Goal: Information Seeking & Learning: Learn about a topic

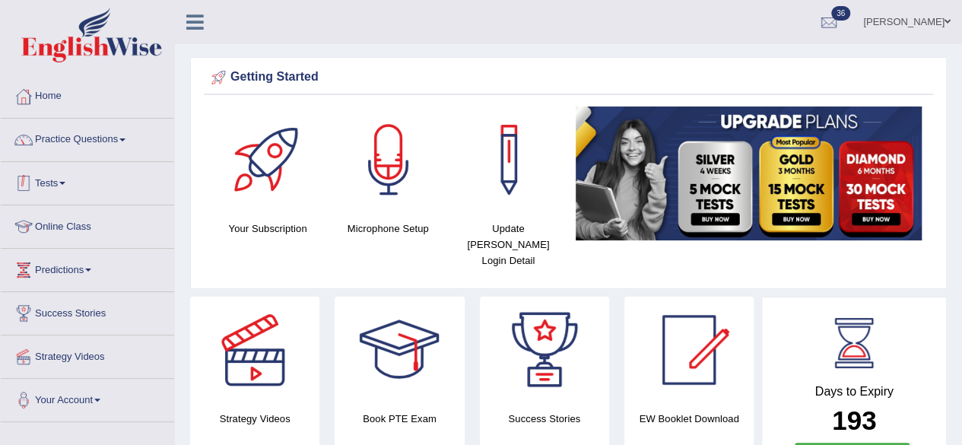
drag, startPoint x: 672, startPoint y: 37, endPoint x: 87, endPoint y: 163, distance: 599.0
click at [90, 138] on link "Practice Questions" at bounding box center [87, 138] width 173 height 38
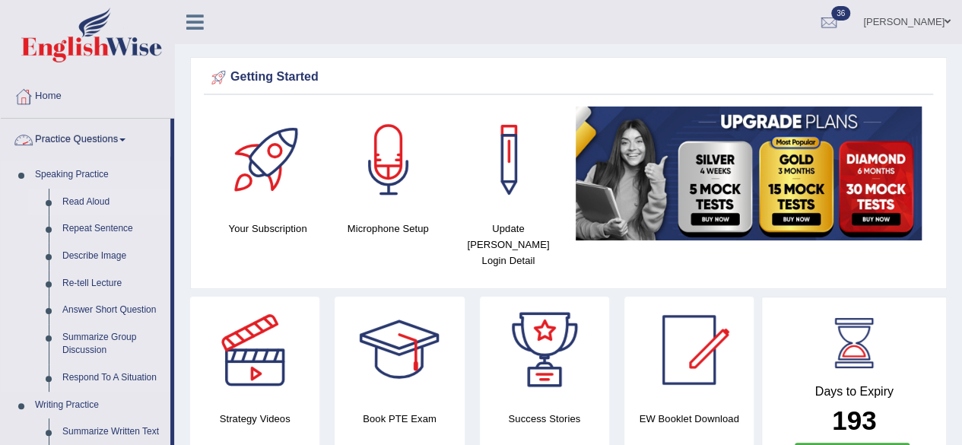
click at [93, 203] on link "Read Aloud" at bounding box center [113, 202] width 115 height 27
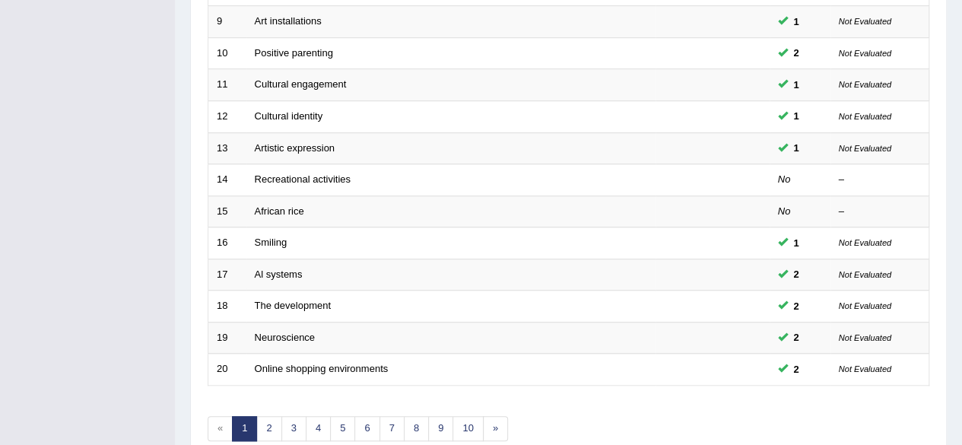
scroll to position [484, 0]
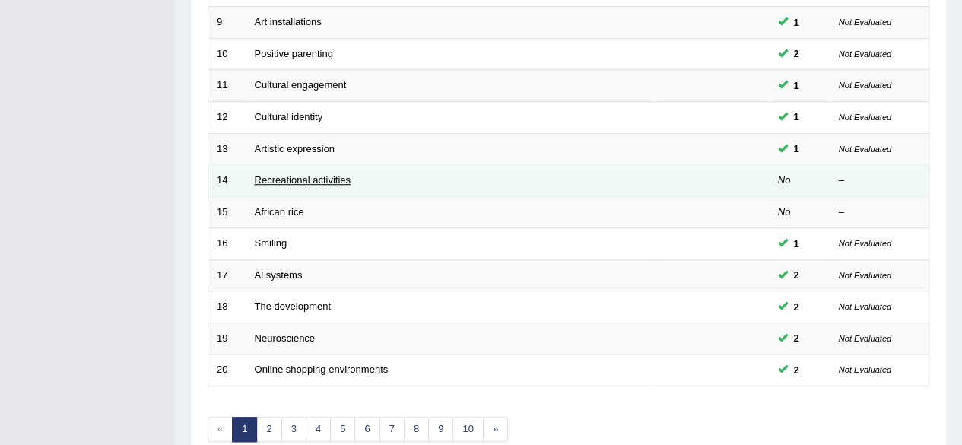
click at [280, 174] on link "Recreational activities" at bounding box center [303, 179] width 96 height 11
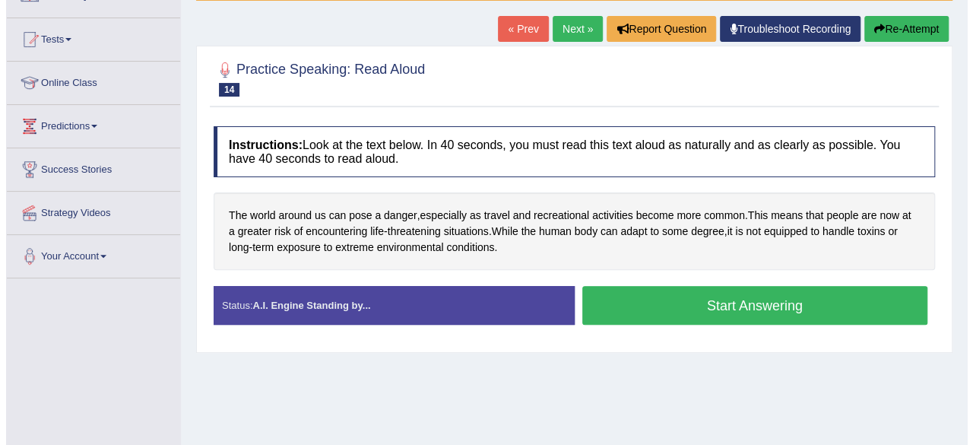
scroll to position [143, 0]
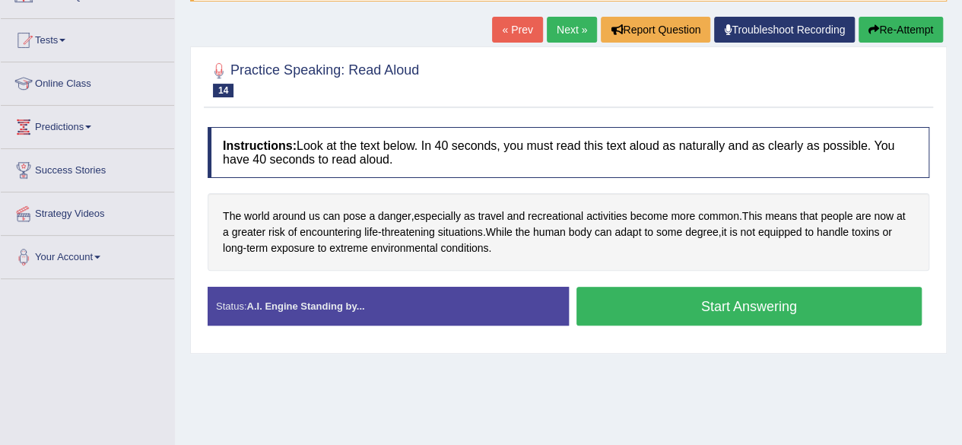
click at [697, 302] on button "Start Answering" at bounding box center [749, 306] width 346 height 39
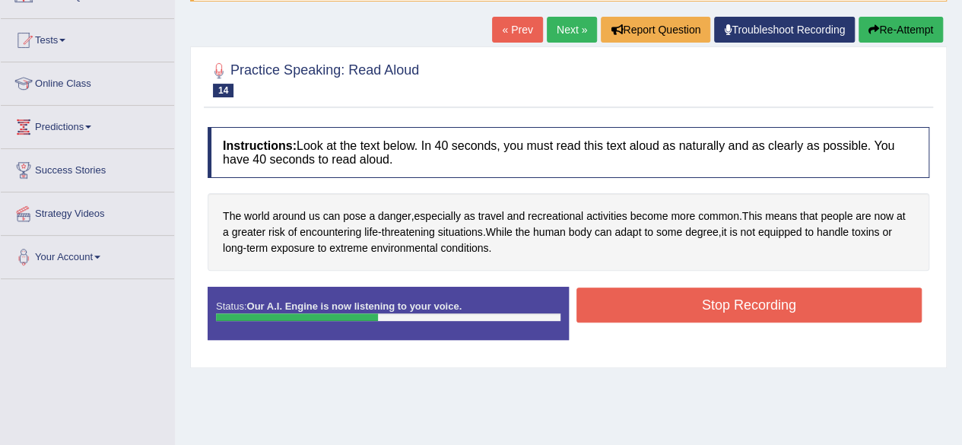
click at [697, 302] on button "Stop Recording" at bounding box center [749, 304] width 346 height 35
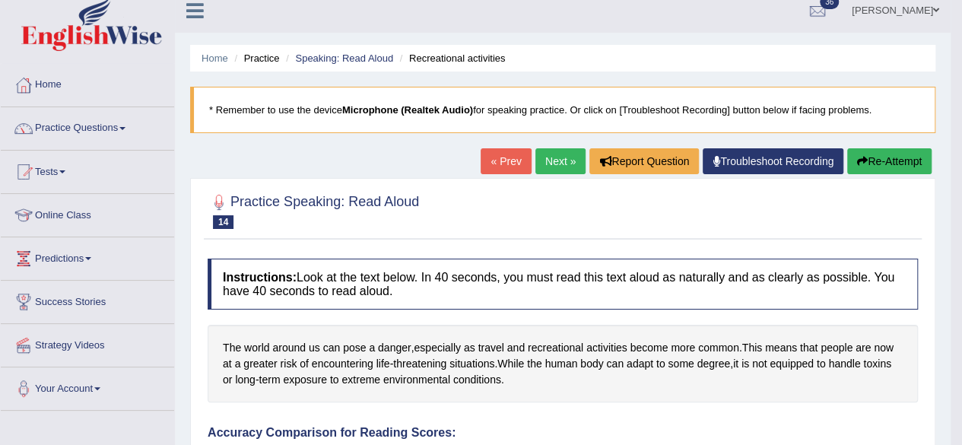
scroll to position [0, 0]
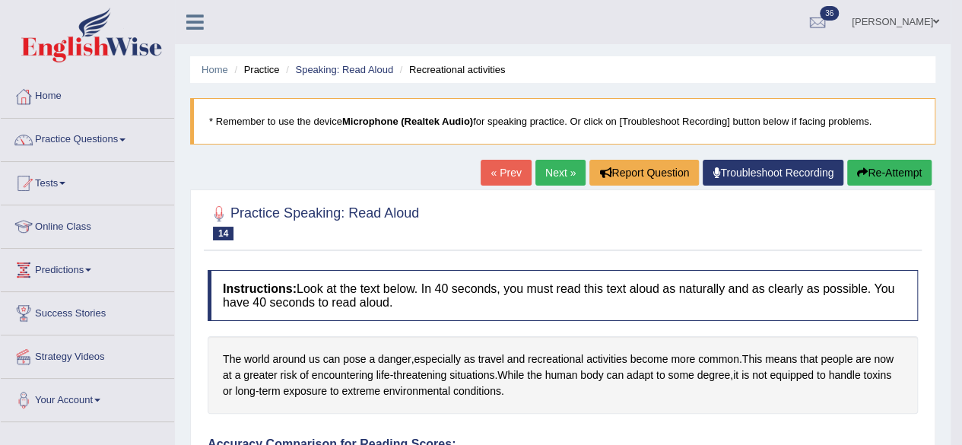
click at [551, 167] on link "Next »" at bounding box center [560, 173] width 50 height 26
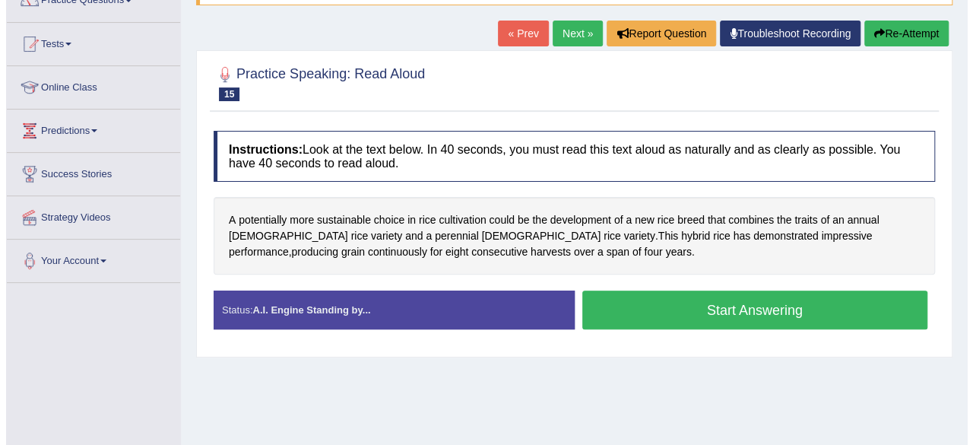
scroll to position [148, 0]
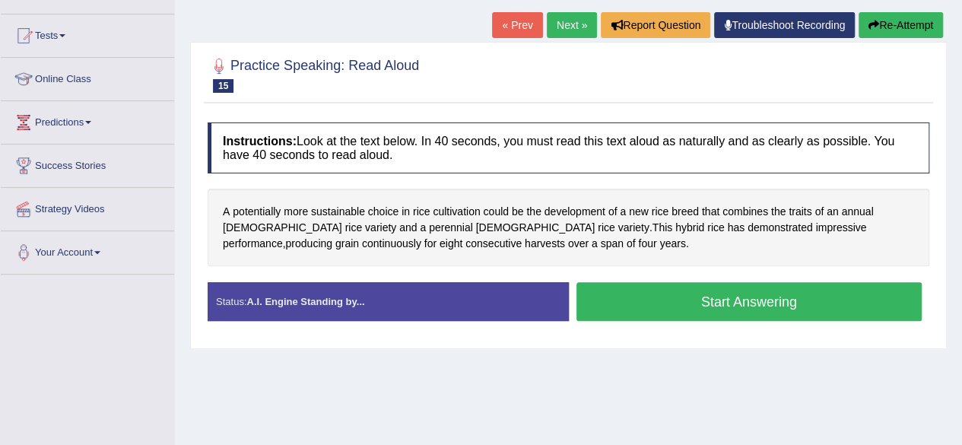
click at [680, 301] on button "Start Answering" at bounding box center [749, 301] width 346 height 39
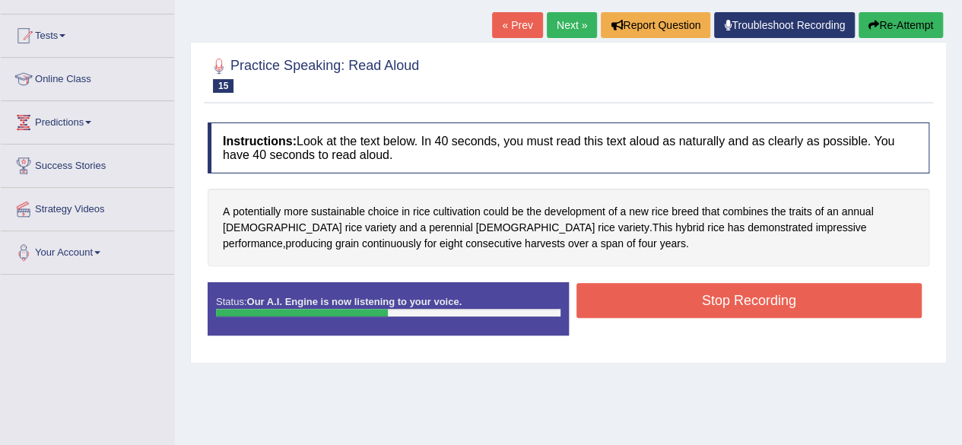
click at [680, 301] on button "Stop Recording" at bounding box center [749, 300] width 346 height 35
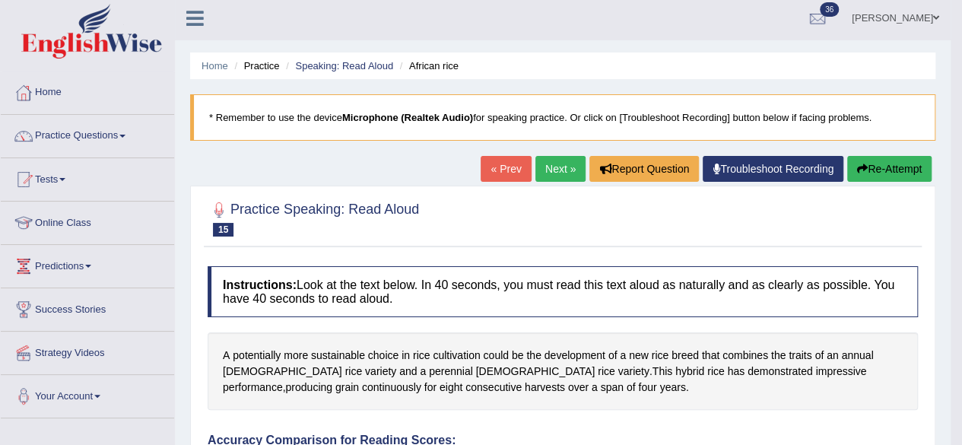
scroll to position [0, 0]
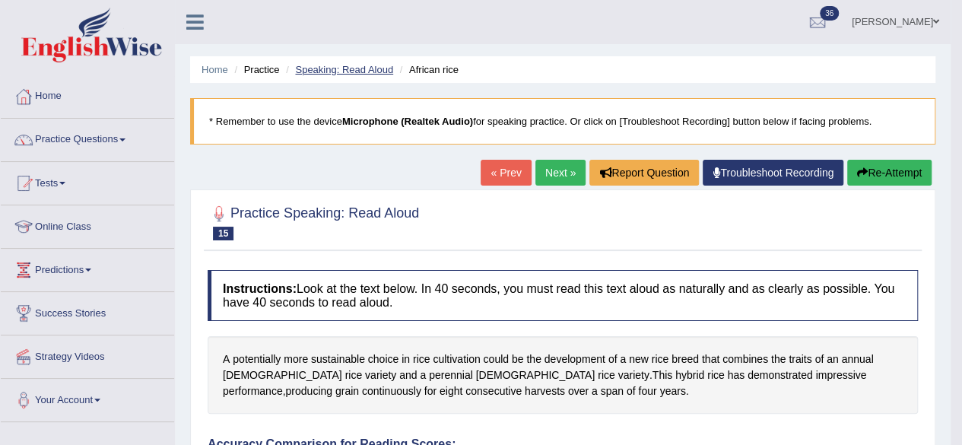
click at [351, 64] on link "Speaking: Read Aloud" at bounding box center [344, 69] width 98 height 11
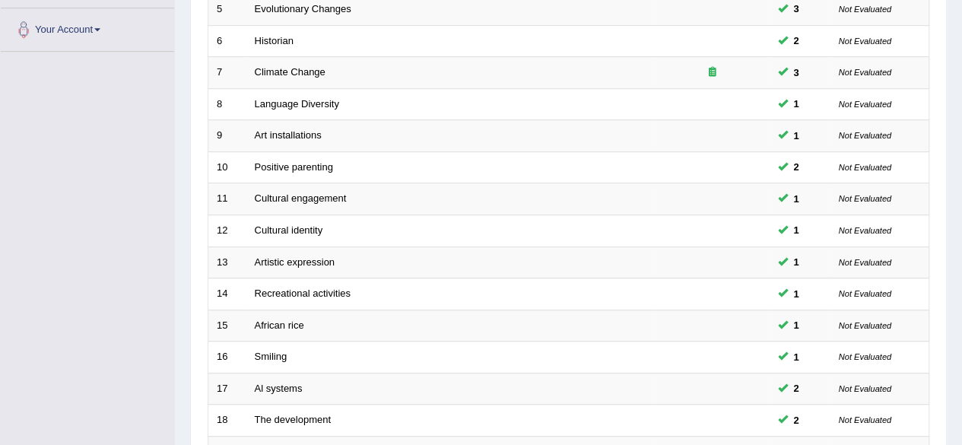
scroll to position [554, 0]
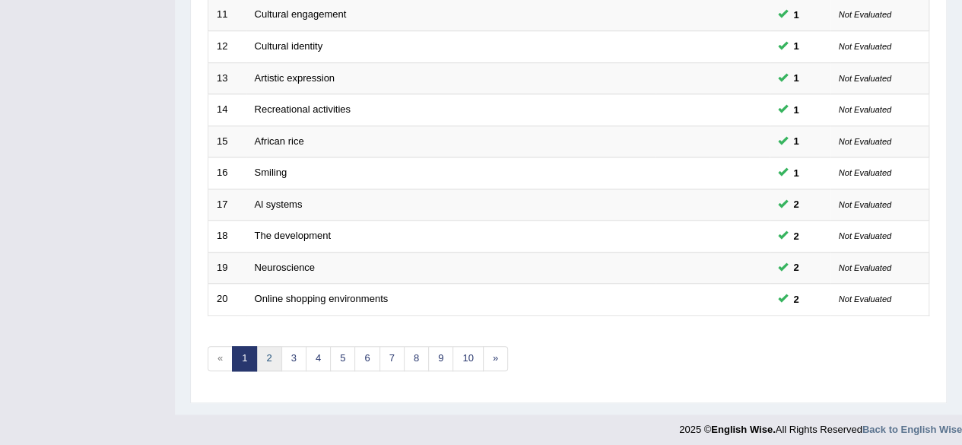
click at [269, 355] on link "2" at bounding box center [268, 358] width 25 height 25
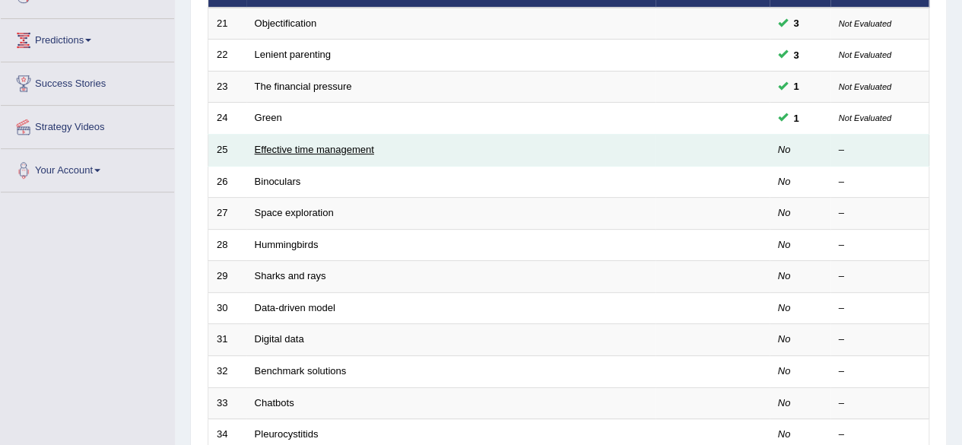
click at [294, 145] on link "Effective time management" at bounding box center [314, 149] width 119 height 11
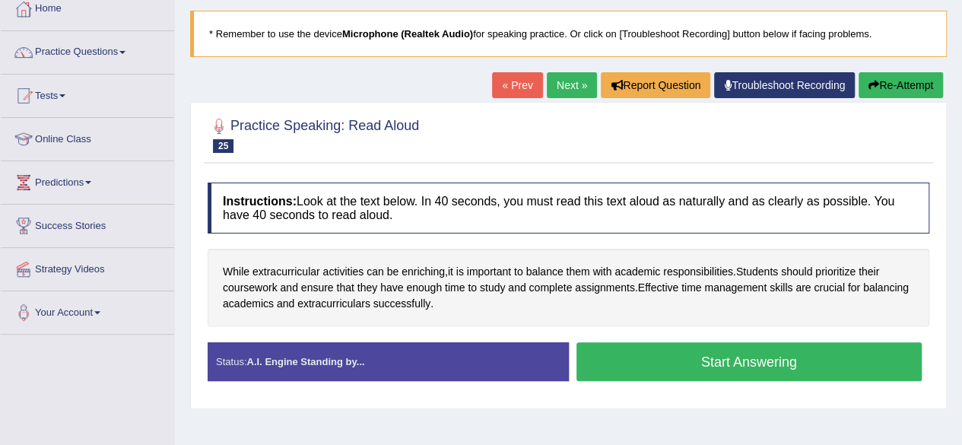
click at [677, 359] on button "Start Answering" at bounding box center [749, 361] width 346 height 39
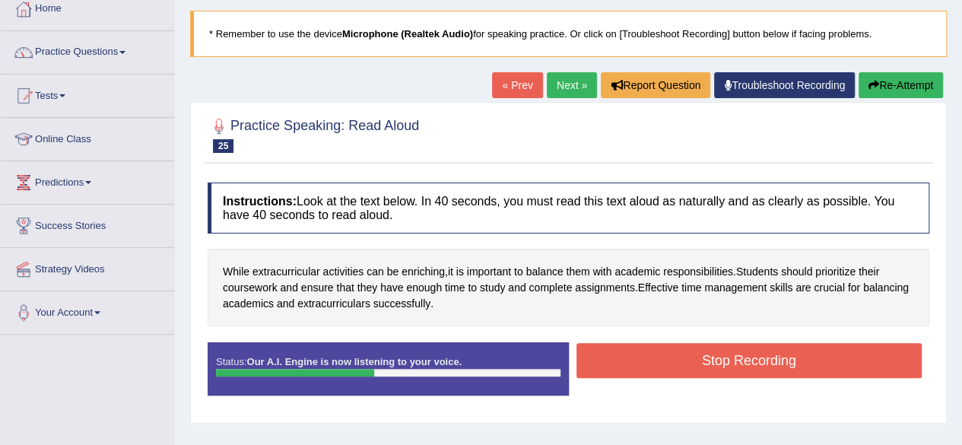
click at [674, 368] on button "Stop Recording" at bounding box center [749, 360] width 346 height 35
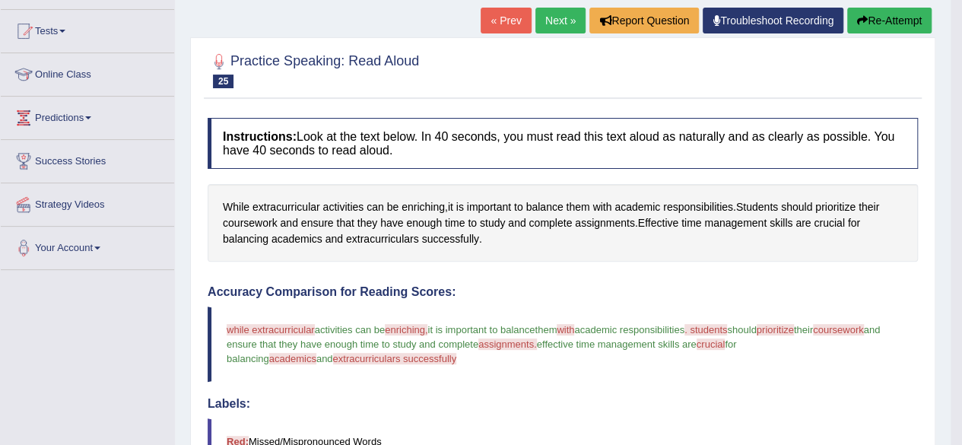
scroll to position [132, 0]
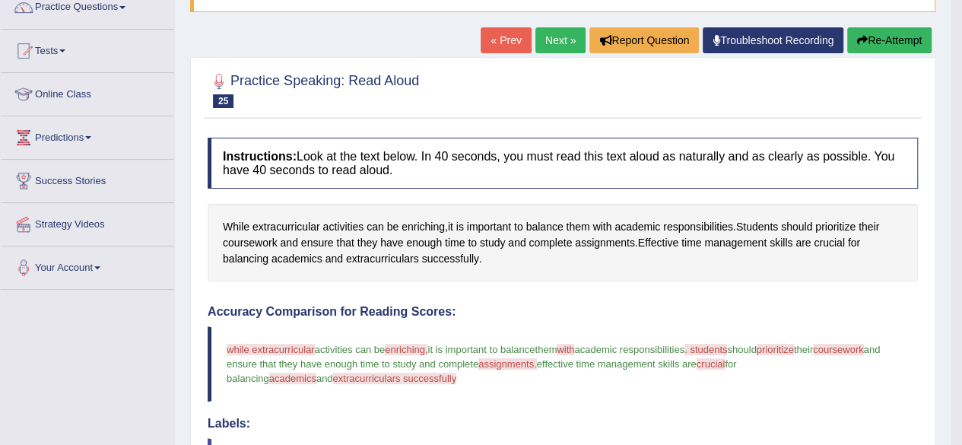
click at [549, 43] on link "Next »" at bounding box center [560, 40] width 50 height 26
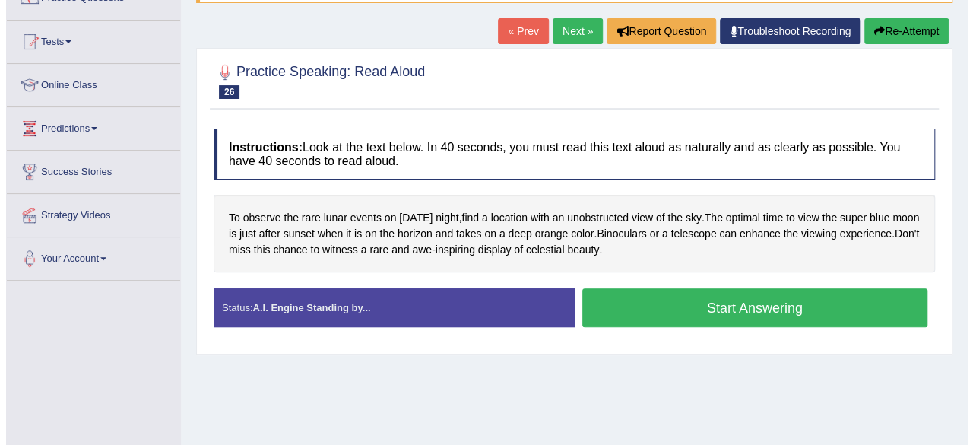
scroll to position [121, 0]
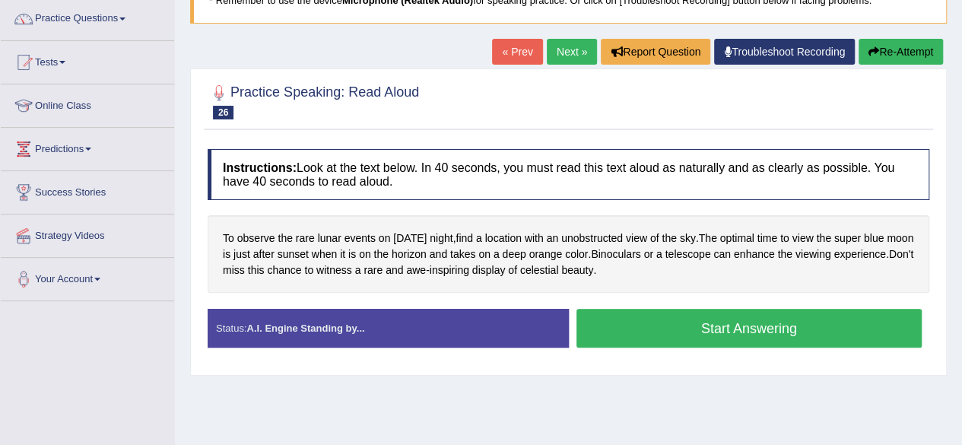
click at [684, 325] on button "Start Answering" at bounding box center [749, 328] width 346 height 39
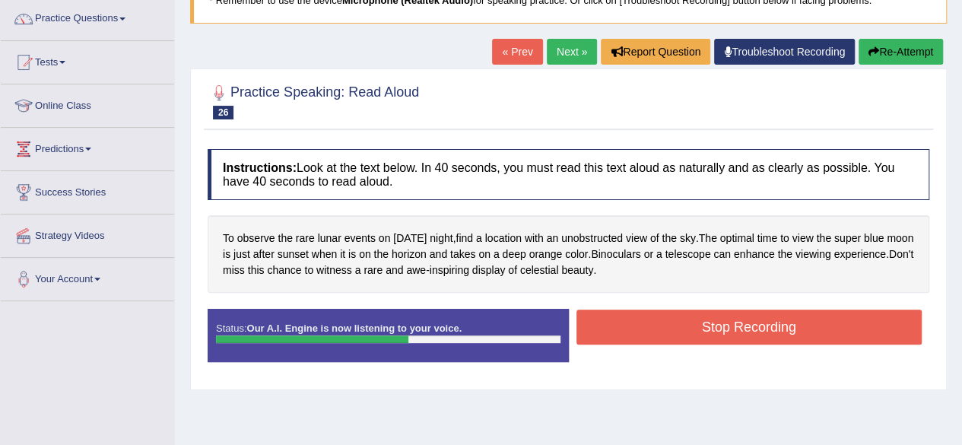
click at [684, 325] on button "Stop Recording" at bounding box center [749, 327] width 346 height 35
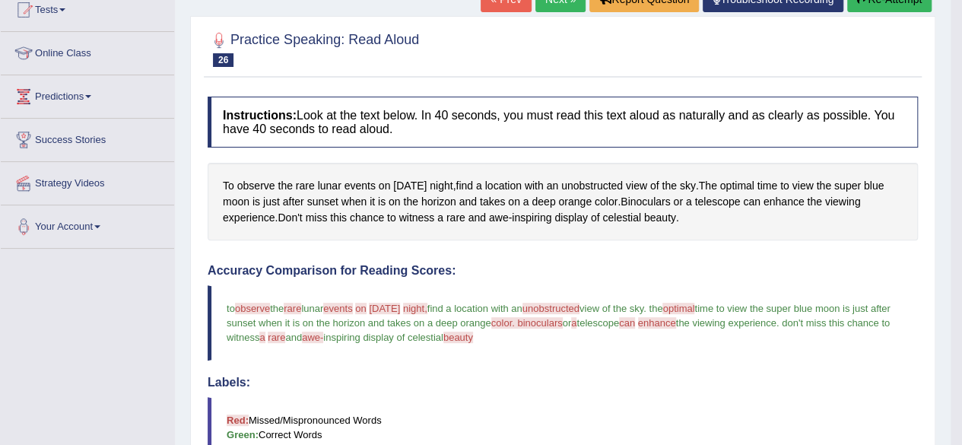
scroll to position [173, 0]
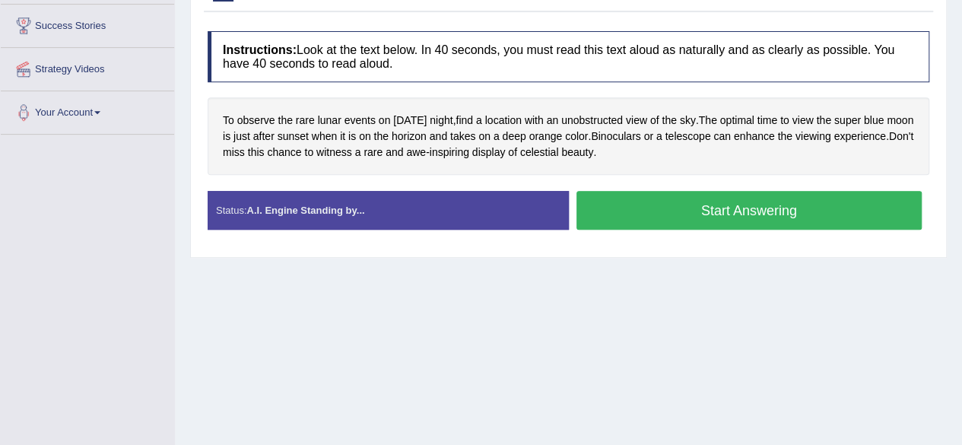
click at [640, 217] on button "Start Answering" at bounding box center [749, 210] width 346 height 39
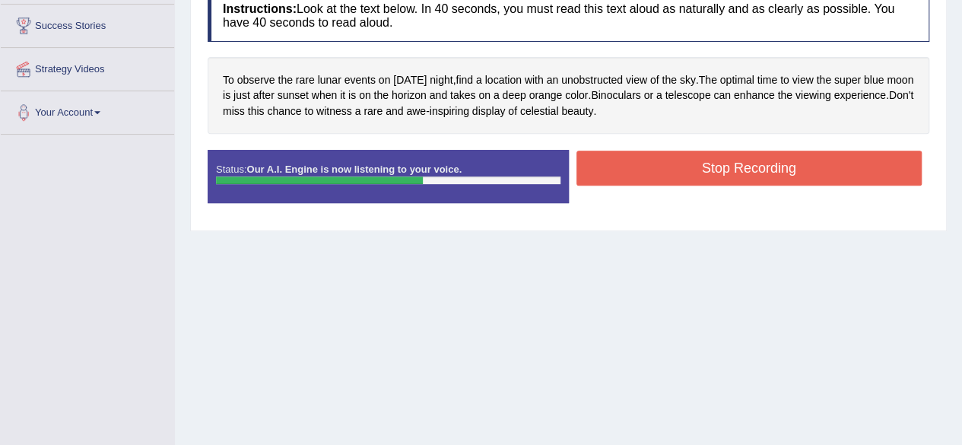
click at [703, 170] on button "Stop Recording" at bounding box center [749, 168] width 346 height 35
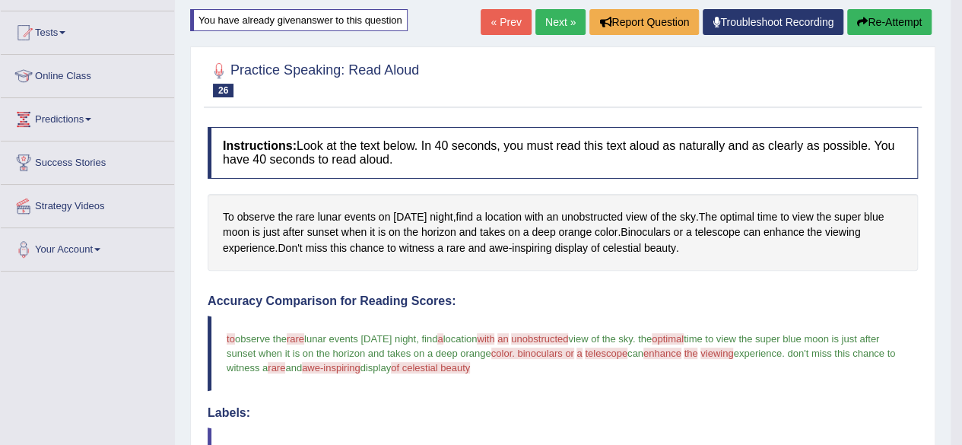
scroll to position [149, 0]
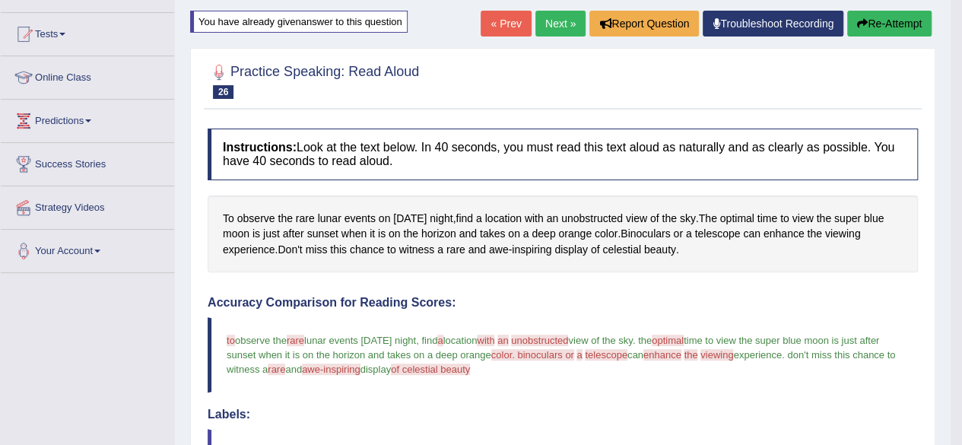
click at [857, 24] on icon "button" at bounding box center [862, 23] width 11 height 11
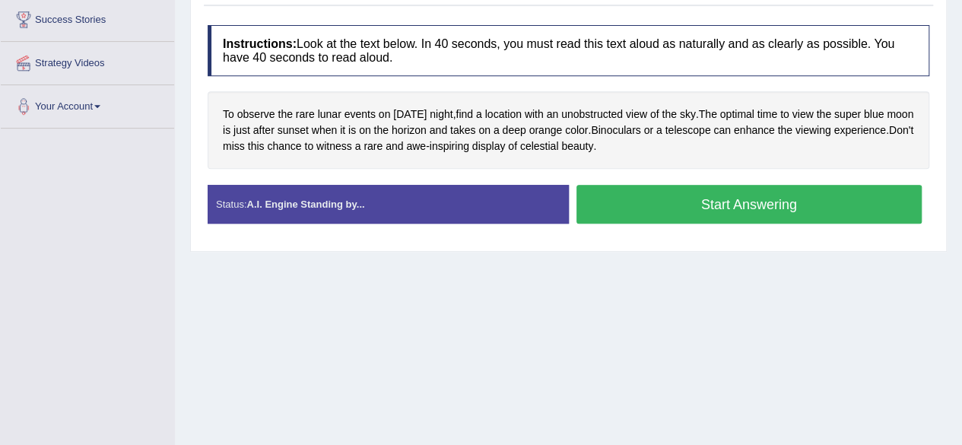
click at [667, 221] on div "Start Answering" at bounding box center [749, 206] width 361 height 43
click at [694, 192] on button "Start Answering" at bounding box center [749, 204] width 346 height 39
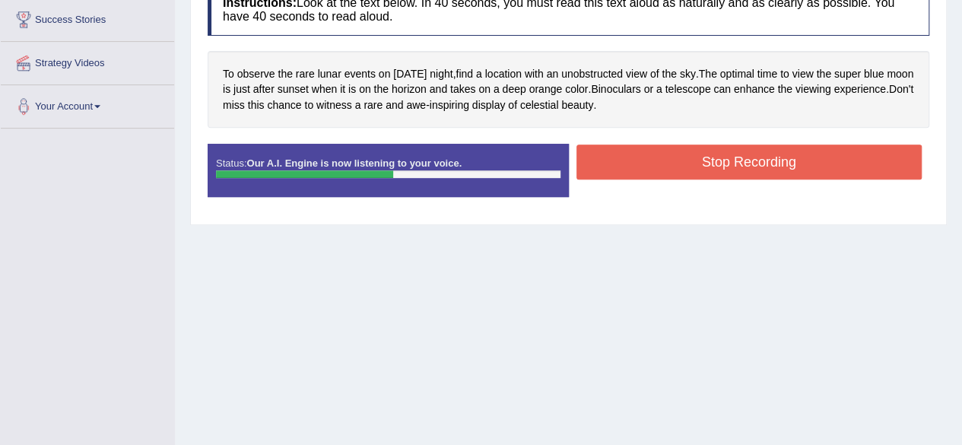
click at [709, 159] on button "Stop Recording" at bounding box center [749, 161] width 346 height 35
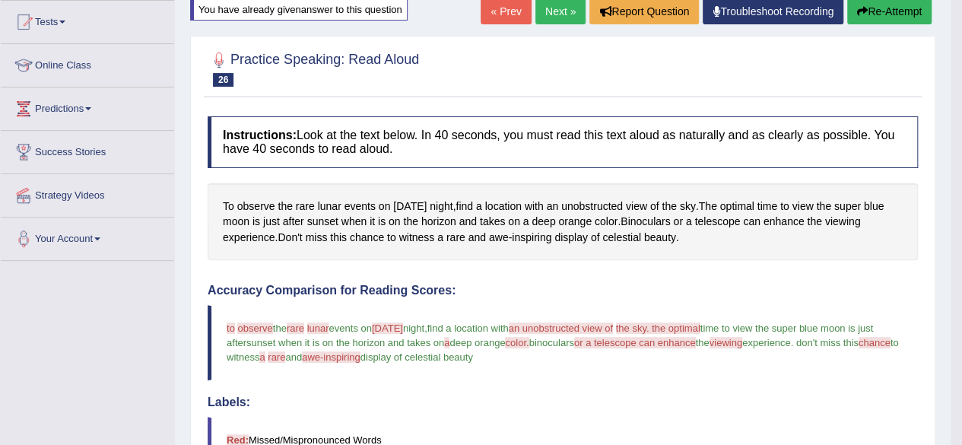
scroll to position [157, 0]
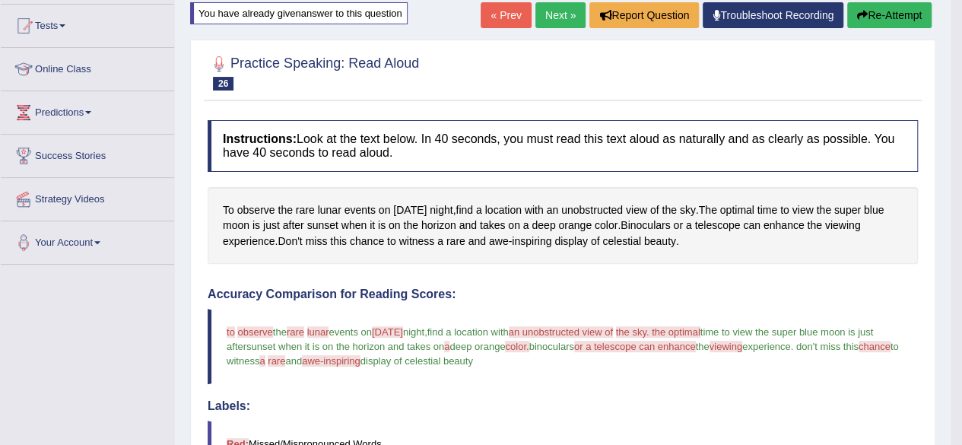
click at [709, 159] on h4 "Instructions: Look at the text below. In 40 seconds, you must read this text al…" at bounding box center [563, 145] width 710 height 51
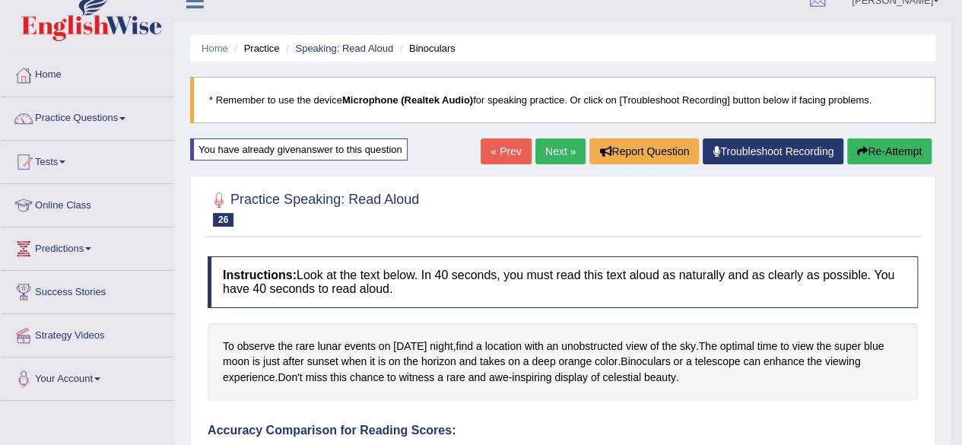
scroll to position [21, 0]
click at [551, 156] on link "Next »" at bounding box center [560, 151] width 50 height 26
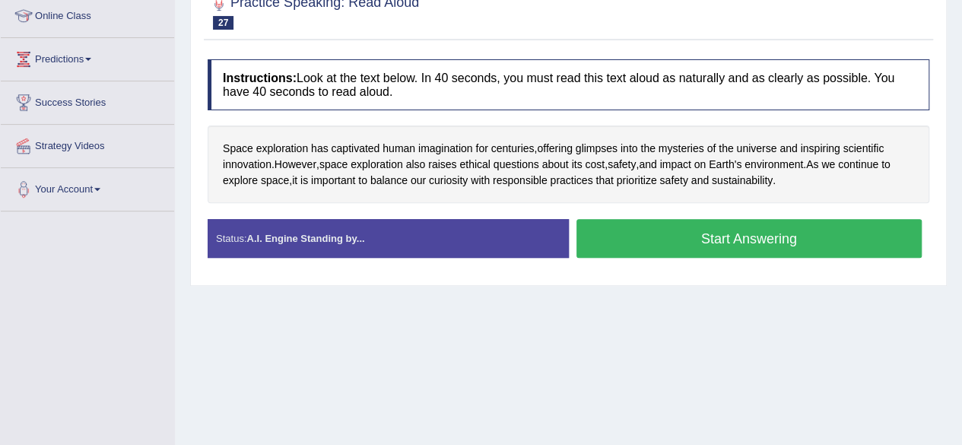
scroll to position [211, 0]
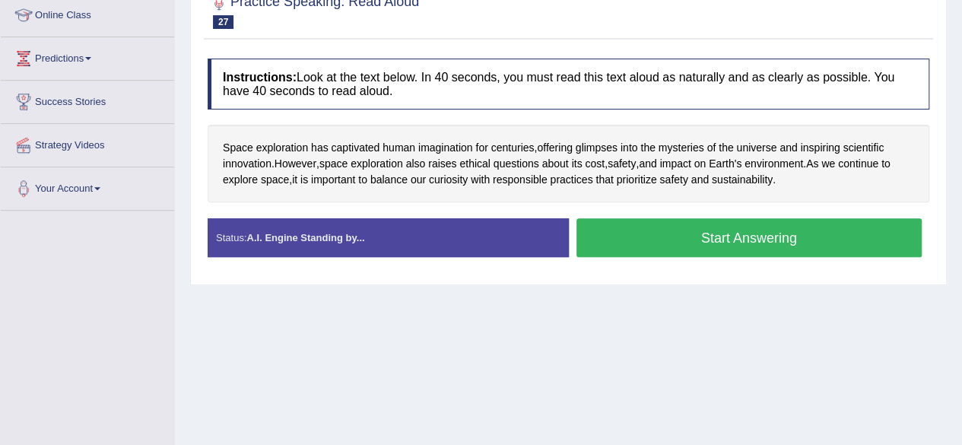
click at [665, 247] on button "Start Answering" at bounding box center [749, 237] width 346 height 39
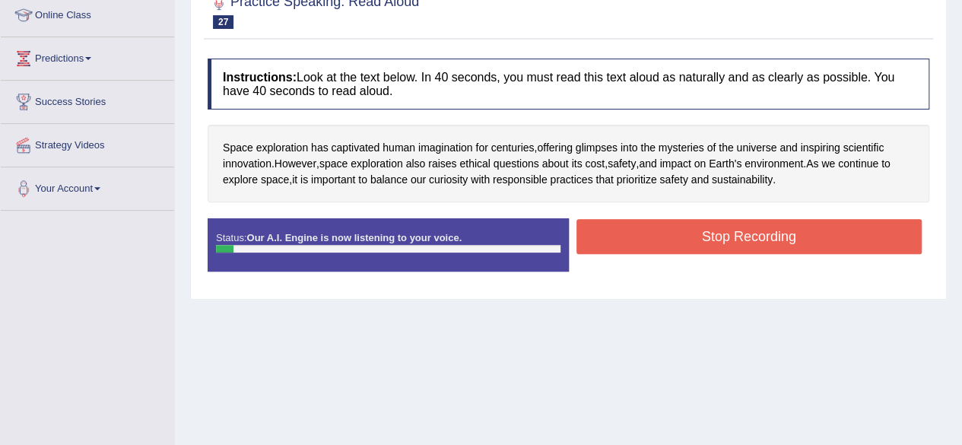
scroll to position [92, 0]
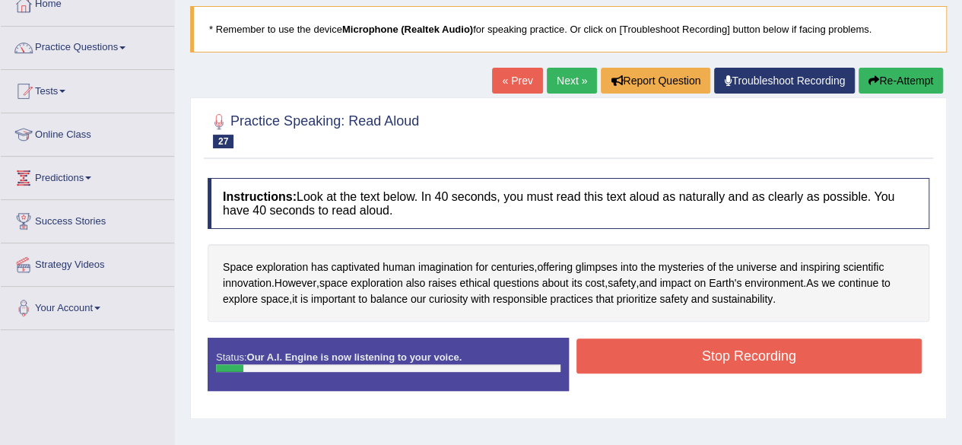
click at [889, 77] on button "Re-Attempt" at bounding box center [901, 81] width 84 height 26
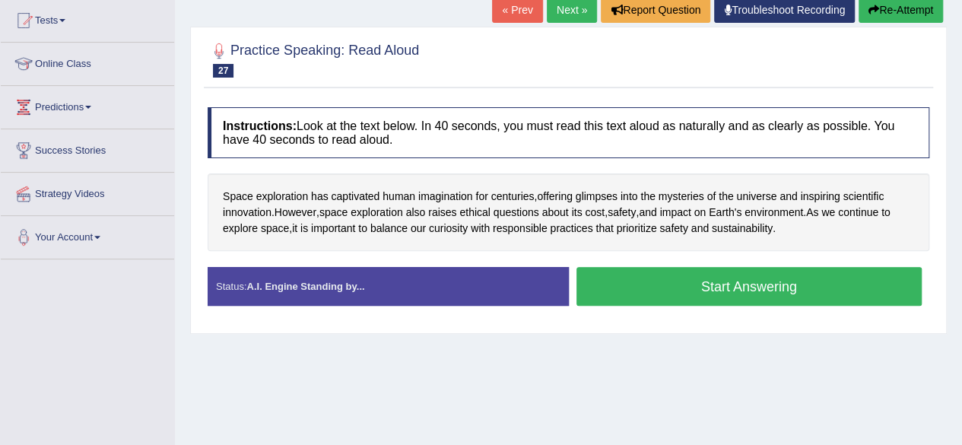
scroll to position [163, 0]
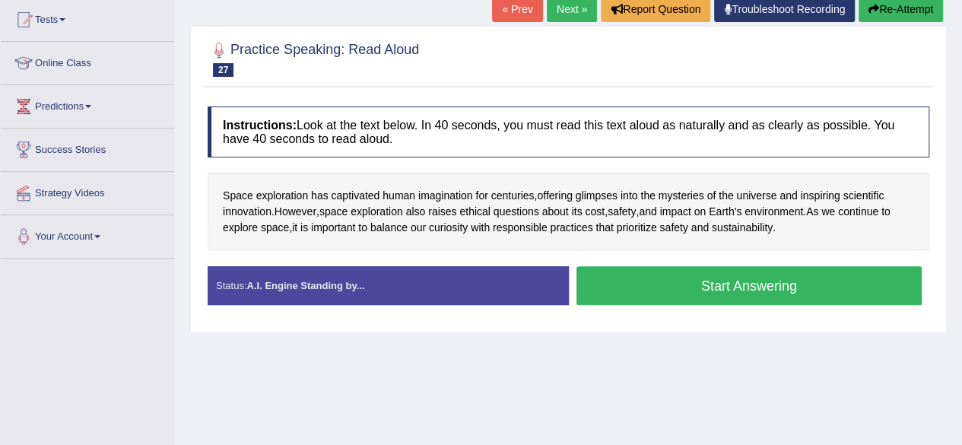
click at [690, 278] on button "Start Answering" at bounding box center [749, 285] width 346 height 39
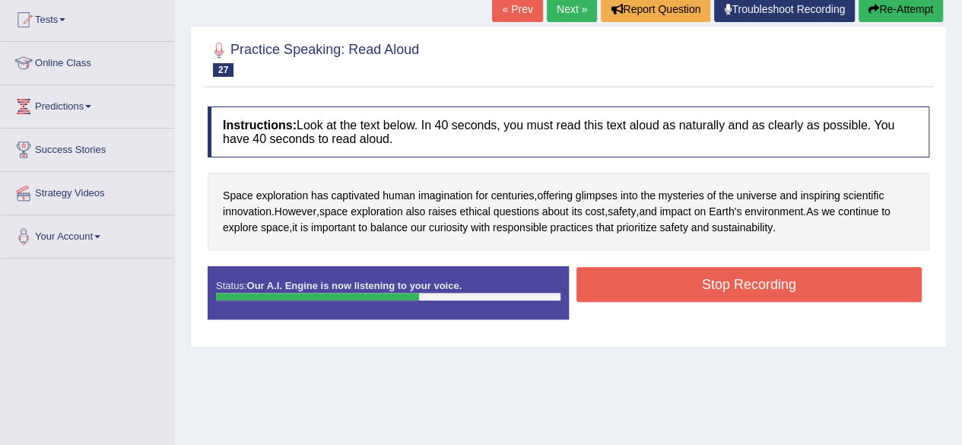
click at [690, 278] on button "Stop Recording" at bounding box center [749, 284] width 346 height 35
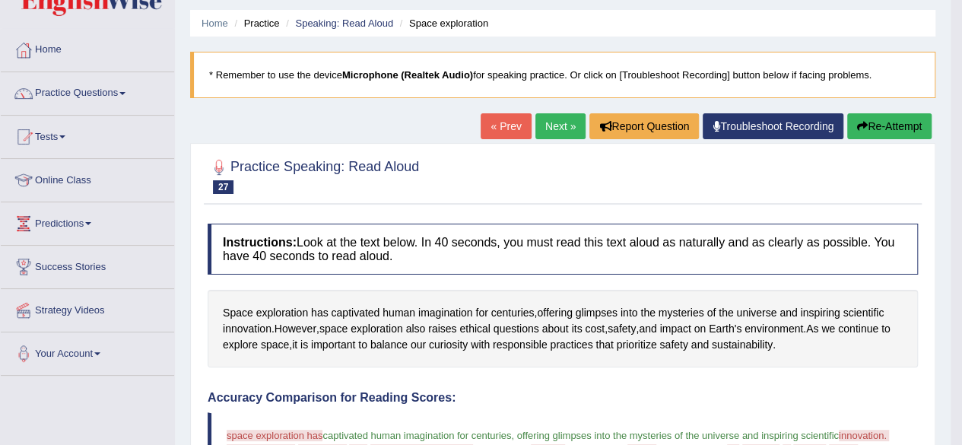
scroll to position [38, 0]
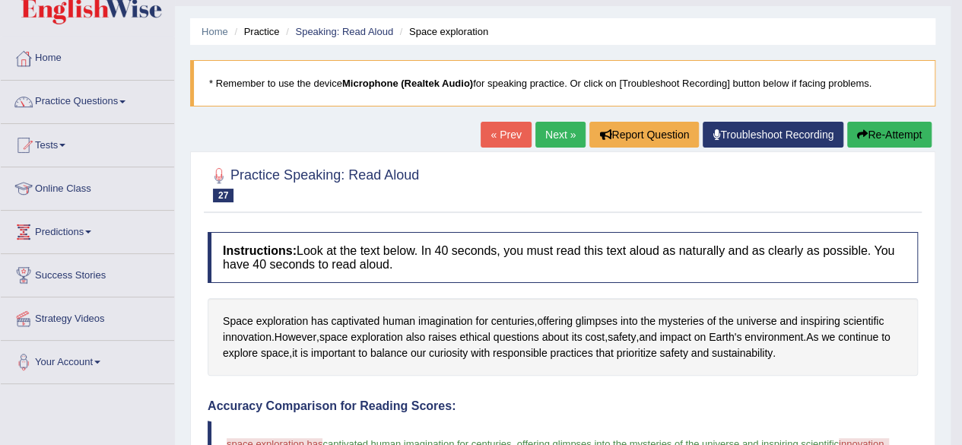
click at [882, 134] on button "Re-Attempt" at bounding box center [889, 135] width 84 height 26
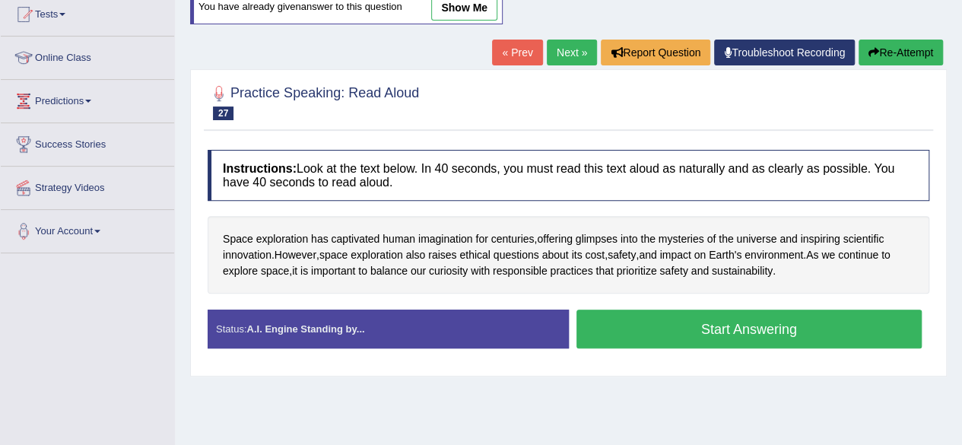
scroll to position [170, 0]
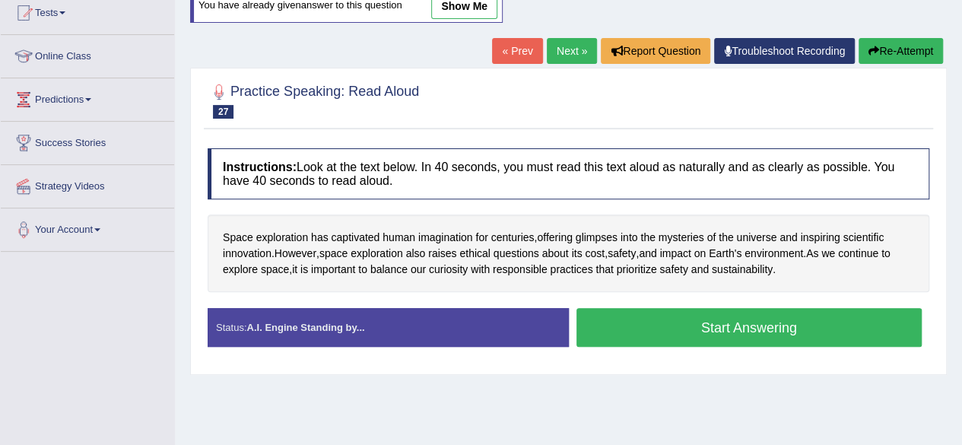
click at [648, 314] on button "Start Answering" at bounding box center [749, 327] width 346 height 39
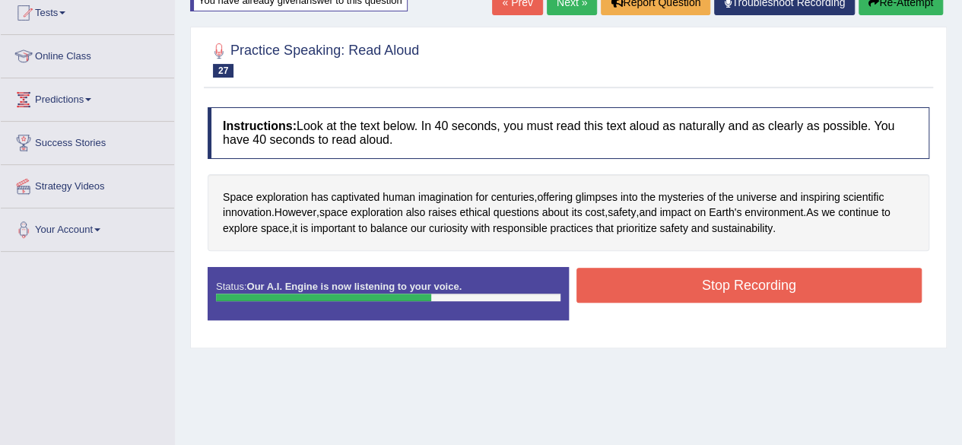
click at [711, 281] on button "Stop Recording" at bounding box center [749, 285] width 346 height 35
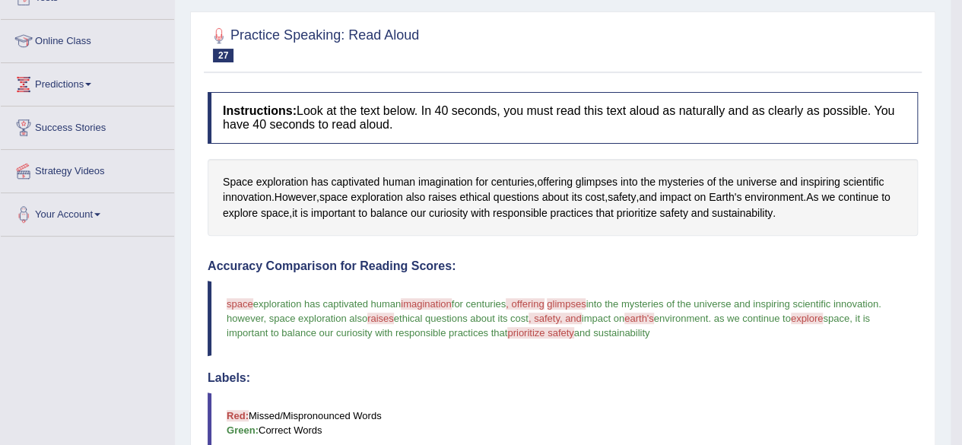
scroll to position [0, 0]
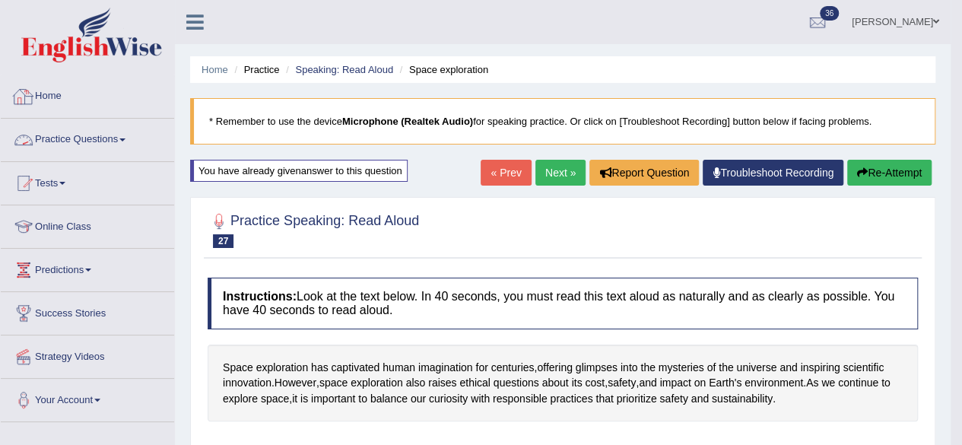
click at [105, 137] on link "Practice Questions" at bounding box center [87, 138] width 173 height 38
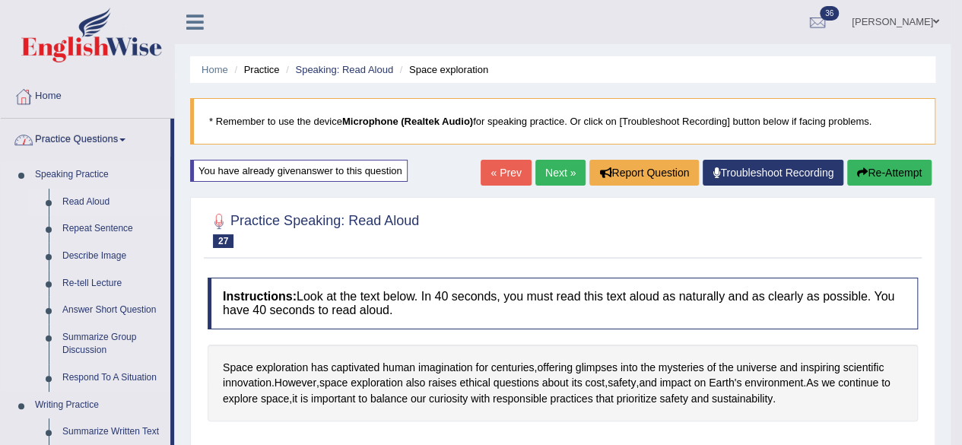
click at [97, 200] on link "Read Aloud" at bounding box center [113, 202] width 115 height 27
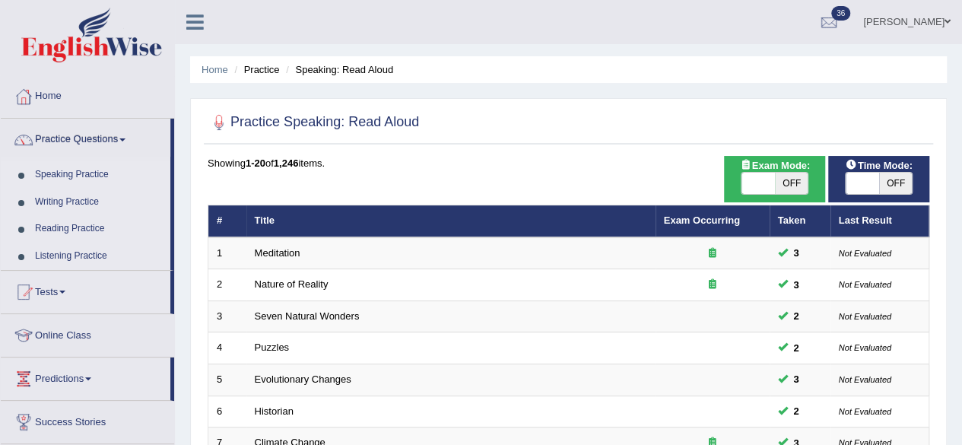
click at [78, 173] on link "Speaking Practice" at bounding box center [99, 174] width 142 height 27
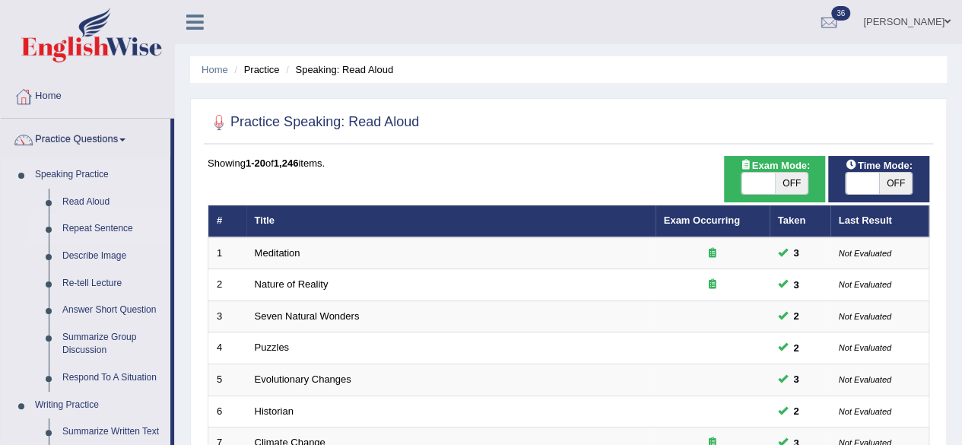
click at [85, 227] on link "Repeat Sentence" at bounding box center [113, 228] width 115 height 27
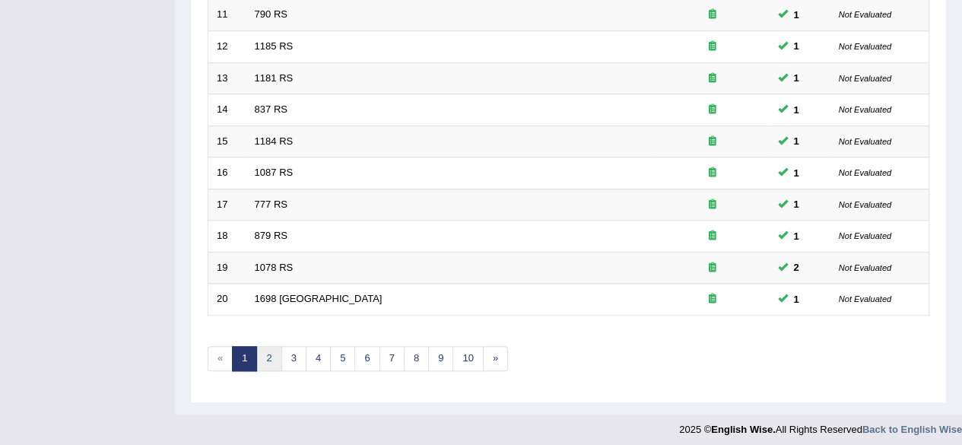
click at [275, 346] on link "2" at bounding box center [268, 358] width 25 height 25
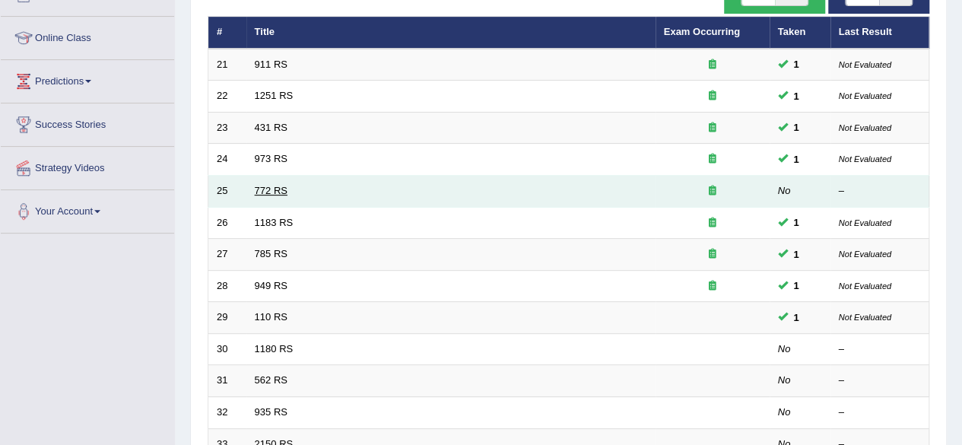
click at [266, 186] on link "772 RS" at bounding box center [271, 190] width 33 height 11
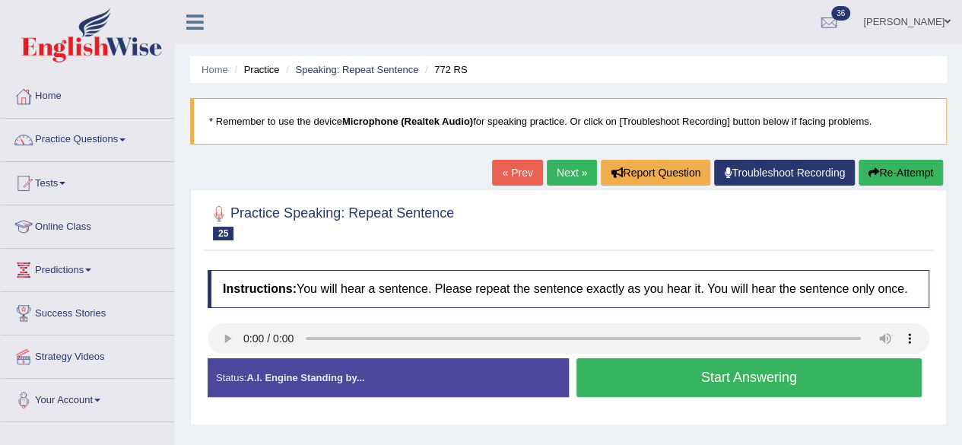
click at [737, 376] on button "Start Answering" at bounding box center [749, 377] width 346 height 39
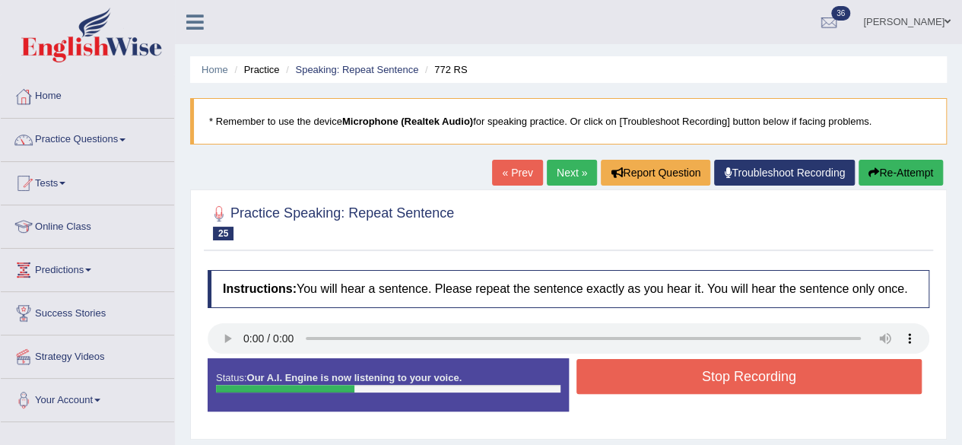
click at [737, 376] on button "Stop Recording" at bounding box center [749, 376] width 346 height 35
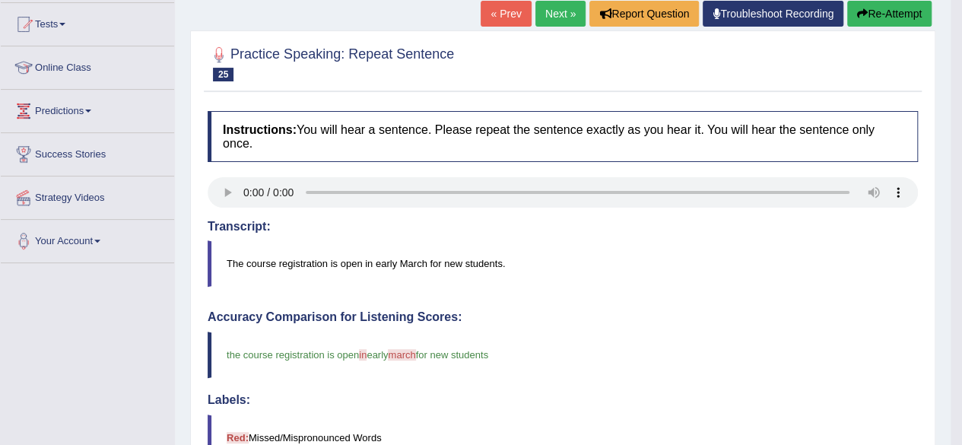
scroll to position [157, 0]
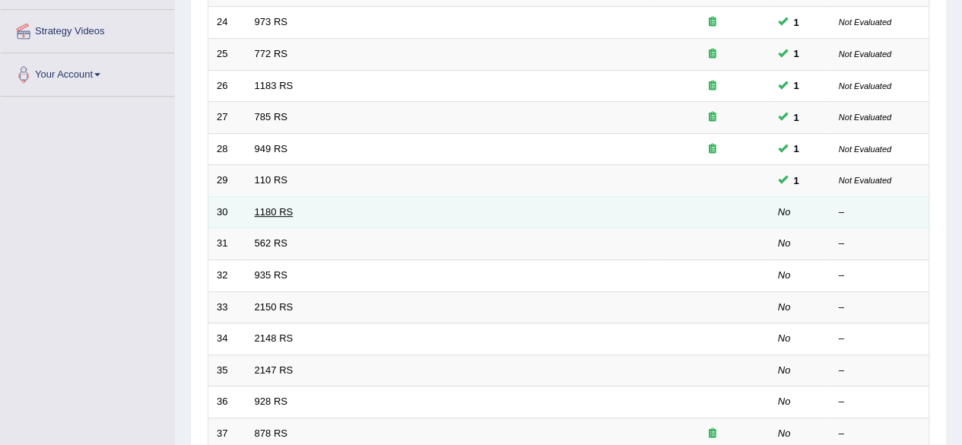
click at [271, 206] on link "1180 RS" at bounding box center [274, 211] width 39 height 11
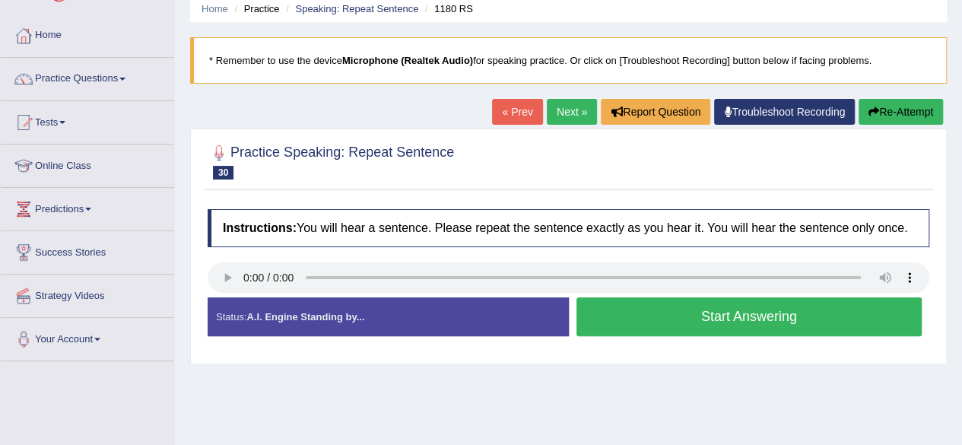
click at [714, 313] on button "Start Answering" at bounding box center [749, 316] width 346 height 39
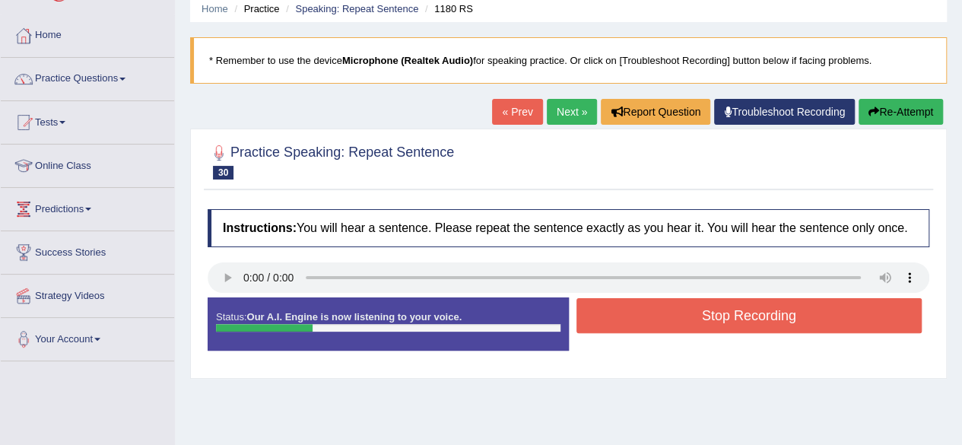
click at [714, 313] on button "Stop Recording" at bounding box center [749, 315] width 346 height 35
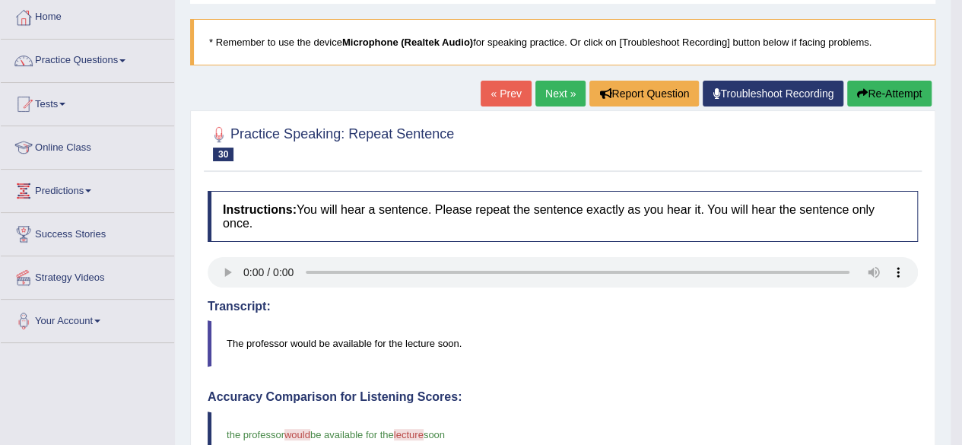
scroll to position [78, 0]
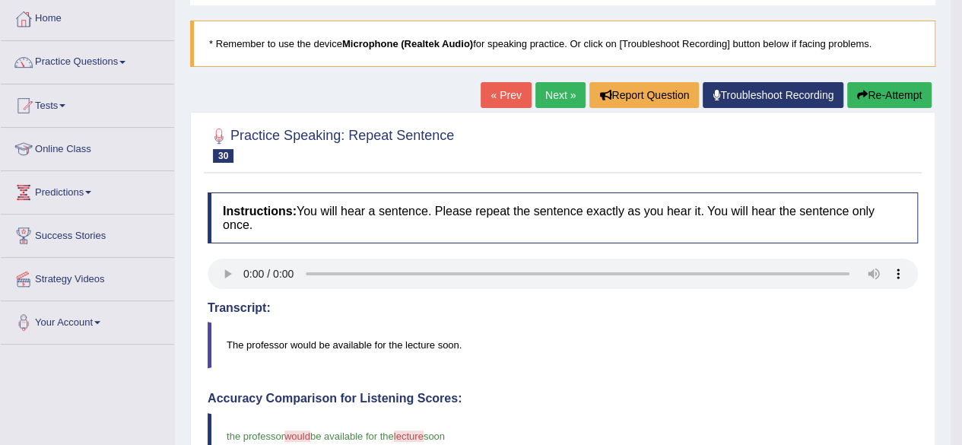
click at [871, 101] on button "Re-Attempt" at bounding box center [889, 95] width 84 height 26
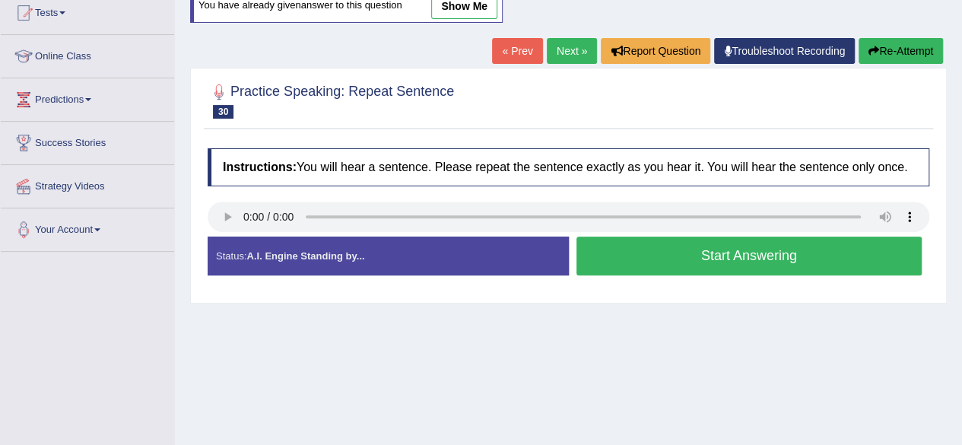
click at [711, 271] on button "Start Answering" at bounding box center [749, 255] width 346 height 39
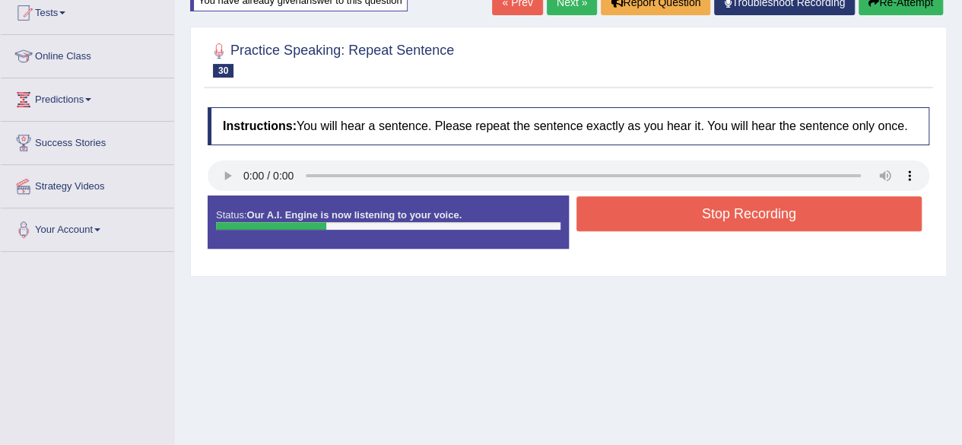
click at [752, 219] on button "Stop Recording" at bounding box center [749, 213] width 346 height 35
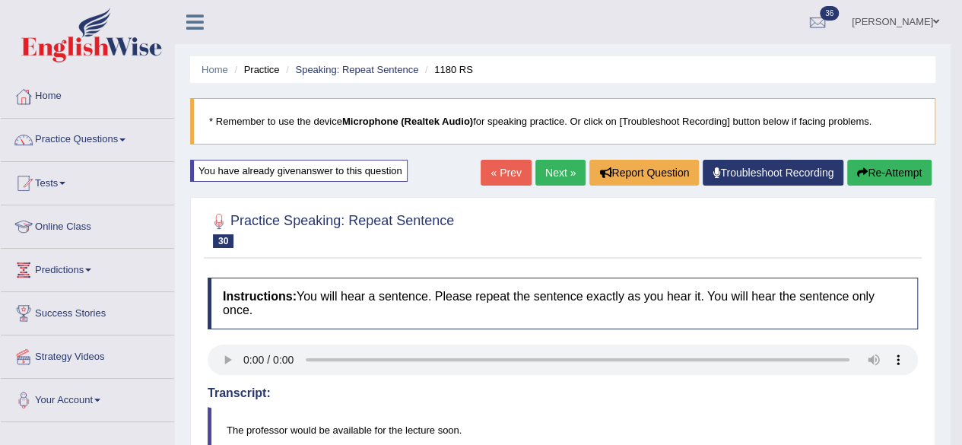
click at [568, 177] on link "Next »" at bounding box center [560, 173] width 50 height 26
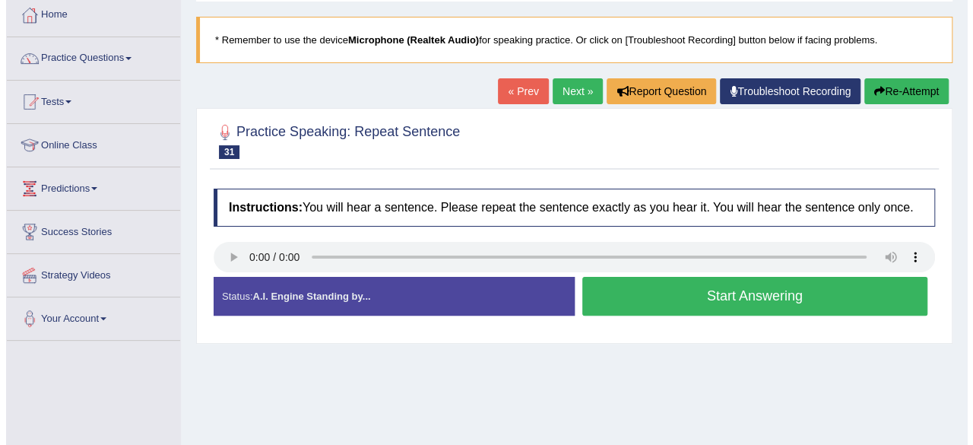
scroll to position [82, 0]
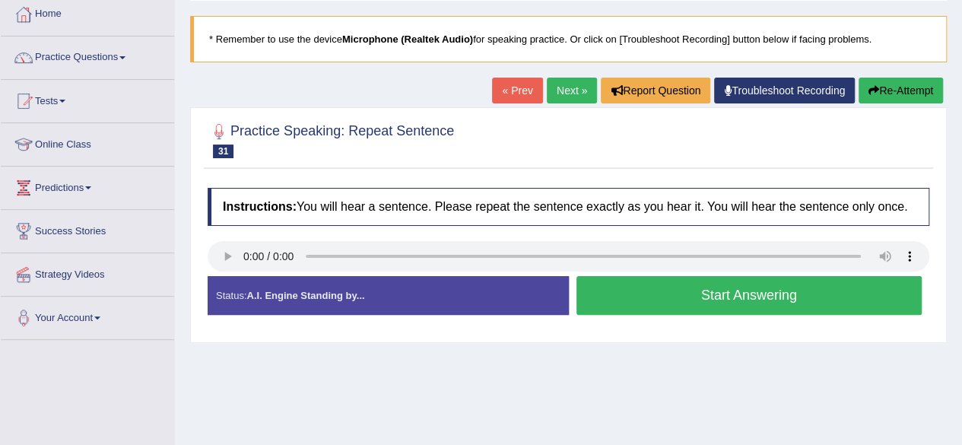
click at [728, 298] on button "Start Answering" at bounding box center [749, 295] width 346 height 39
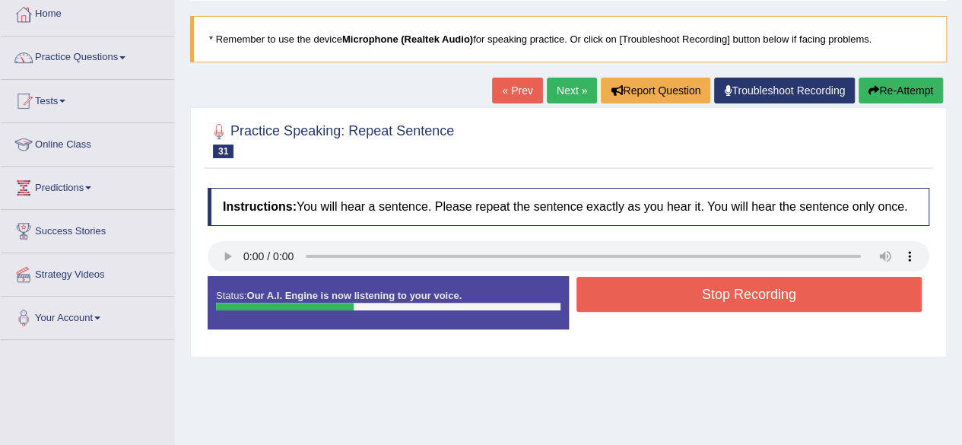
click at [728, 298] on button "Stop Recording" at bounding box center [749, 294] width 346 height 35
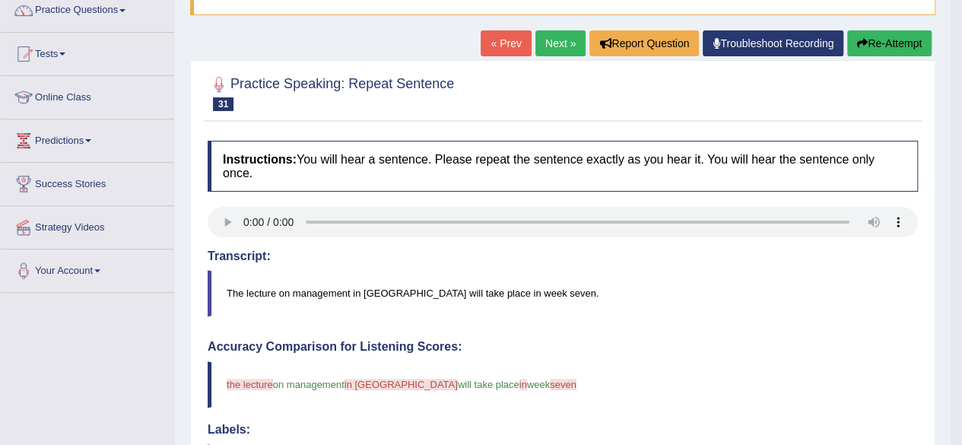
scroll to position [129, 0]
click at [551, 42] on link "Next »" at bounding box center [560, 44] width 50 height 26
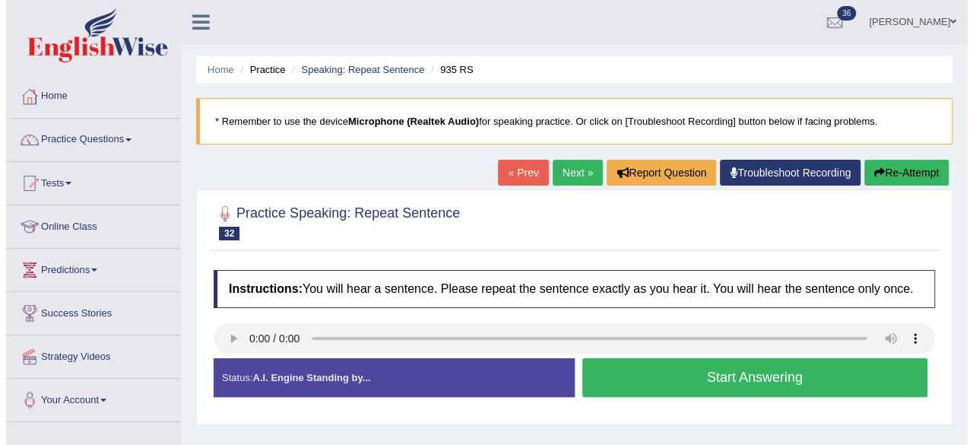
scroll to position [98, 0]
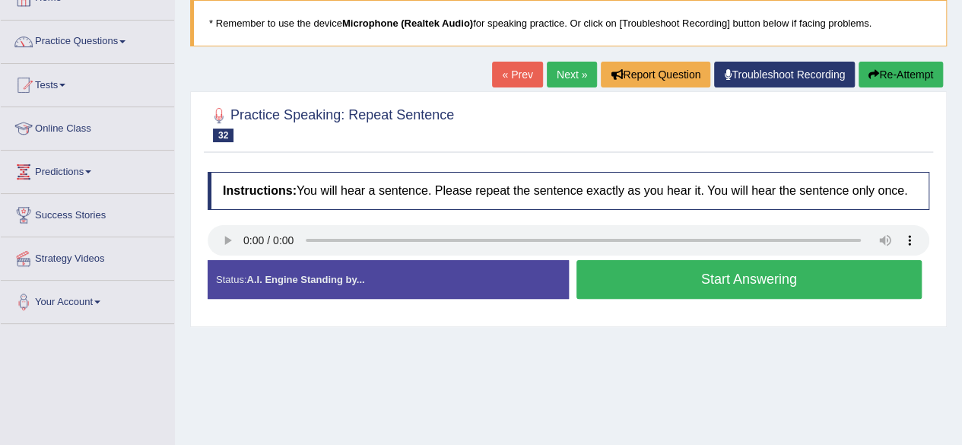
click at [724, 279] on button "Start Answering" at bounding box center [749, 279] width 346 height 39
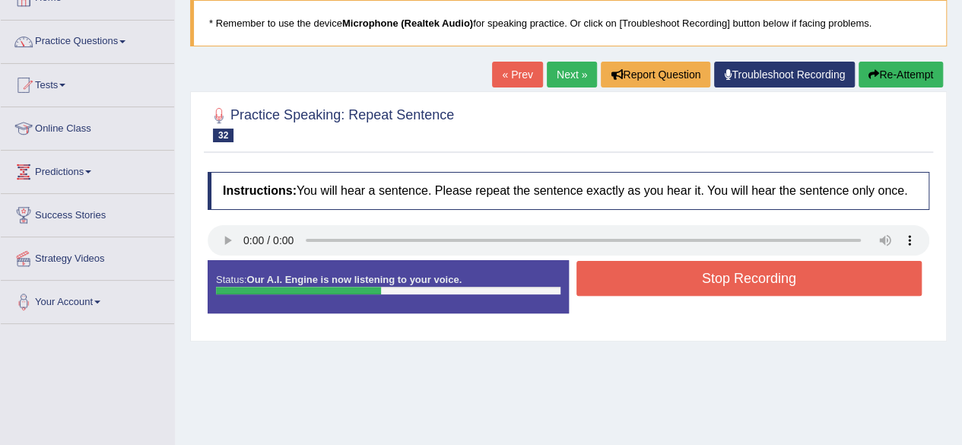
click at [724, 279] on button "Stop Recording" at bounding box center [749, 278] width 346 height 35
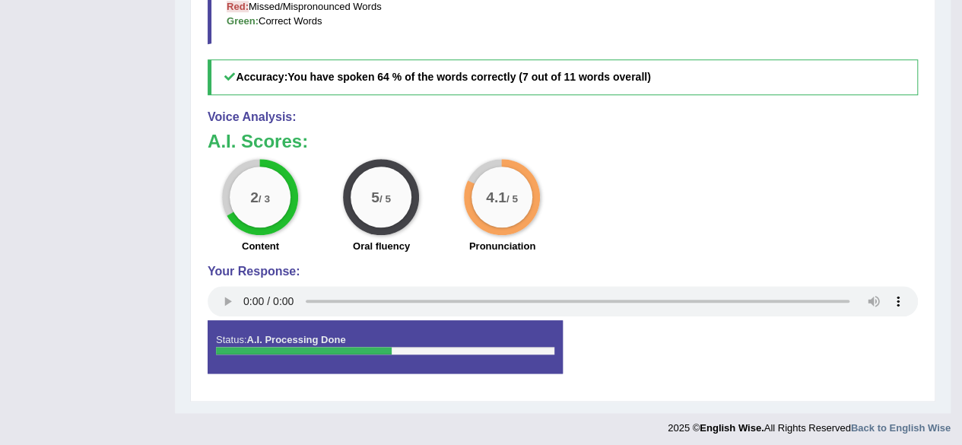
scroll to position [0, 0]
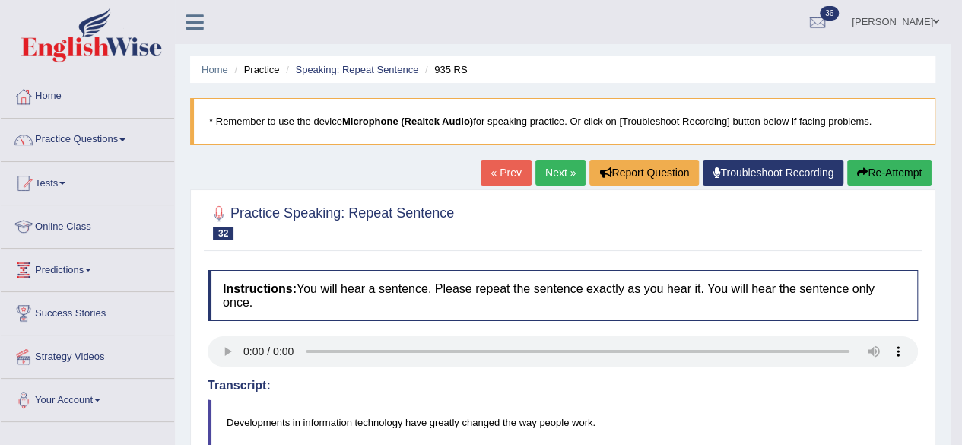
click at [558, 175] on link "Next »" at bounding box center [560, 173] width 50 height 26
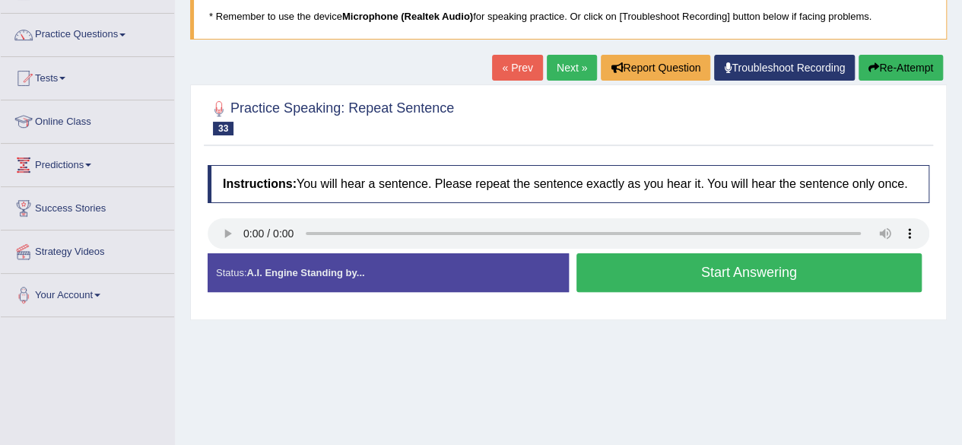
click at [685, 268] on button "Start Answering" at bounding box center [749, 272] width 346 height 39
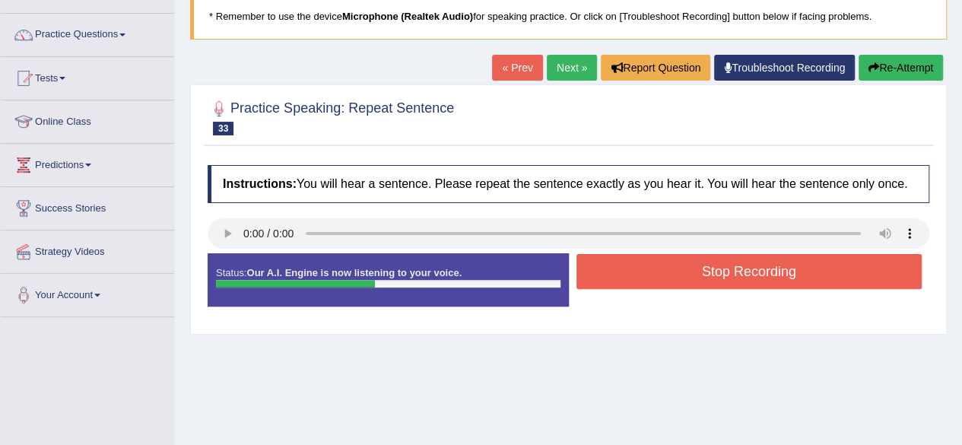
click at [685, 268] on button "Stop Recording" at bounding box center [749, 271] width 346 height 35
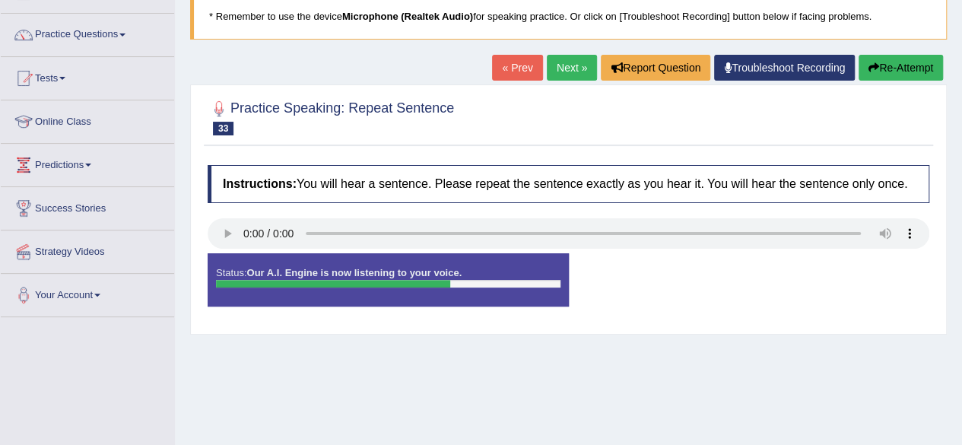
click at [604, 299] on div "Status: Our A.I. Engine is now listening to your voice. Start Answering Stop Re…" at bounding box center [569, 287] width 722 height 68
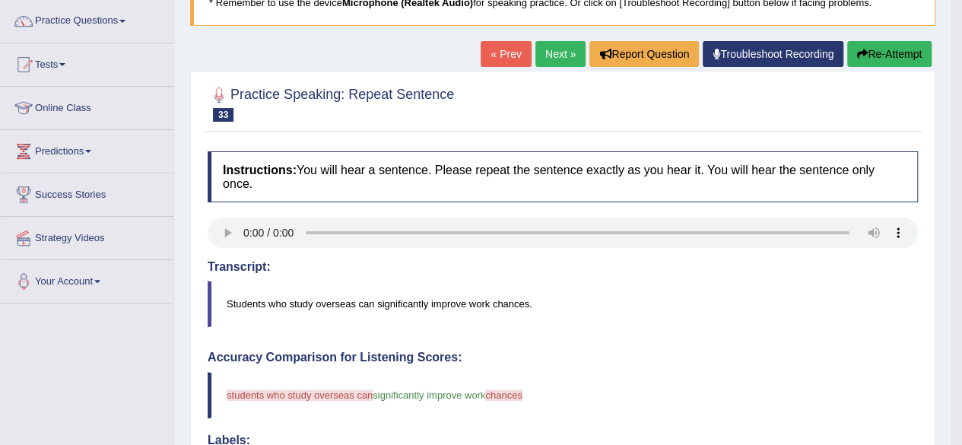
scroll to position [119, 0]
click at [867, 46] on button "Re-Attempt" at bounding box center [889, 54] width 84 height 26
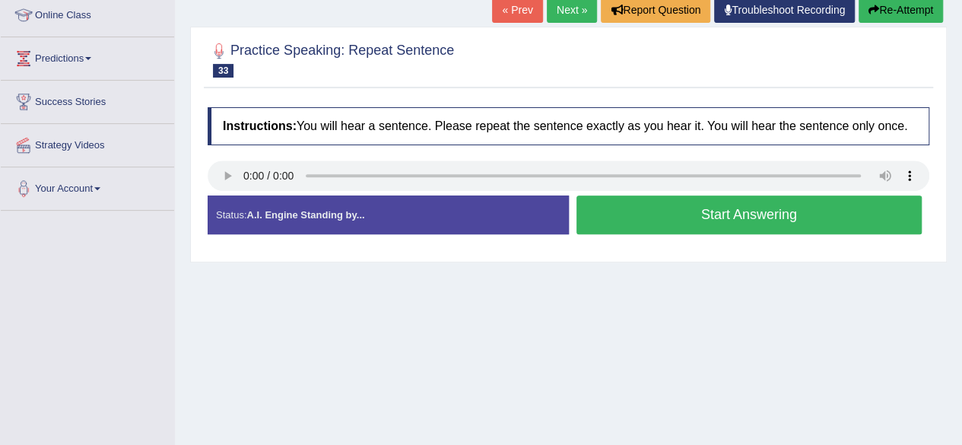
click at [663, 208] on button "Start Answering" at bounding box center [749, 214] width 346 height 39
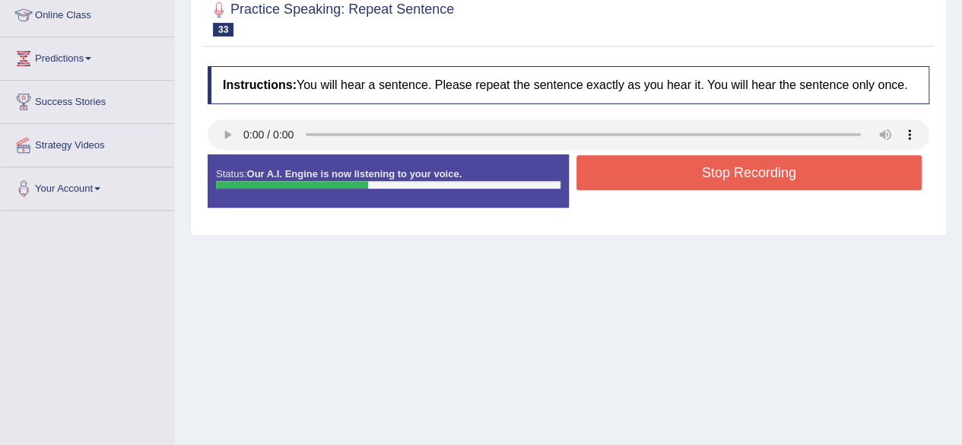
click at [703, 165] on button "Stop Recording" at bounding box center [749, 172] width 346 height 35
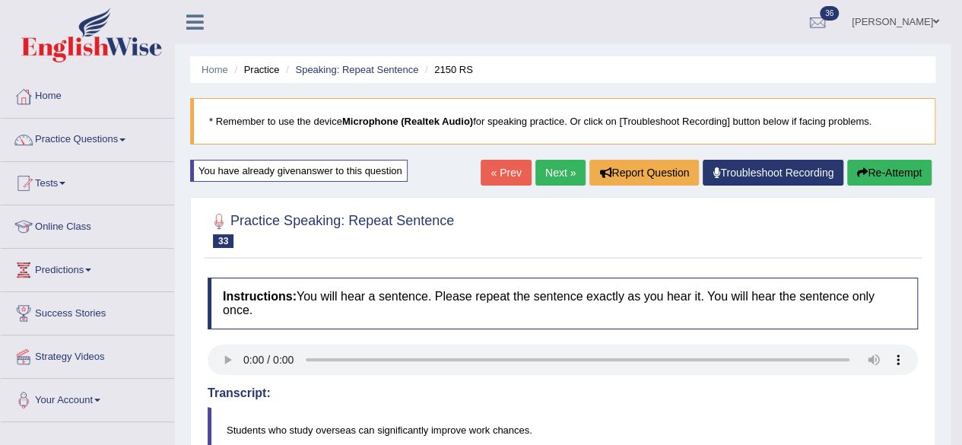
click at [555, 170] on link "Next »" at bounding box center [560, 173] width 50 height 26
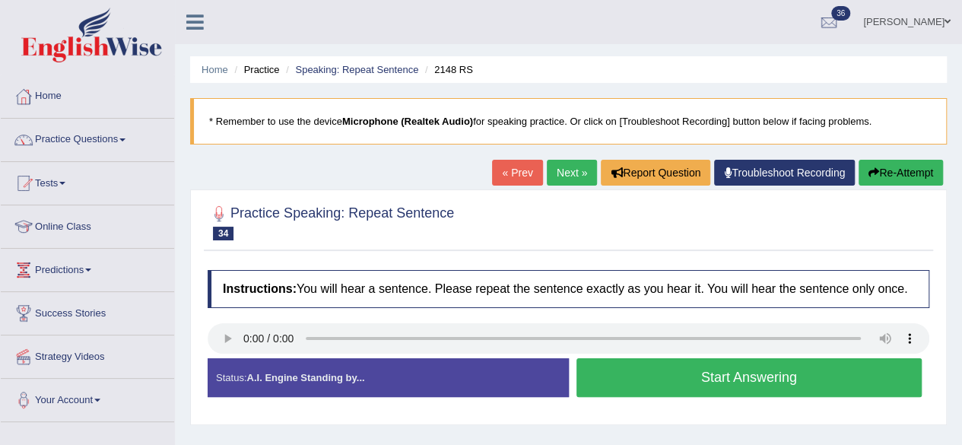
click at [725, 371] on button "Start Answering" at bounding box center [749, 377] width 346 height 39
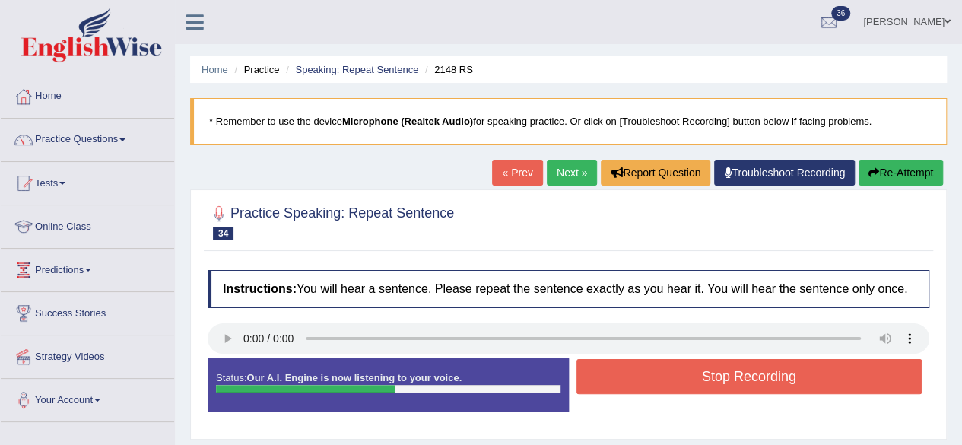
click at [725, 371] on button "Stop Recording" at bounding box center [749, 376] width 346 height 35
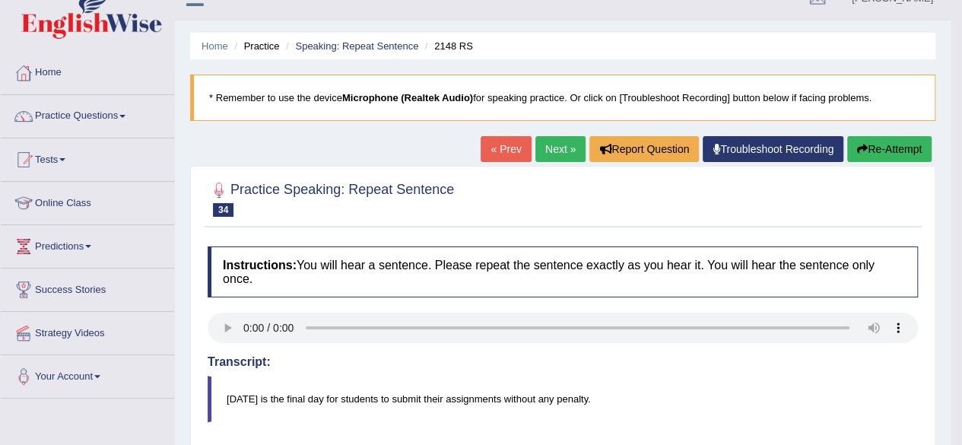
scroll to position [21, 0]
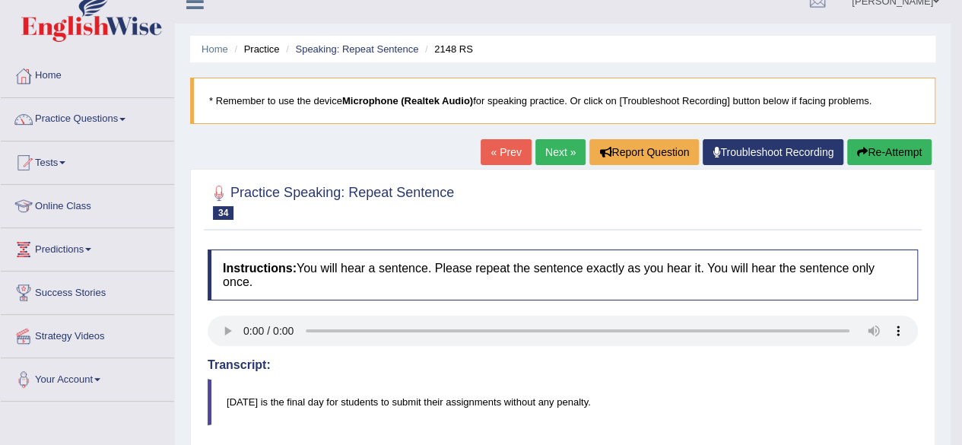
click at [540, 153] on link "Next »" at bounding box center [560, 152] width 50 height 26
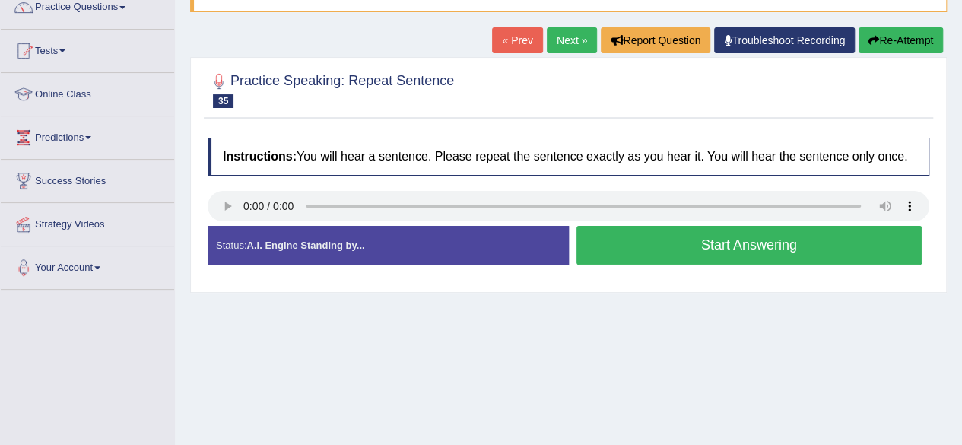
click at [767, 239] on button "Start Answering" at bounding box center [749, 245] width 346 height 39
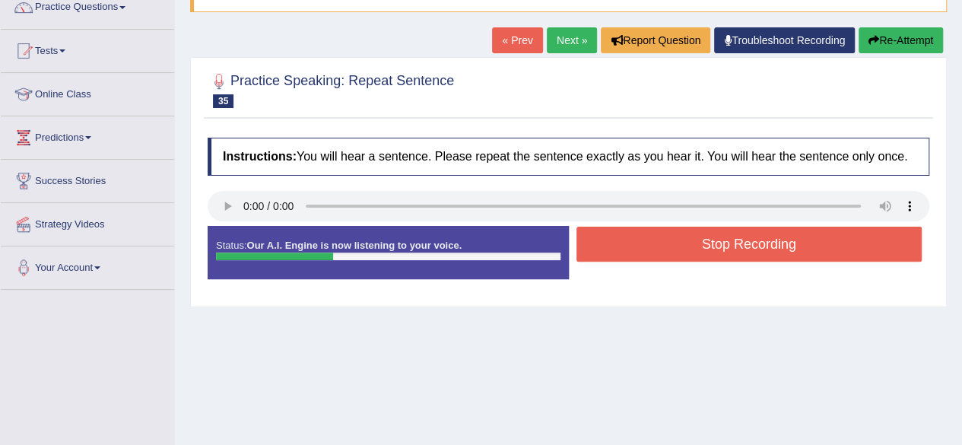
click at [767, 239] on button "Stop Recording" at bounding box center [749, 244] width 346 height 35
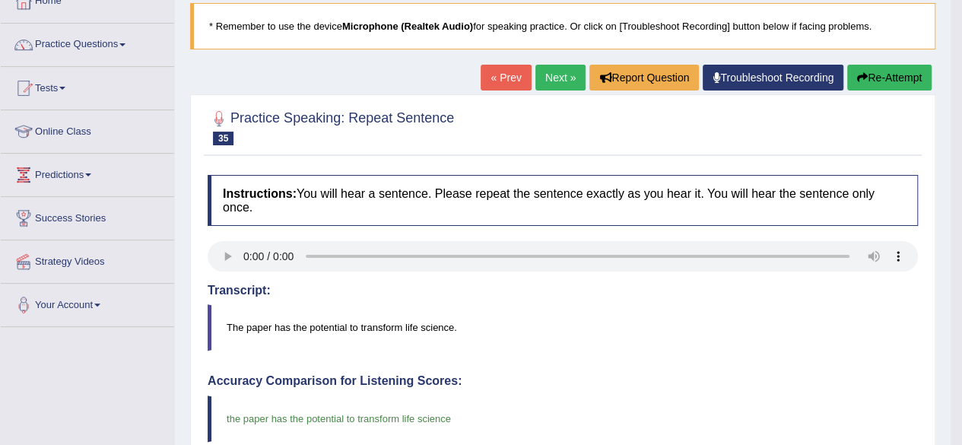
scroll to position [82, 0]
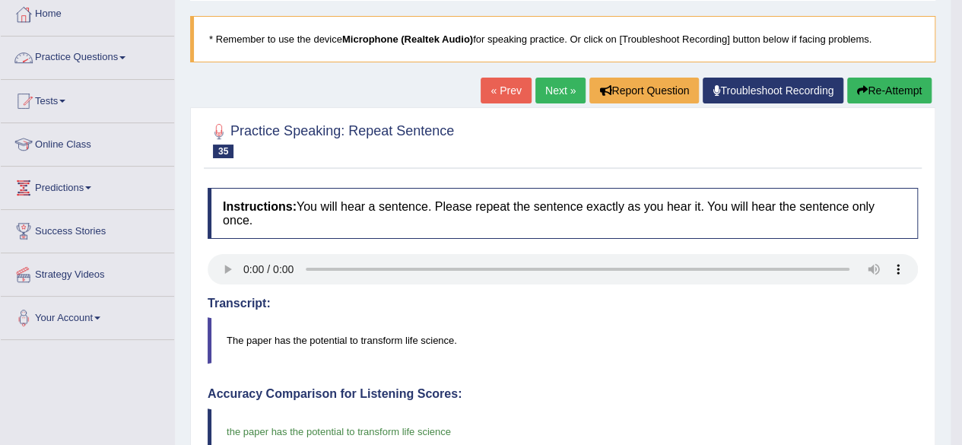
click at [125, 65] on link "Practice Questions" at bounding box center [87, 56] width 173 height 38
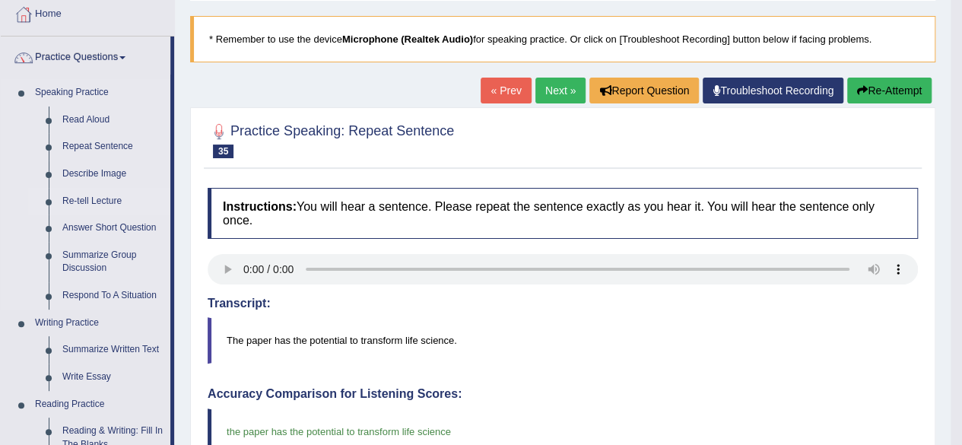
click at [96, 200] on link "Re-tell Lecture" at bounding box center [113, 201] width 115 height 27
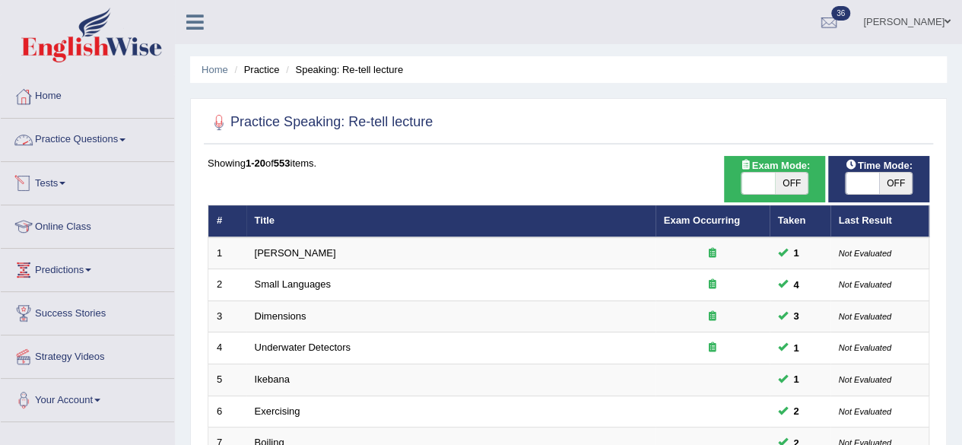
click at [119, 147] on link "Practice Questions" at bounding box center [87, 138] width 173 height 38
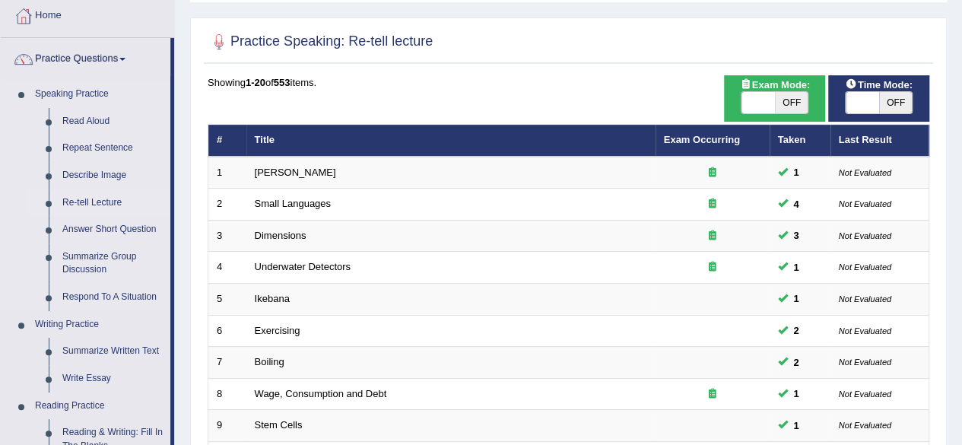
scroll to position [81, 0]
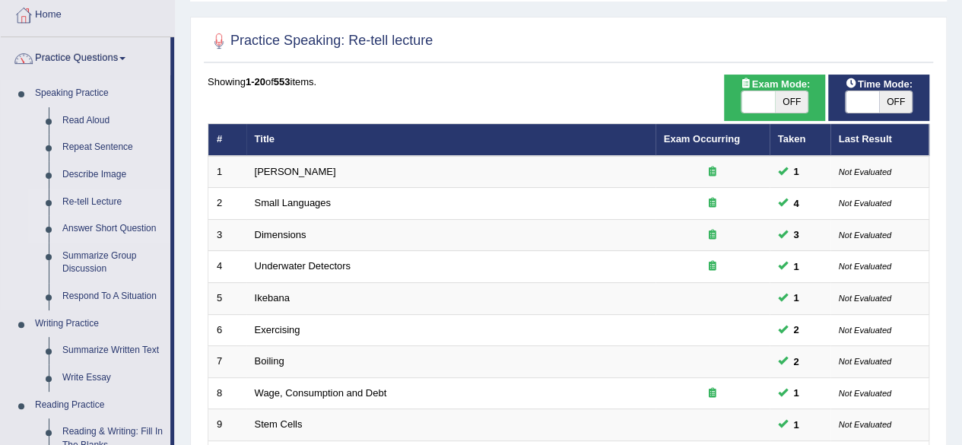
click at [114, 230] on link "Answer Short Question" at bounding box center [113, 228] width 115 height 27
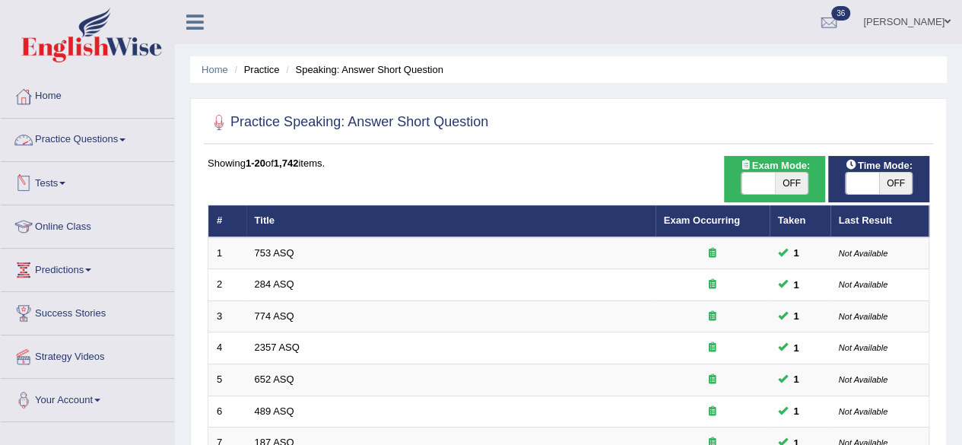
click at [87, 136] on link "Practice Questions" at bounding box center [87, 138] width 173 height 38
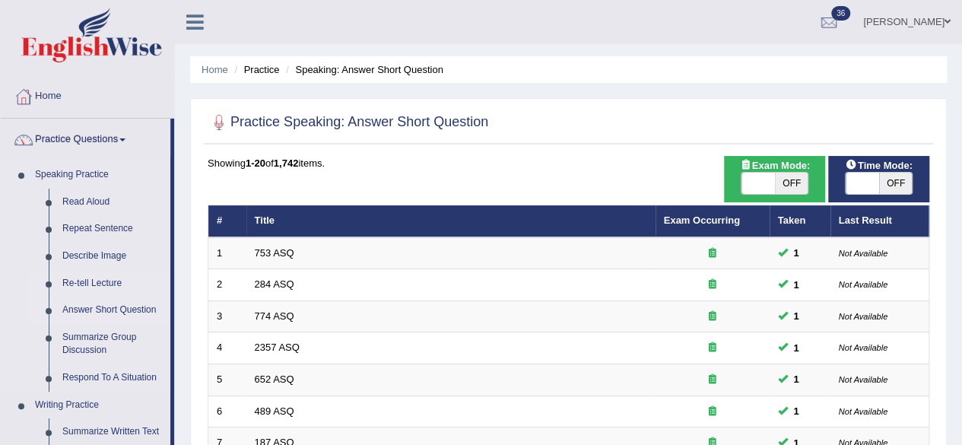
scroll to position [125, 0]
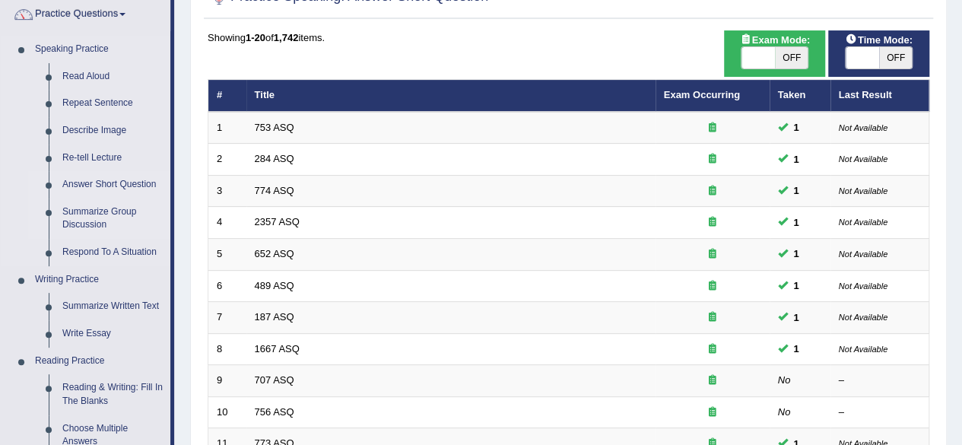
click at [97, 224] on link "Summarize Group Discussion" at bounding box center [113, 218] width 115 height 40
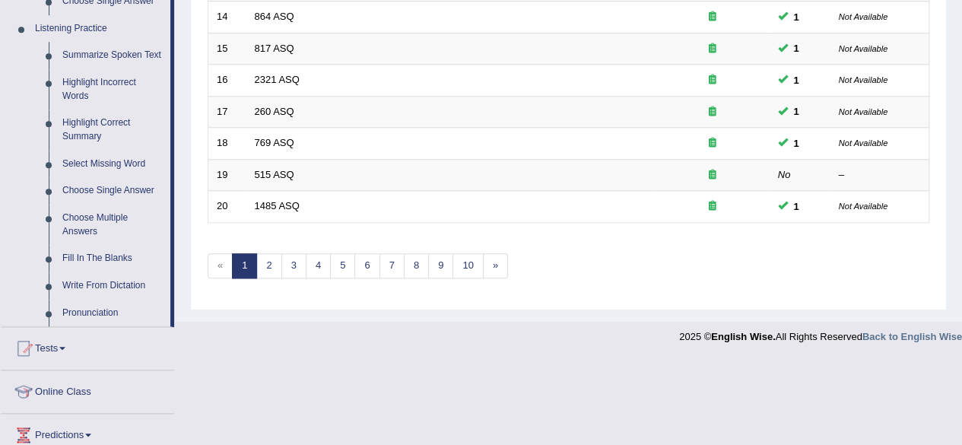
scroll to position [658, 0]
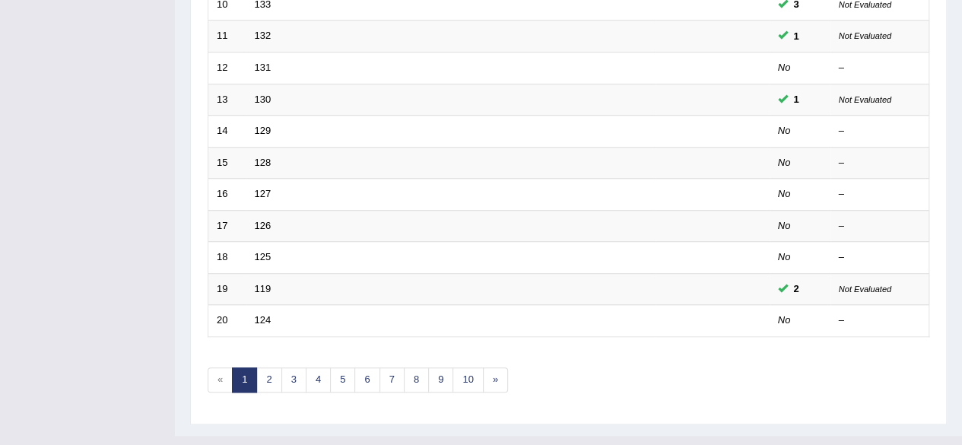
scroll to position [554, 0]
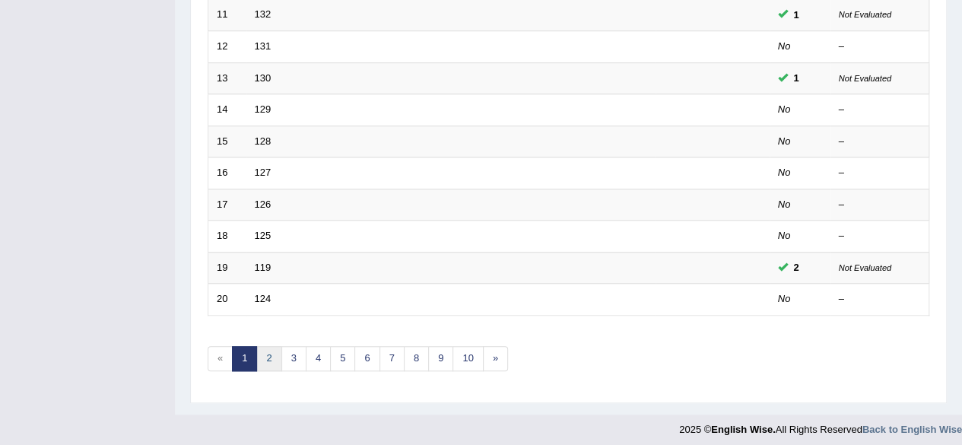
click at [274, 357] on link "2" at bounding box center [268, 358] width 25 height 25
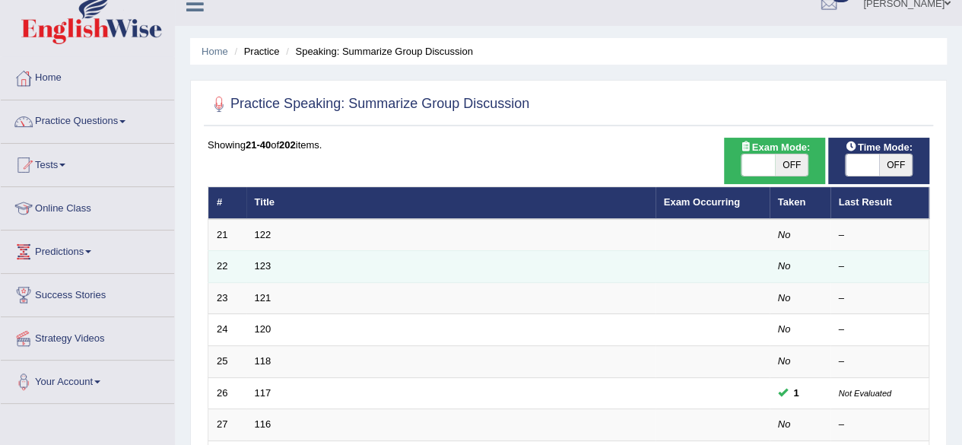
scroll to position [17, 0]
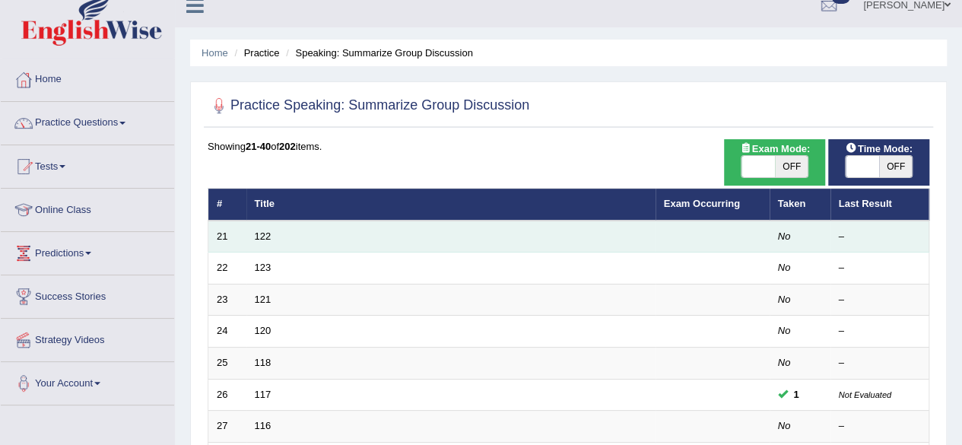
click at [265, 241] on td "122" at bounding box center [450, 237] width 409 height 32
click at [265, 235] on link "122" at bounding box center [263, 235] width 17 height 11
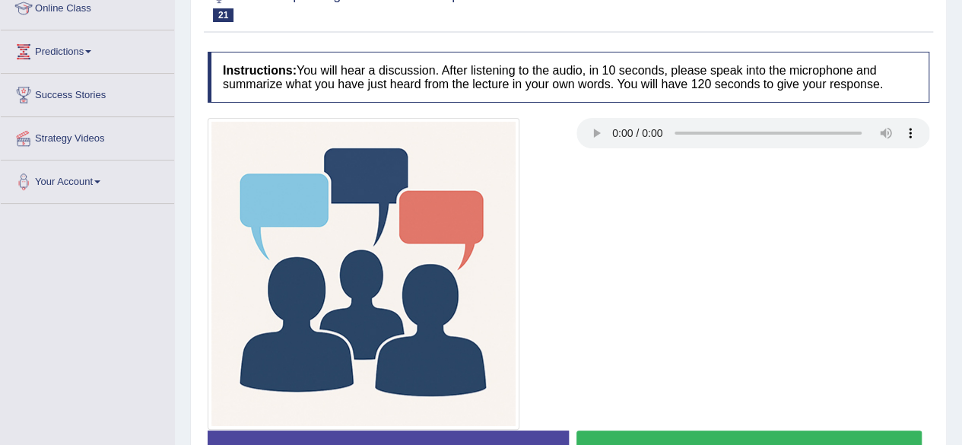
scroll to position [227, 0]
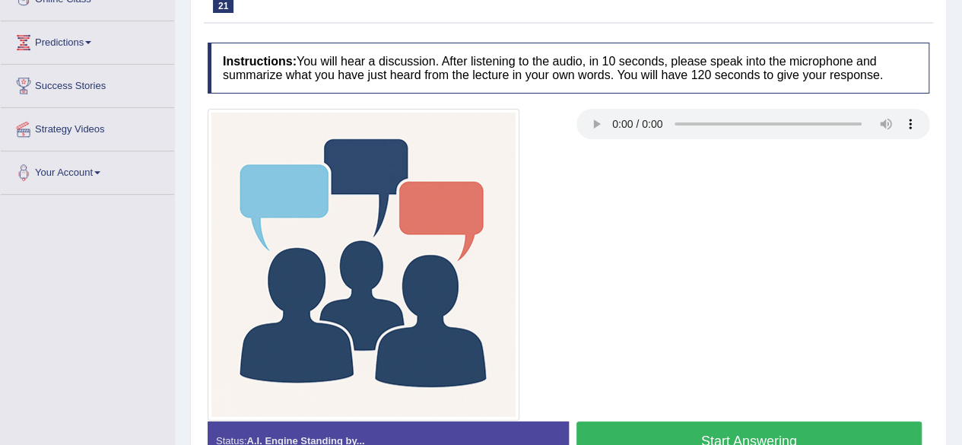
click at [614, 433] on button "Start Answering" at bounding box center [749, 440] width 346 height 39
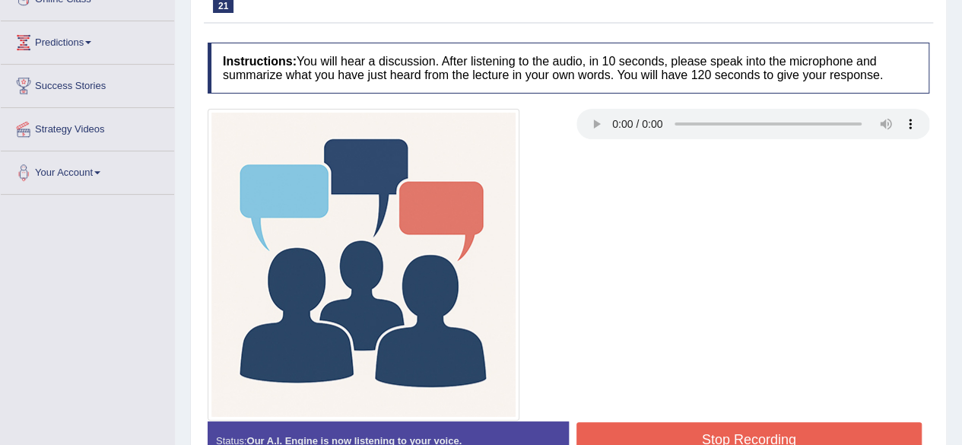
click at [614, 433] on button "Stop Recording" at bounding box center [749, 439] width 346 height 35
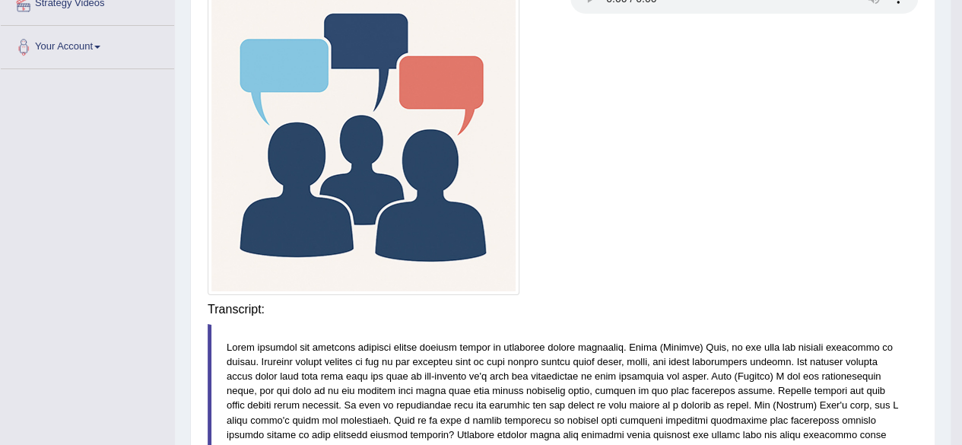
scroll to position [289, 0]
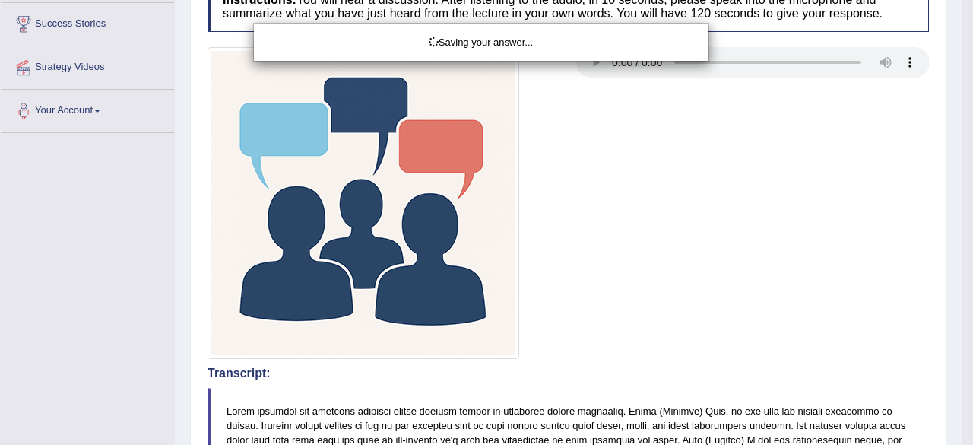
click at [433, 69] on div "Saving your answer..." at bounding box center [486, 222] width 973 height 445
click at [576, 430] on div "Saving your answer..." at bounding box center [486, 222] width 973 height 445
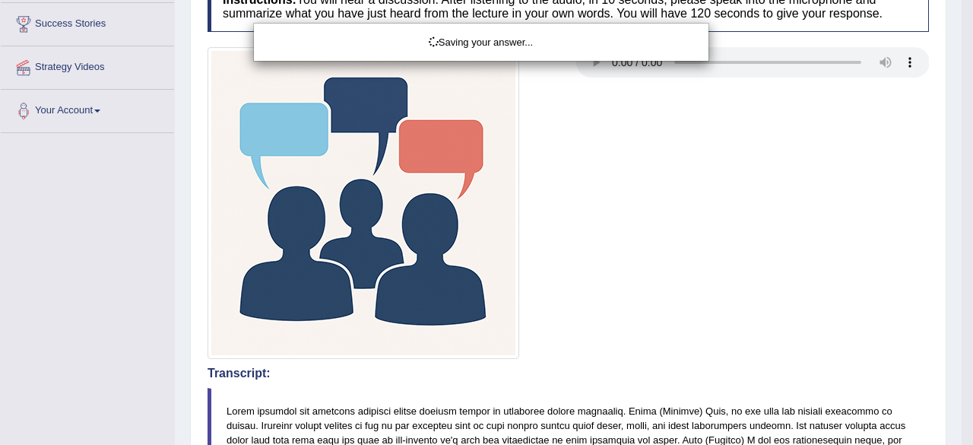
click at [576, 430] on div "Saving your answer..." at bounding box center [486, 222] width 973 height 445
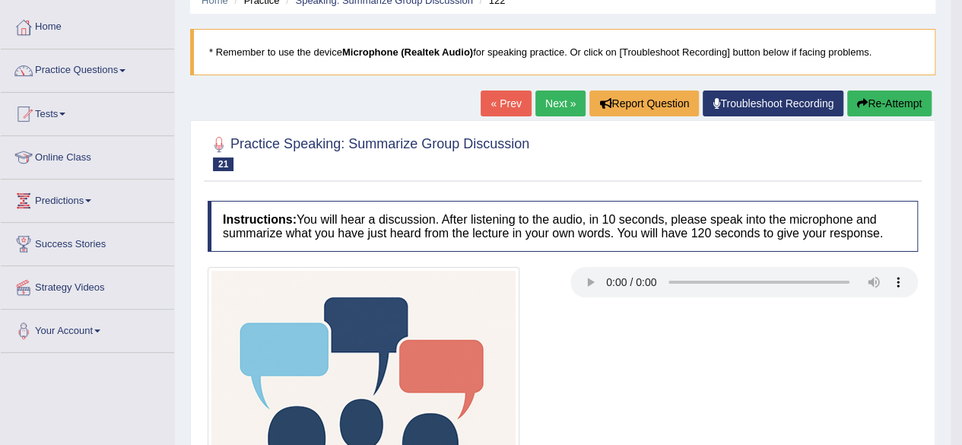
scroll to position [0, 0]
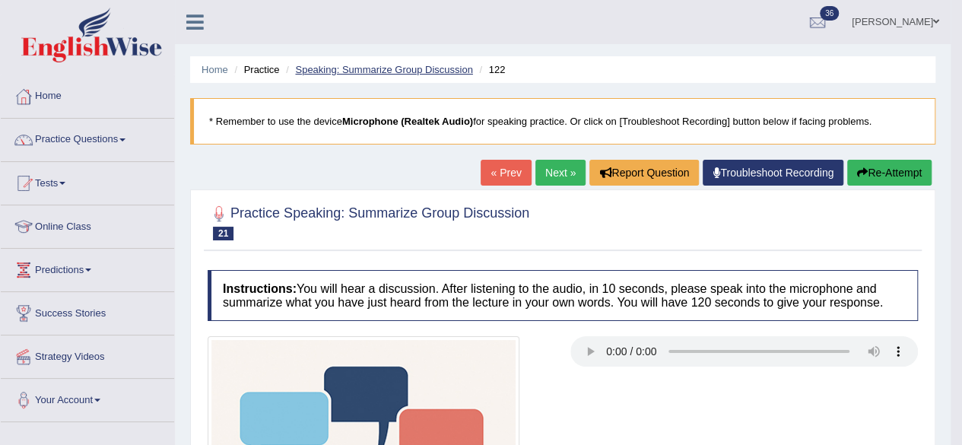
click at [369, 65] on link "Speaking: Summarize Group Discussion" at bounding box center [383, 69] width 177 height 11
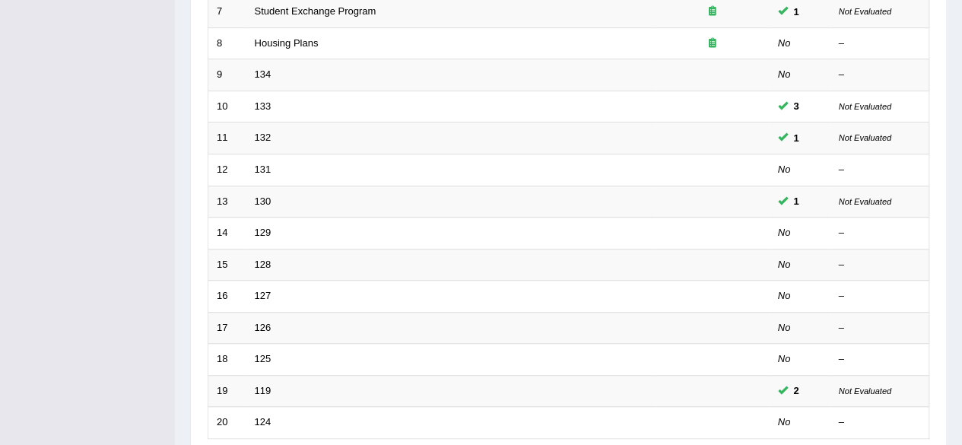
scroll to position [432, 0]
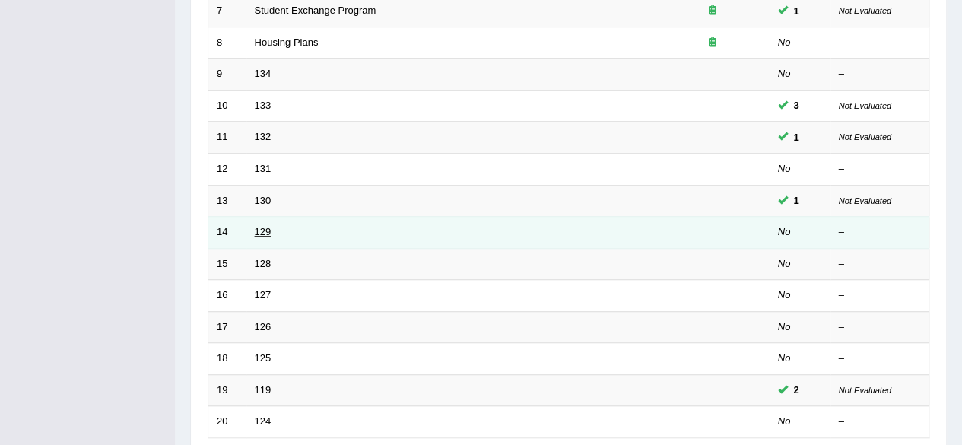
click at [265, 230] on link "129" at bounding box center [263, 231] width 17 height 11
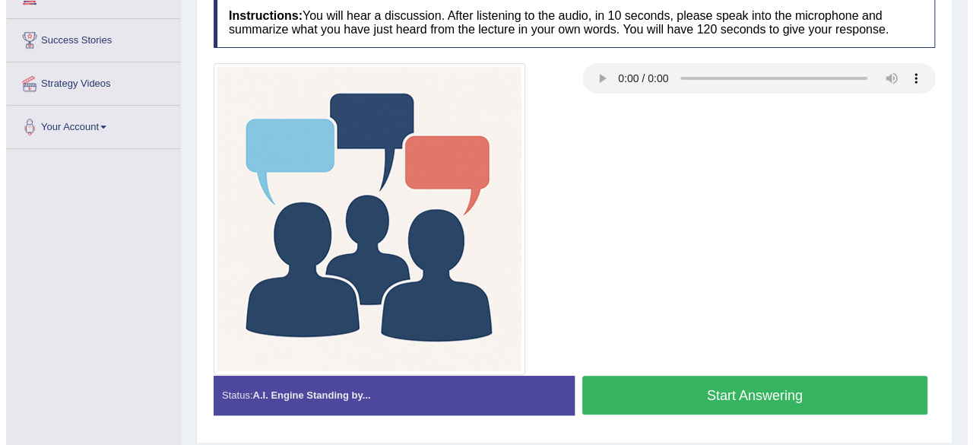
scroll to position [304, 0]
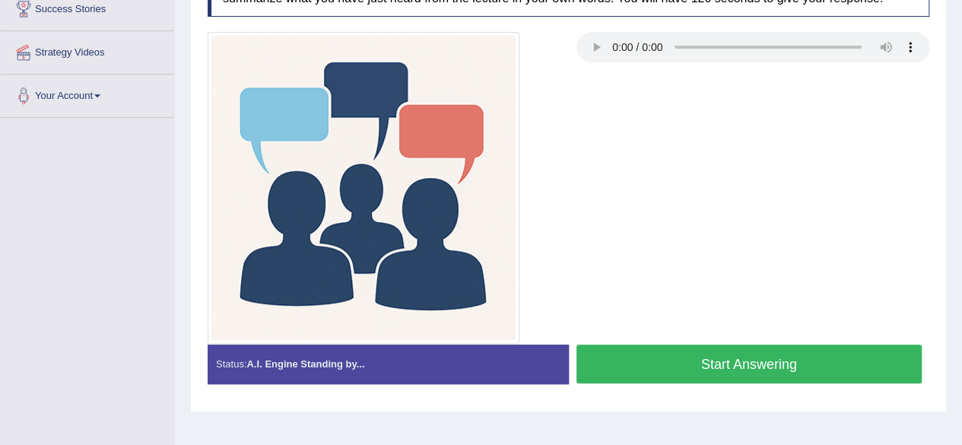
click at [614, 367] on button "Start Answering" at bounding box center [749, 363] width 346 height 39
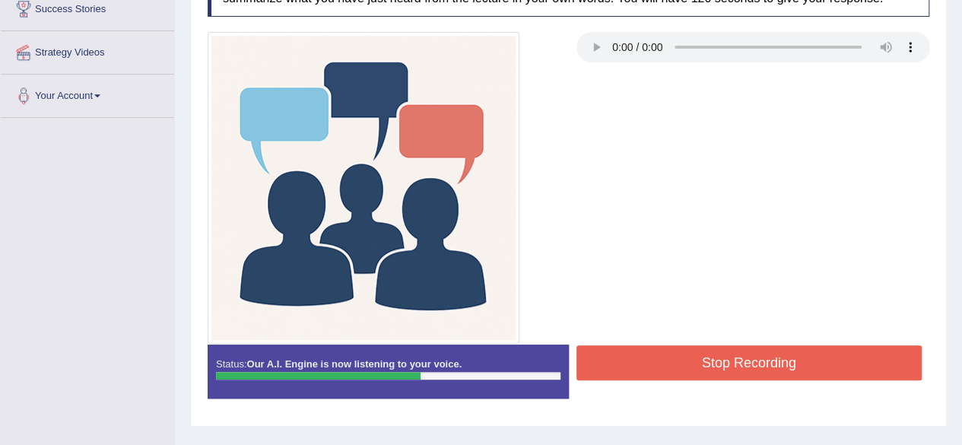
click at [614, 367] on button "Stop Recording" at bounding box center [749, 362] width 346 height 35
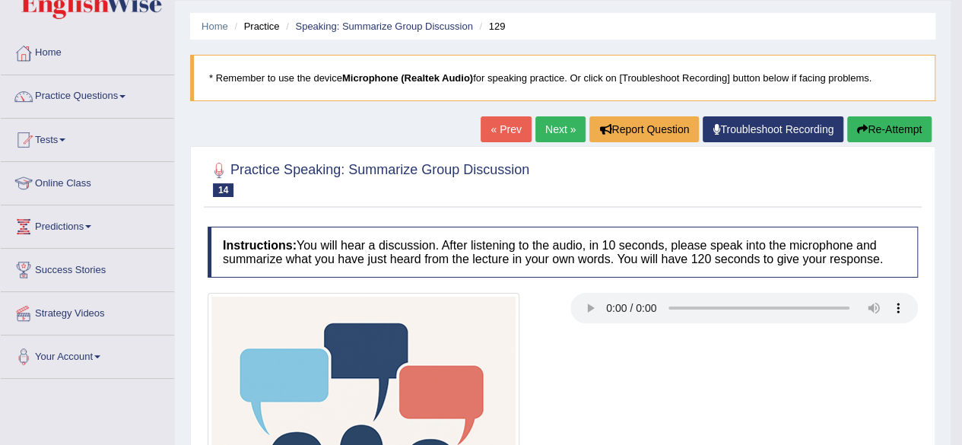
scroll to position [0, 0]
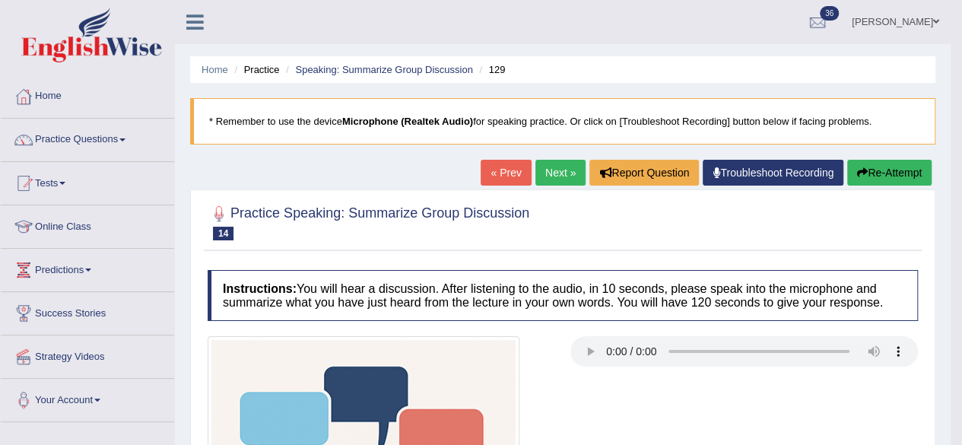
click at [859, 167] on icon "button" at bounding box center [862, 172] width 11 height 11
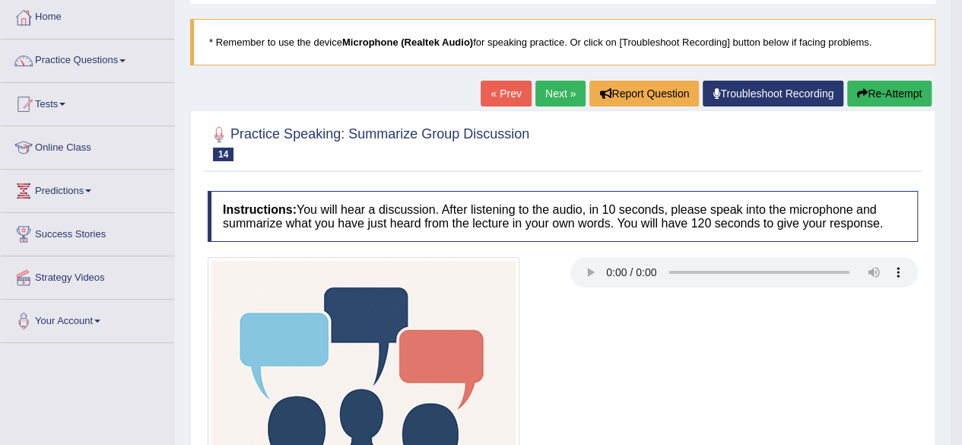
scroll to position [80, 0]
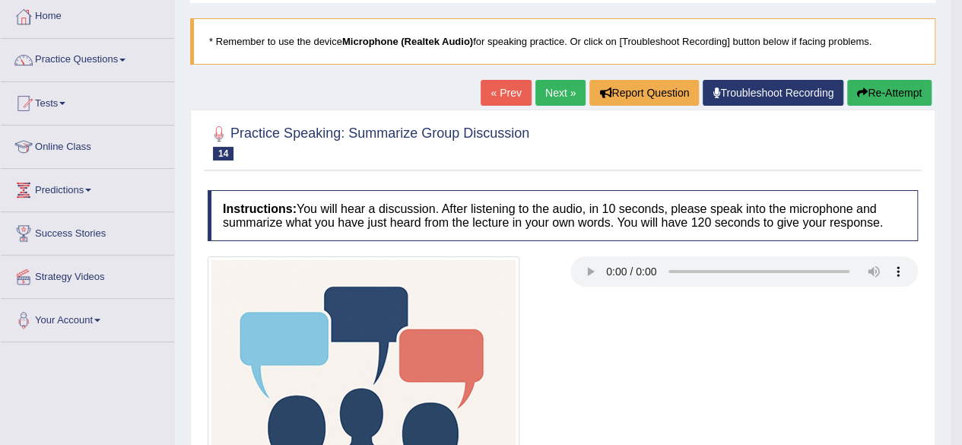
click at [873, 88] on button "Re-Attempt" at bounding box center [889, 93] width 84 height 26
click at [875, 94] on button "Re-Attempt" at bounding box center [889, 93] width 84 height 26
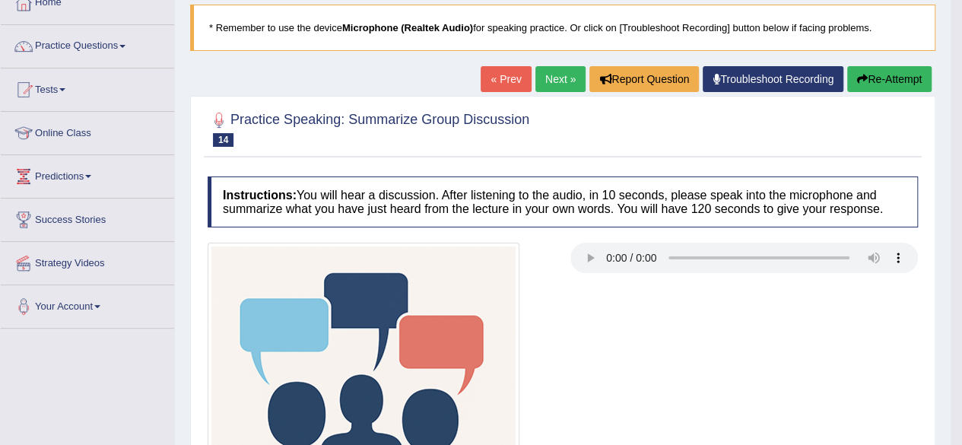
scroll to position [0, 0]
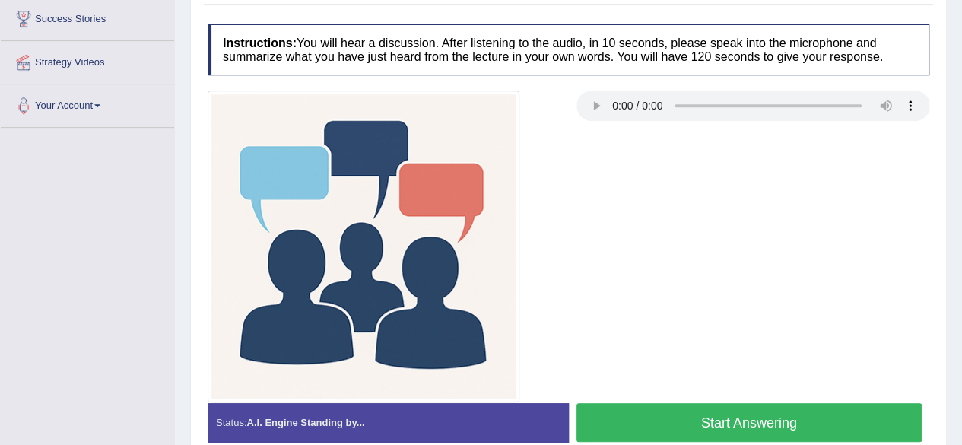
scroll to position [365, 0]
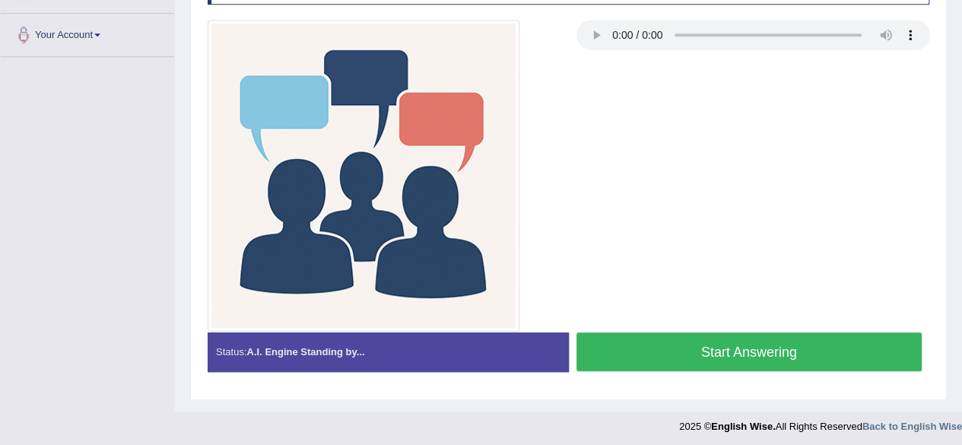
click at [694, 360] on button "Start Answering" at bounding box center [749, 351] width 346 height 39
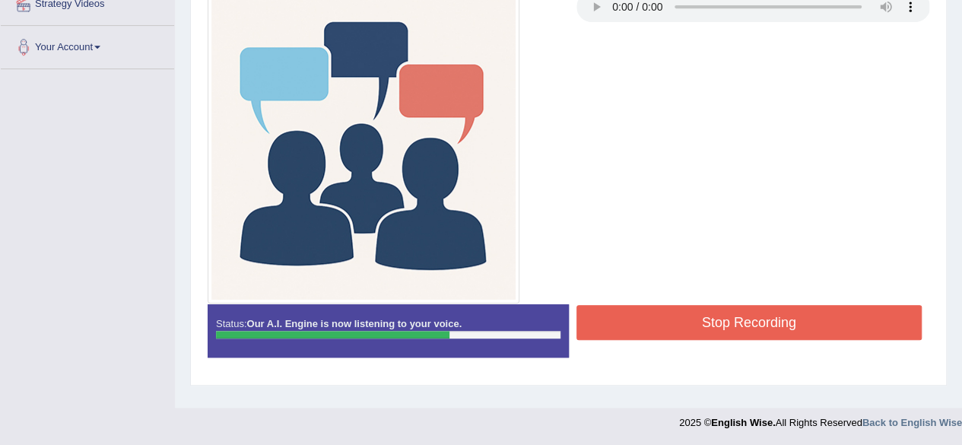
click at [719, 325] on button "Stop Recording" at bounding box center [749, 322] width 346 height 35
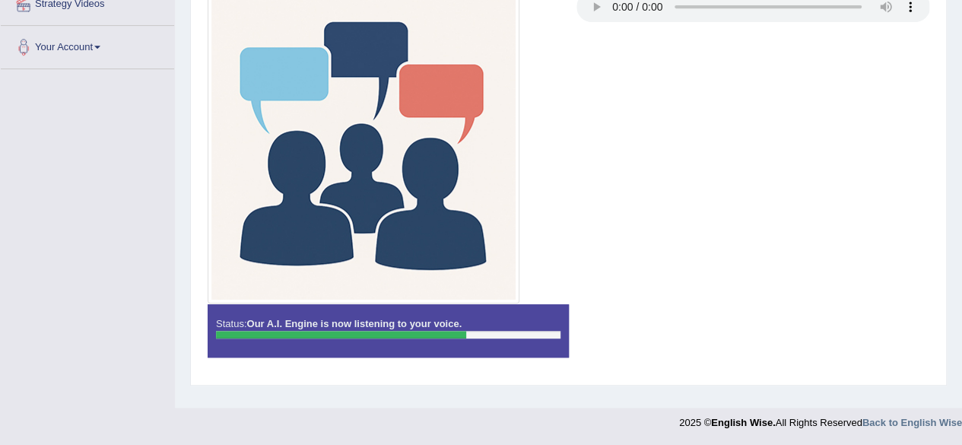
click at [649, 296] on div at bounding box center [568, 148] width 737 height 312
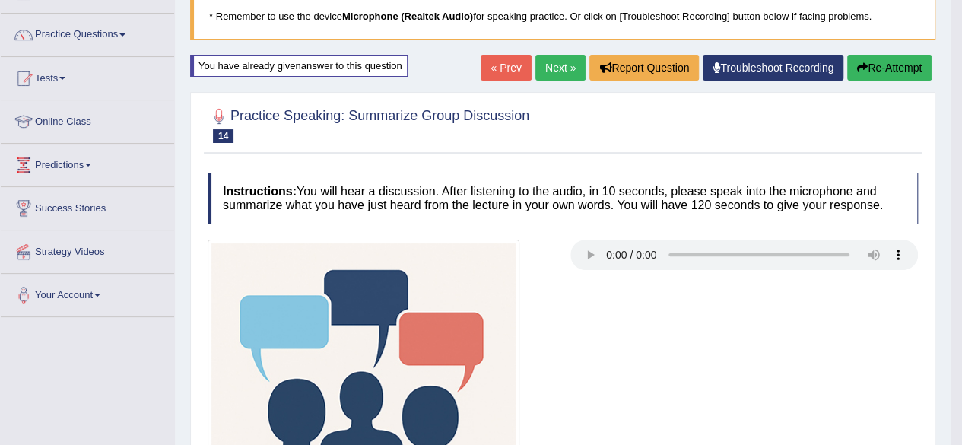
scroll to position [30, 0]
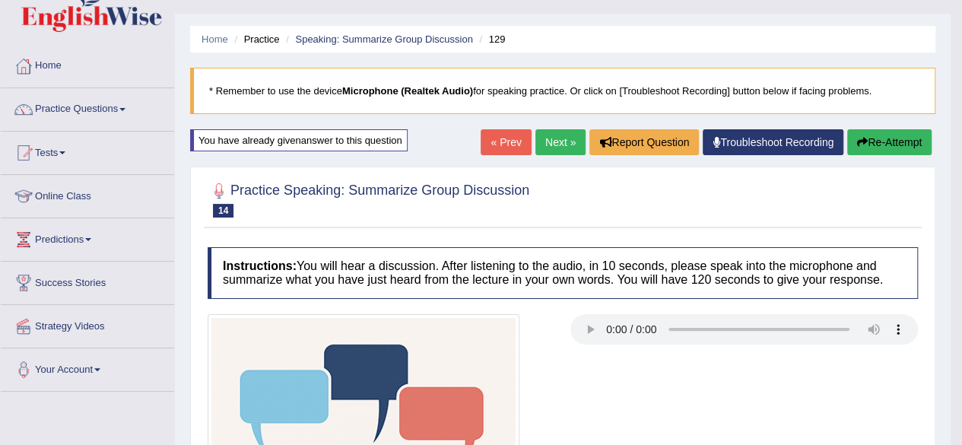
click at [548, 134] on link "Next »" at bounding box center [560, 142] width 50 height 26
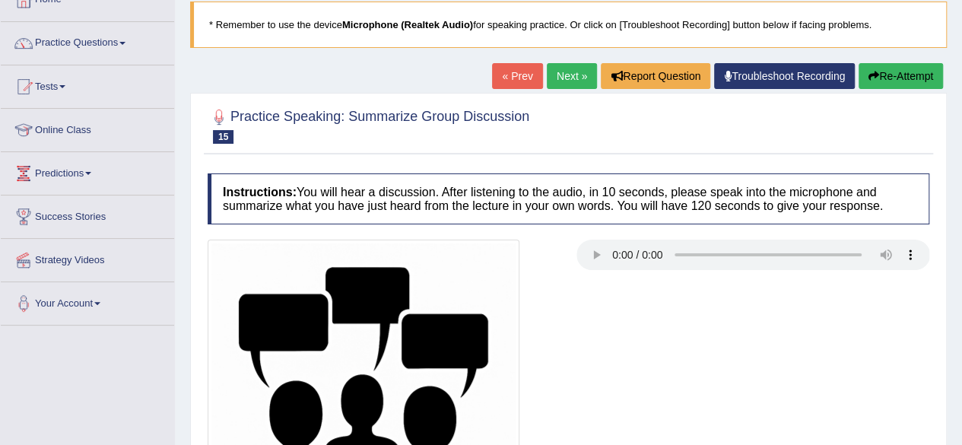
scroll to position [104, 0]
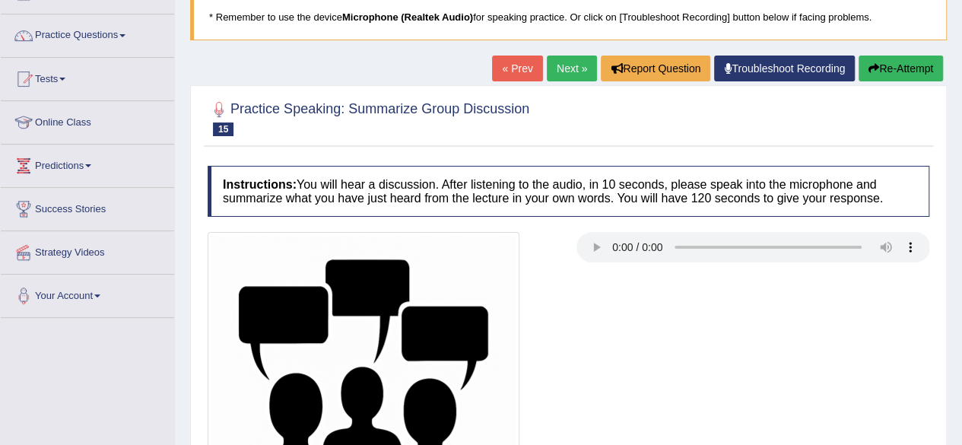
click at [632, 325] on div at bounding box center [568, 388] width 737 height 312
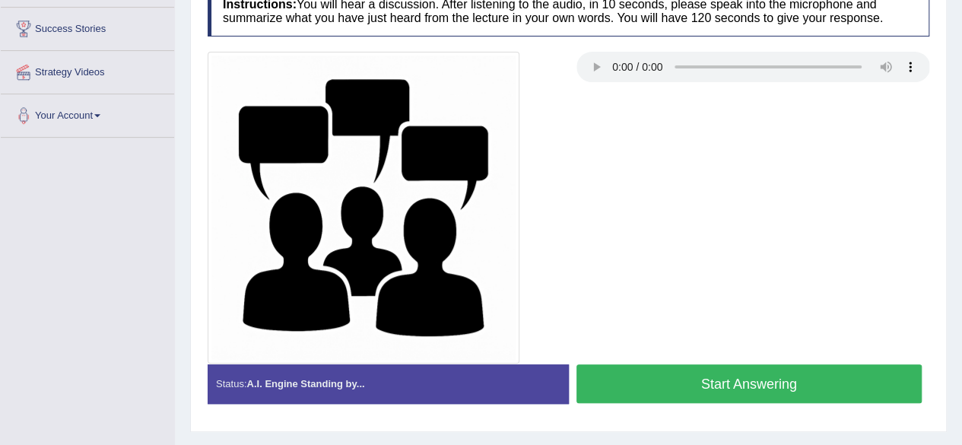
scroll to position [288, 0]
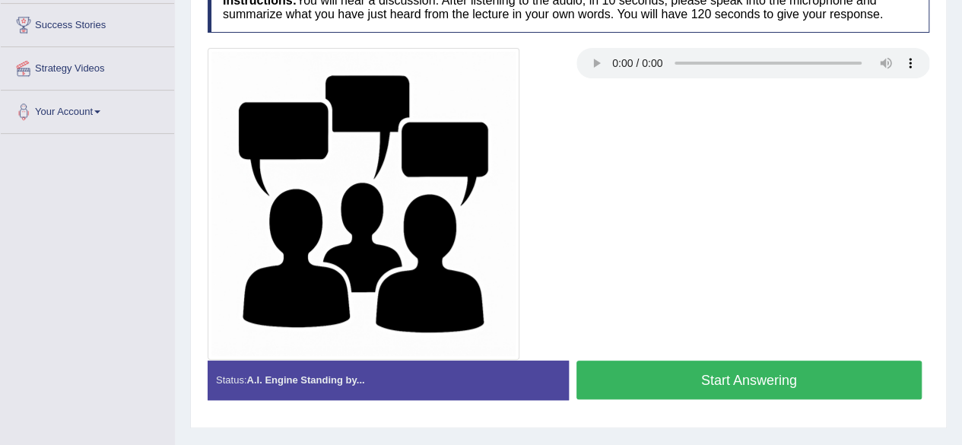
click at [669, 389] on button "Start Answering" at bounding box center [749, 379] width 346 height 39
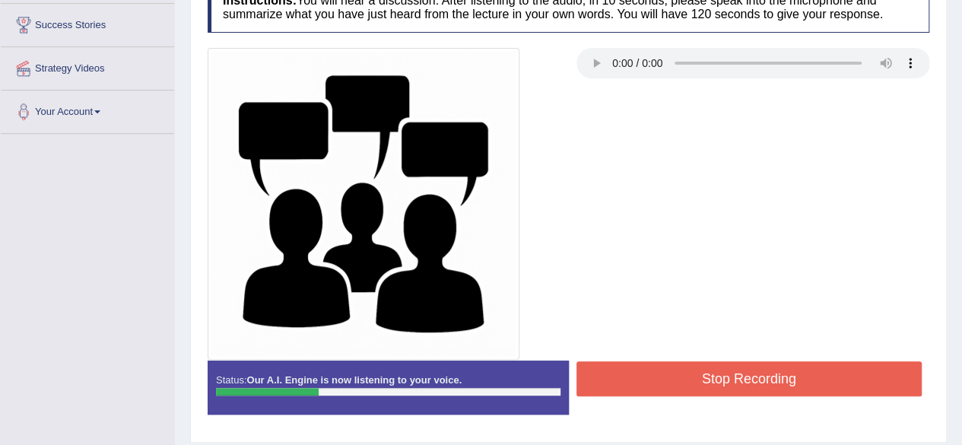
click at [669, 389] on button "Stop Recording" at bounding box center [749, 378] width 346 height 35
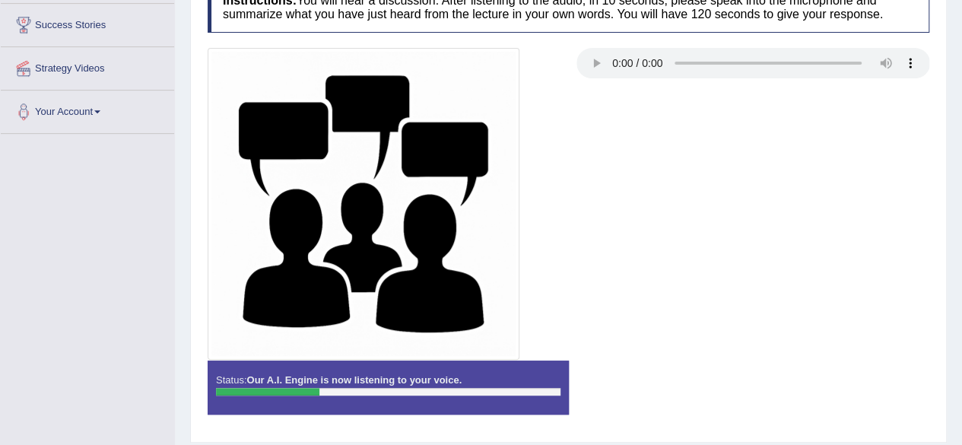
click at [669, 389] on div "Instructions: You will hear a discussion. After listening to the audio, in 10 s…" at bounding box center [568, 203] width 729 height 459
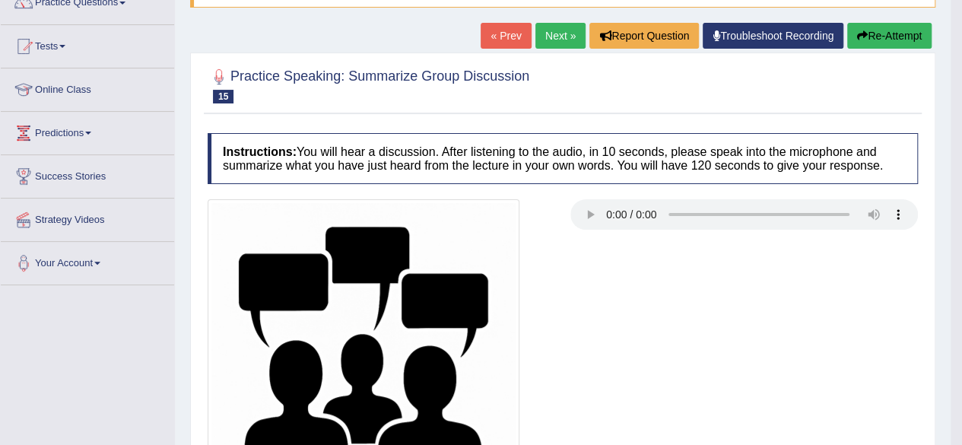
scroll to position [136, 0]
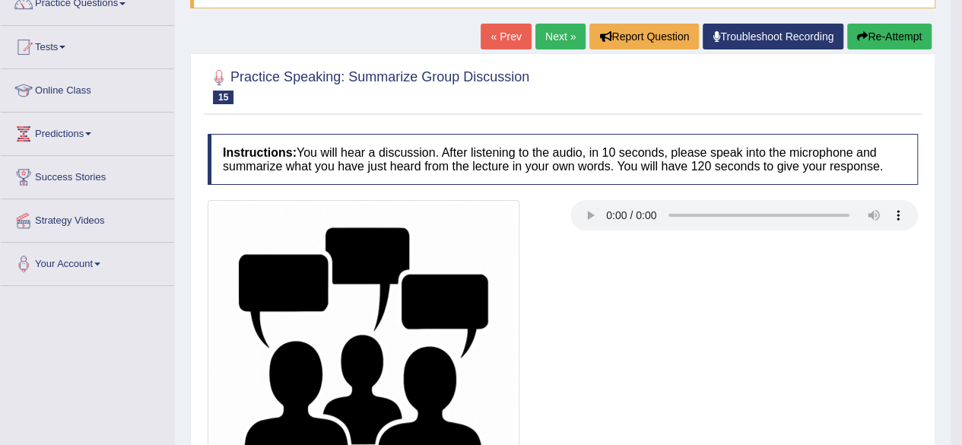
click at [883, 43] on button "Re-Attempt" at bounding box center [889, 37] width 84 height 26
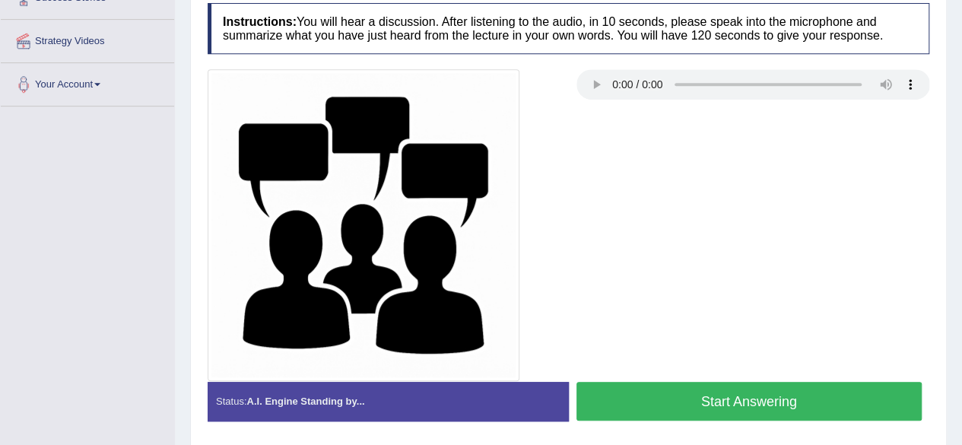
scroll to position [327, 0]
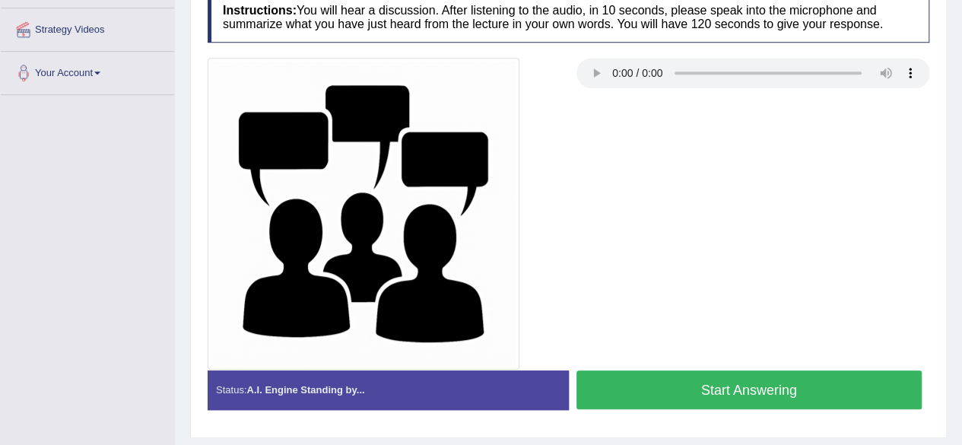
click at [689, 385] on button "Start Answering" at bounding box center [749, 389] width 346 height 39
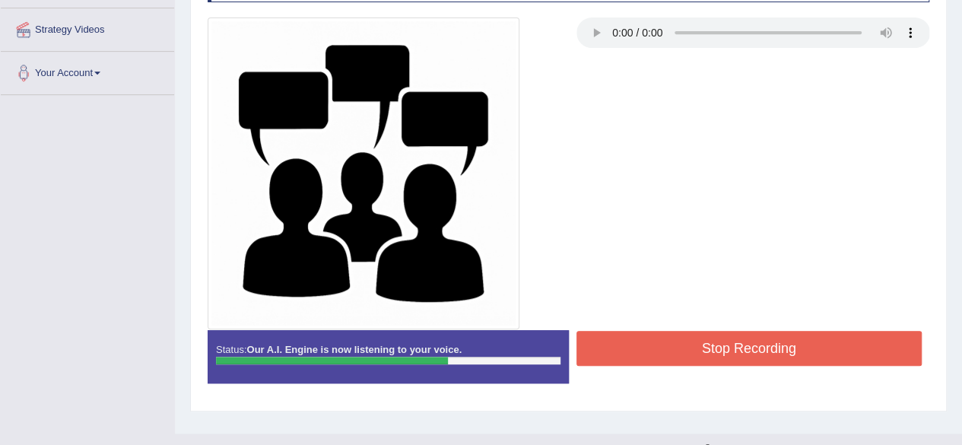
click at [724, 343] on button "Stop Recording" at bounding box center [749, 348] width 346 height 35
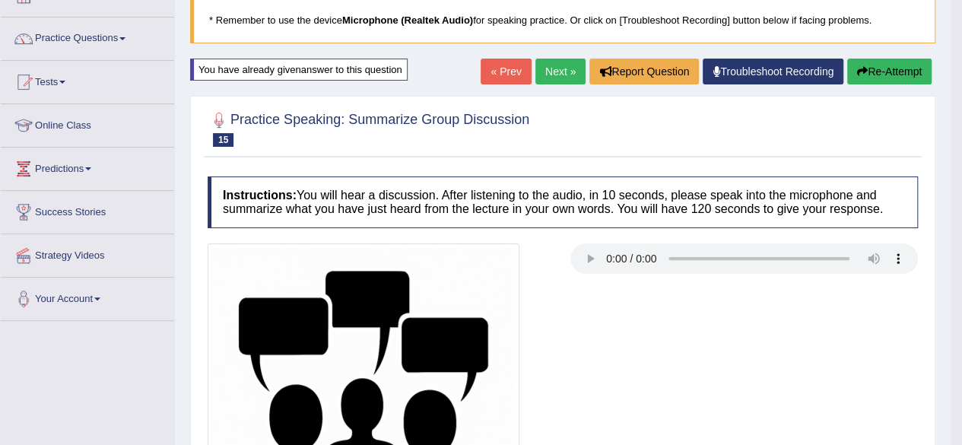
scroll to position [21, 0]
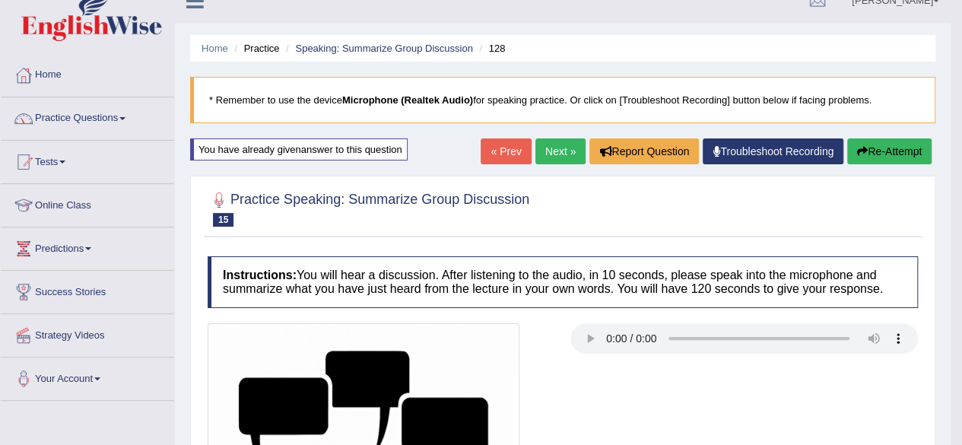
click at [889, 142] on button "Re-Attempt" at bounding box center [889, 151] width 84 height 26
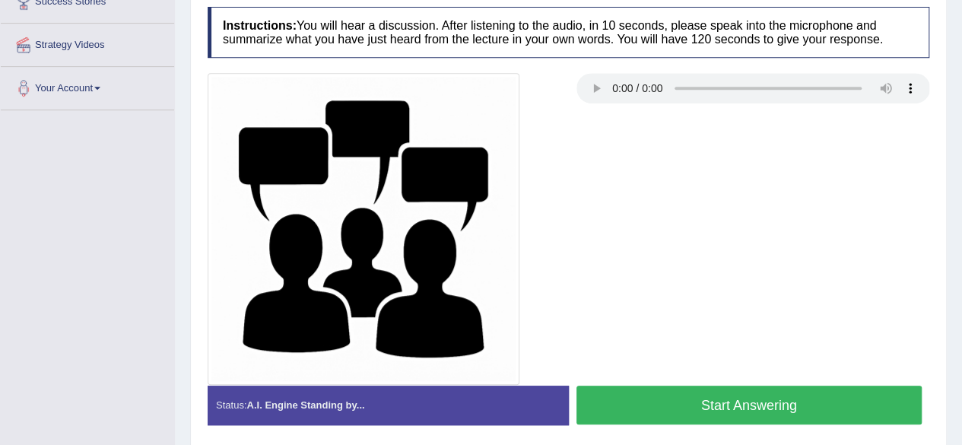
scroll to position [313, 0]
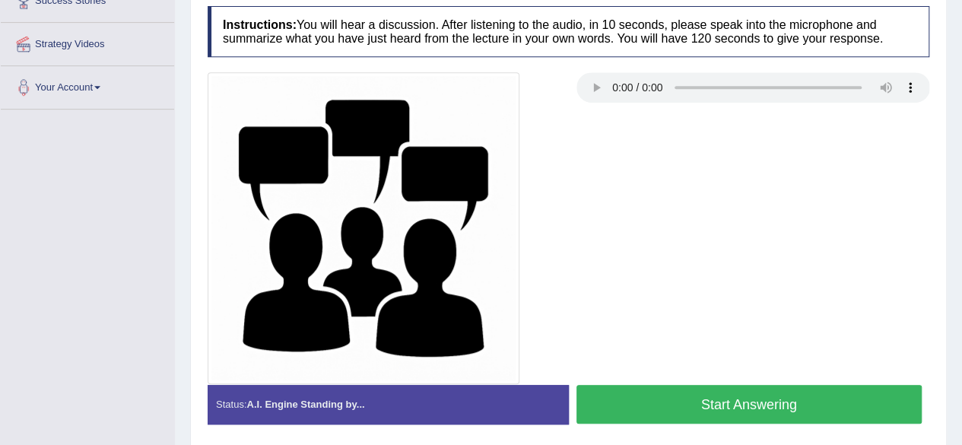
click at [650, 416] on button "Start Answering" at bounding box center [749, 404] width 346 height 39
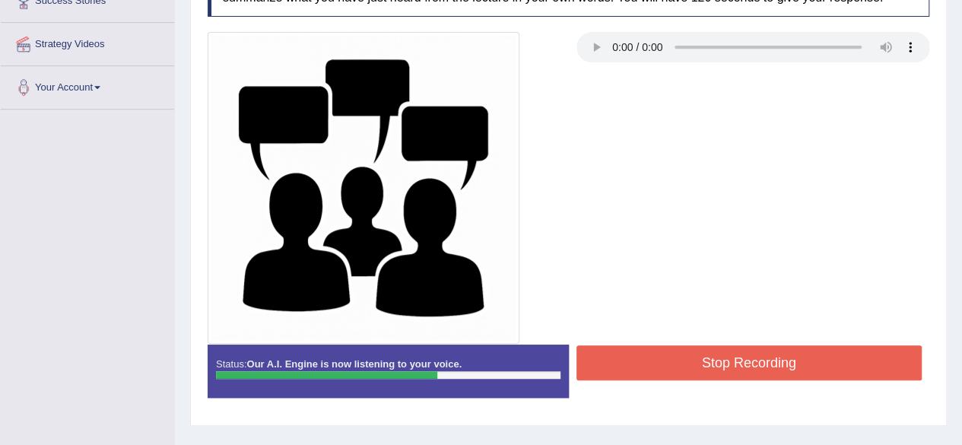
click at [698, 348] on button "Stop Recording" at bounding box center [749, 362] width 346 height 35
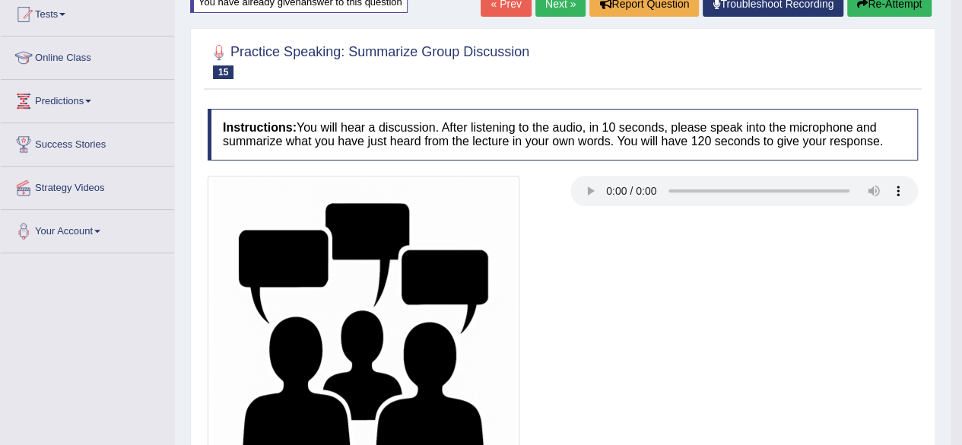
scroll to position [0, 0]
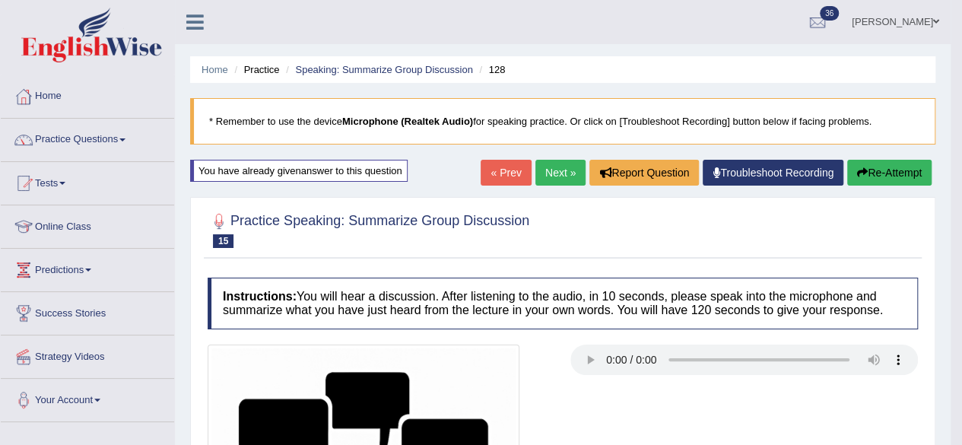
click at [911, 176] on button "Re-Attempt" at bounding box center [889, 173] width 84 height 26
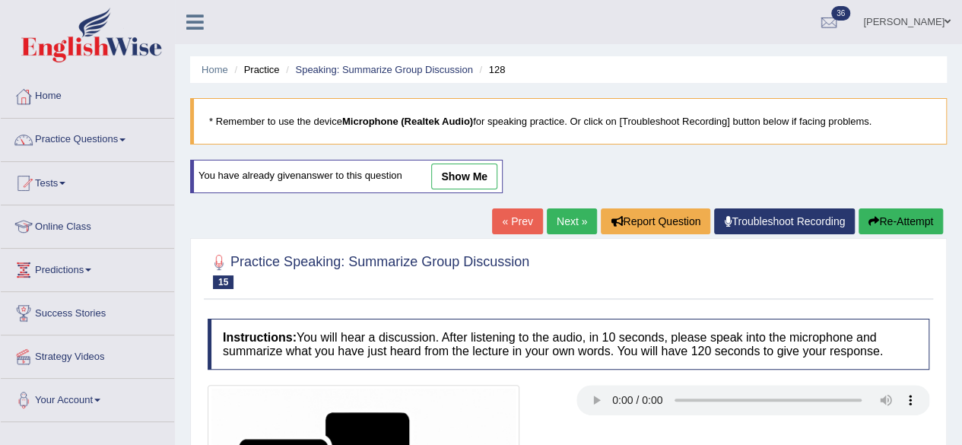
click at [556, 217] on link "Next »" at bounding box center [572, 221] width 50 height 26
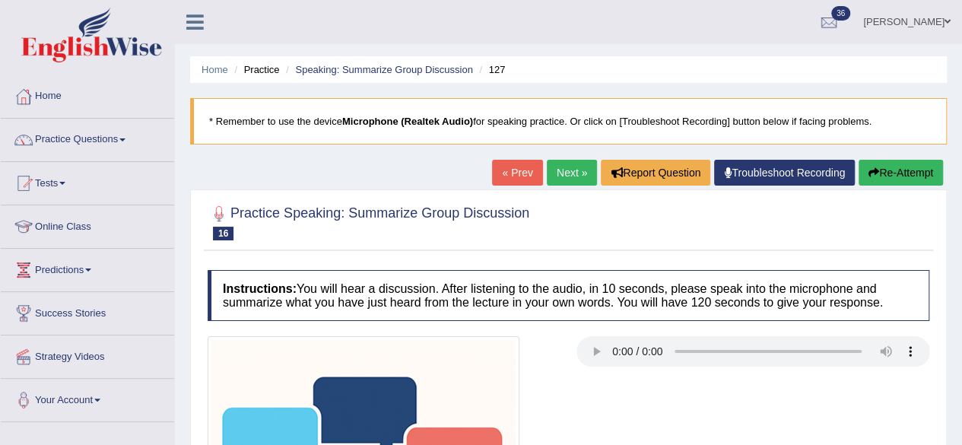
click at [563, 168] on link "Next »" at bounding box center [572, 173] width 50 height 26
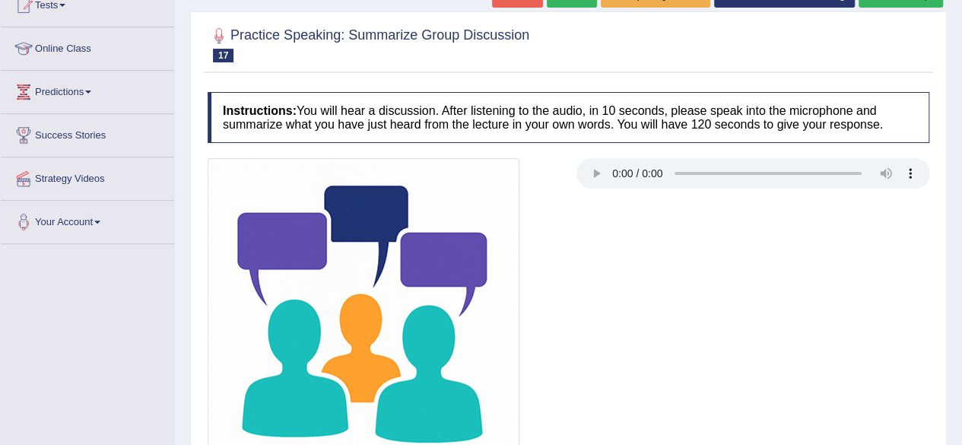
scroll to position [353, 0]
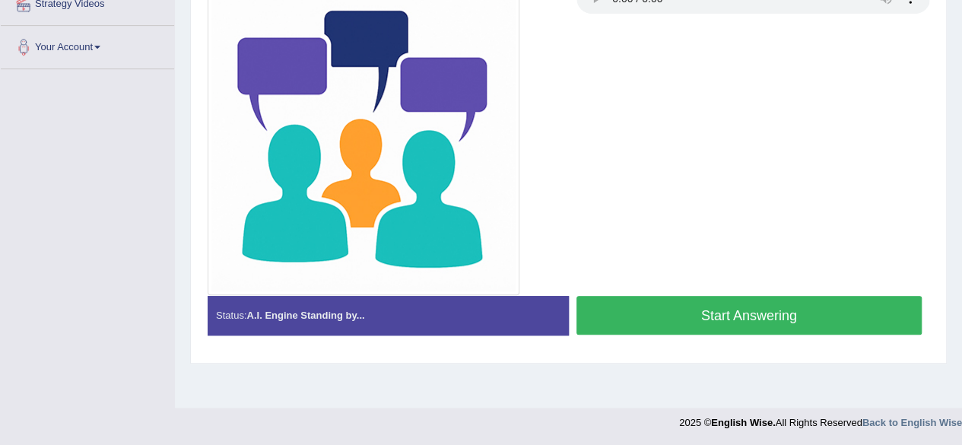
click at [646, 302] on button "Start Answering" at bounding box center [749, 315] width 346 height 39
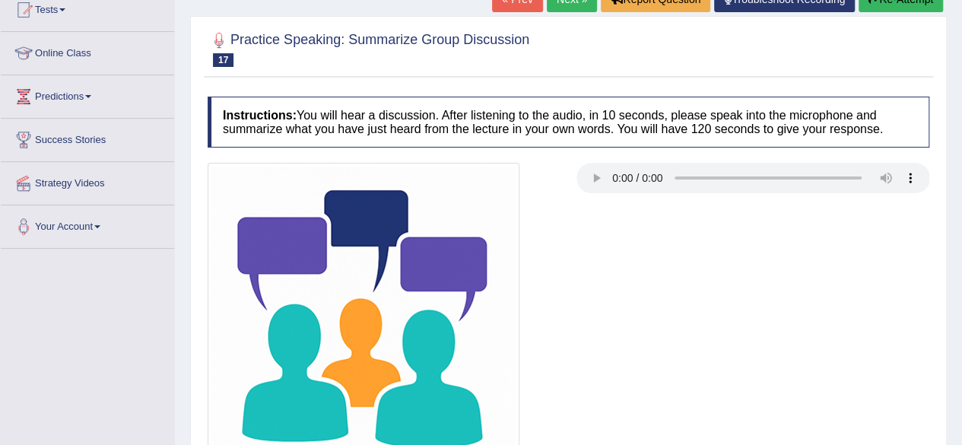
scroll to position [170, 0]
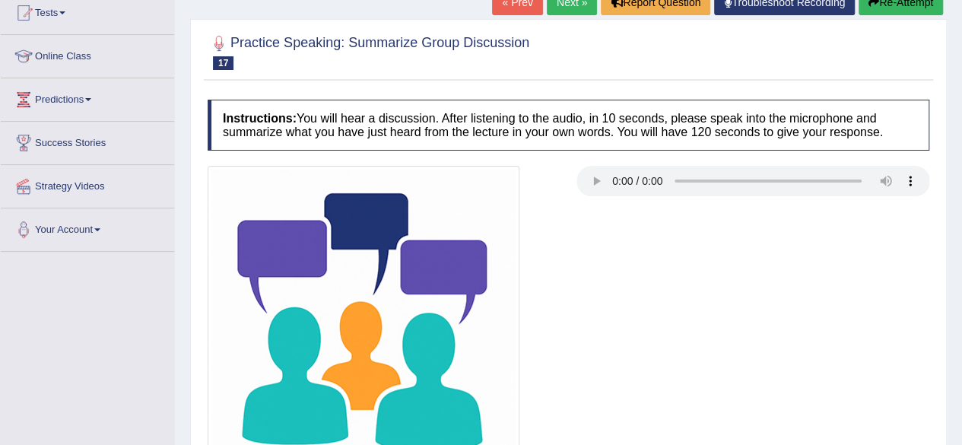
click at [865, 8] on button "Re-Attempt" at bounding box center [901, 2] width 84 height 26
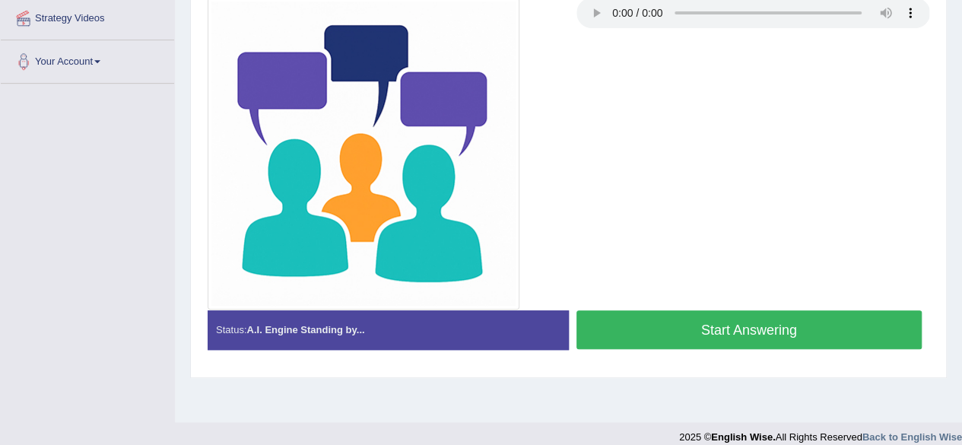
scroll to position [342, 0]
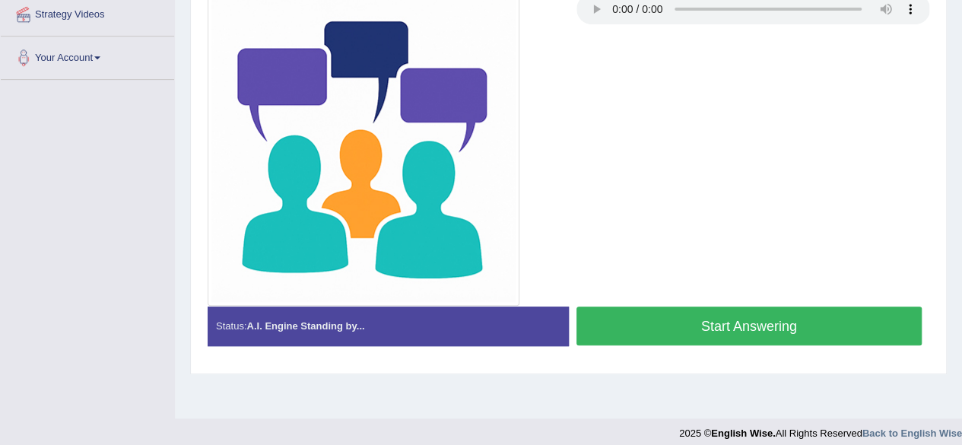
click at [643, 332] on button "Start Answering" at bounding box center [749, 325] width 346 height 39
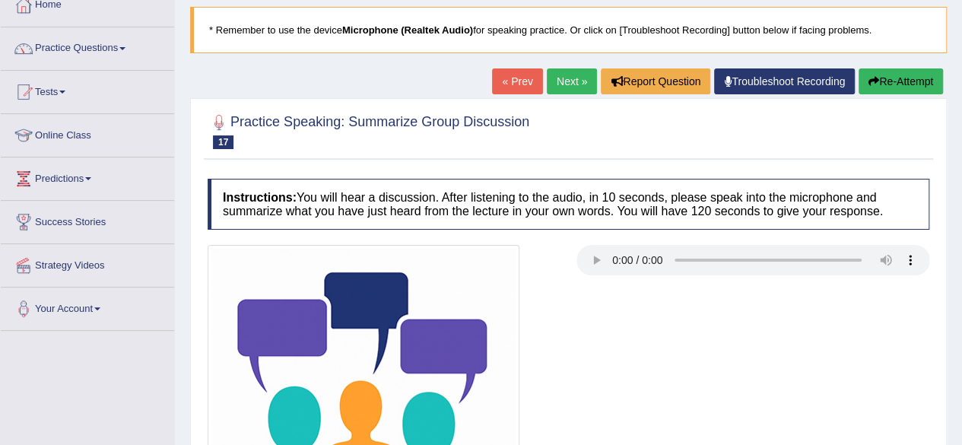
scroll to position [0, 0]
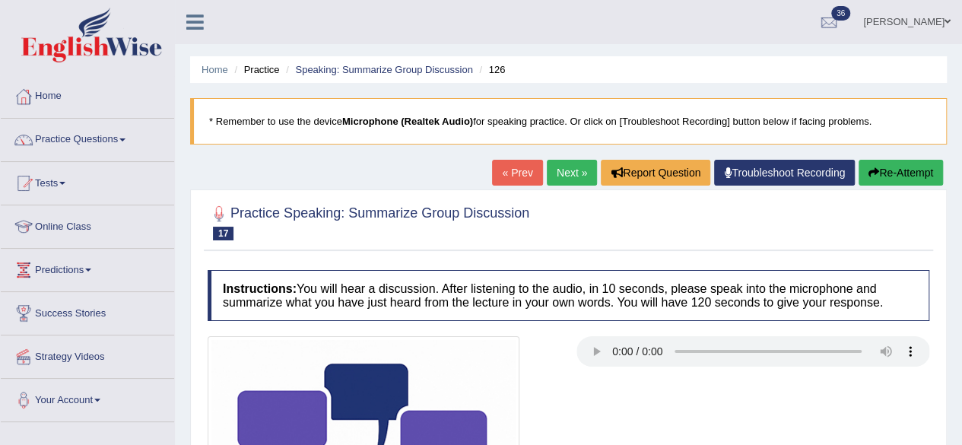
click at [900, 168] on button "Re-Attempt" at bounding box center [901, 173] width 84 height 26
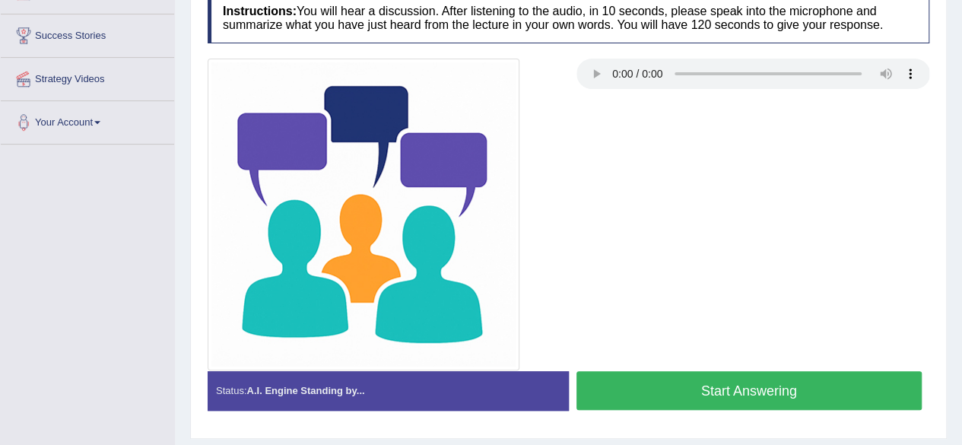
scroll to position [279, 0]
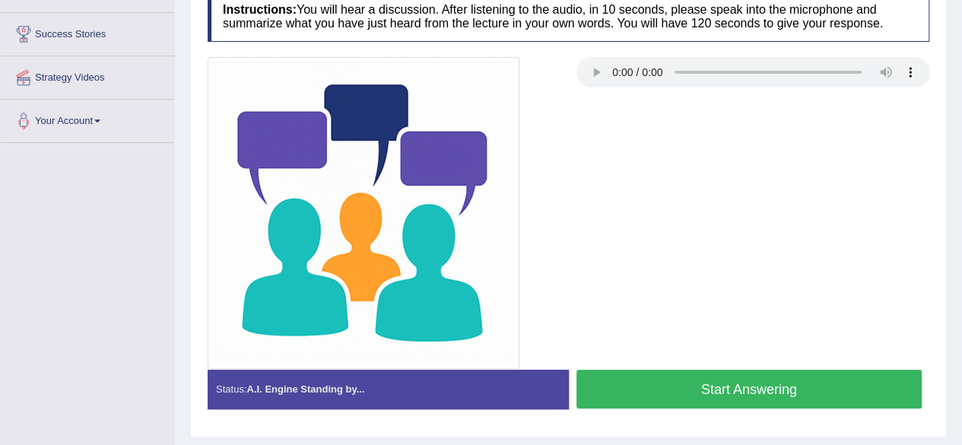
click at [697, 384] on button "Start Answering" at bounding box center [749, 389] width 346 height 39
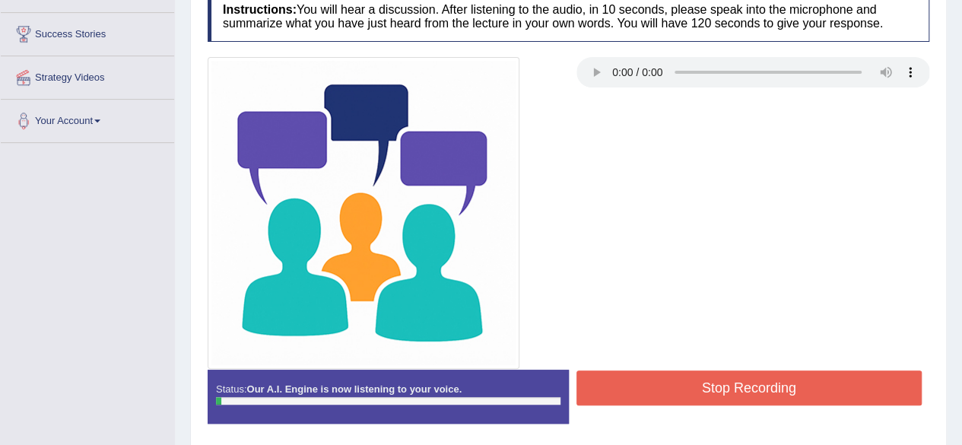
scroll to position [151, 0]
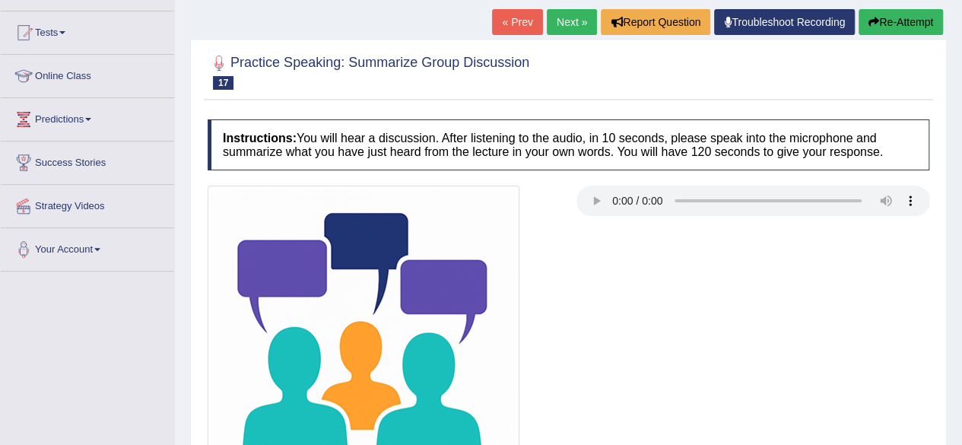
click at [885, 33] on button "Re-Attempt" at bounding box center [901, 22] width 84 height 26
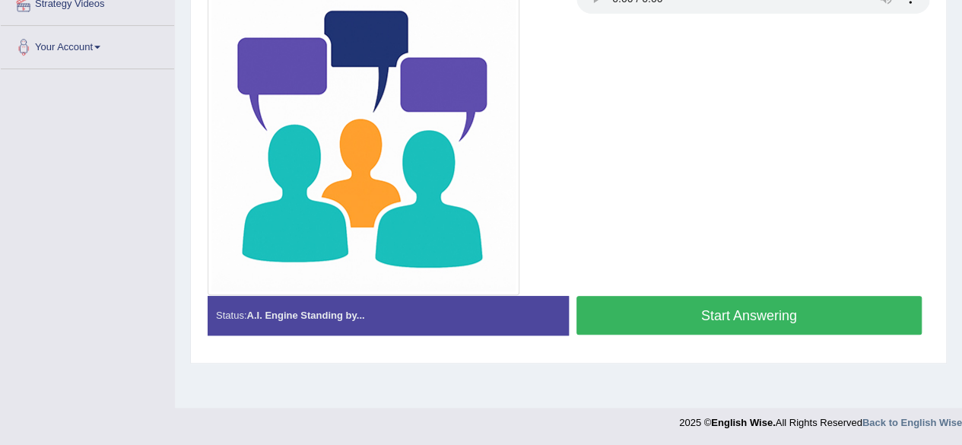
click at [747, 308] on button "Start Answering" at bounding box center [749, 315] width 346 height 39
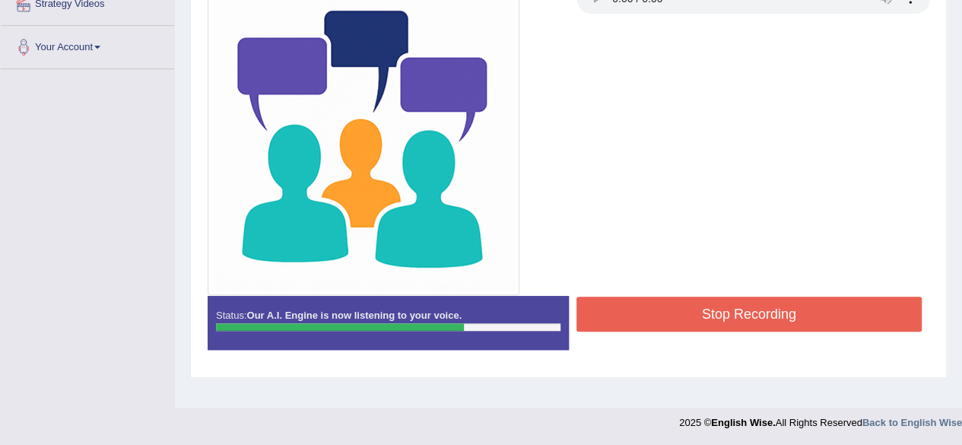
click at [747, 308] on button "Stop Recording" at bounding box center [749, 314] width 346 height 35
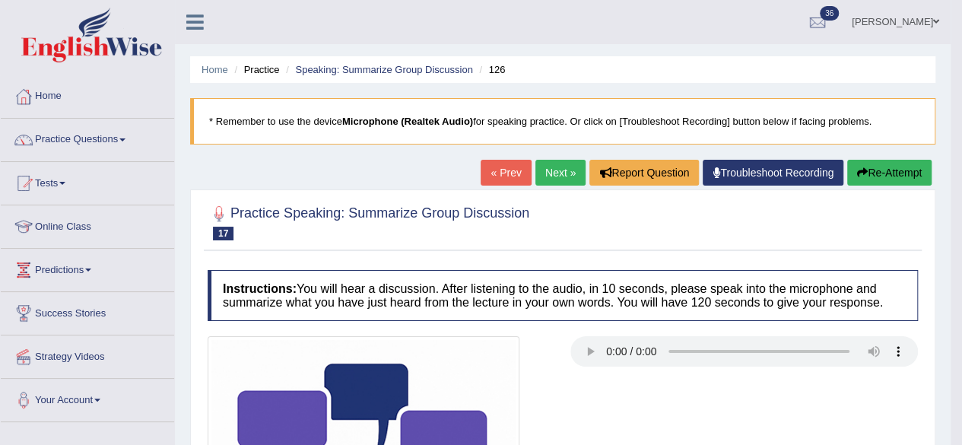
click at [889, 174] on button "Re-Attempt" at bounding box center [889, 173] width 84 height 26
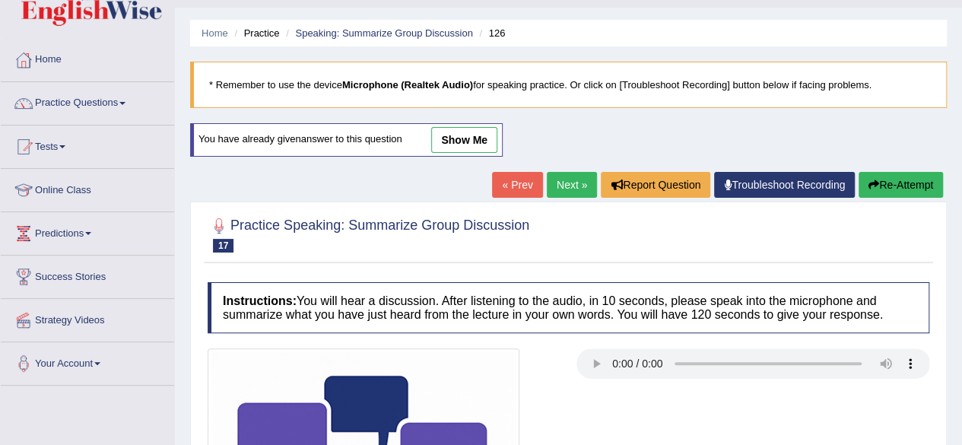
scroll to position [365, 0]
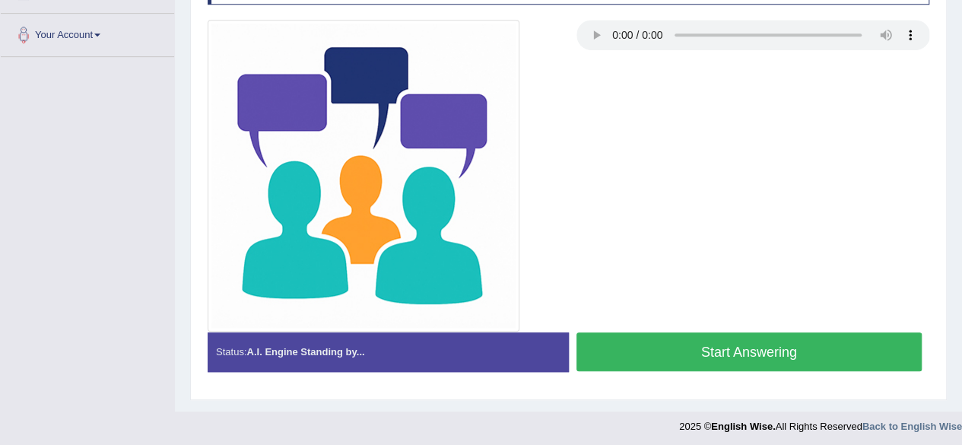
click at [707, 346] on button "Start Answering" at bounding box center [749, 351] width 346 height 39
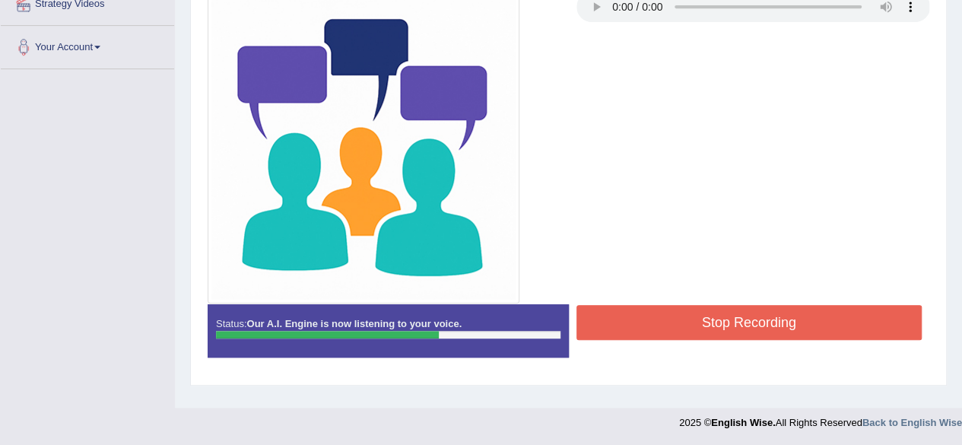
click at [703, 316] on button "Stop Recording" at bounding box center [749, 322] width 346 height 35
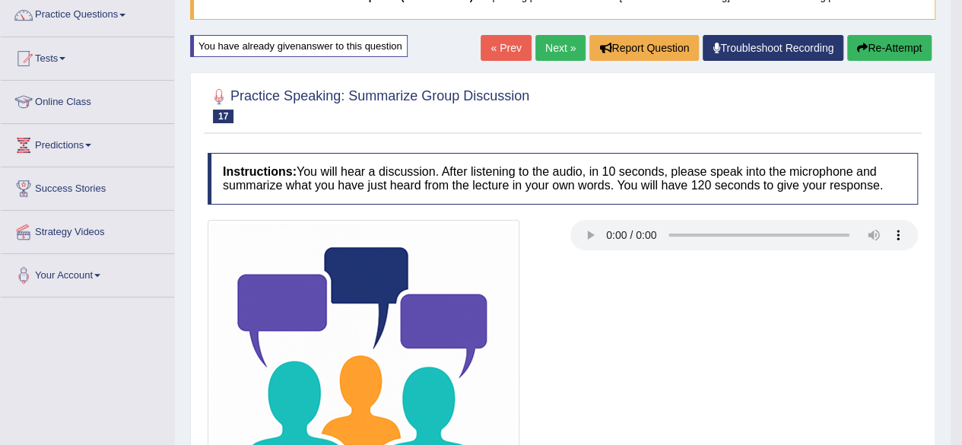
scroll to position [0, 0]
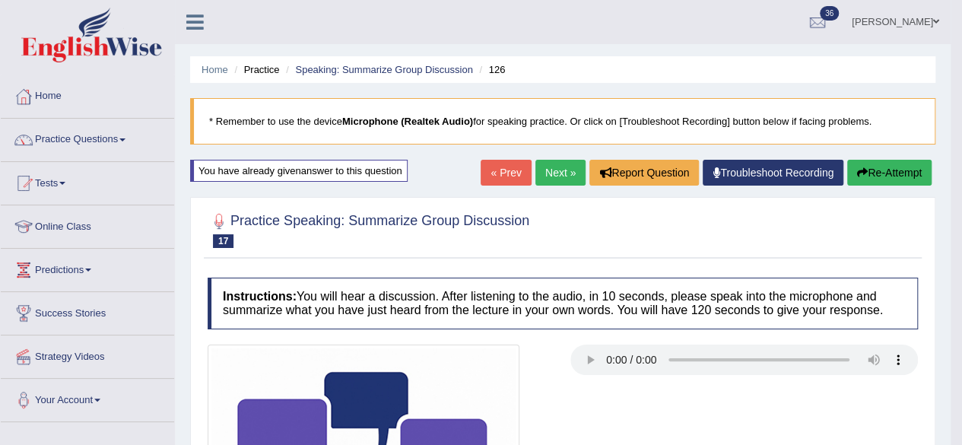
click at [882, 165] on button "Re-Attempt" at bounding box center [889, 173] width 84 height 26
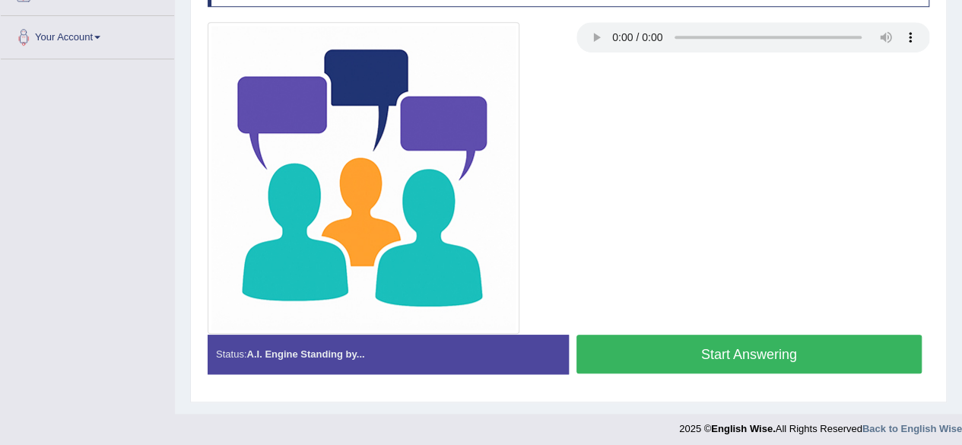
click at [713, 352] on button "Start Answering" at bounding box center [749, 354] width 346 height 39
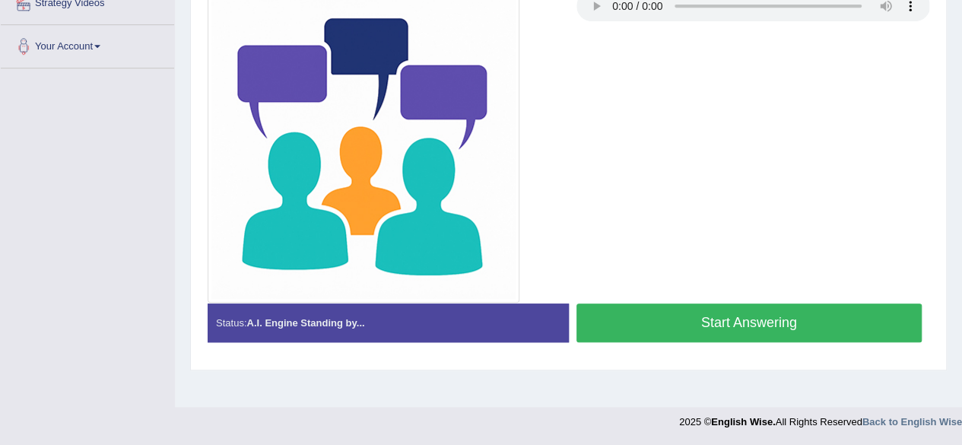
scroll to position [353, 0]
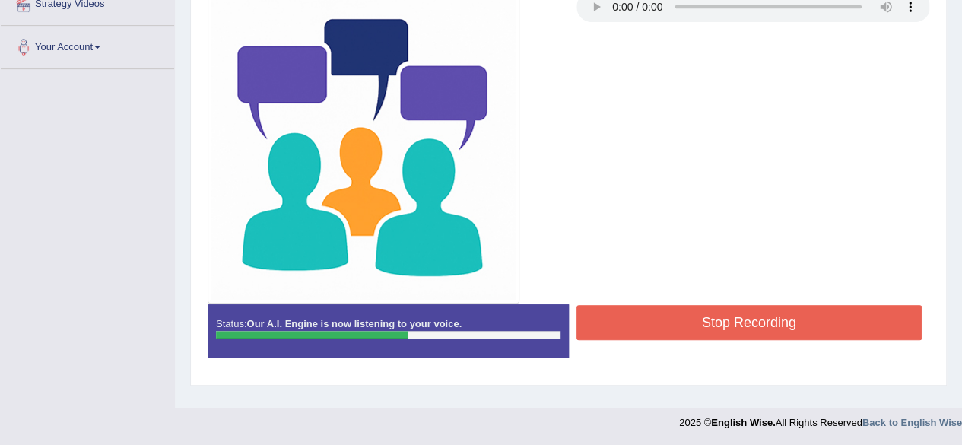
click at [724, 320] on button "Stop Recording" at bounding box center [749, 322] width 346 height 35
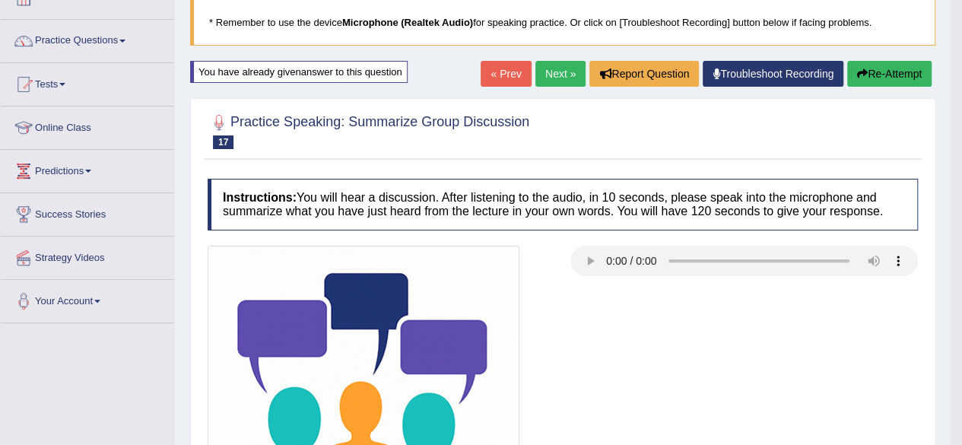
scroll to position [99, 0]
click at [537, 69] on link "Next »" at bounding box center [560, 74] width 50 height 26
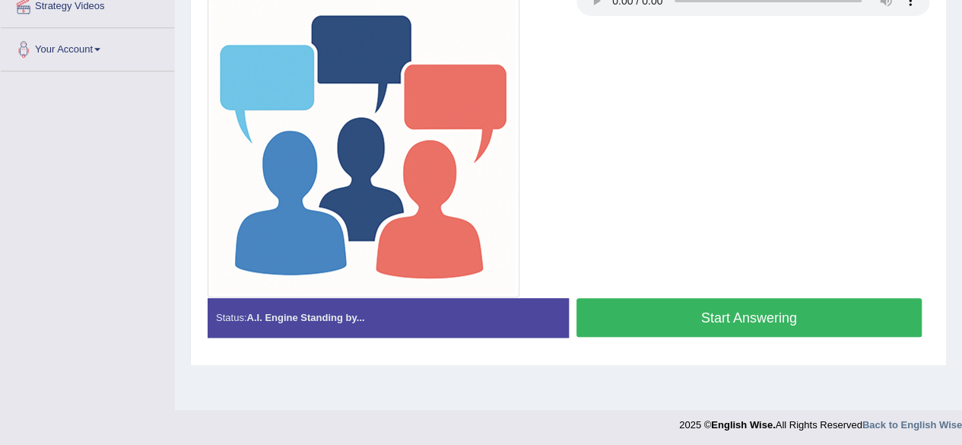
scroll to position [353, 0]
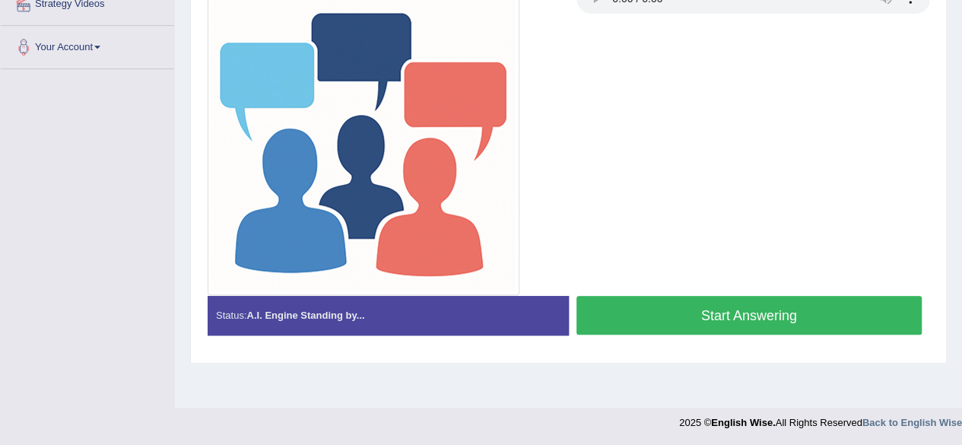
click at [710, 303] on button "Start Answering" at bounding box center [749, 315] width 346 height 39
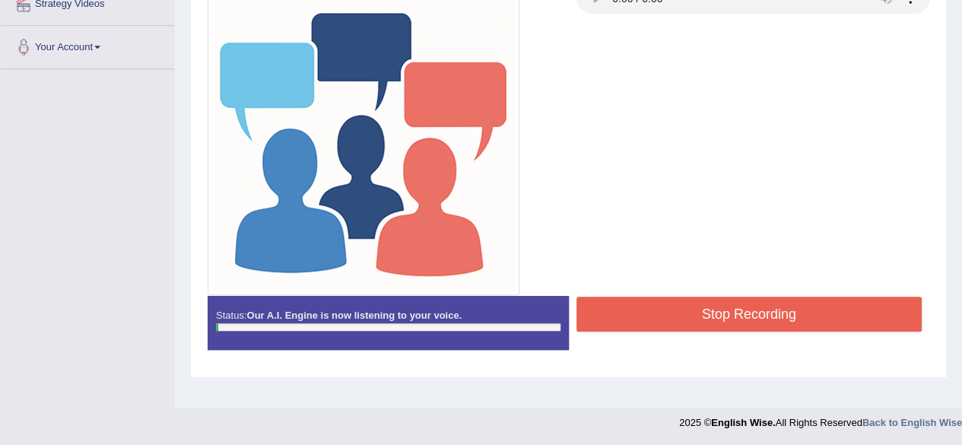
click at [710, 303] on button "Stop Recording" at bounding box center [749, 314] width 346 height 35
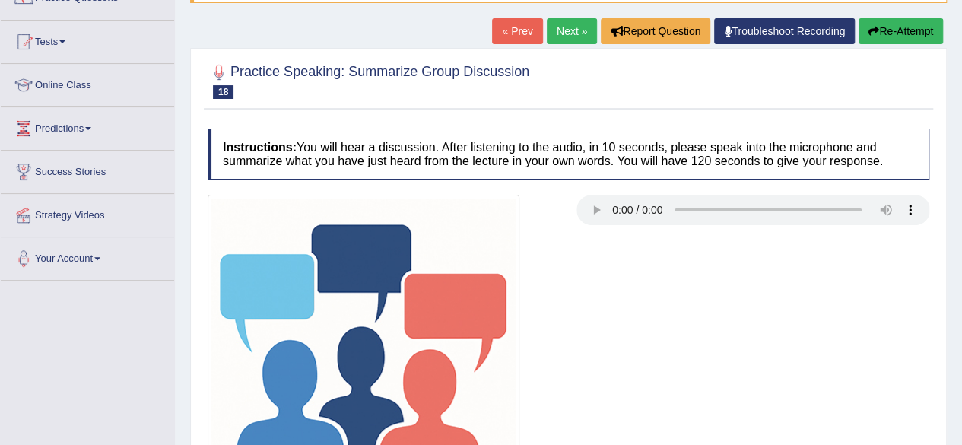
scroll to position [134, 0]
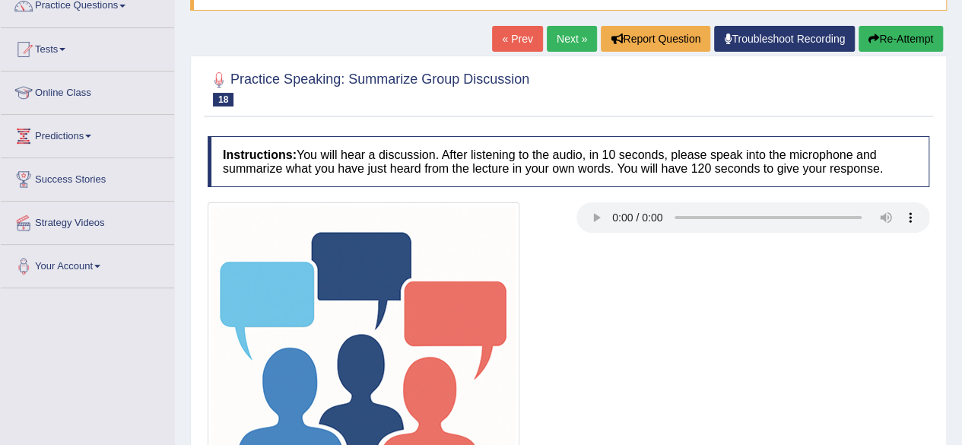
click at [893, 40] on button "Re-Attempt" at bounding box center [901, 39] width 84 height 26
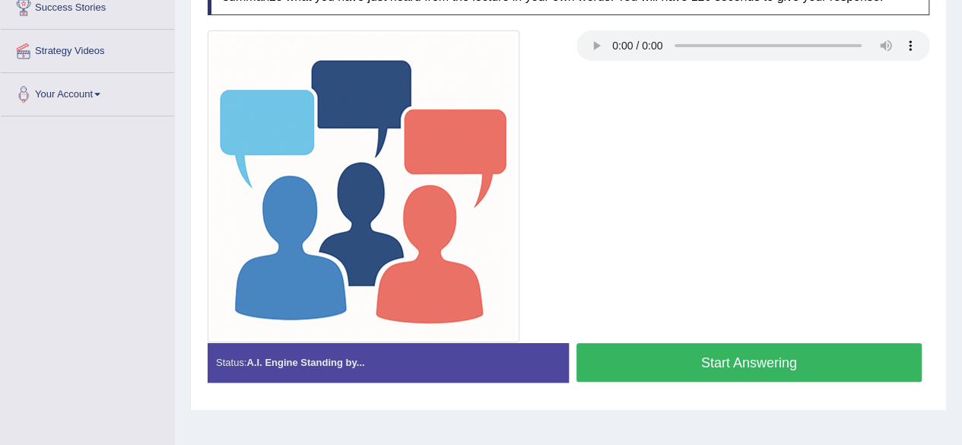
scroll to position [304, 0]
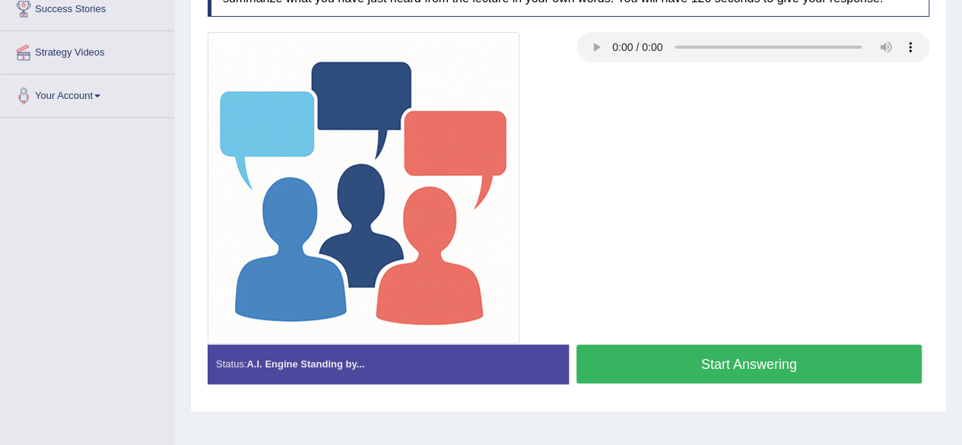
click at [681, 367] on button "Start Answering" at bounding box center [749, 363] width 346 height 39
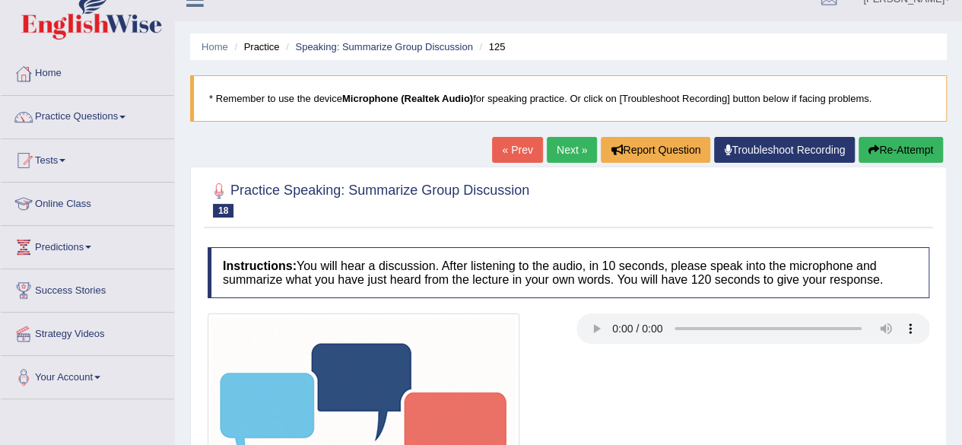
scroll to position [14, 0]
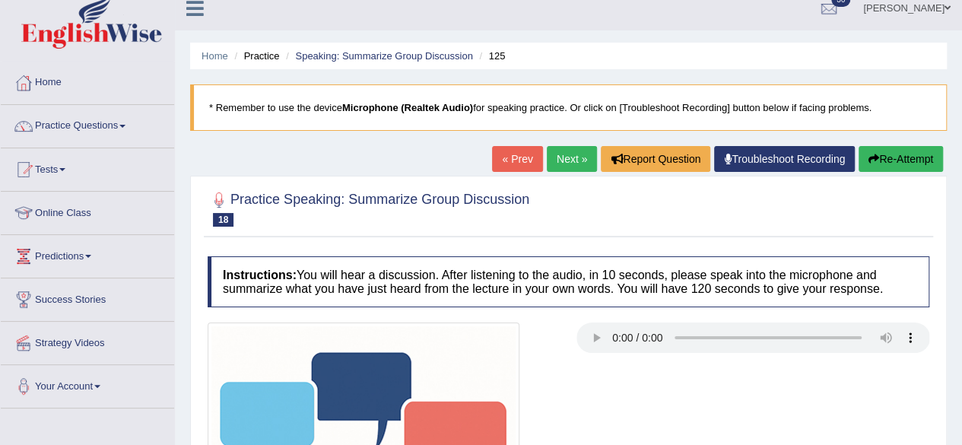
click at [911, 167] on button "Re-Attempt" at bounding box center [901, 159] width 84 height 26
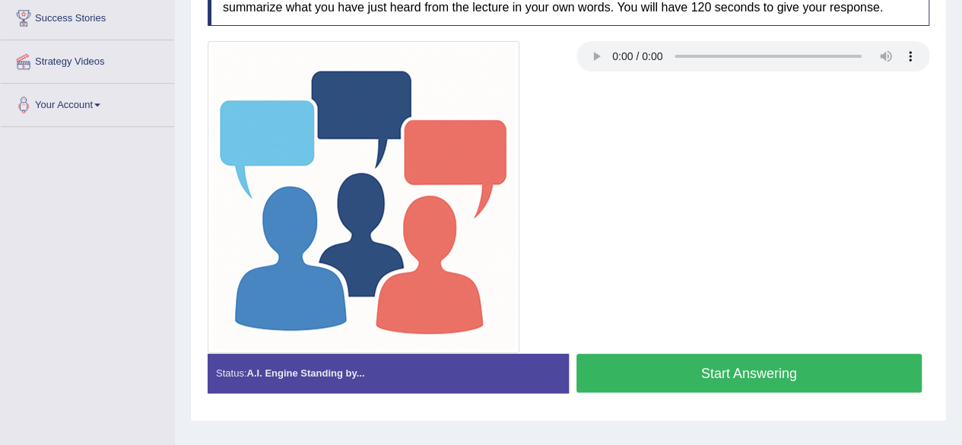
click at [693, 357] on button "Start Answering" at bounding box center [749, 373] width 346 height 39
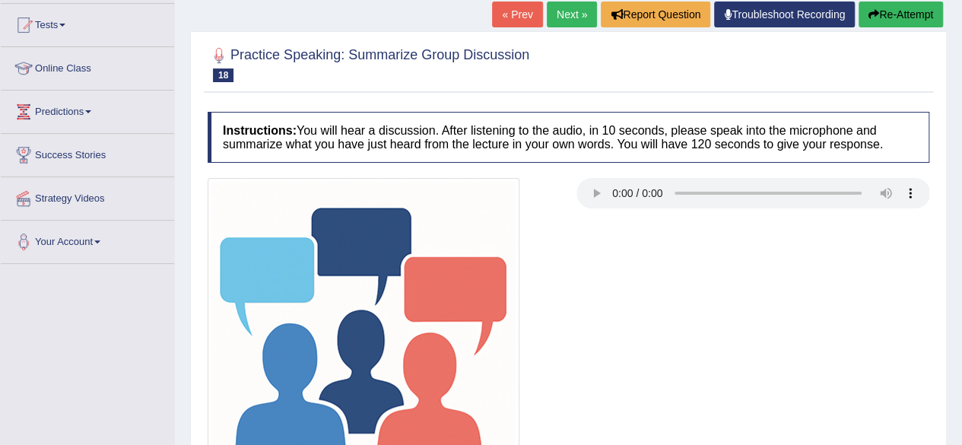
scroll to position [157, 0]
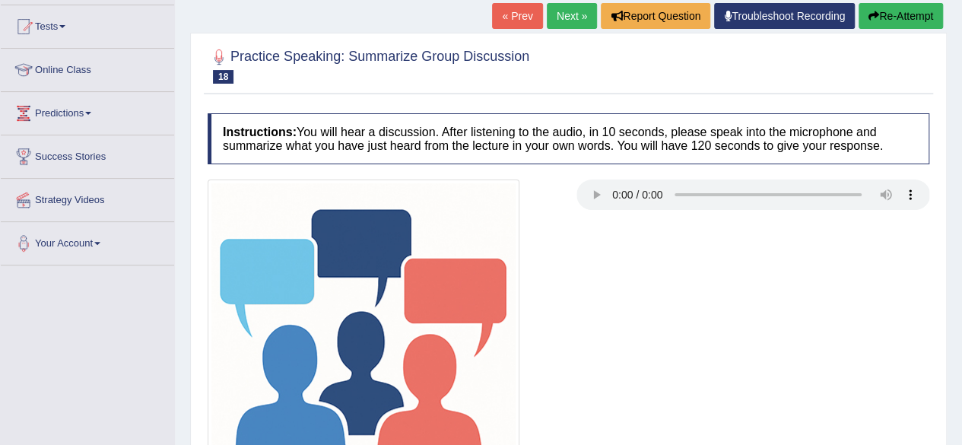
click at [926, 17] on button "Re-Attempt" at bounding box center [901, 16] width 84 height 26
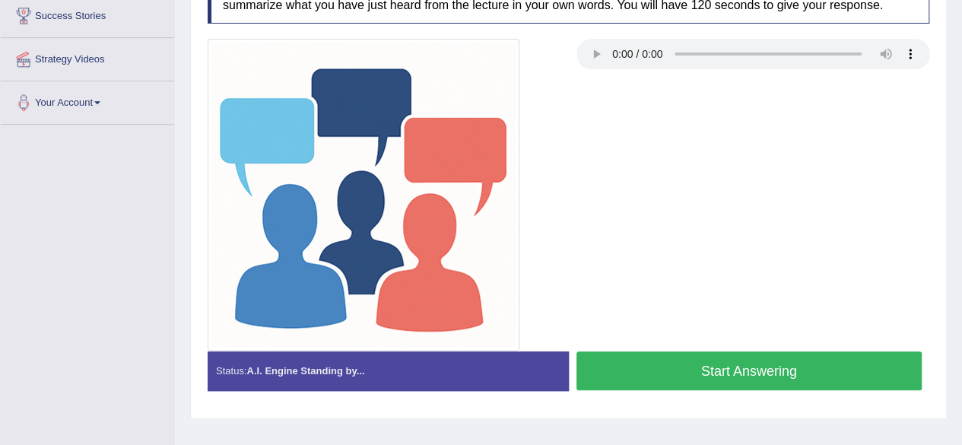
scroll to position [298, 0]
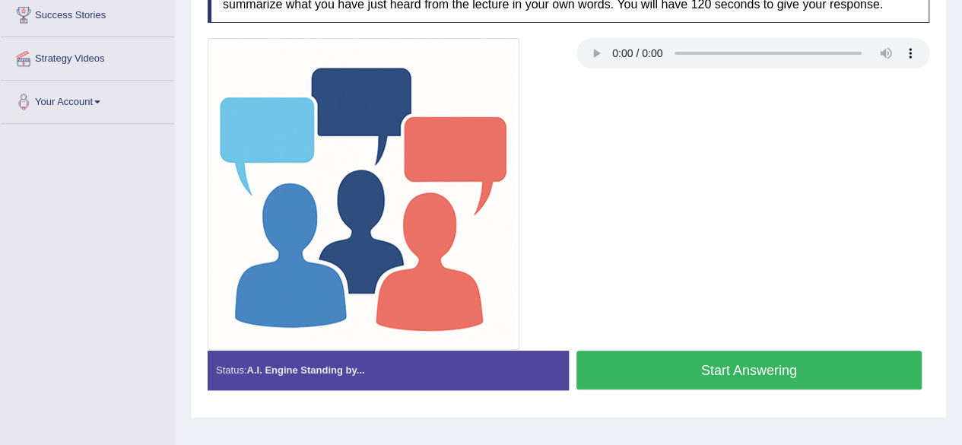
click at [734, 360] on button "Start Answering" at bounding box center [749, 370] width 346 height 39
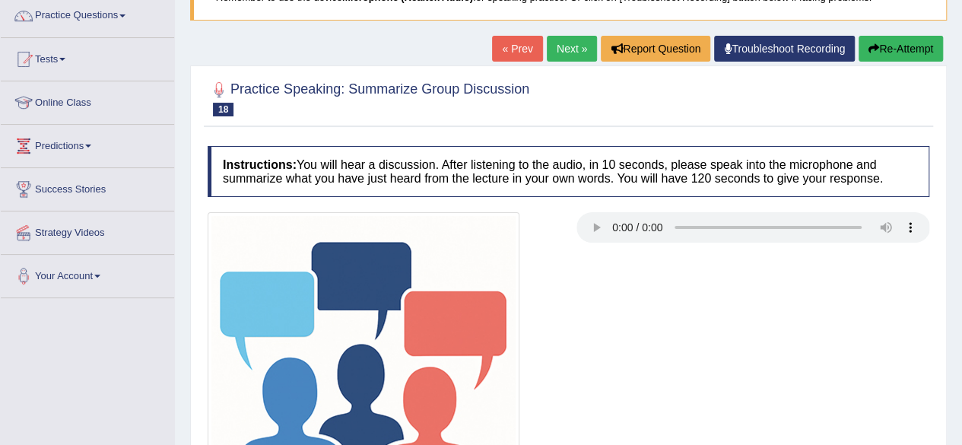
scroll to position [123, 0]
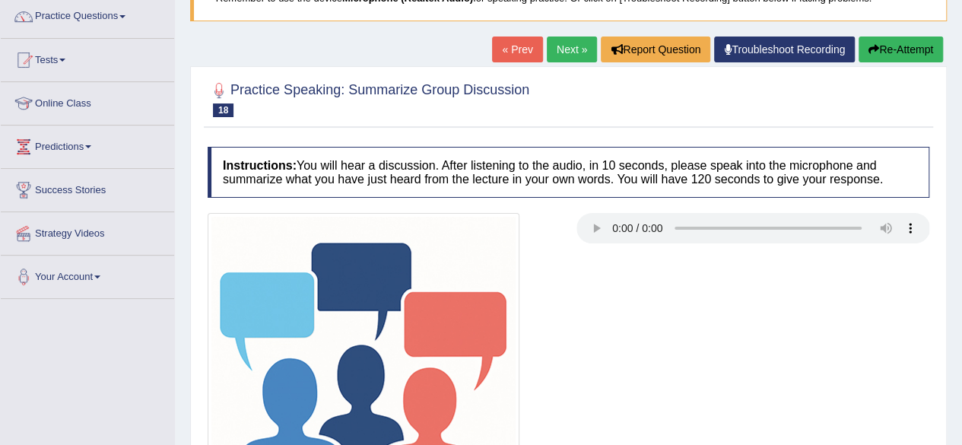
click at [889, 46] on button "Re-Attempt" at bounding box center [901, 50] width 84 height 26
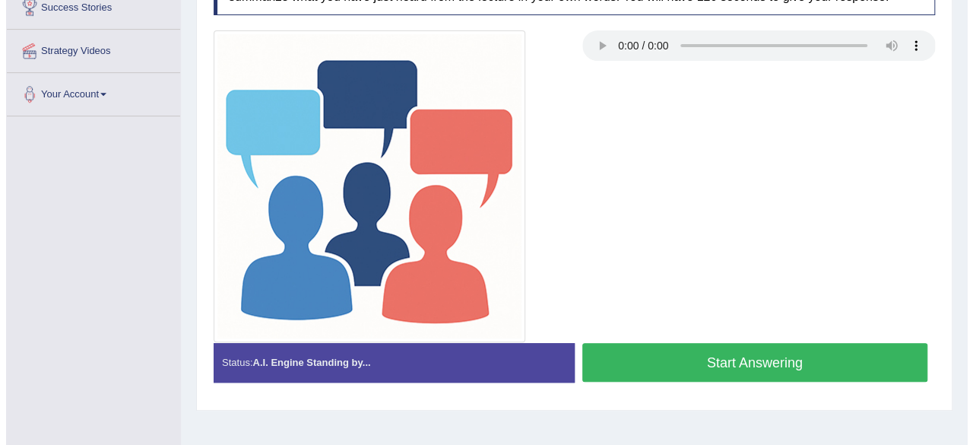
scroll to position [353, 0]
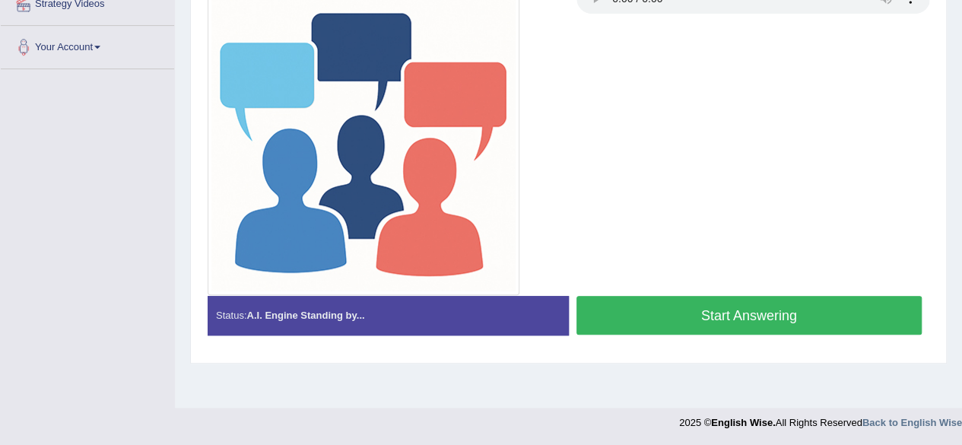
click at [741, 313] on button "Start Answering" at bounding box center [749, 315] width 346 height 39
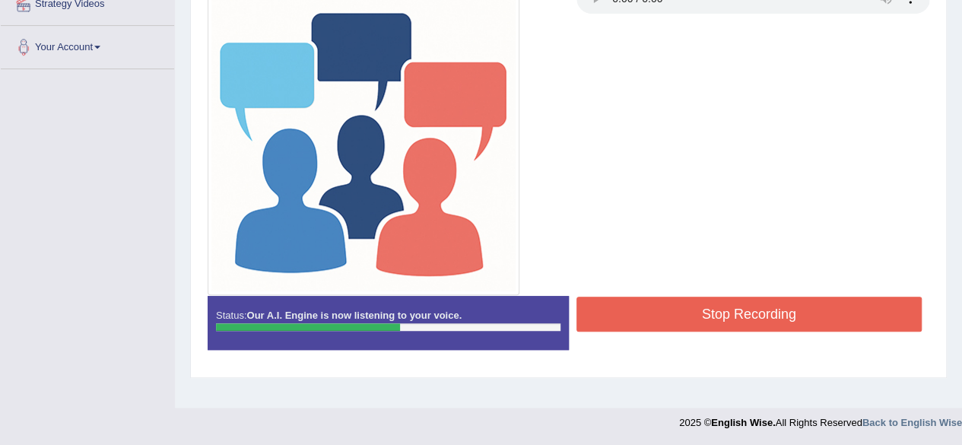
click at [741, 313] on button "Stop Recording" at bounding box center [749, 314] width 346 height 35
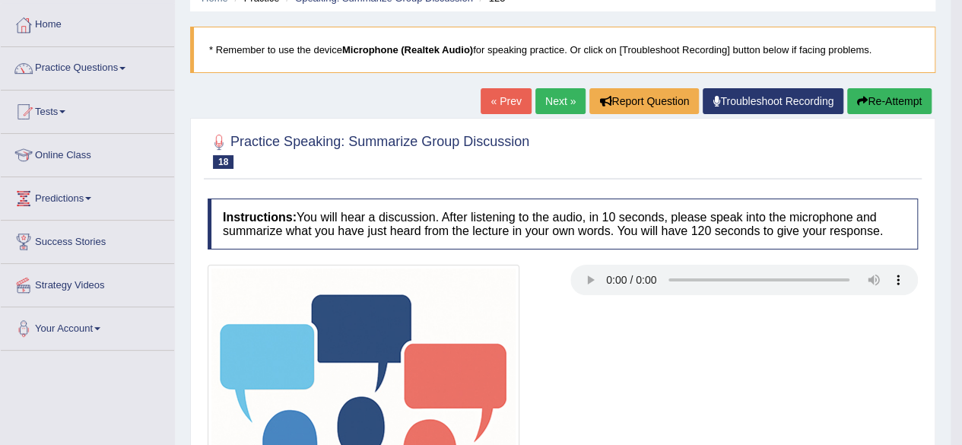
scroll to position [0, 0]
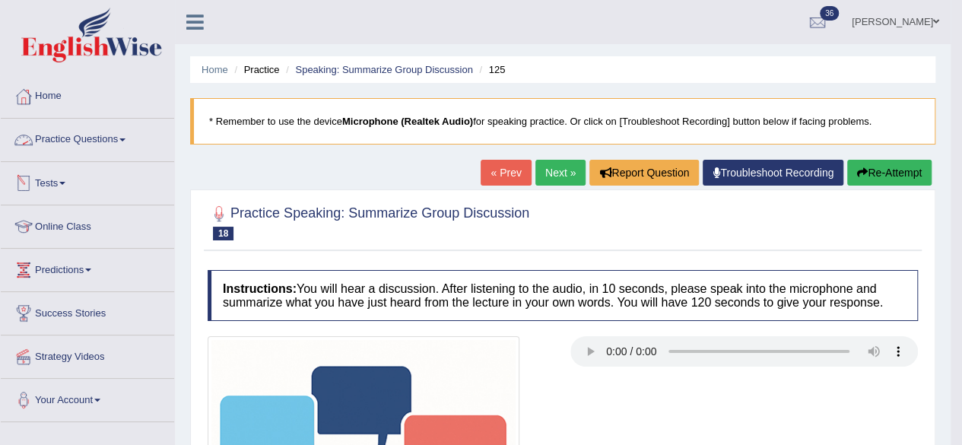
click at [75, 150] on link "Practice Questions" at bounding box center [87, 138] width 173 height 38
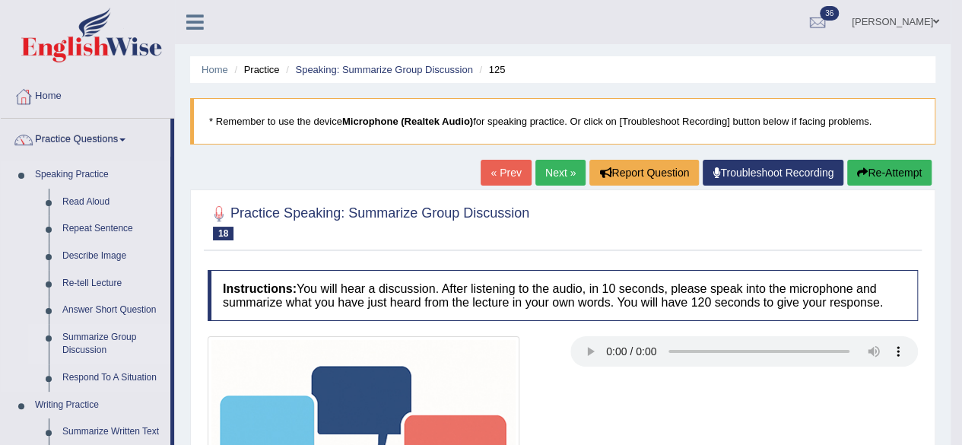
scroll to position [116, 0]
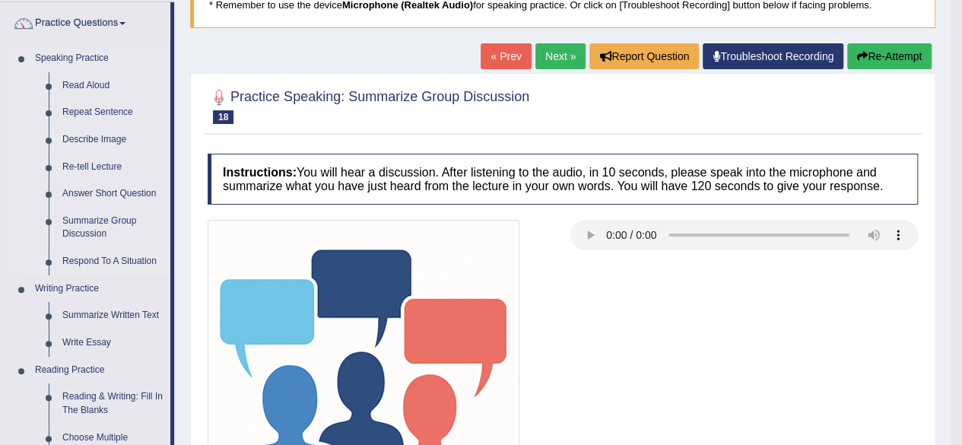
click at [136, 257] on link "Respond To A Situation" at bounding box center [113, 261] width 115 height 27
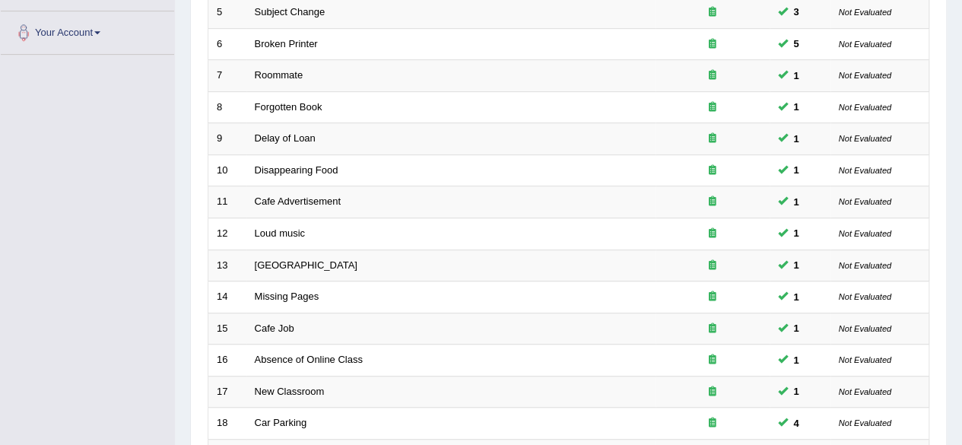
scroll to position [554, 0]
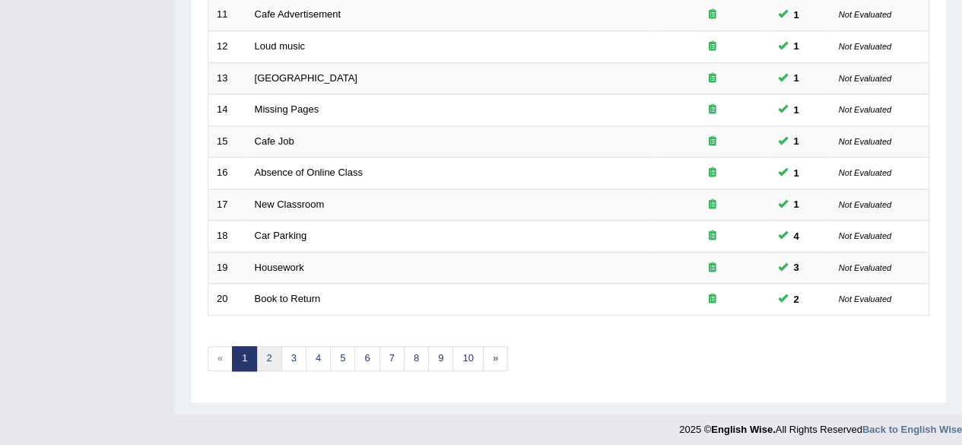
click at [273, 348] on link "2" at bounding box center [268, 358] width 25 height 25
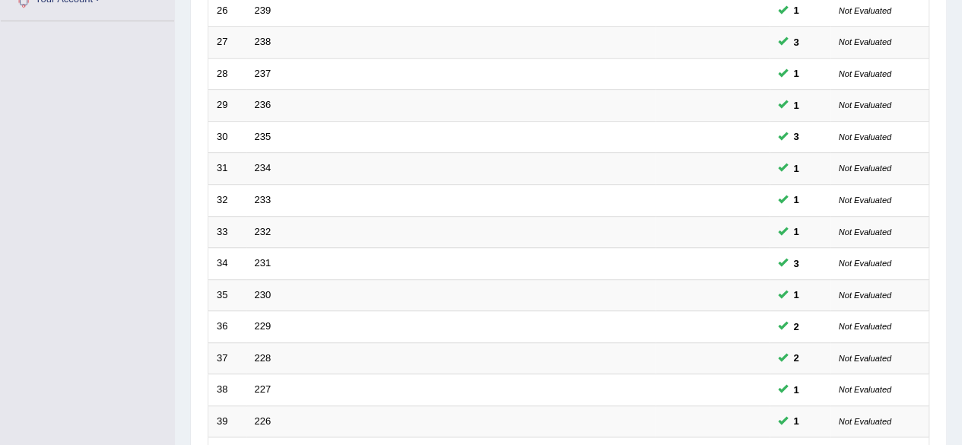
scroll to position [554, 0]
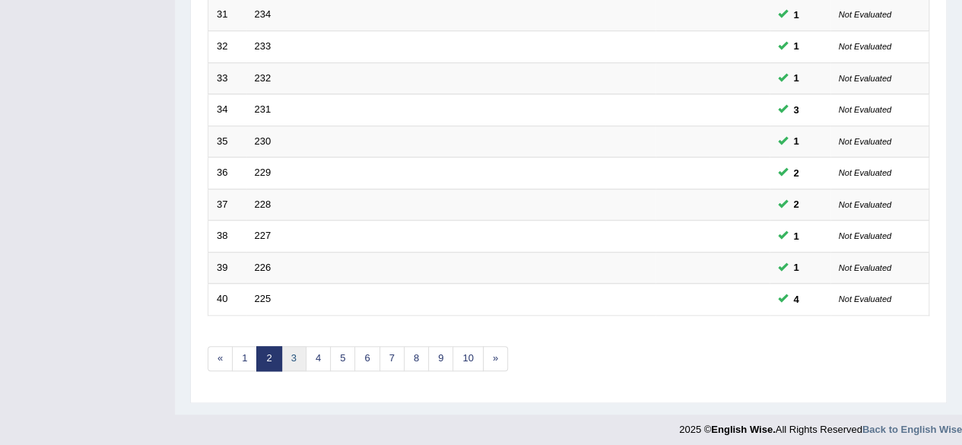
click at [290, 354] on link "3" at bounding box center [293, 358] width 25 height 25
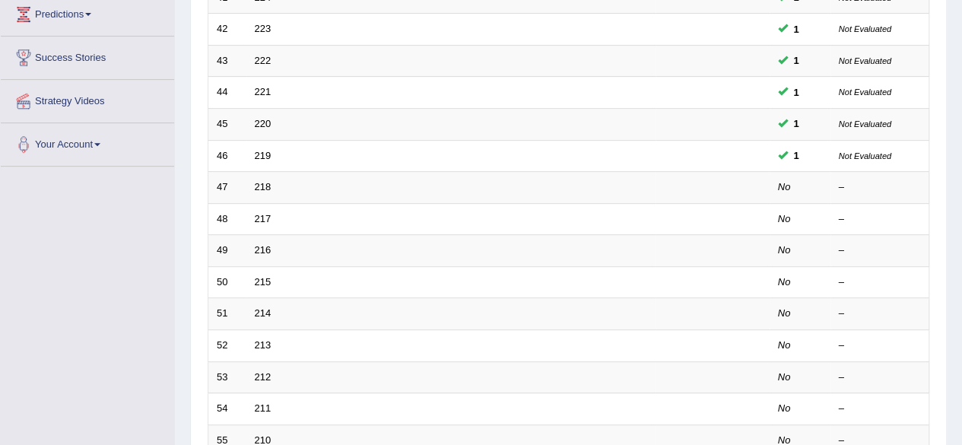
scroll to position [227, 0]
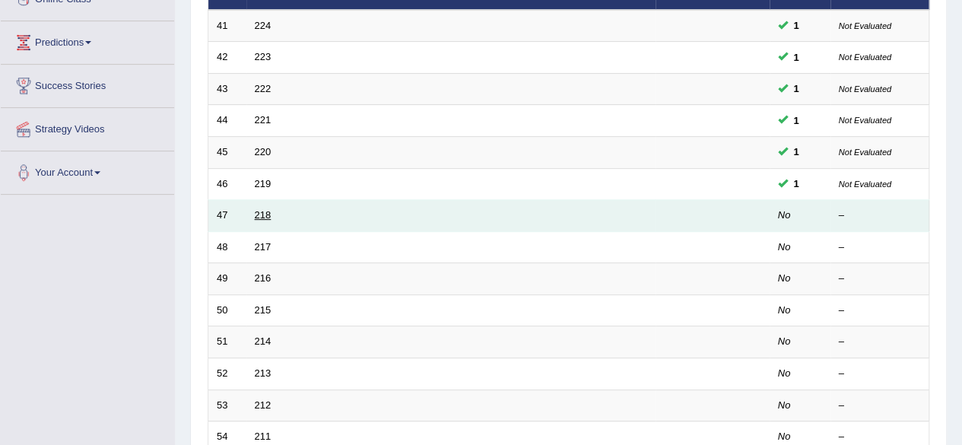
click at [263, 214] on link "218" at bounding box center [263, 214] width 17 height 11
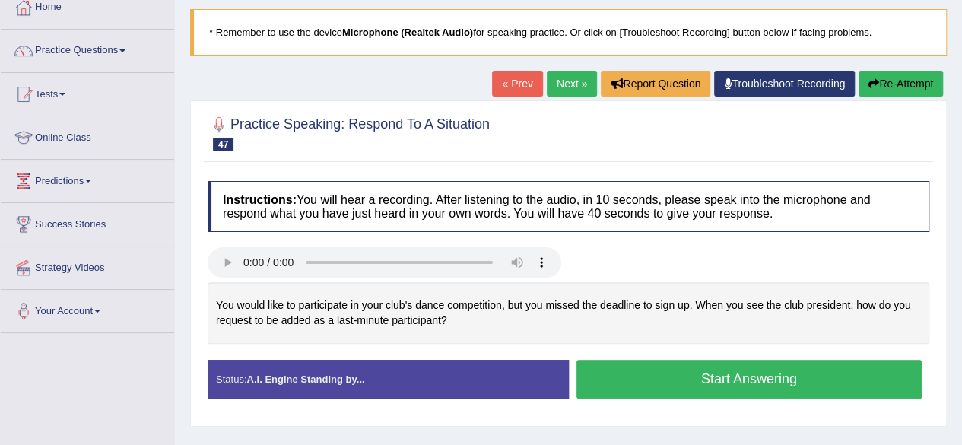
scroll to position [96, 0]
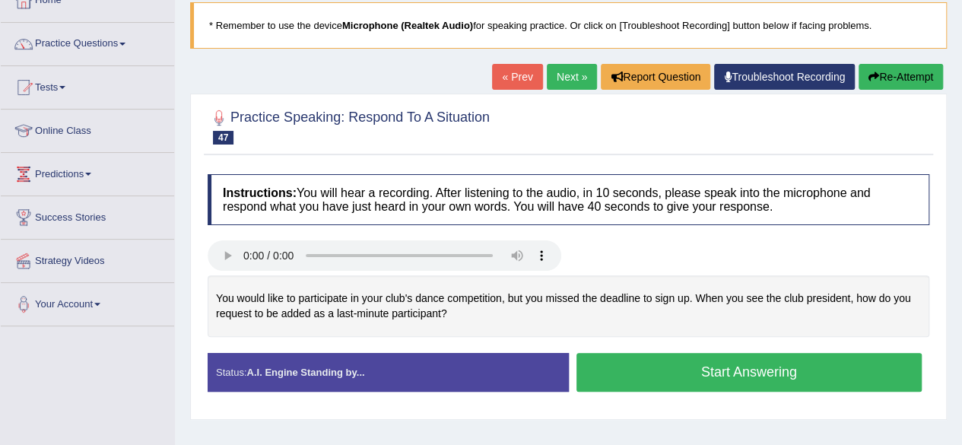
click at [656, 363] on button "Start Answering" at bounding box center [749, 372] width 346 height 39
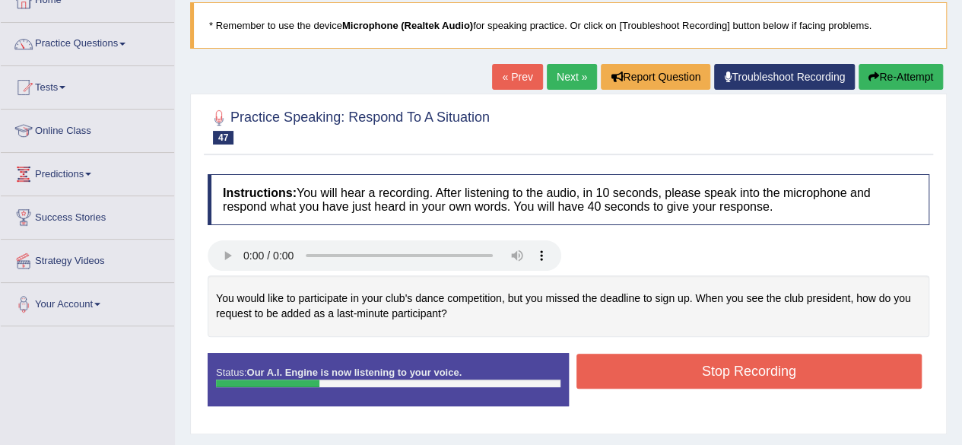
click at [878, 72] on button "Re-Attempt" at bounding box center [901, 77] width 84 height 26
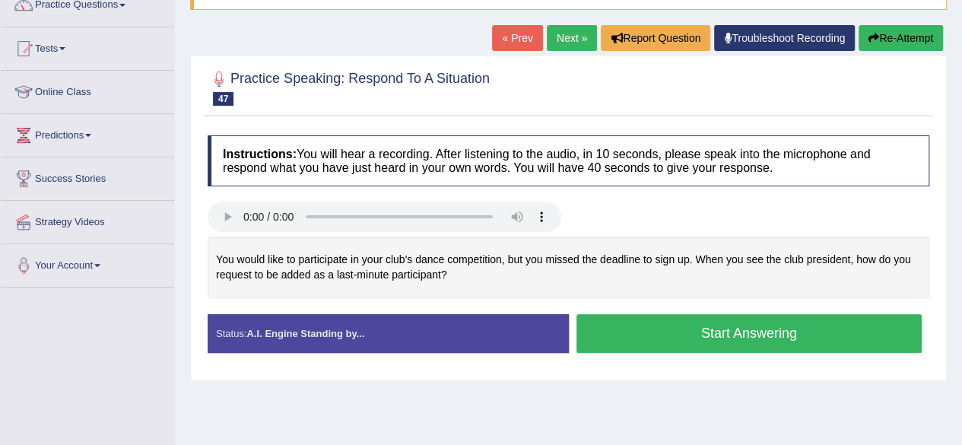
scroll to position [135, 0]
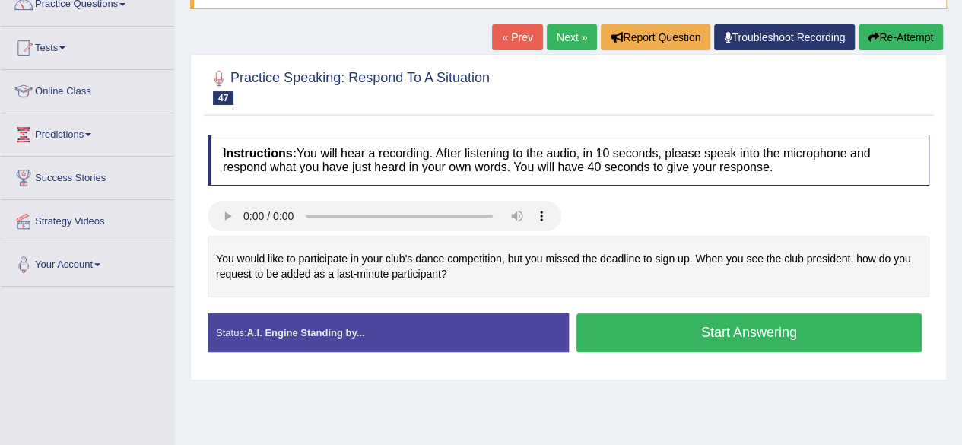
click at [678, 329] on button "Start Answering" at bounding box center [749, 332] width 346 height 39
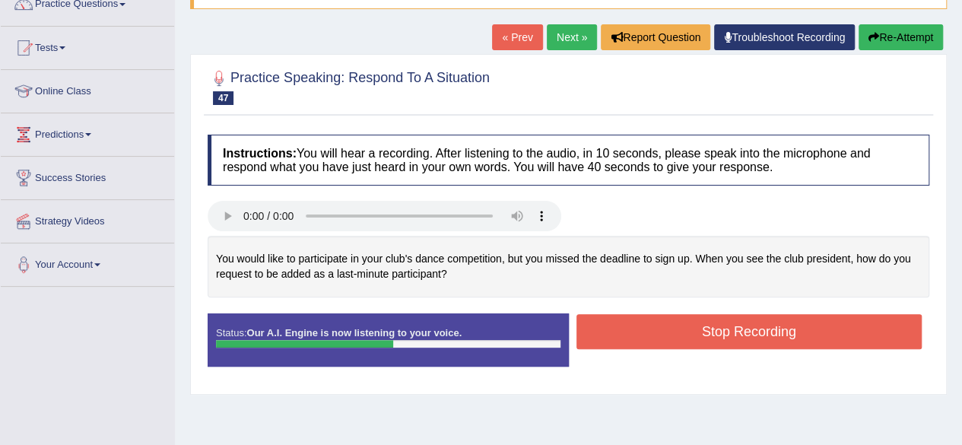
click at [892, 43] on button "Re-Attempt" at bounding box center [901, 37] width 84 height 26
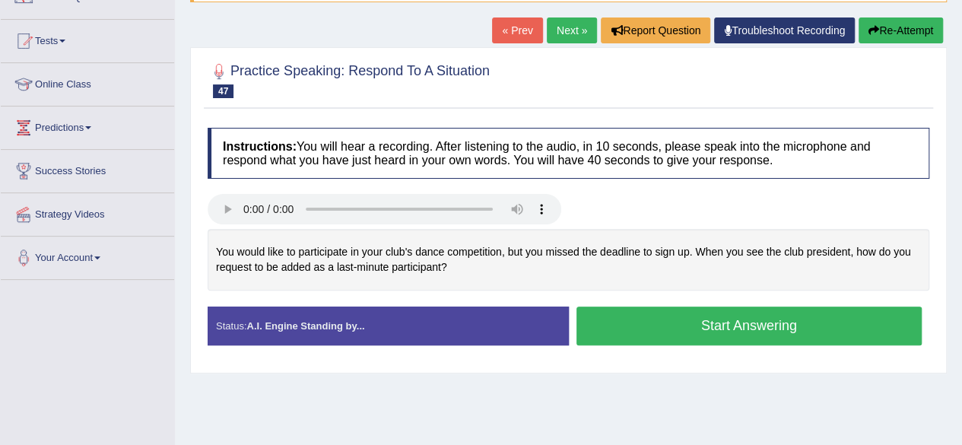
scroll to position [137, 0]
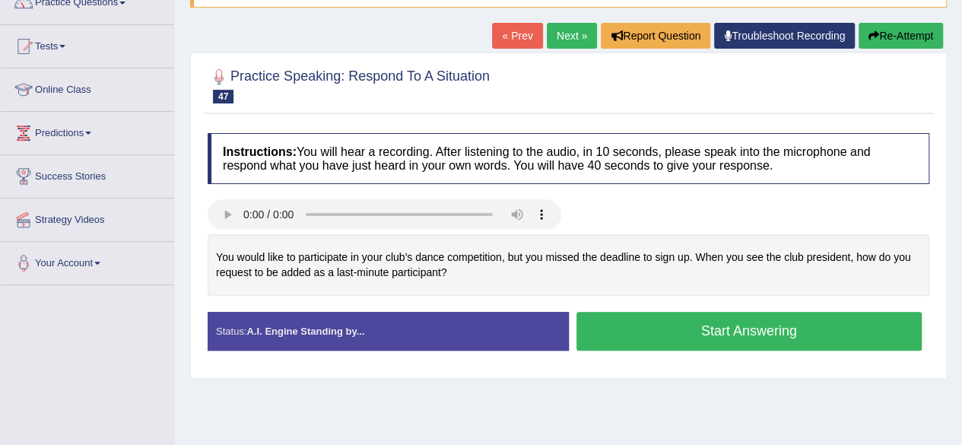
click at [916, 36] on button "Re-Attempt" at bounding box center [901, 36] width 84 height 26
click at [729, 327] on button "Start Answering" at bounding box center [749, 331] width 346 height 39
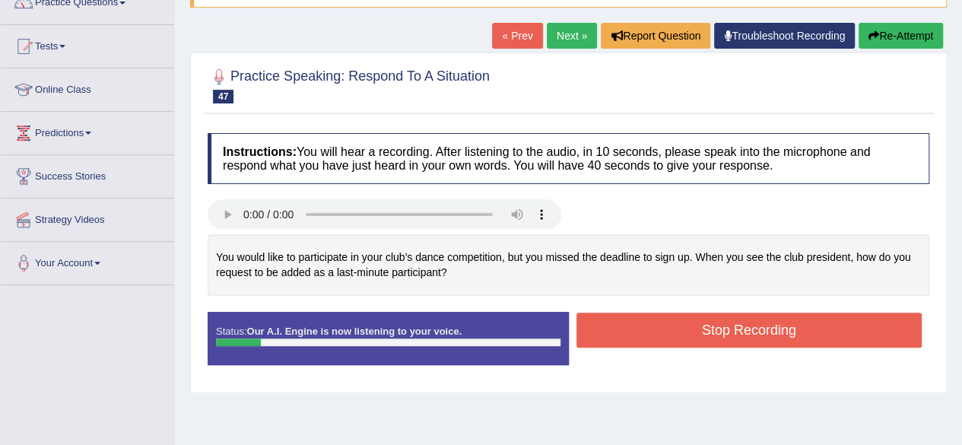
click at [893, 40] on button "Re-Attempt" at bounding box center [901, 36] width 84 height 26
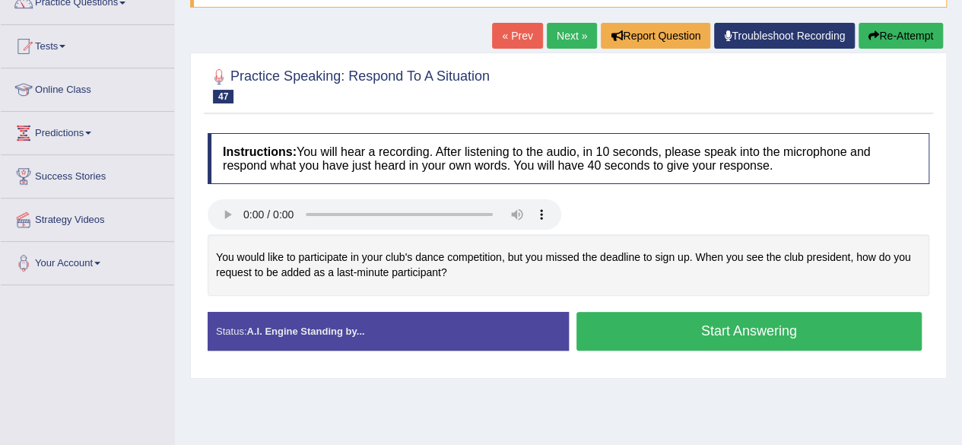
click at [709, 340] on button "Start Answering" at bounding box center [749, 331] width 346 height 39
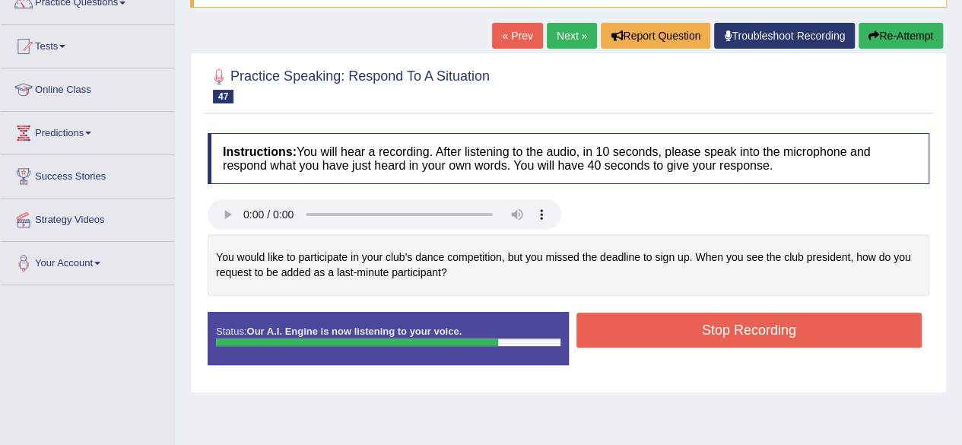
click at [713, 325] on button "Stop Recording" at bounding box center [749, 330] width 346 height 35
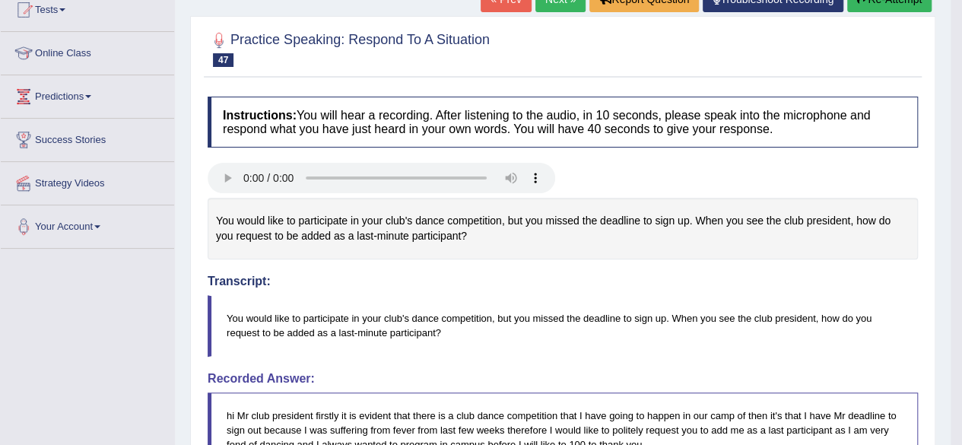
scroll to position [154, 0]
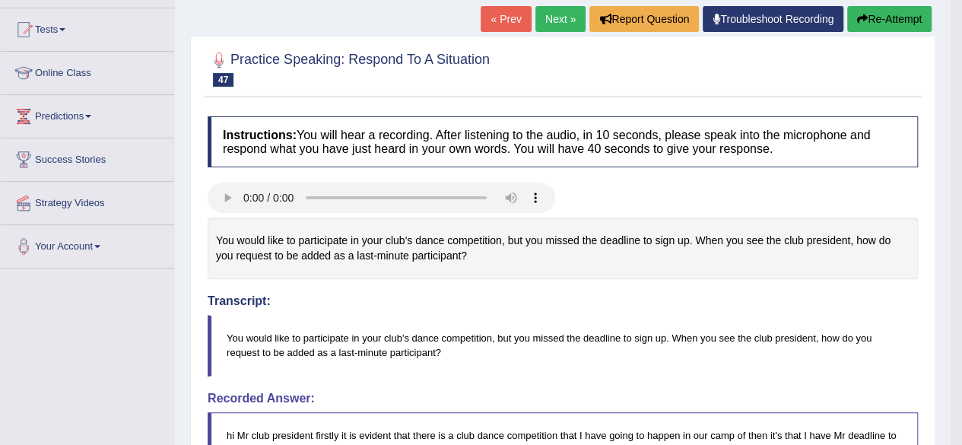
click at [891, 25] on button "Re-Attempt" at bounding box center [889, 19] width 84 height 26
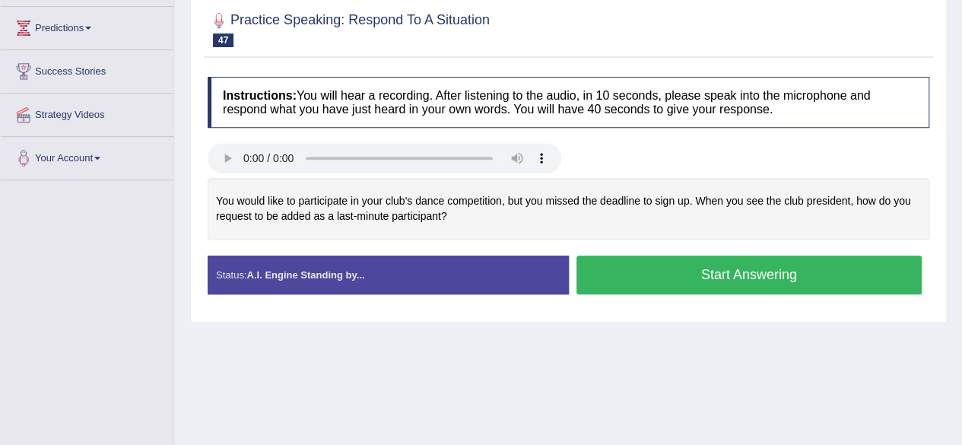
click at [680, 279] on button "Start Answering" at bounding box center [749, 275] width 346 height 39
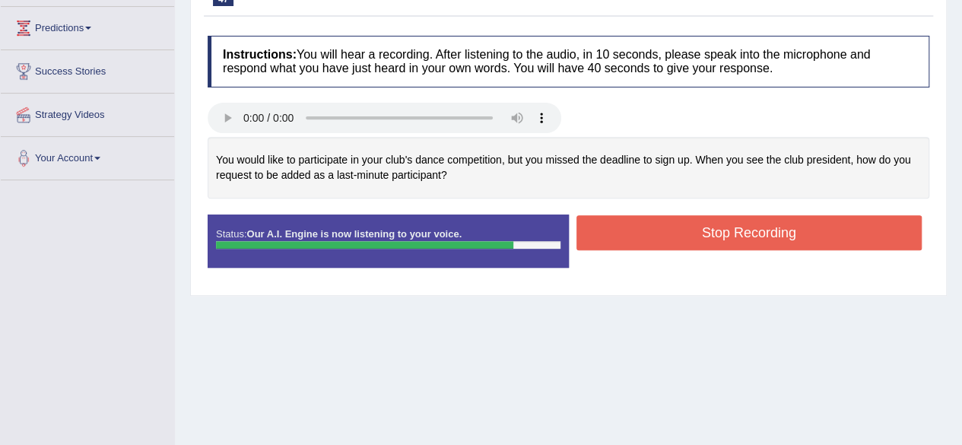
click at [711, 229] on button "Stop Recording" at bounding box center [749, 232] width 346 height 35
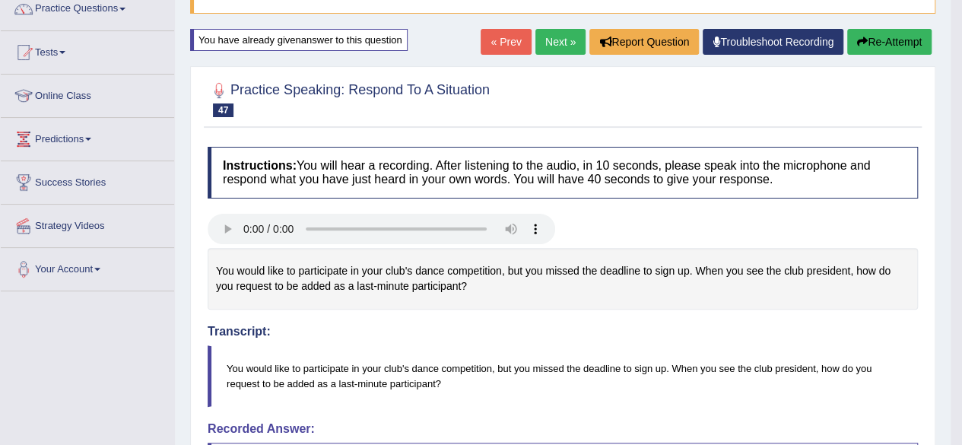
scroll to position [90, 0]
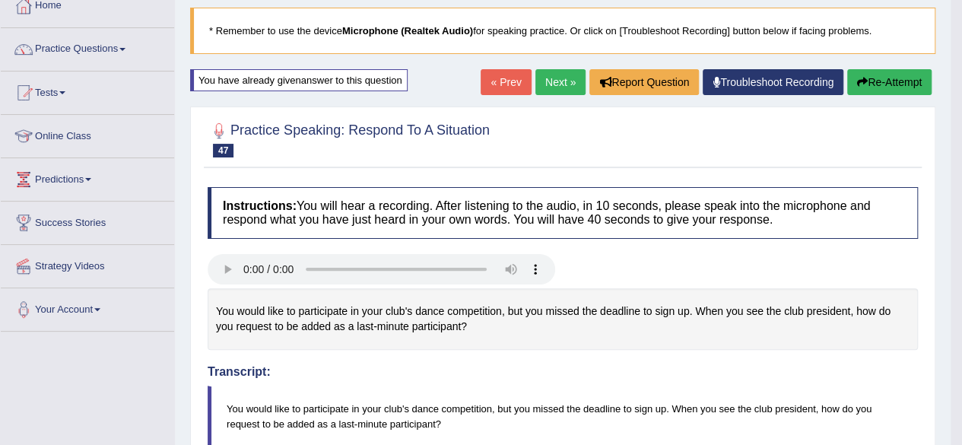
click at [551, 81] on link "Next »" at bounding box center [560, 82] width 50 height 26
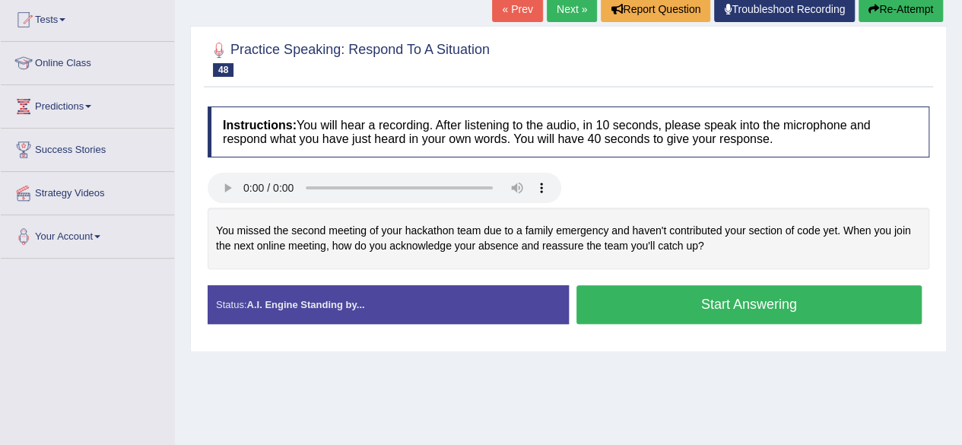
scroll to position [164, 0]
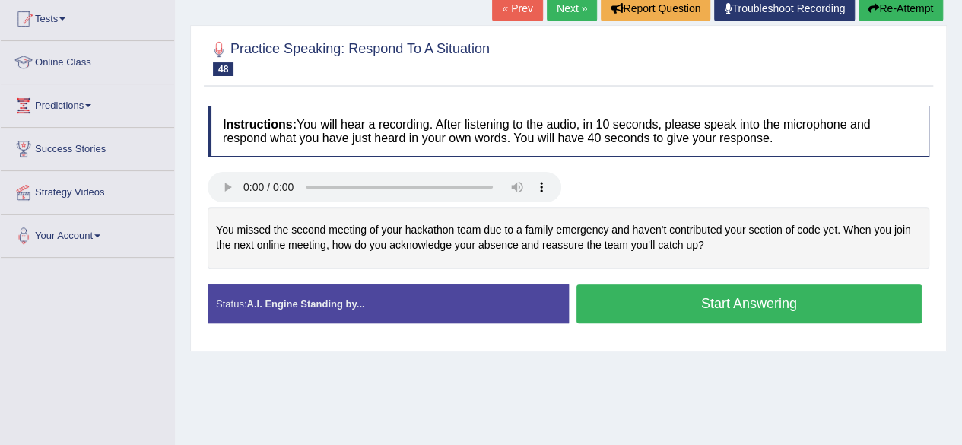
click at [677, 306] on button "Start Answering" at bounding box center [749, 303] width 346 height 39
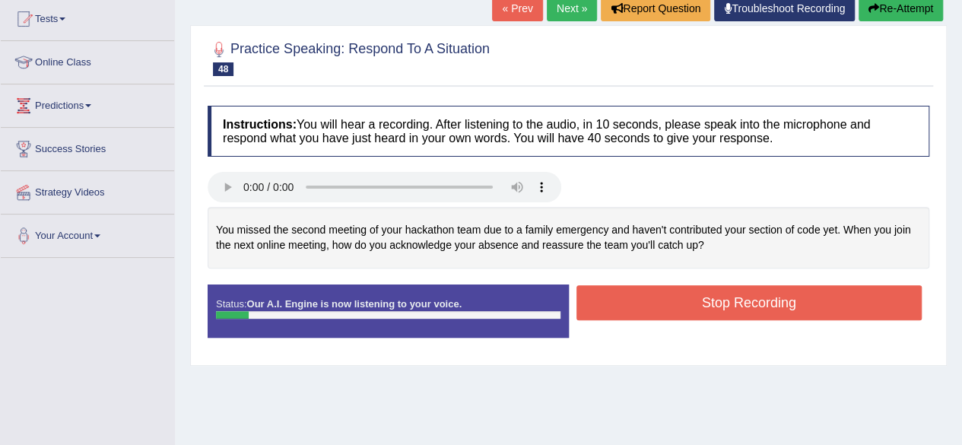
click at [896, 12] on button "Re-Attempt" at bounding box center [901, 8] width 84 height 26
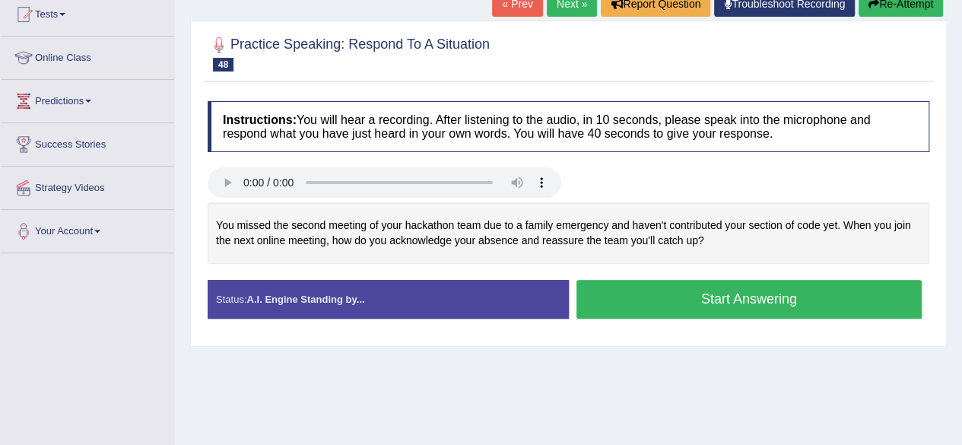
scroll to position [179, 0]
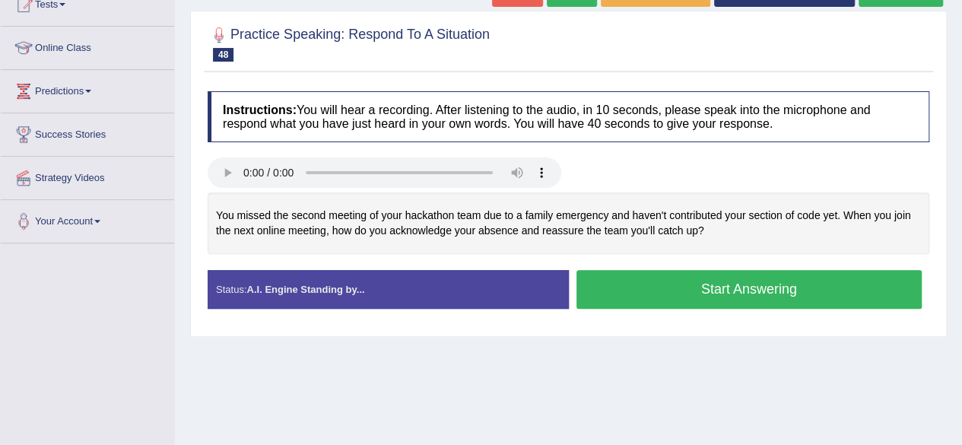
click at [668, 290] on button "Start Answering" at bounding box center [749, 289] width 346 height 39
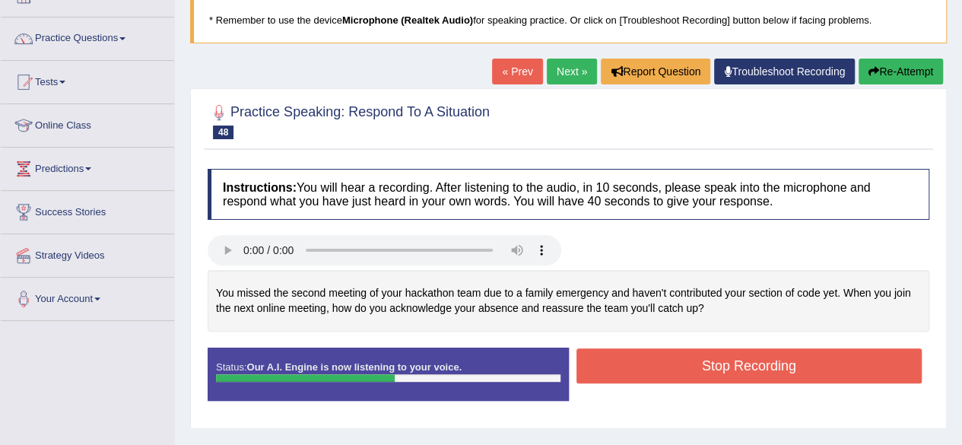
scroll to position [99, 0]
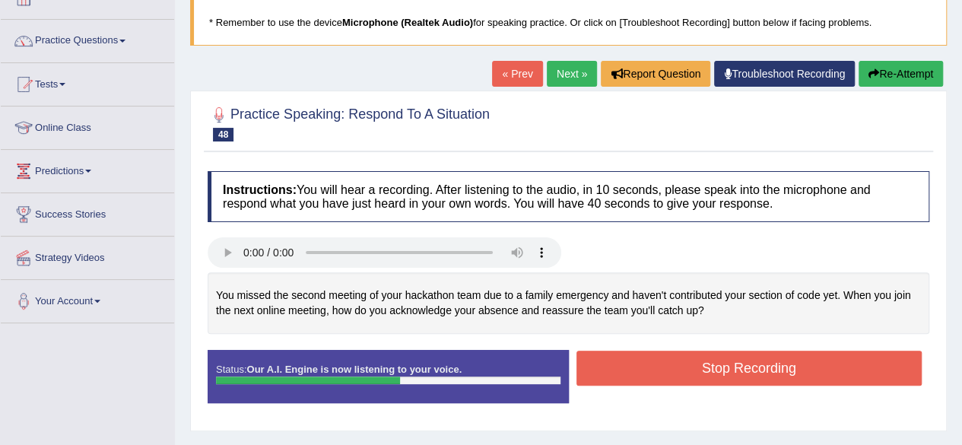
click at [913, 68] on button "Re-Attempt" at bounding box center [901, 74] width 84 height 26
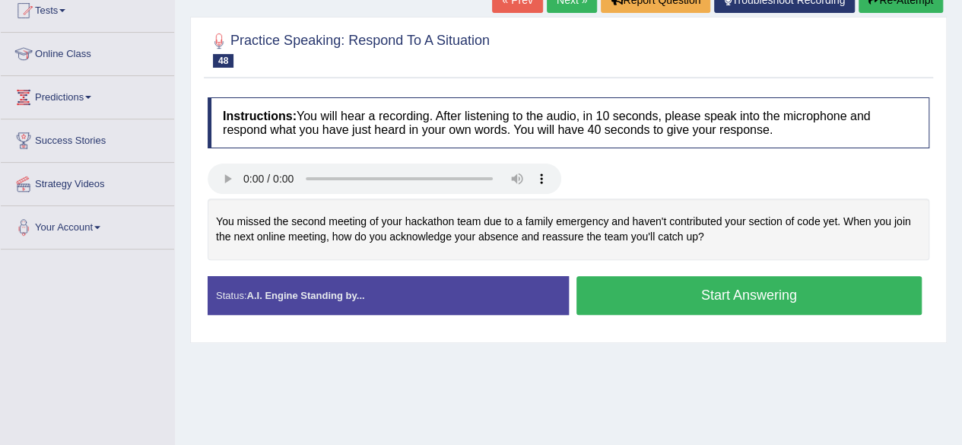
click at [697, 294] on button "Start Answering" at bounding box center [749, 295] width 346 height 39
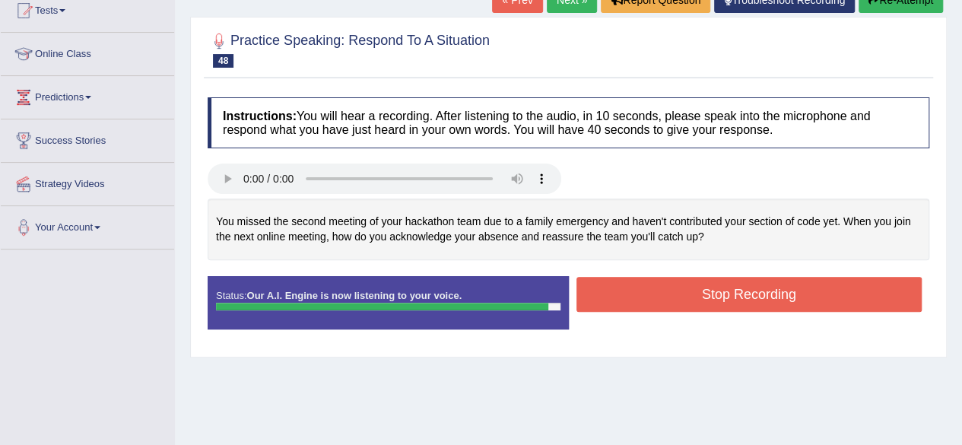
click at [697, 294] on button "Stop Recording" at bounding box center [749, 294] width 346 height 35
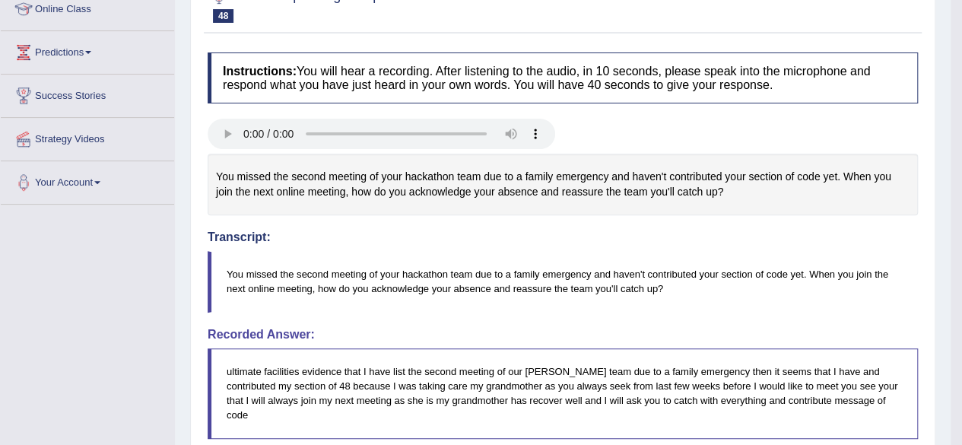
scroll to position [76, 0]
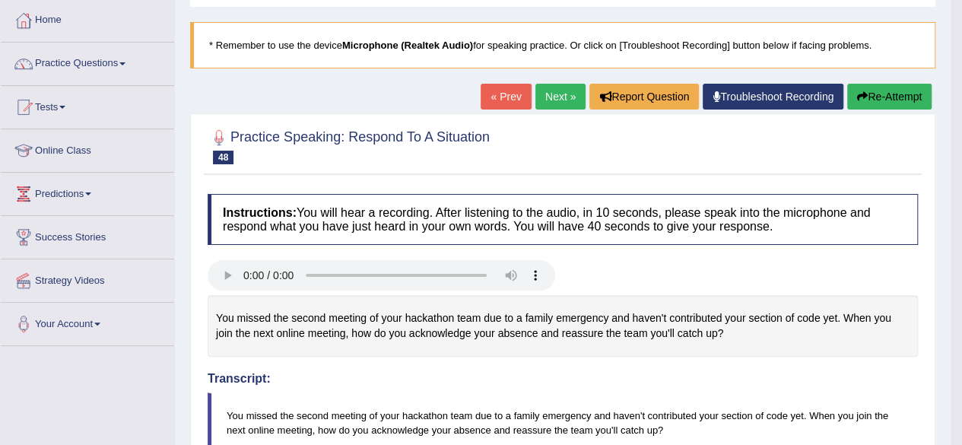
click at [552, 95] on link "Next »" at bounding box center [560, 97] width 50 height 26
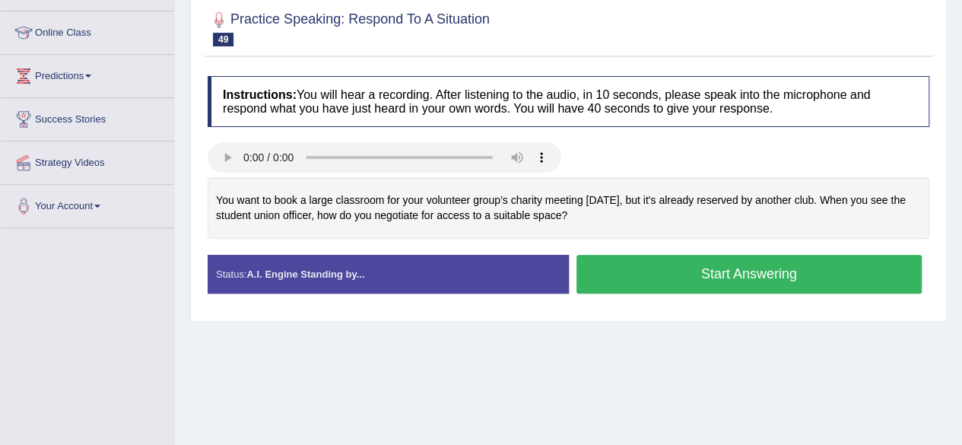
click at [672, 268] on button "Start Answering" at bounding box center [749, 274] width 346 height 39
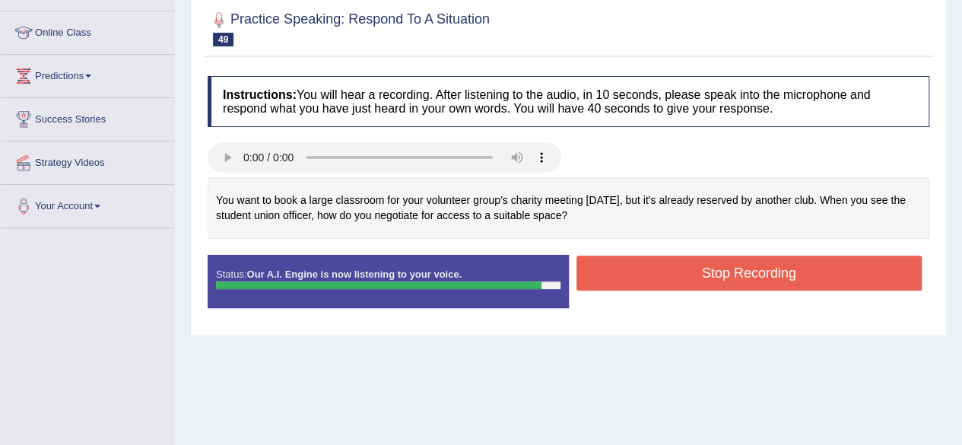
click at [672, 268] on button "Stop Recording" at bounding box center [749, 273] width 346 height 35
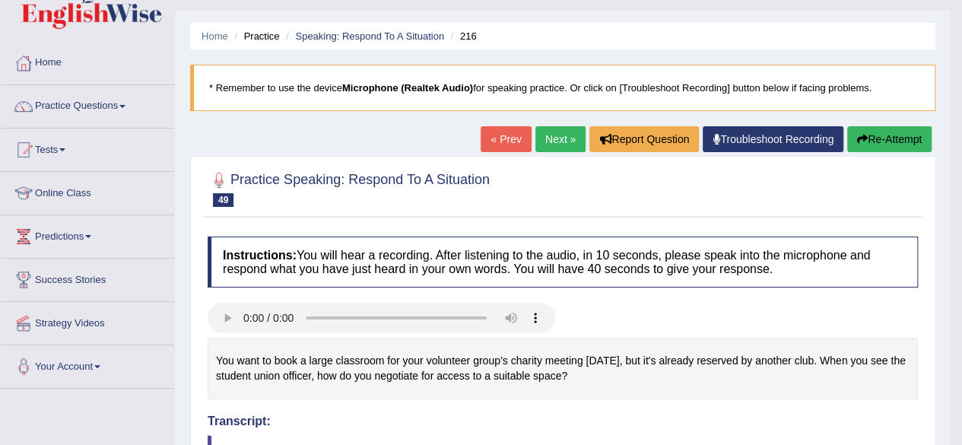
scroll to position [33, 0]
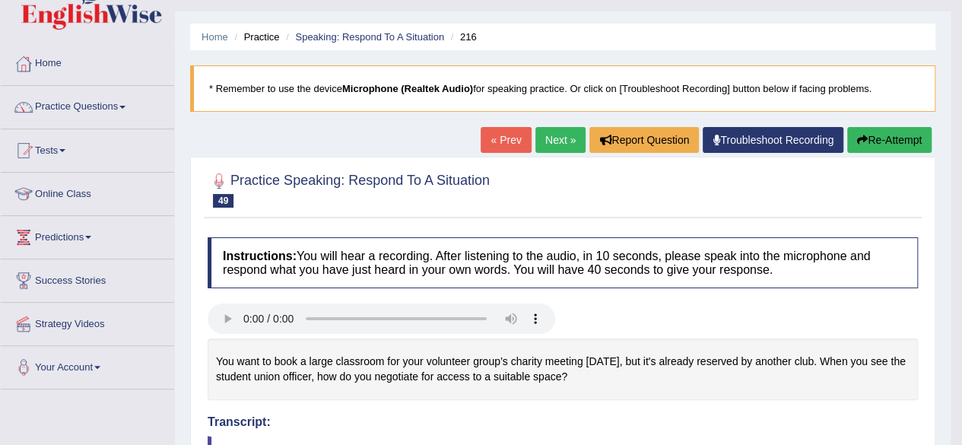
click at [535, 135] on link "Next »" at bounding box center [560, 140] width 50 height 26
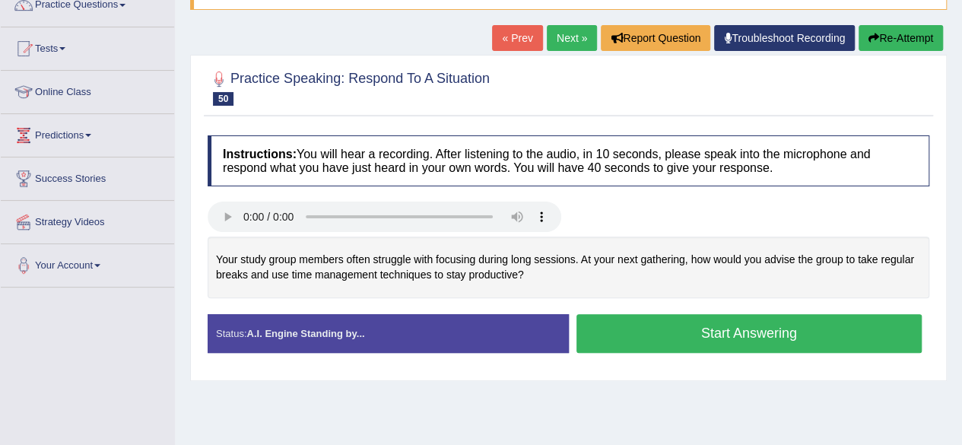
scroll to position [137, 0]
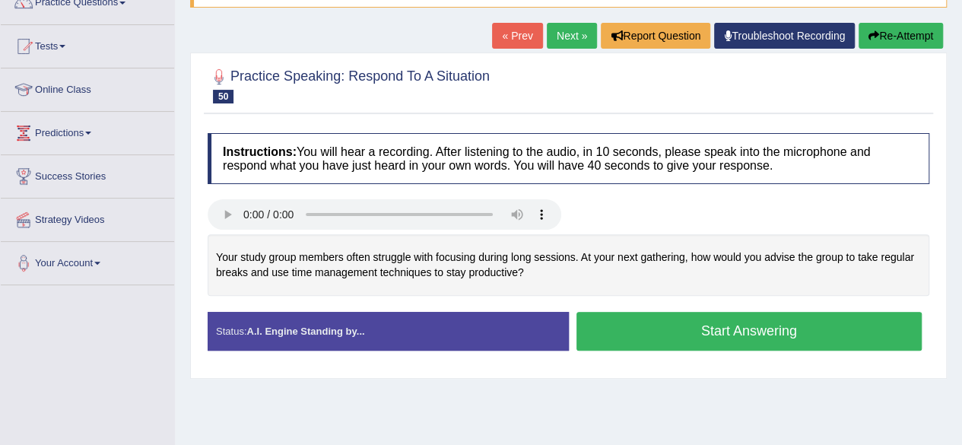
click at [666, 319] on button "Start Answering" at bounding box center [749, 331] width 346 height 39
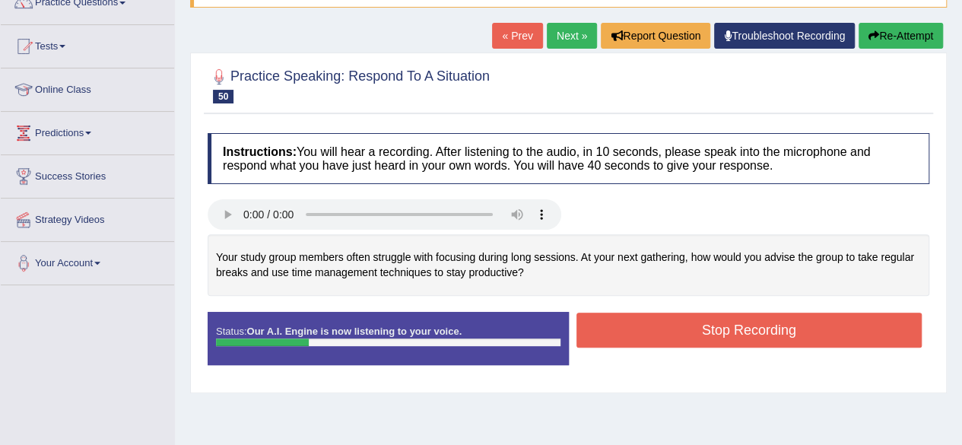
click at [907, 34] on button "Re-Attempt" at bounding box center [901, 36] width 84 height 26
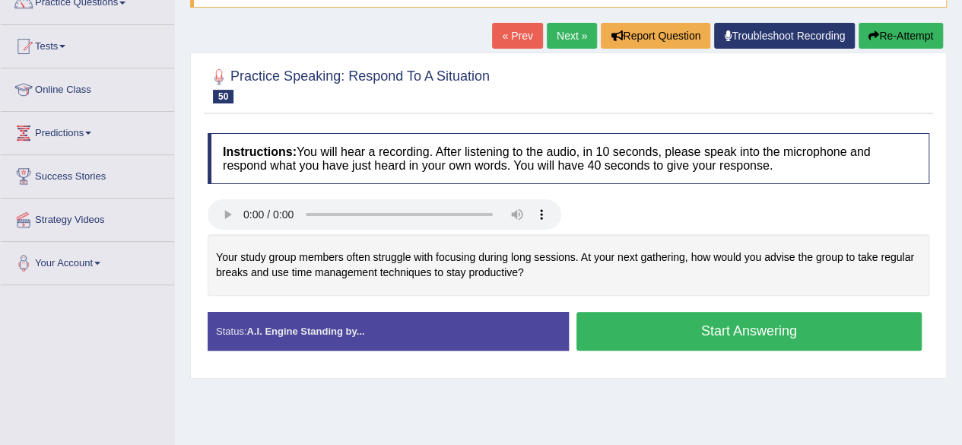
drag, startPoint x: 0, startPoint y: 0, endPoint x: 691, endPoint y: 325, distance: 763.7
click at [691, 325] on button "Start Answering" at bounding box center [749, 331] width 346 height 39
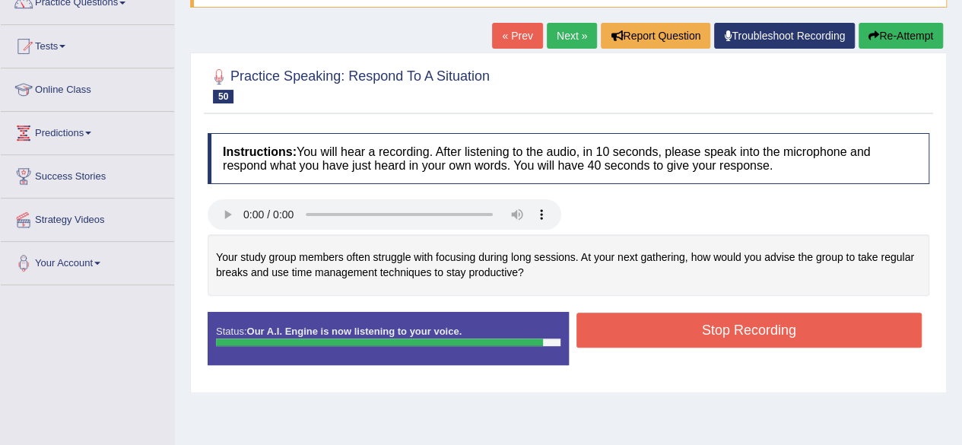
click at [686, 328] on button "Stop Recording" at bounding box center [749, 330] width 346 height 35
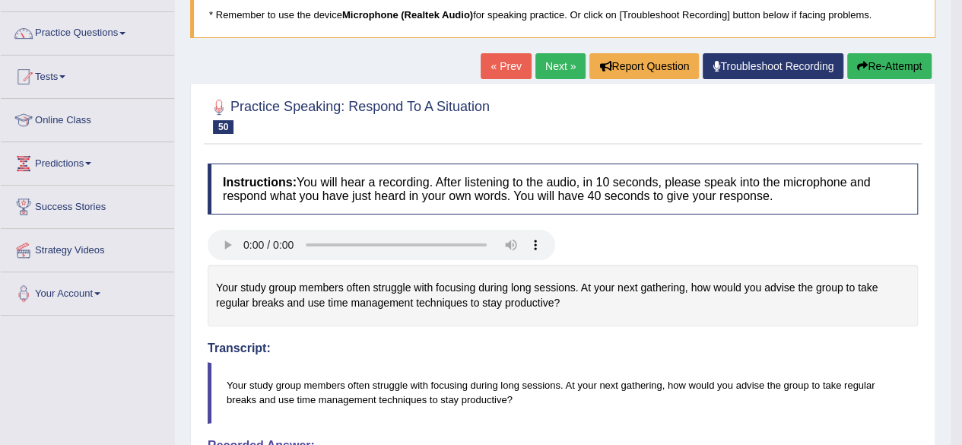
scroll to position [106, 0]
click at [861, 67] on icon "button" at bounding box center [862, 66] width 11 height 11
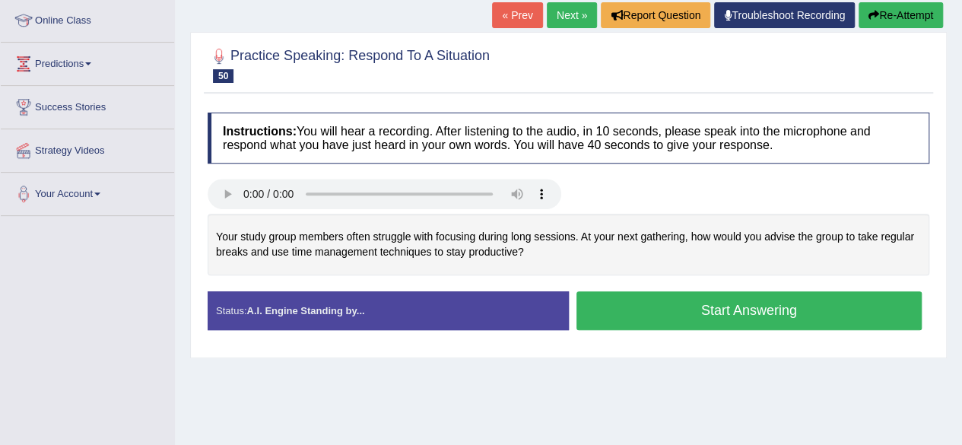
click at [640, 320] on button "Start Answering" at bounding box center [749, 310] width 346 height 39
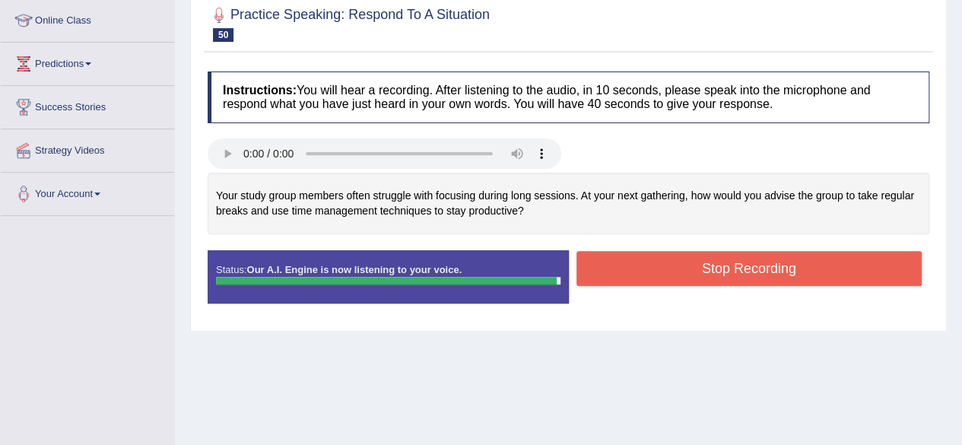
click at [722, 263] on button "Stop Recording" at bounding box center [749, 268] width 346 height 35
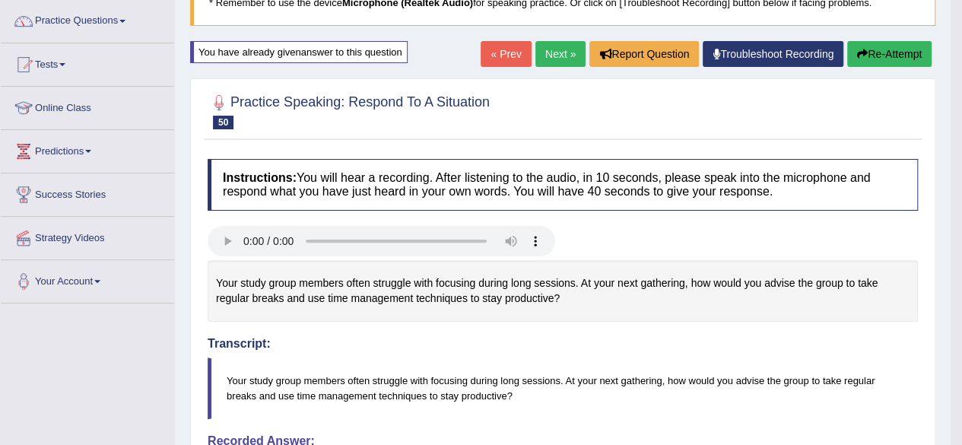
scroll to position [116, 0]
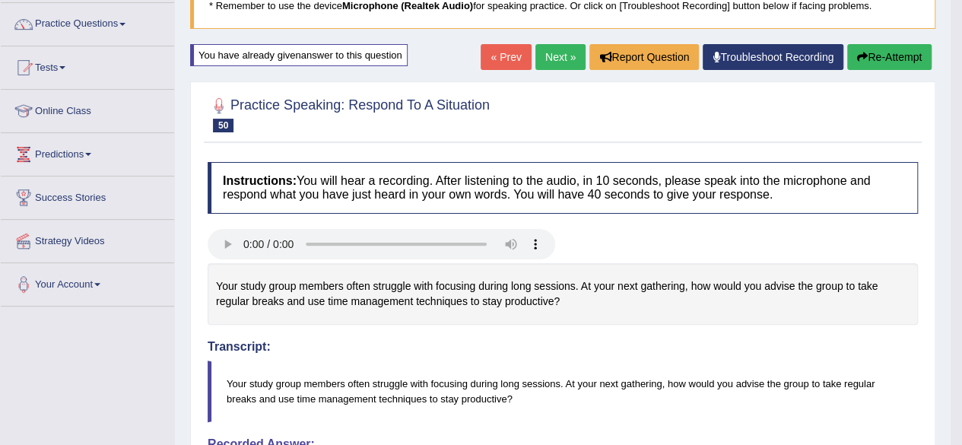
click at [894, 52] on button "Re-Attempt" at bounding box center [889, 57] width 84 height 26
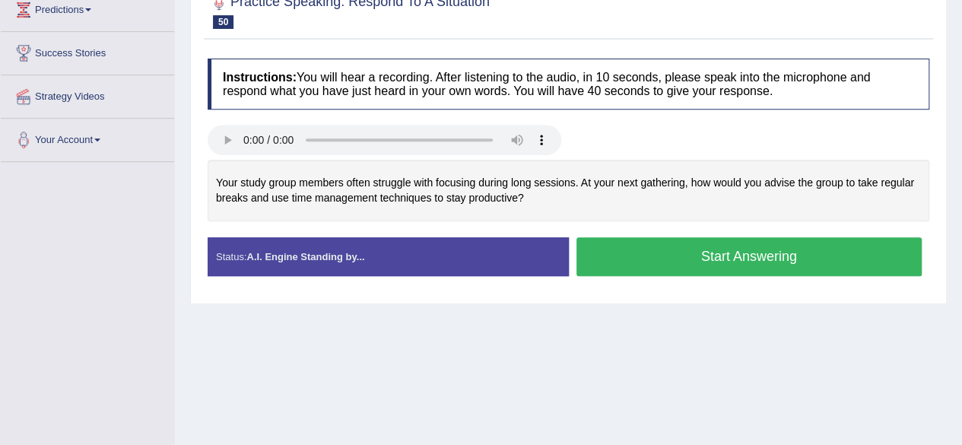
click at [684, 265] on button "Start Answering" at bounding box center [749, 256] width 346 height 39
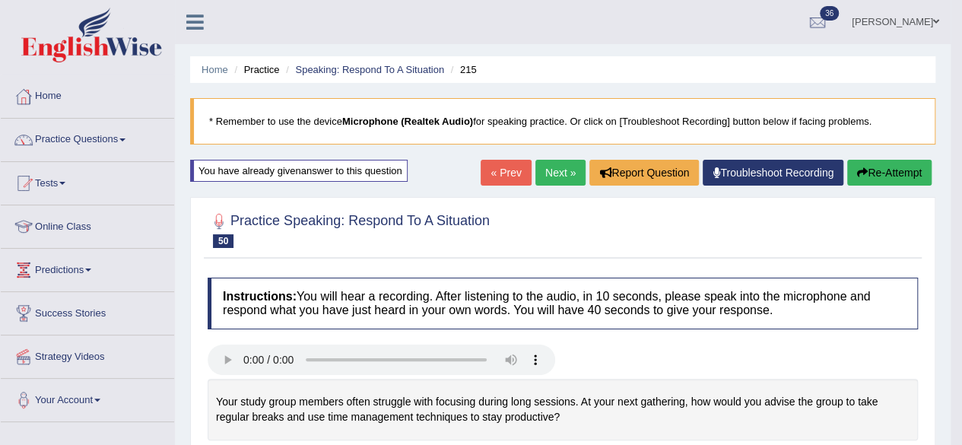
click at [563, 171] on link "Next »" at bounding box center [560, 173] width 50 height 26
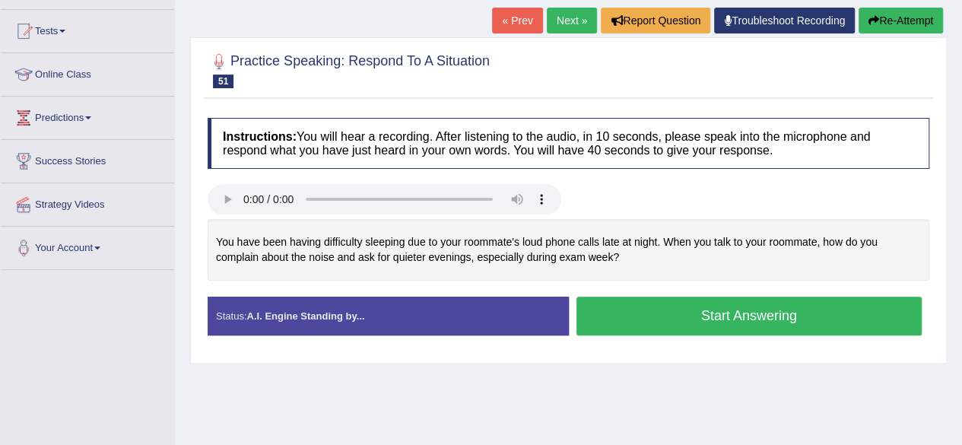
scroll to position [141, 0]
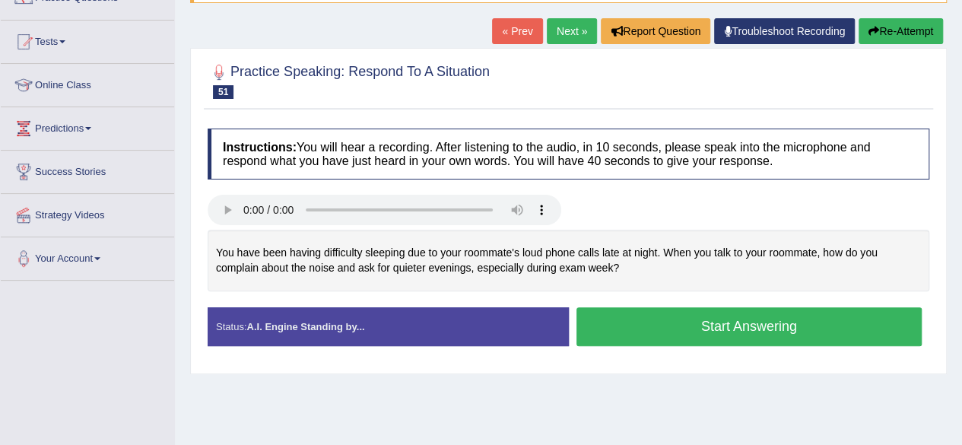
click at [730, 316] on button "Start Answering" at bounding box center [749, 326] width 346 height 39
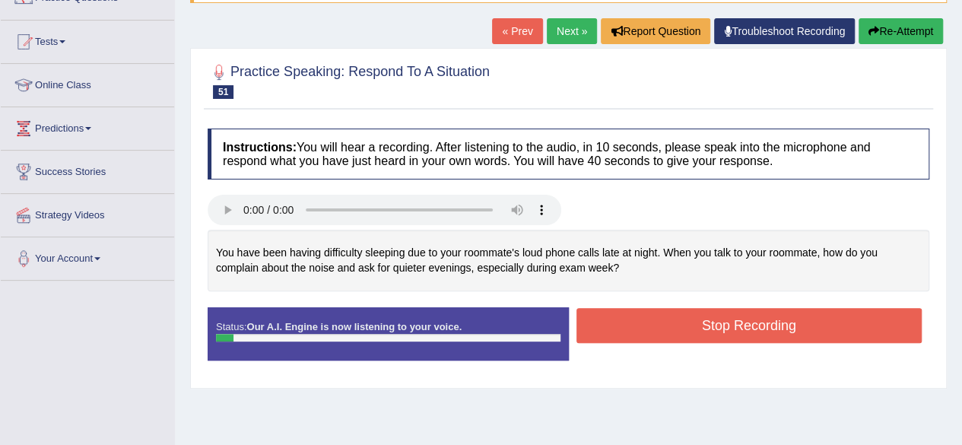
click at [592, 250] on div "You have been having difficulty sleeping due to your roommate's loud phone call…" at bounding box center [569, 261] width 722 height 62
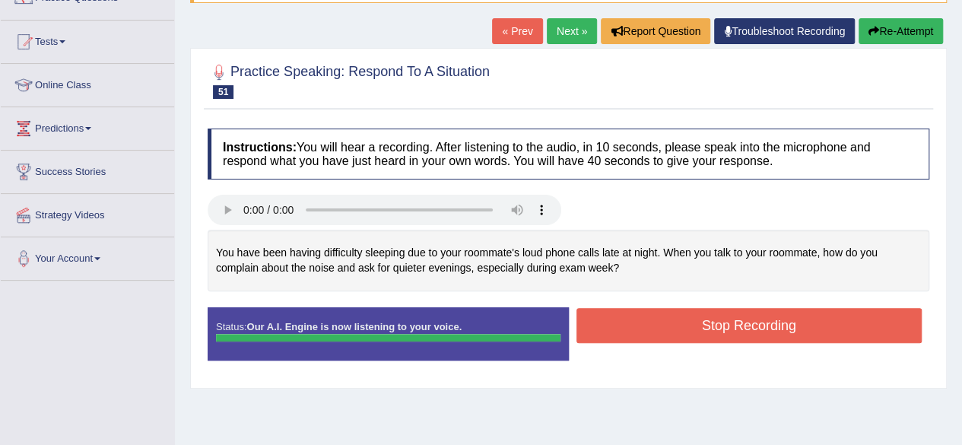
click at [690, 322] on button "Stop Recording" at bounding box center [749, 325] width 346 height 35
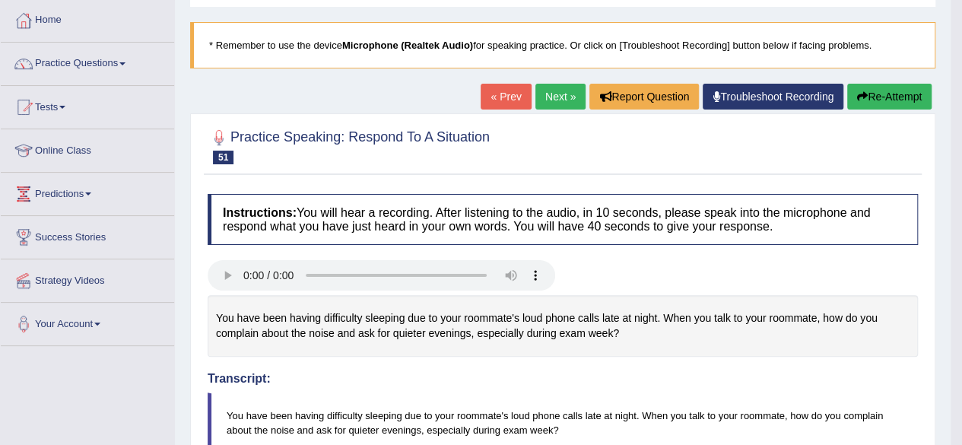
scroll to position [75, 0]
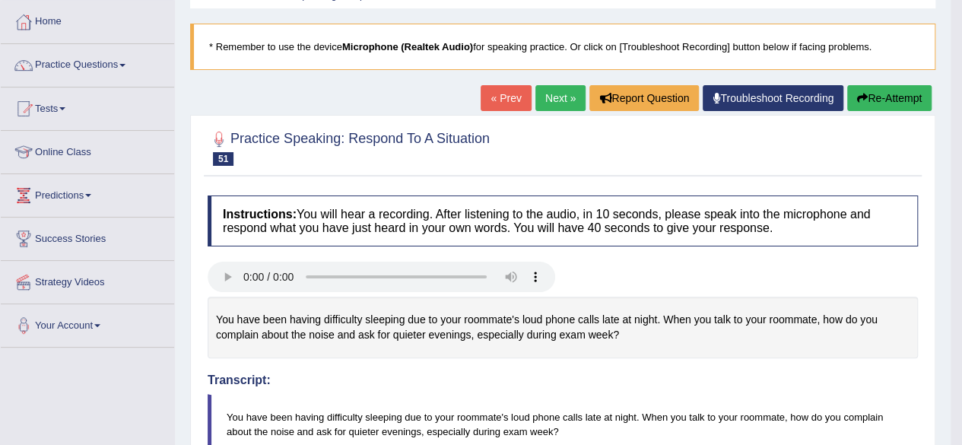
click at [571, 100] on link "Next »" at bounding box center [560, 98] width 50 height 26
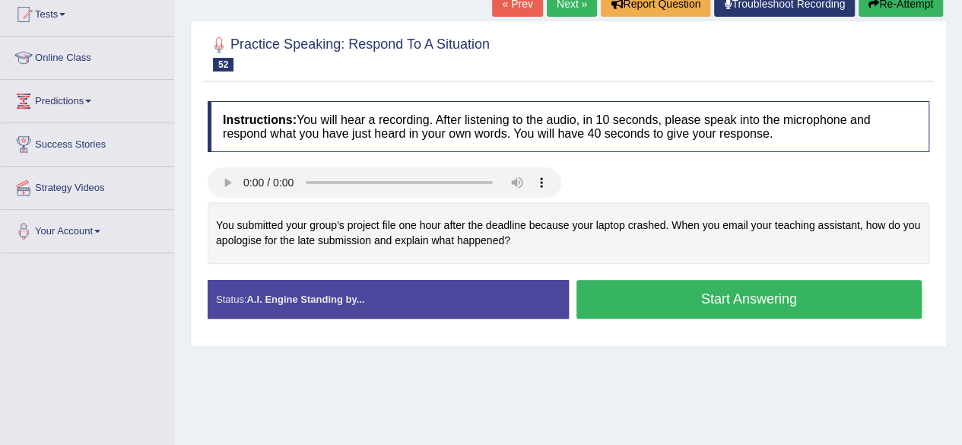
click at [646, 294] on button "Start Answering" at bounding box center [749, 299] width 346 height 39
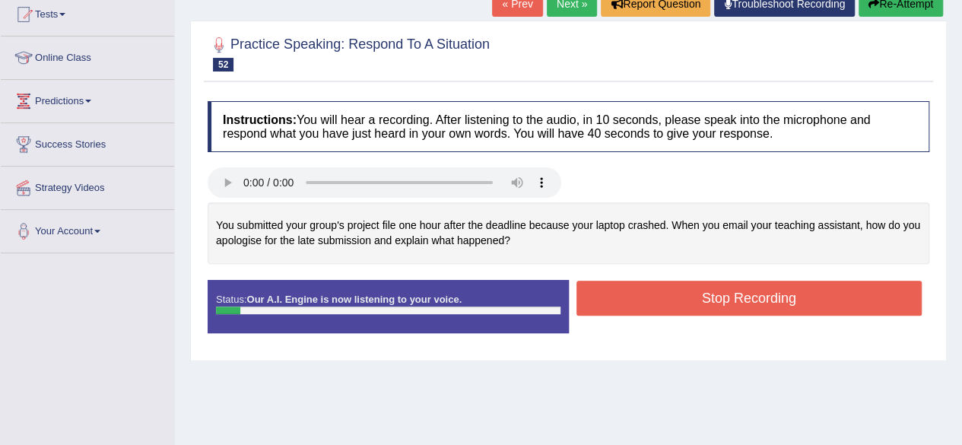
click at [908, 14] on button "Re-Attempt" at bounding box center [901, 4] width 84 height 26
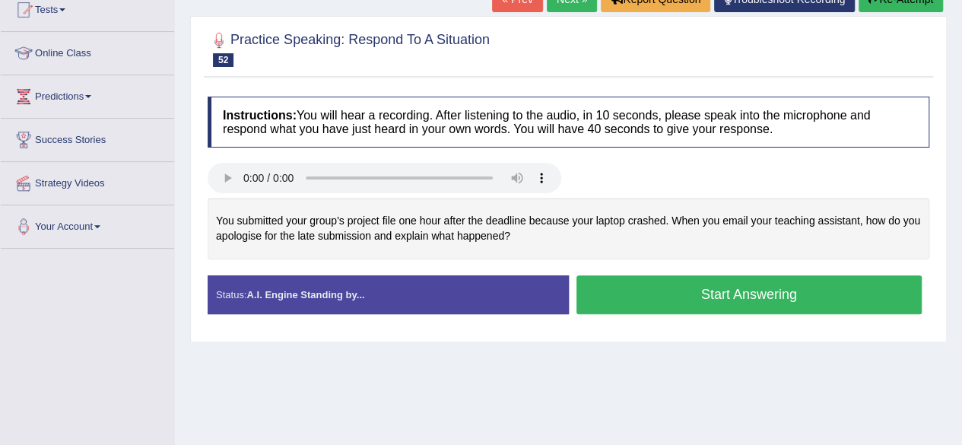
click at [712, 292] on button "Start Answering" at bounding box center [749, 294] width 346 height 39
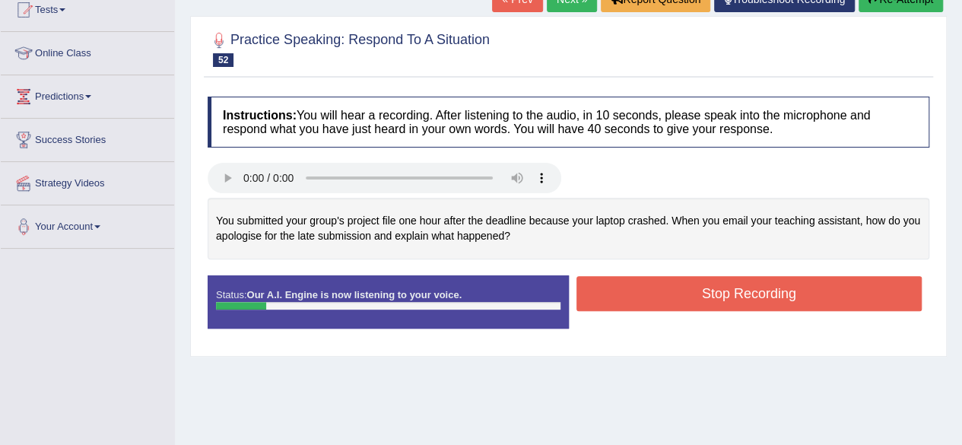
click at [674, 174] on div at bounding box center [568, 180] width 737 height 34
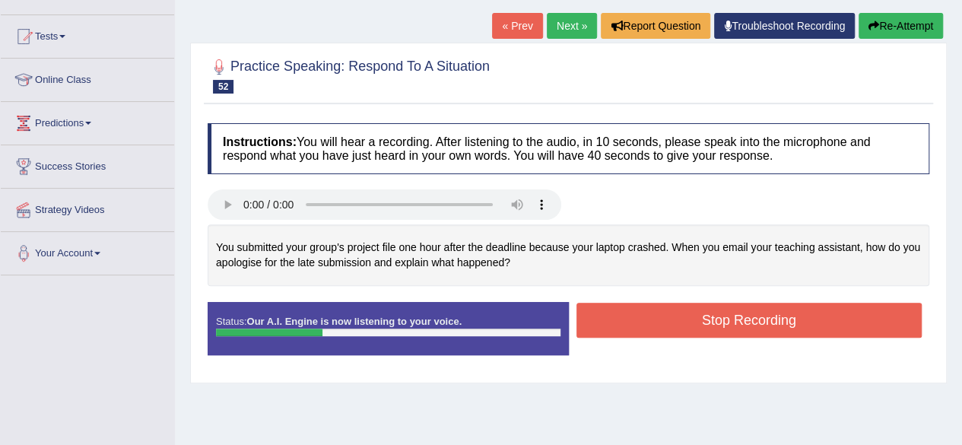
scroll to position [146, 0]
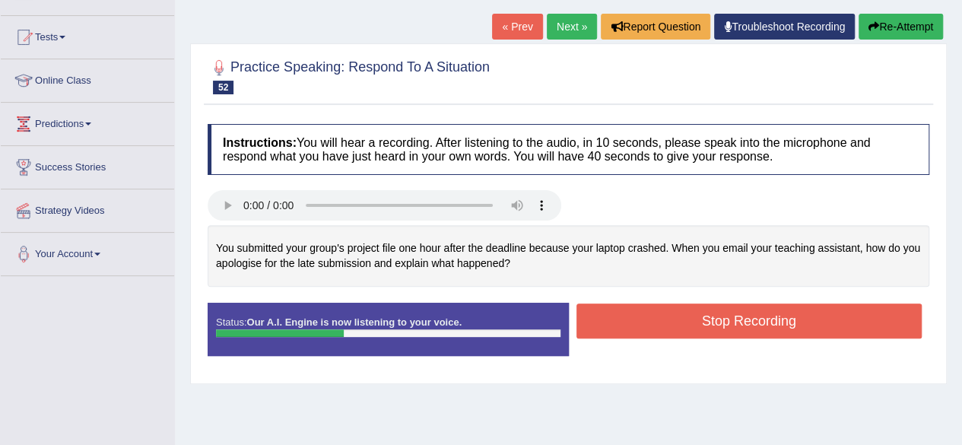
click at [889, 27] on button "Re-Attempt" at bounding box center [901, 27] width 84 height 26
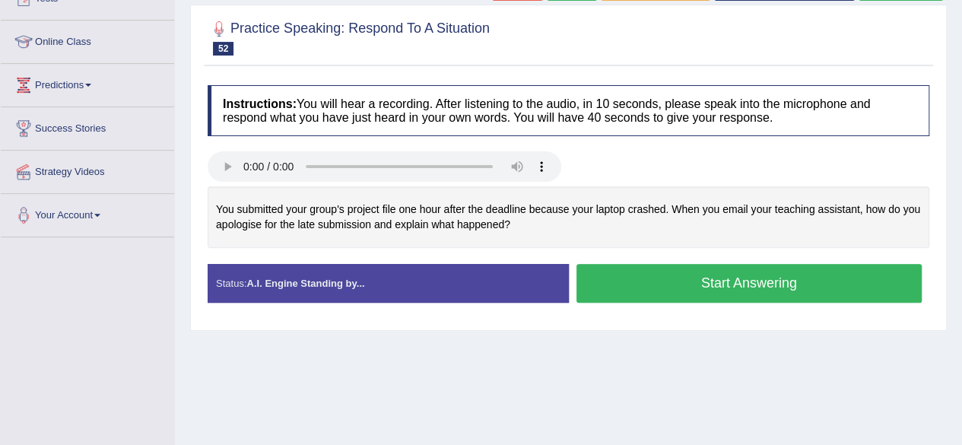
scroll to position [64, 0]
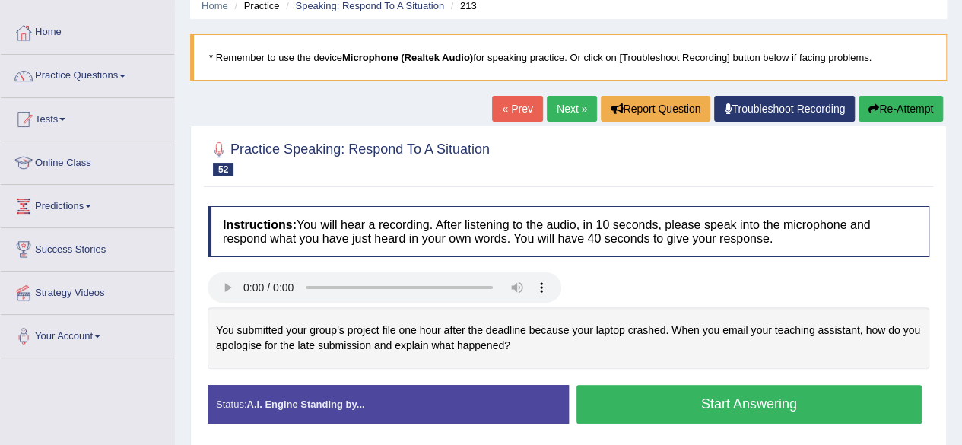
click at [701, 401] on button "Start Answering" at bounding box center [749, 404] width 346 height 39
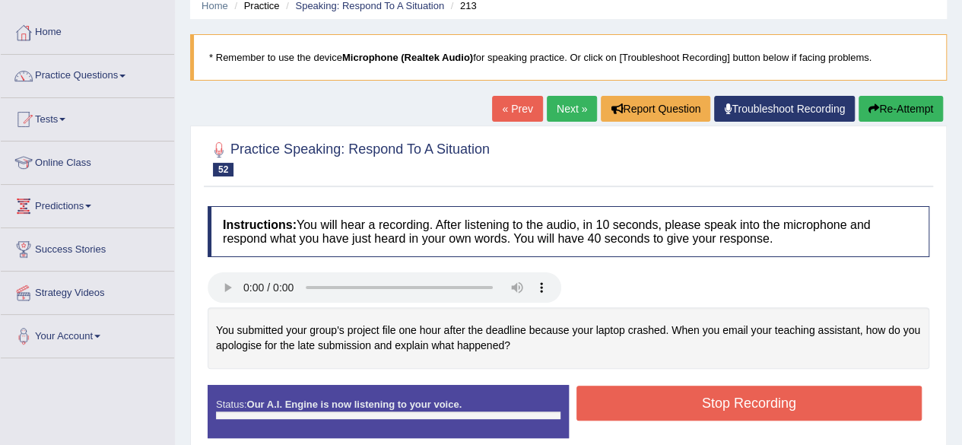
scroll to position [199, 0]
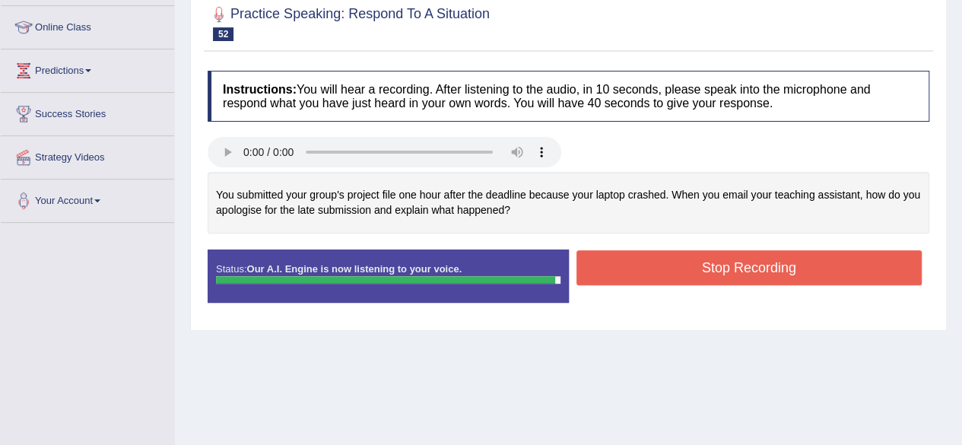
click at [691, 256] on button "Stop Recording" at bounding box center [749, 267] width 346 height 35
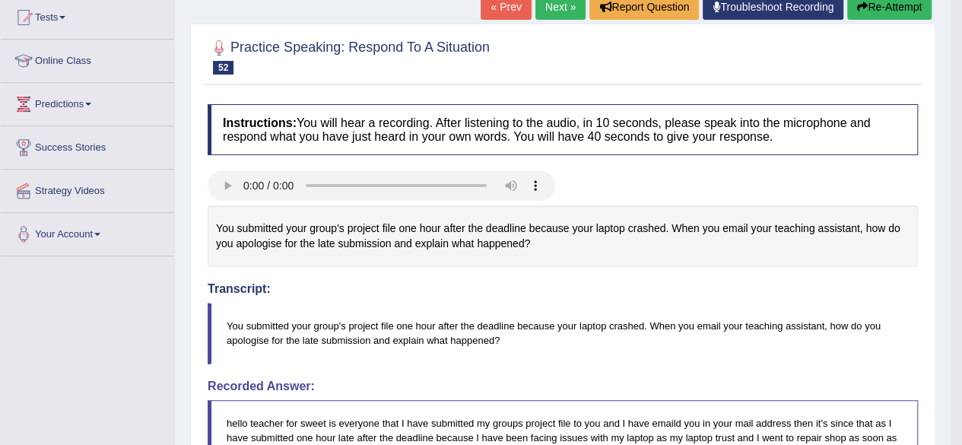
scroll to position [164, 0]
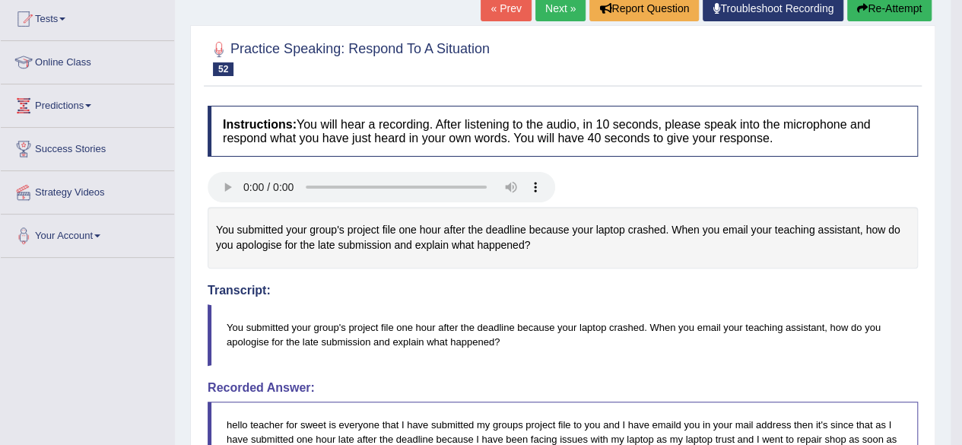
click at [549, 7] on link "Next »" at bounding box center [560, 8] width 50 height 26
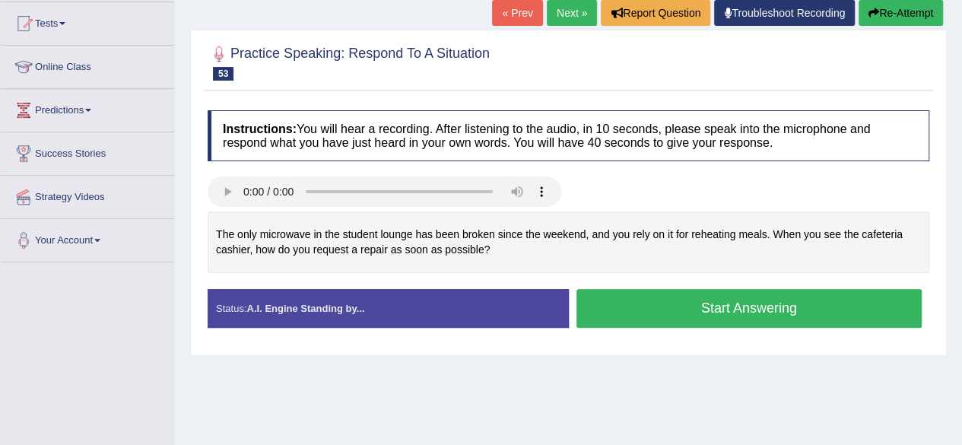
scroll to position [154, 0]
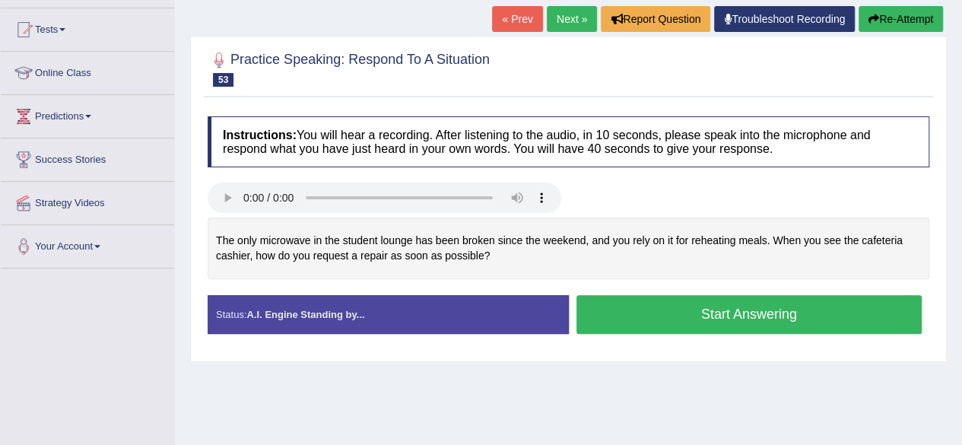
click at [707, 312] on button "Start Answering" at bounding box center [749, 314] width 346 height 39
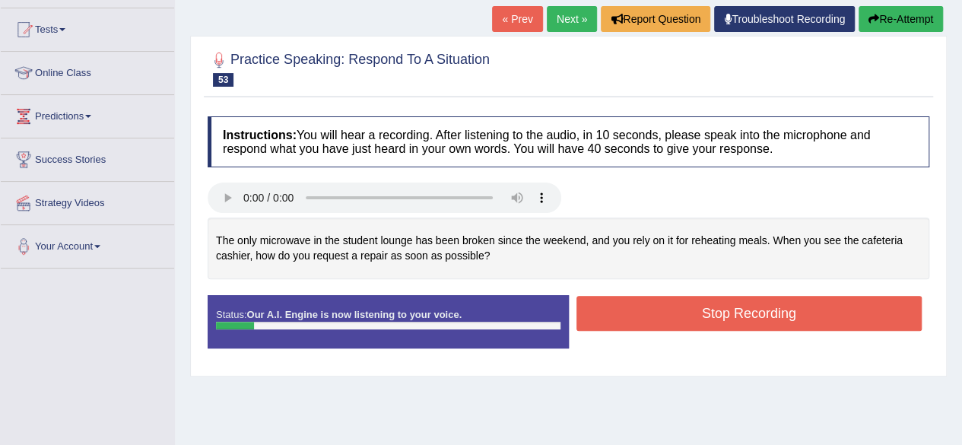
click at [596, 203] on div at bounding box center [568, 200] width 737 height 34
click at [879, 10] on button "Re-Attempt" at bounding box center [901, 19] width 84 height 26
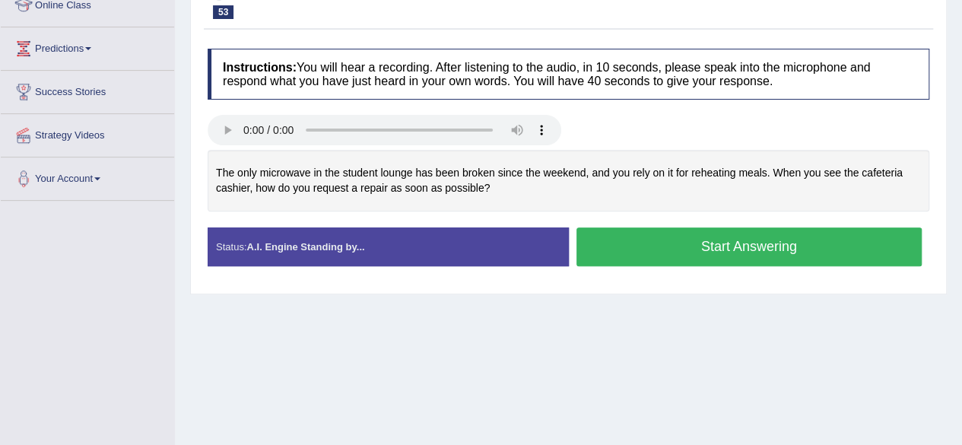
scroll to position [222, 0]
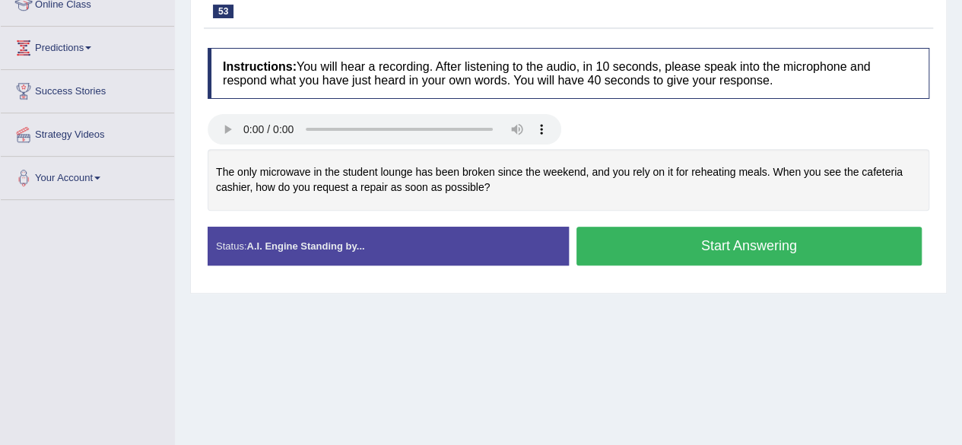
click at [670, 236] on button "Start Answering" at bounding box center [749, 246] width 346 height 39
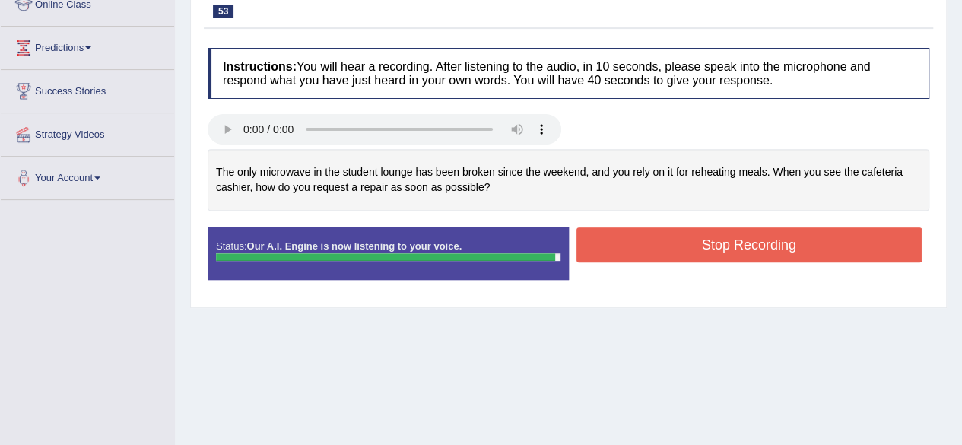
click at [735, 233] on button "Stop Recording" at bounding box center [749, 244] width 346 height 35
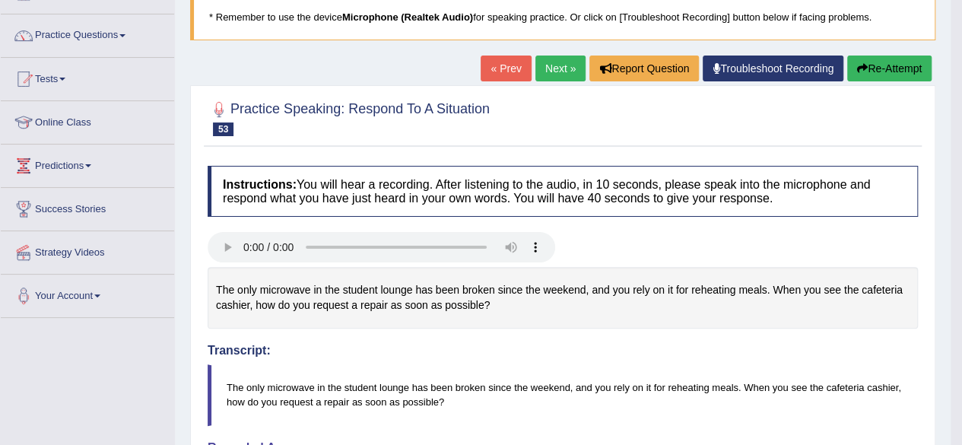
scroll to position [102, 0]
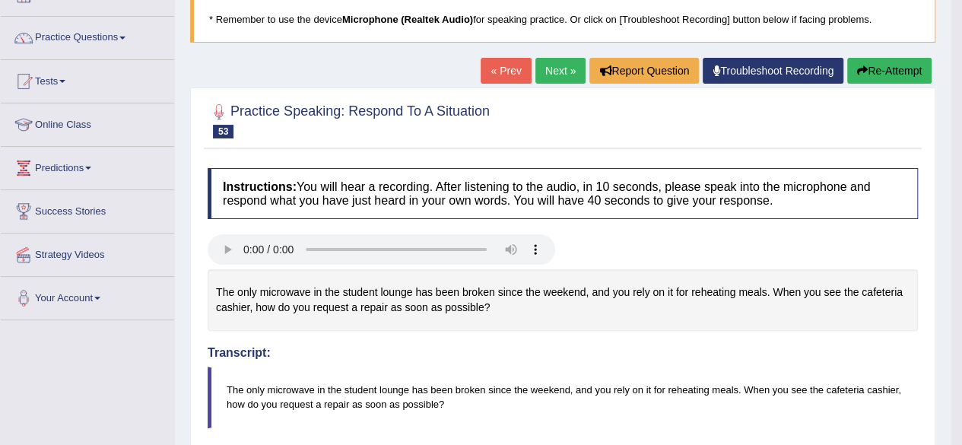
click at [881, 65] on button "Re-Attempt" at bounding box center [889, 71] width 84 height 26
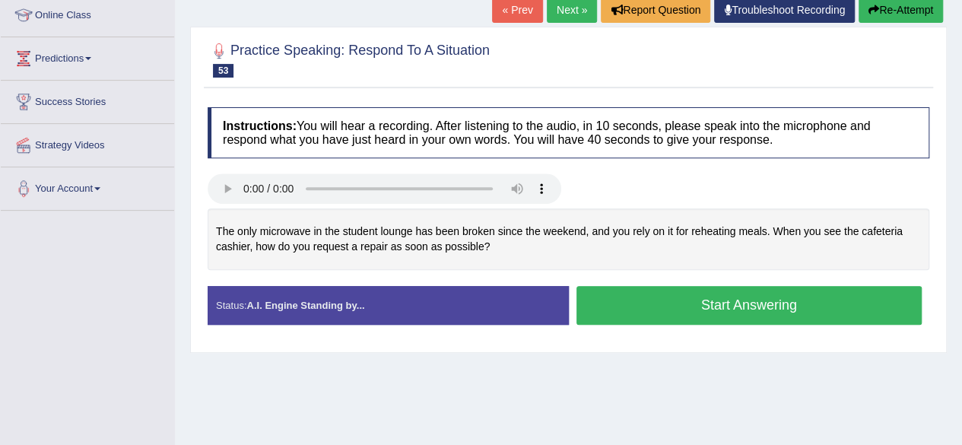
click at [702, 302] on button "Start Answering" at bounding box center [749, 305] width 346 height 39
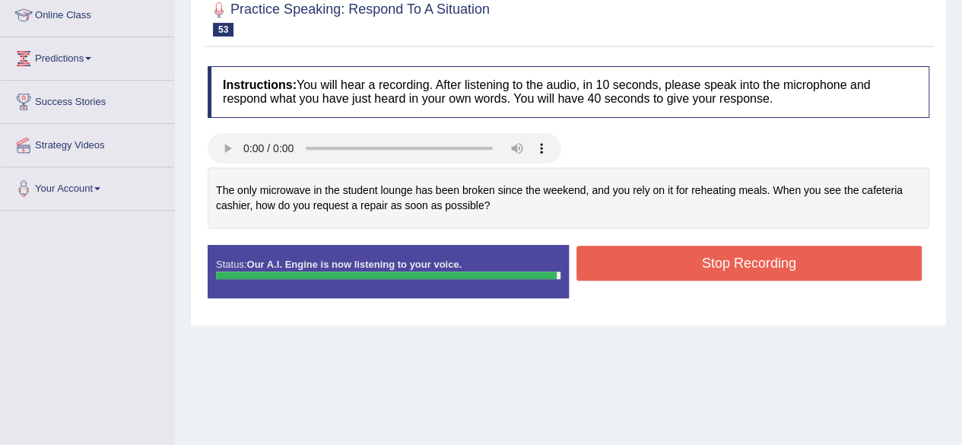
click at [739, 267] on button "Stop Recording" at bounding box center [749, 263] width 346 height 35
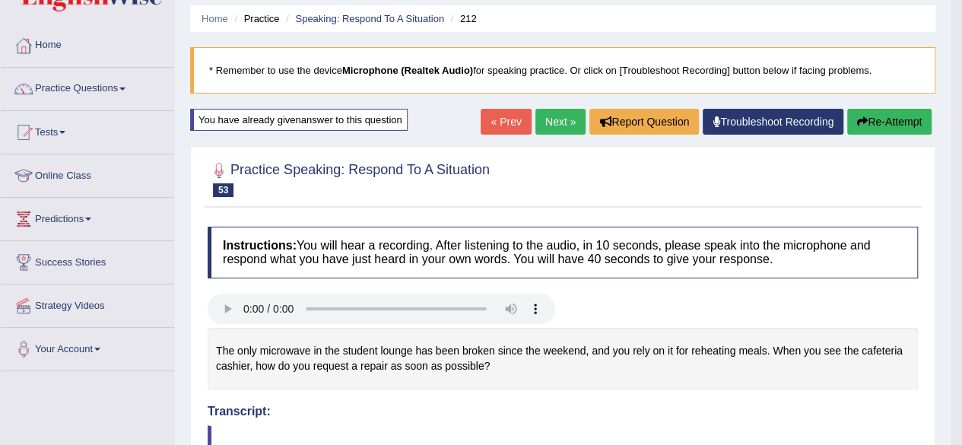
scroll to position [49, 0]
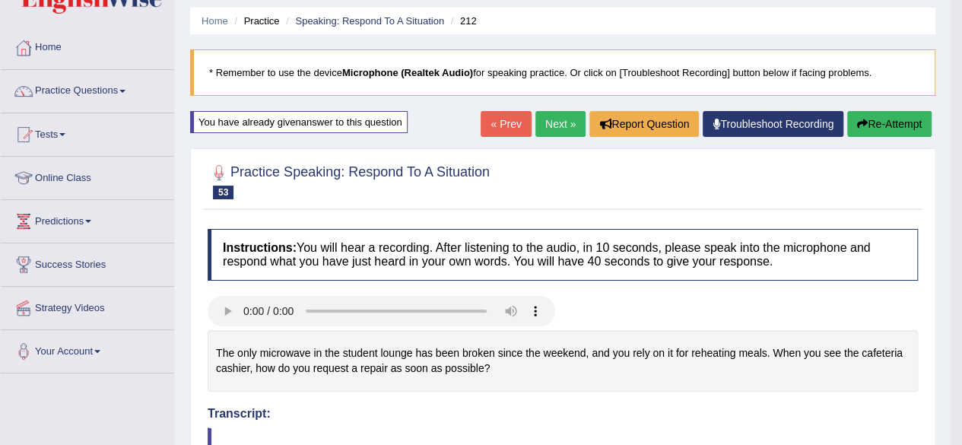
click at [560, 129] on link "Next »" at bounding box center [560, 124] width 50 height 26
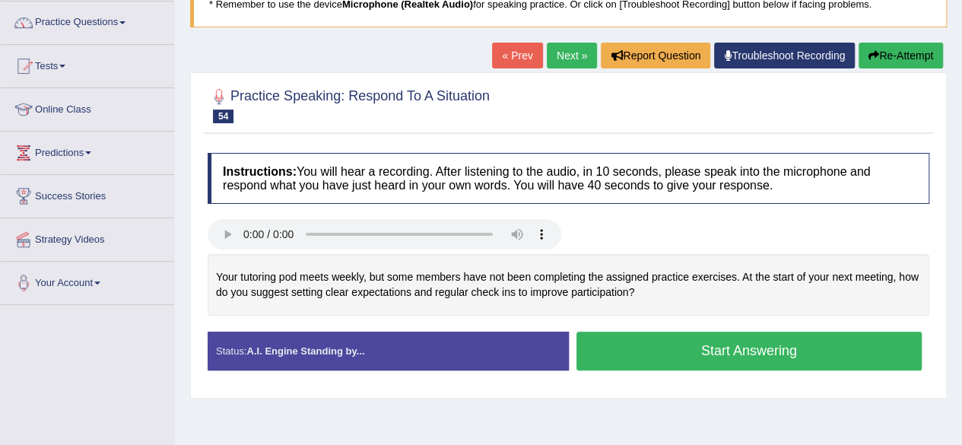
scroll to position [159, 0]
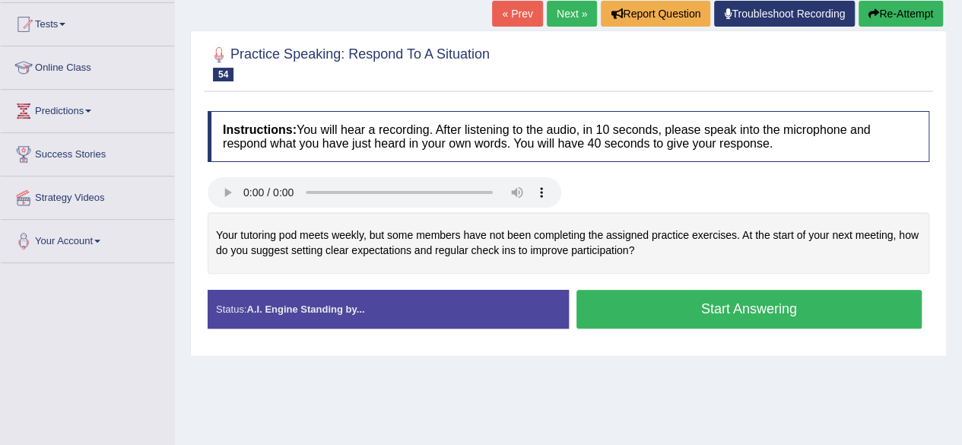
click at [671, 301] on button "Start Answering" at bounding box center [749, 309] width 346 height 39
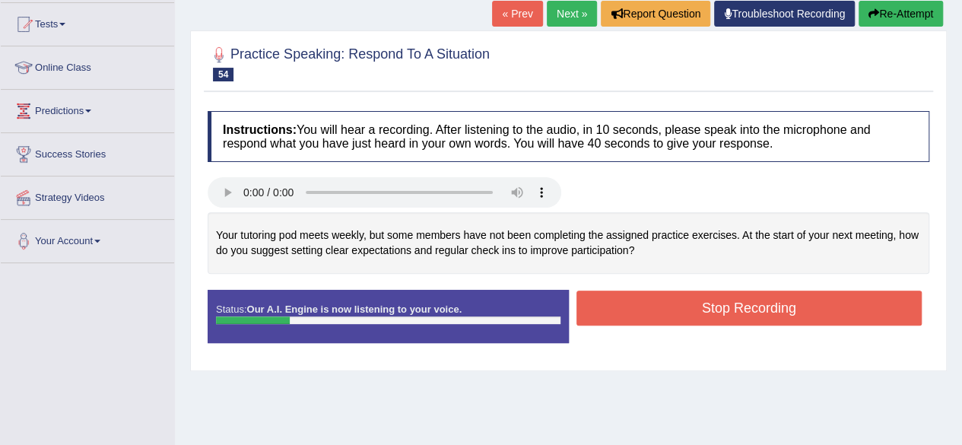
click at [887, 10] on button "Re-Attempt" at bounding box center [901, 14] width 84 height 26
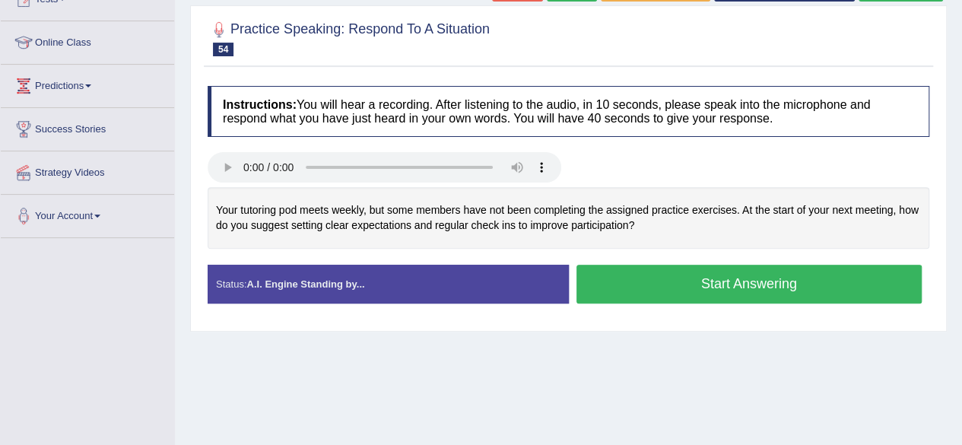
scroll to position [184, 0]
click at [635, 276] on button "Start Answering" at bounding box center [749, 284] width 346 height 39
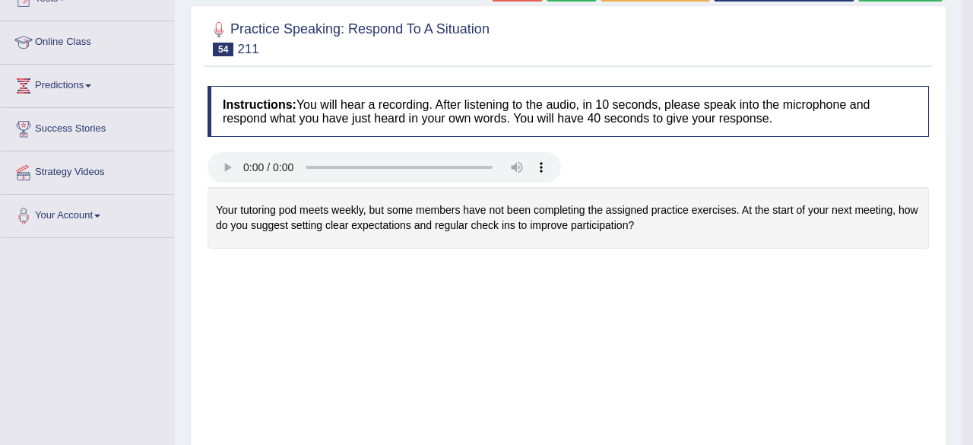
click at [703, 261] on body "Toggle navigation Home Practice Questions Speaking Practice Read Aloud Repeat S…" at bounding box center [486, 38] width 973 height 445
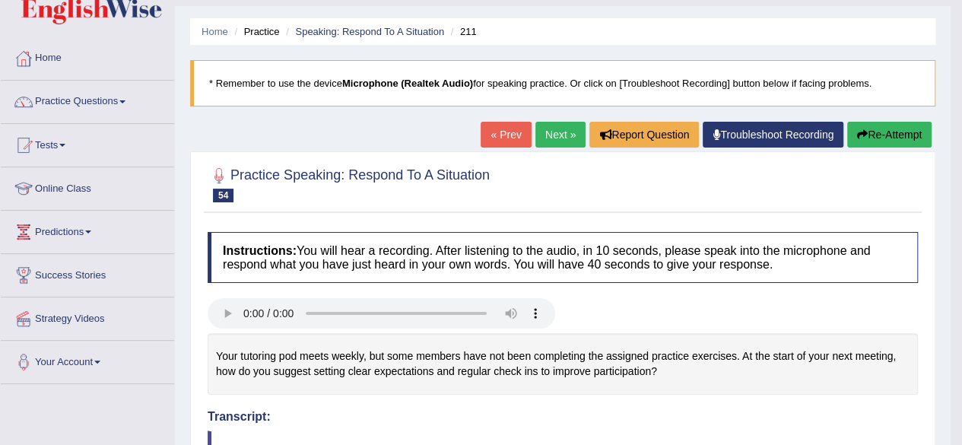
scroll to position [24, 0]
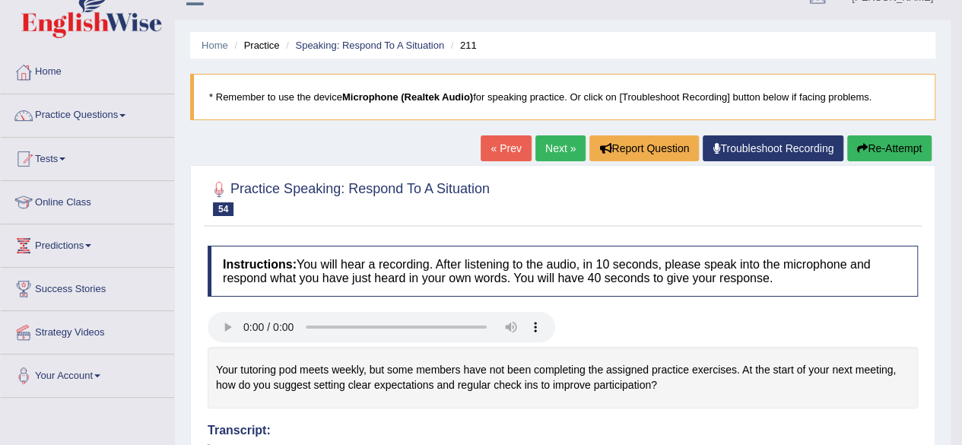
click at [542, 141] on link "Next »" at bounding box center [560, 148] width 50 height 26
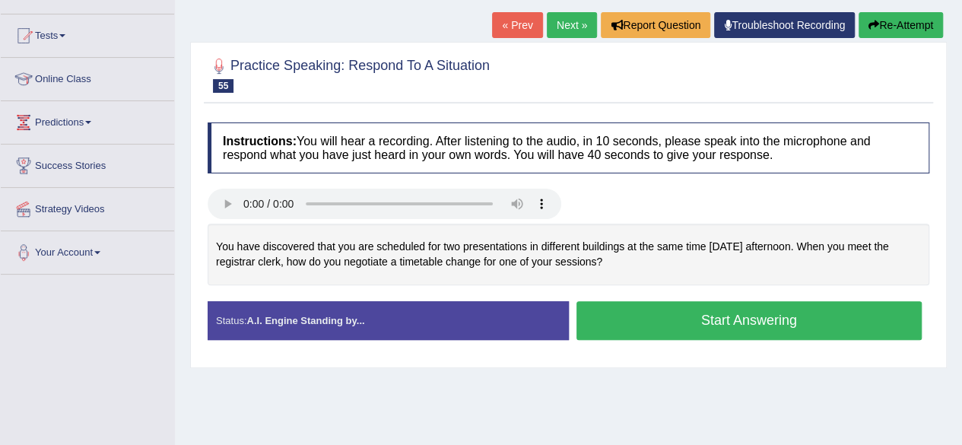
click at [646, 314] on button "Start Answering" at bounding box center [749, 320] width 346 height 39
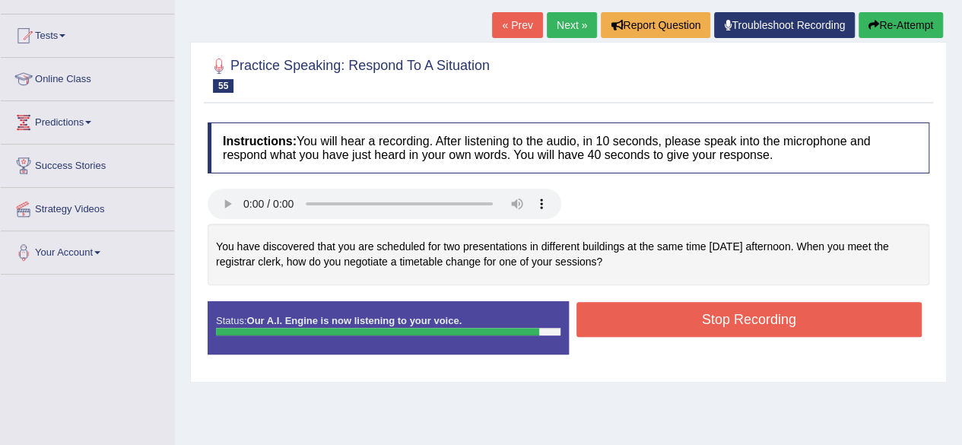
click at [675, 311] on button "Stop Recording" at bounding box center [749, 319] width 346 height 35
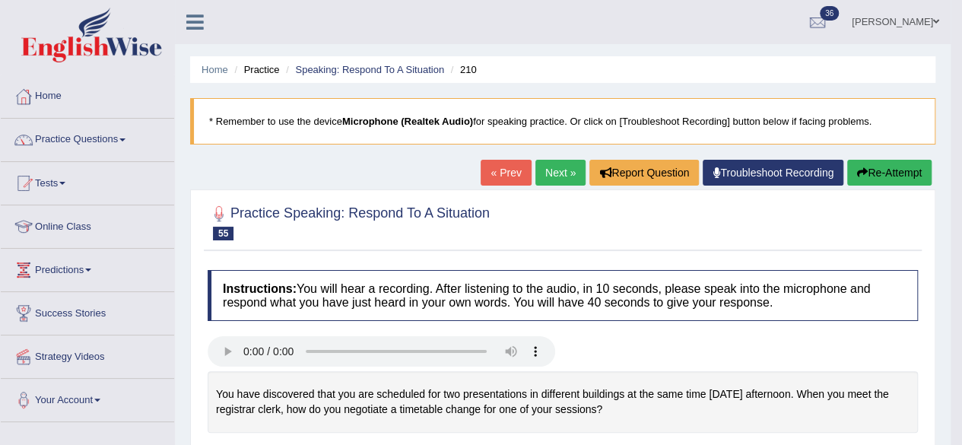
click at [555, 167] on link "Next »" at bounding box center [560, 173] width 50 height 26
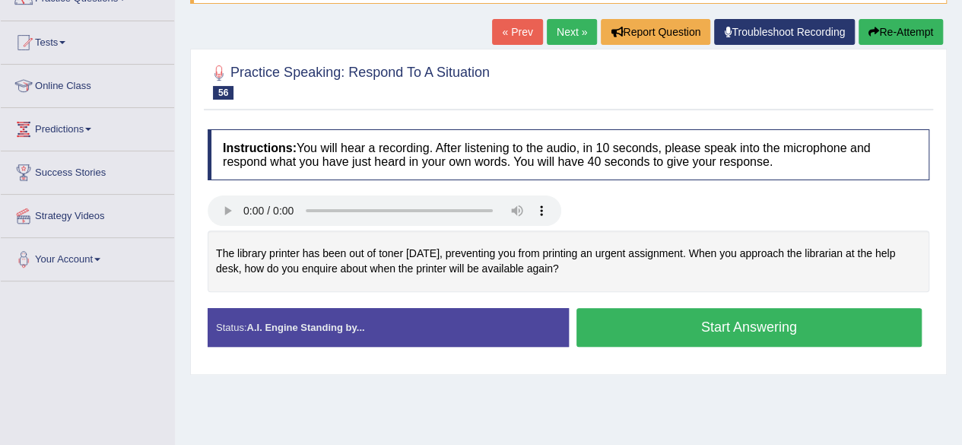
click at [648, 319] on button "Start Answering" at bounding box center [749, 327] width 346 height 39
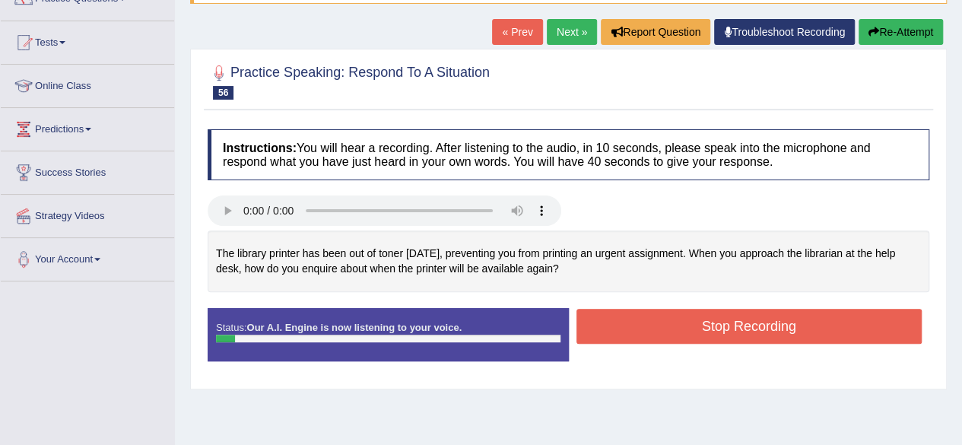
click at [902, 29] on button "Re-Attempt" at bounding box center [901, 32] width 84 height 26
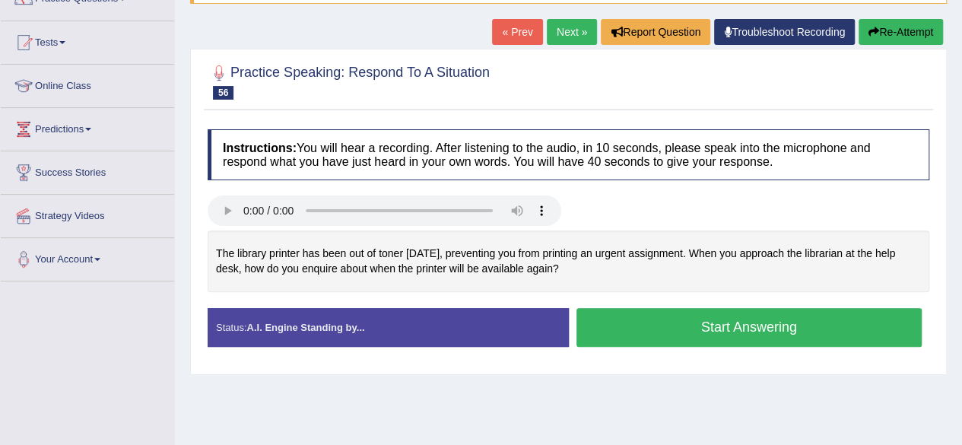
click at [676, 319] on button "Start Answering" at bounding box center [749, 327] width 346 height 39
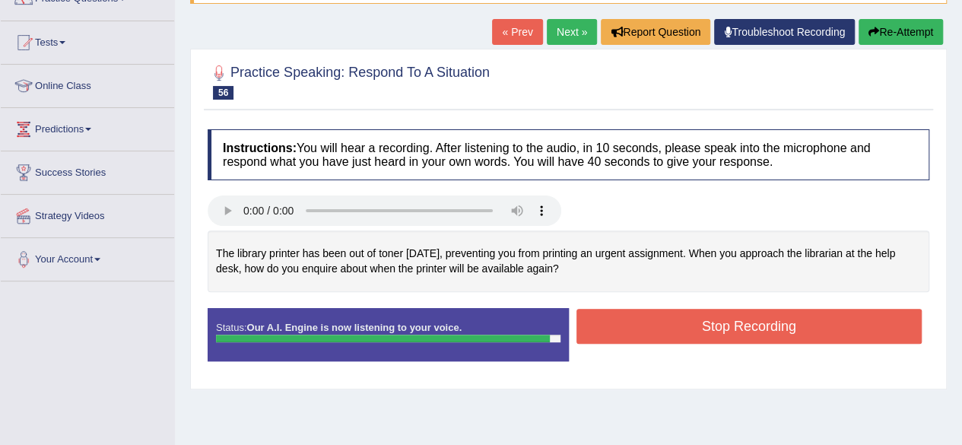
click at [695, 319] on button "Stop Recording" at bounding box center [749, 326] width 346 height 35
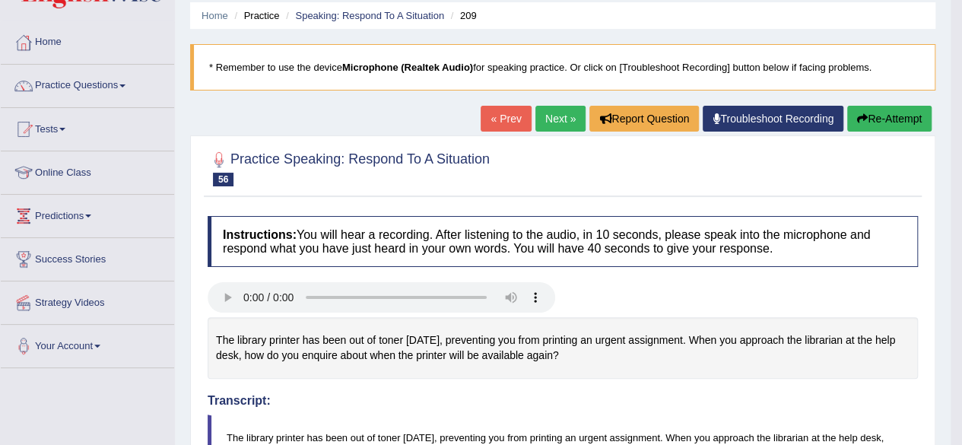
scroll to position [48, 0]
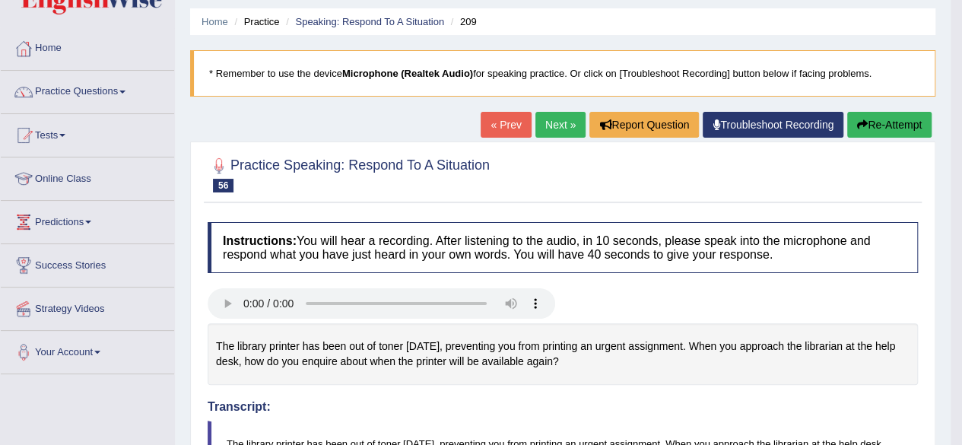
click at [540, 118] on link "Next »" at bounding box center [560, 125] width 50 height 26
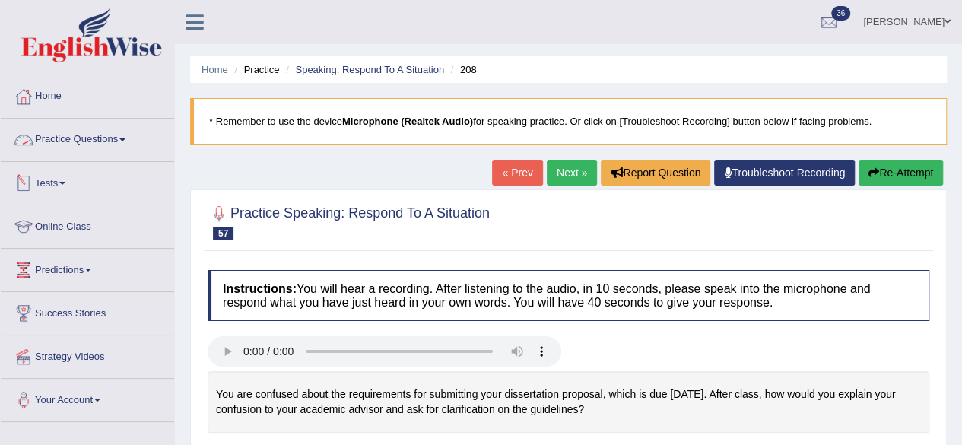
click at [78, 142] on link "Practice Questions" at bounding box center [87, 138] width 173 height 38
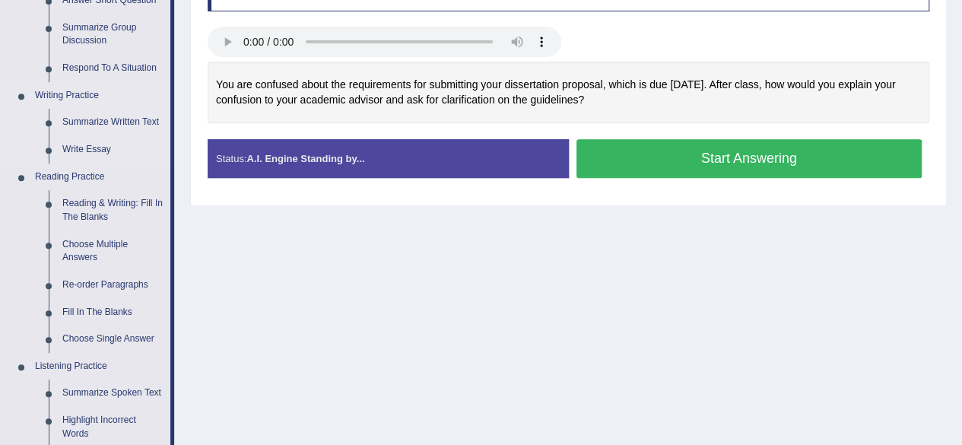
scroll to position [310, 0]
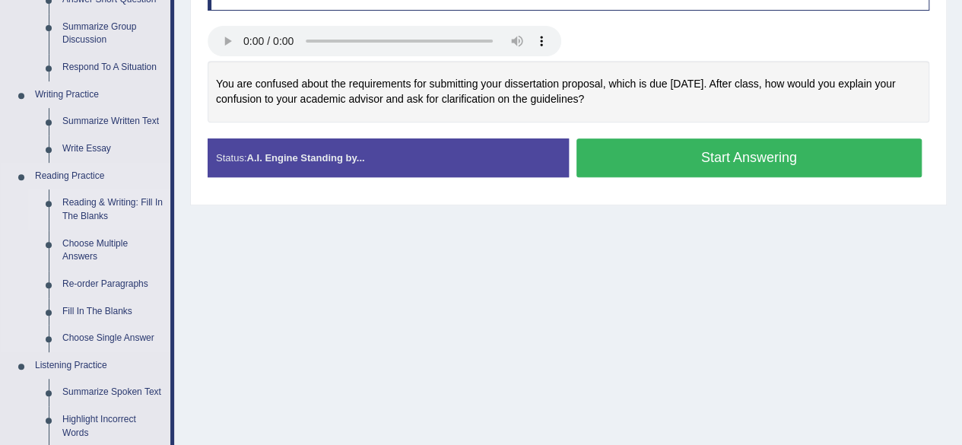
click at [92, 206] on link "Reading & Writing: Fill In The Blanks" at bounding box center [113, 209] width 115 height 40
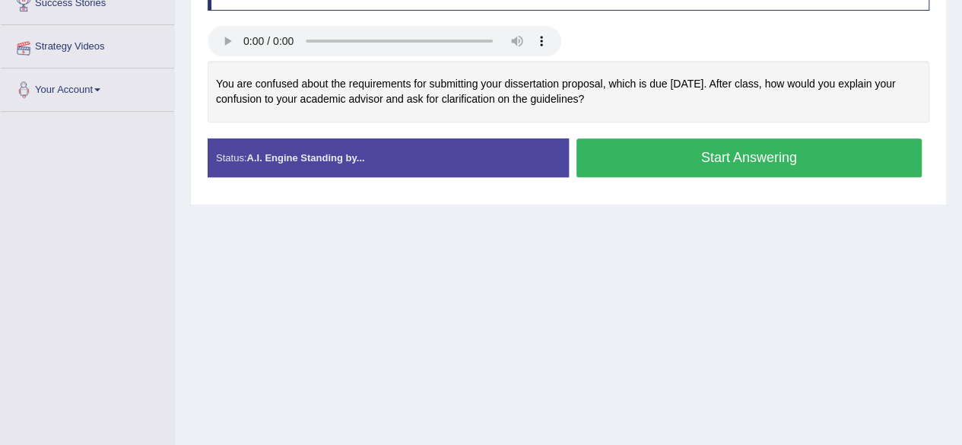
scroll to position [353, 0]
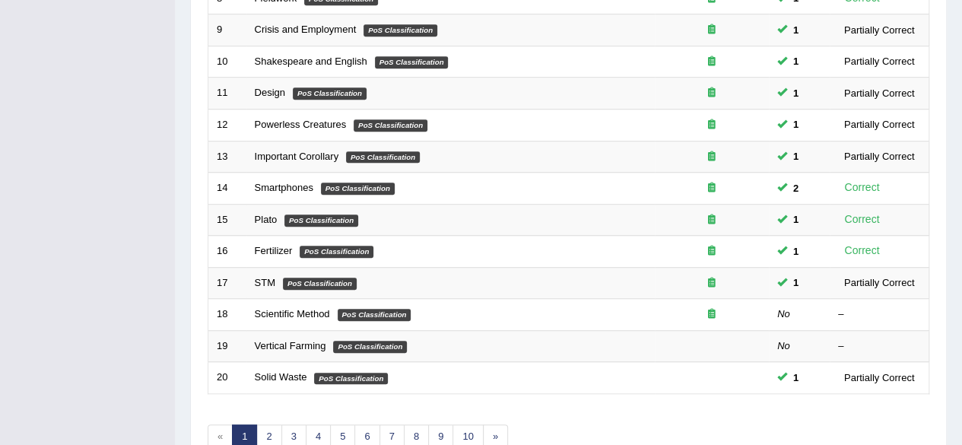
scroll to position [554, 0]
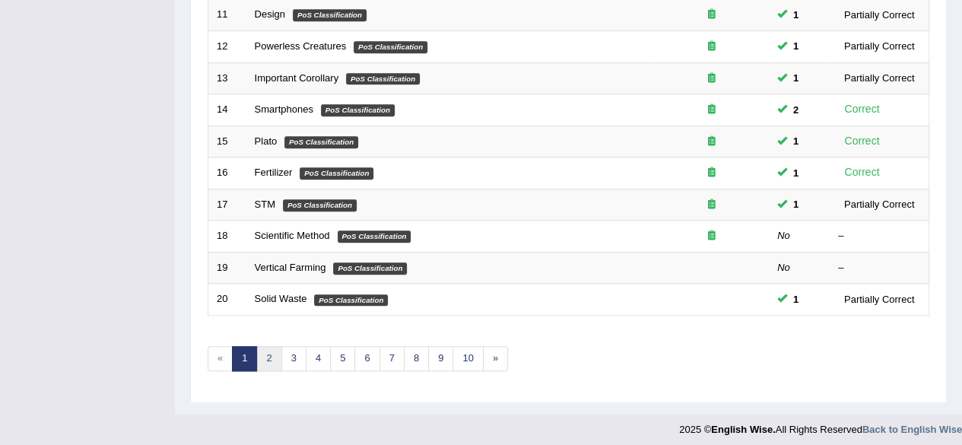
click at [277, 354] on link "2" at bounding box center [268, 358] width 25 height 25
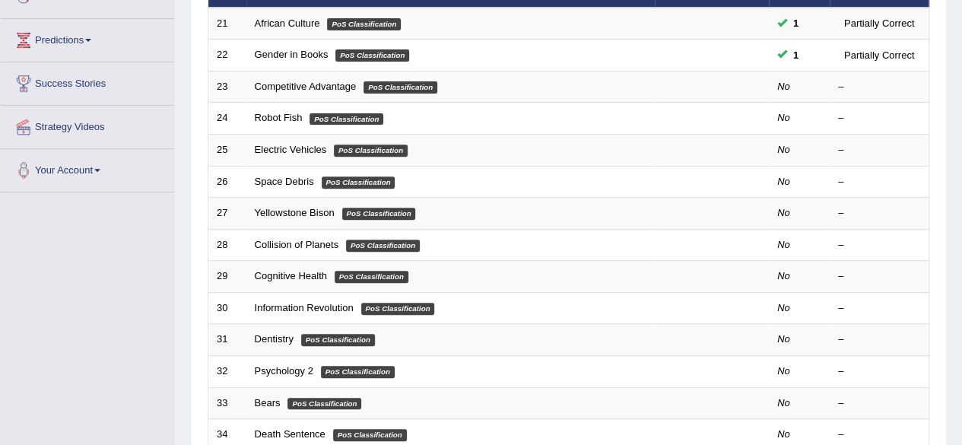
scroll to position [214, 0]
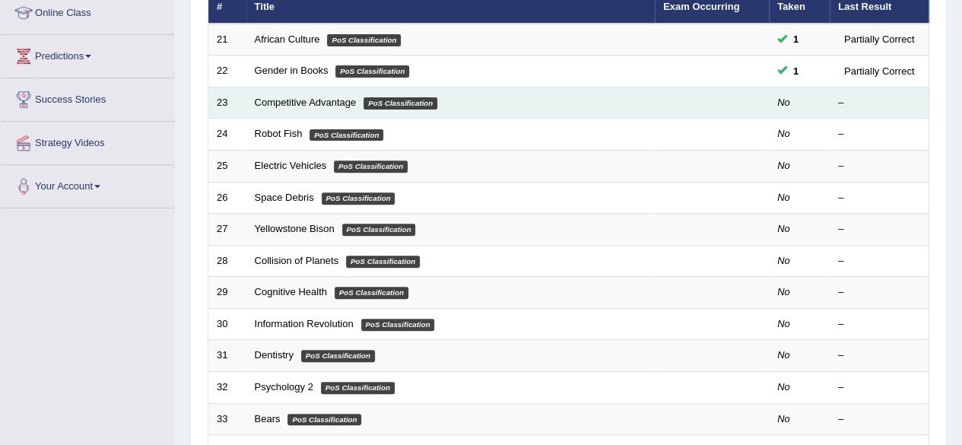
click at [282, 94] on td "Competitive Advantage PoS Classification" at bounding box center [450, 103] width 408 height 32
click at [282, 97] on link "Competitive Advantage" at bounding box center [306, 102] width 102 height 11
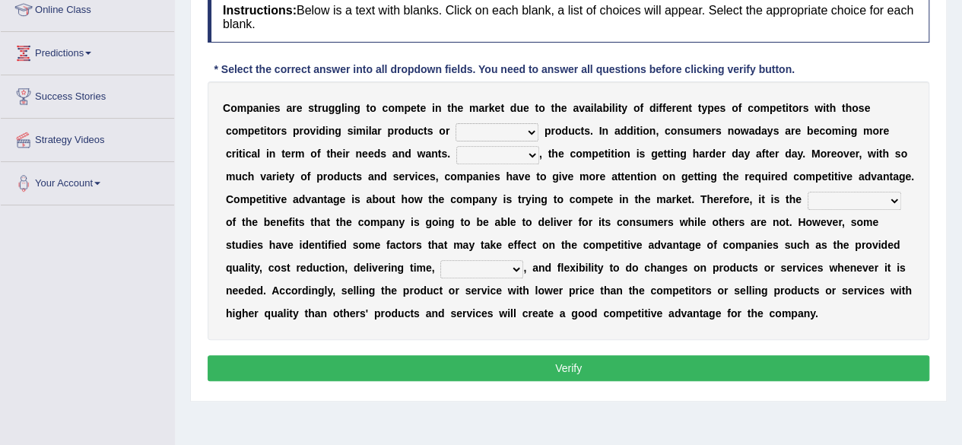
scroll to position [217, 0]
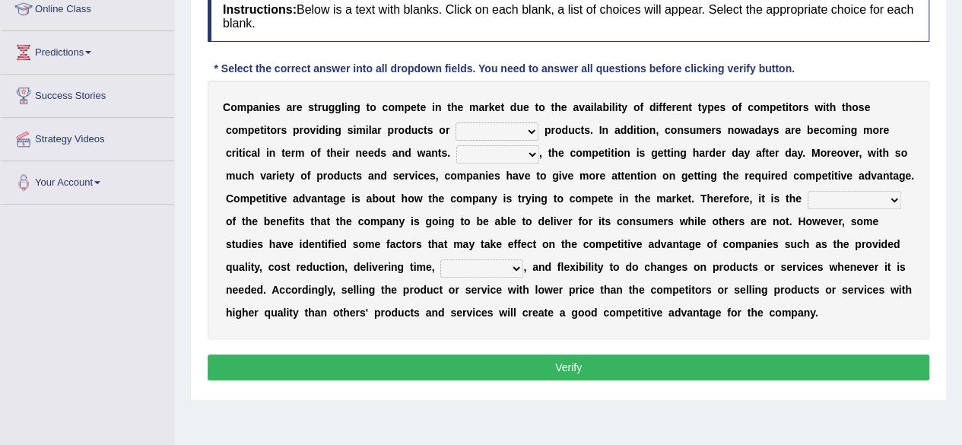
click at [500, 123] on select "constitution restitution substitution institution" at bounding box center [497, 131] width 83 height 18
select select "substitution"
click at [456, 122] on select "constitution restitution substitution institution" at bounding box center [497, 131] width 83 height 18
click at [485, 151] on select "However Instead Additionally Therefore" at bounding box center [497, 154] width 83 height 18
select select "However"
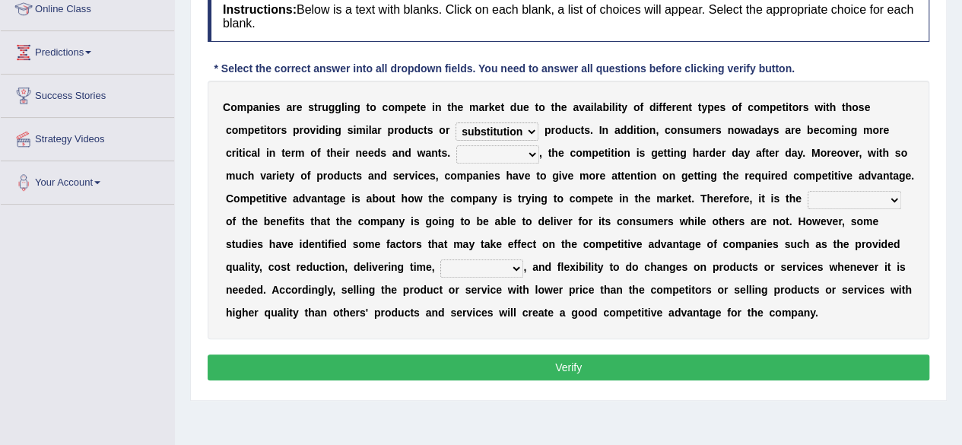
click at [456, 145] on select "However Instead Additionally Therefore" at bounding box center [497, 154] width 83 height 18
click at [823, 197] on select "dissemination ordination determination incarnation" at bounding box center [855, 200] width 94 height 18
click at [726, 246] on b "c" at bounding box center [725, 244] width 6 height 12
click at [843, 195] on select "dissemination ordination determination incarnation" at bounding box center [855, 200] width 94 height 18
select select "determination"
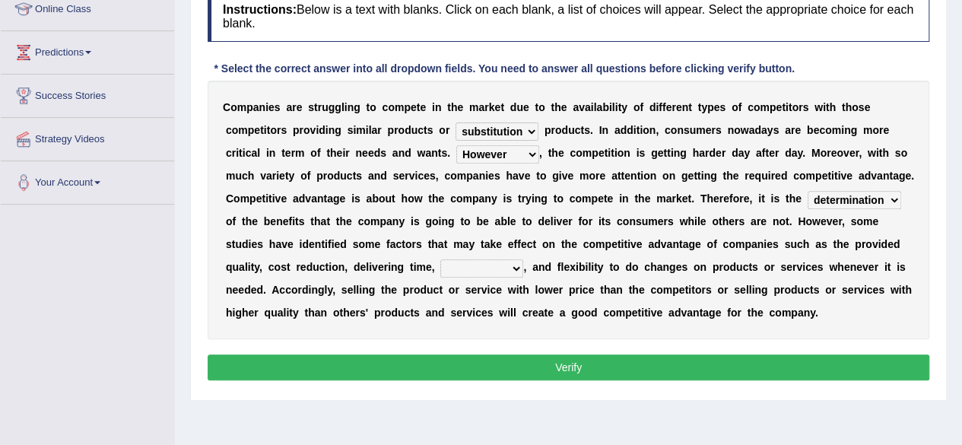
click at [808, 191] on select "dissemination ordination determination incarnation" at bounding box center [855, 200] width 94 height 18
click at [844, 202] on select "dissemination ordination determination incarnation" at bounding box center [855, 200] width 94 height 18
click at [464, 267] on select "captivation aggregation deprivation innovation" at bounding box center [481, 268] width 83 height 18
select select "aggregation"
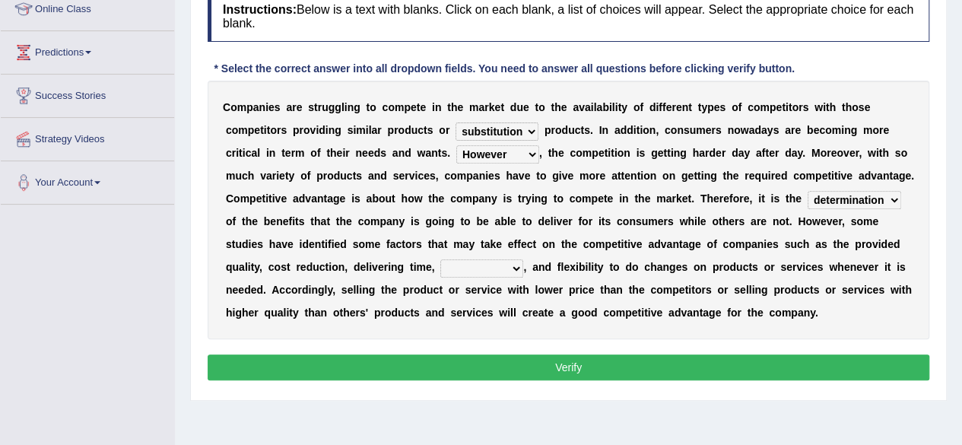
click at [440, 259] on select "captivation aggregation deprivation innovation" at bounding box center [481, 268] width 83 height 18
click at [557, 360] on button "Verify" at bounding box center [569, 367] width 722 height 26
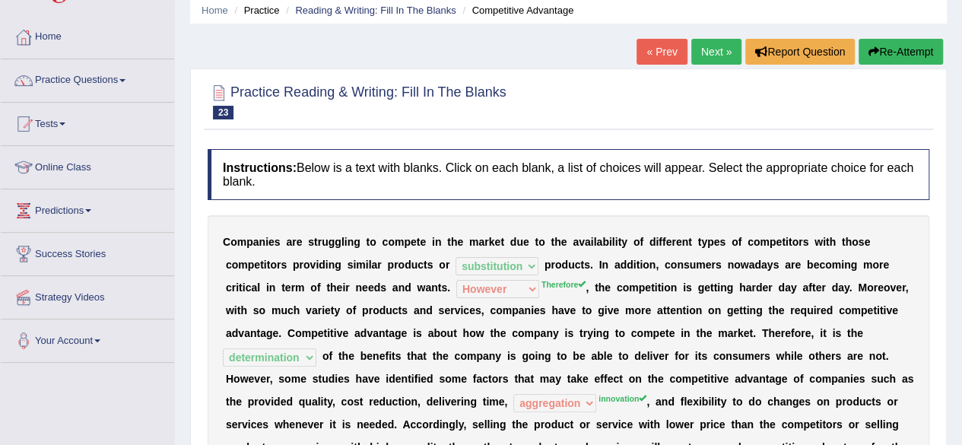
scroll to position [58, 0]
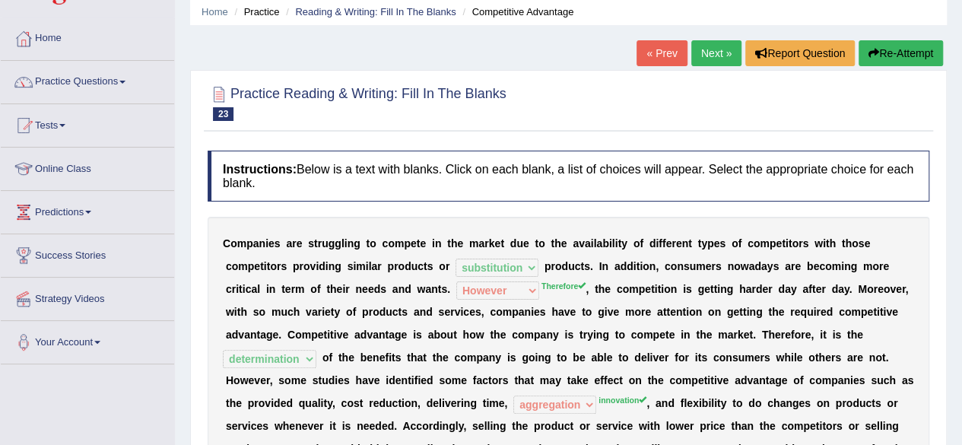
click at [715, 57] on link "Next »" at bounding box center [716, 53] width 50 height 26
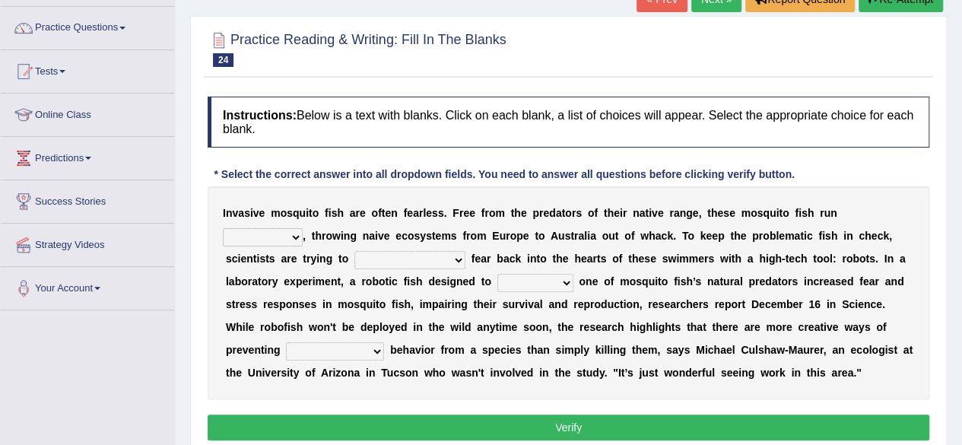
scroll to position [151, 0]
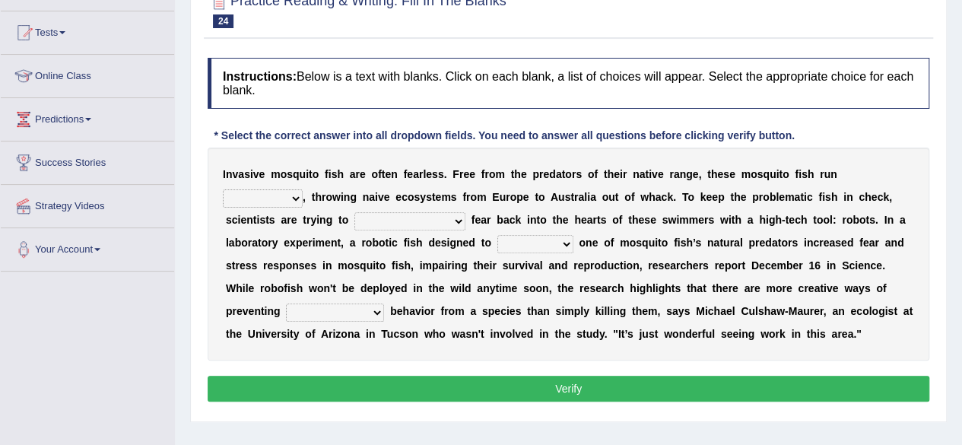
click at [270, 190] on select "occupant flippant rampant concordant" at bounding box center [263, 198] width 80 height 18
select select "flippant"
click at [223, 189] on select "occupant flippant rampant concordant" at bounding box center [263, 198] width 80 height 18
click at [388, 219] on select "accept spike strike drake" at bounding box center [409, 221] width 111 height 18
select select "spike"
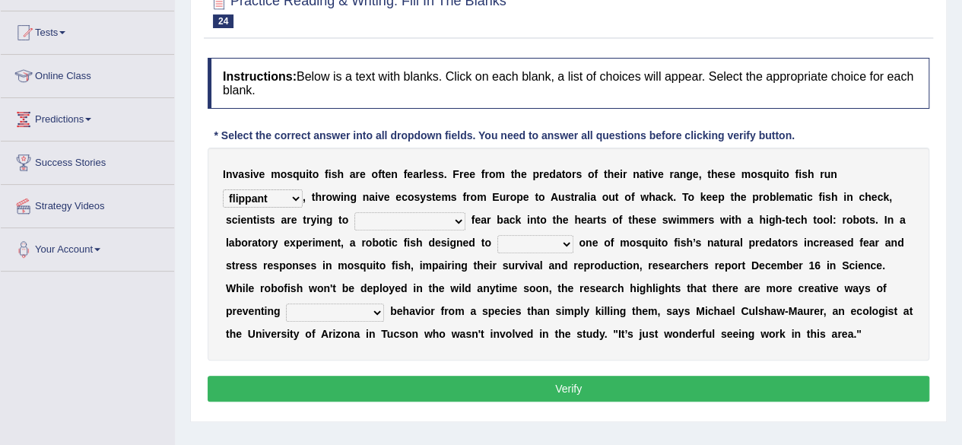
click at [354, 212] on select "accept spike strike drake" at bounding box center [409, 221] width 111 height 18
click at [541, 237] on select "bequest mimic battle conquest" at bounding box center [535, 244] width 76 height 18
select select "battle"
click at [497, 235] on select "bequest mimic battle conquest" at bounding box center [535, 244] width 76 height 18
click at [315, 306] on select "unprivileged unprecedented uncharted unwanted" at bounding box center [335, 312] width 98 height 18
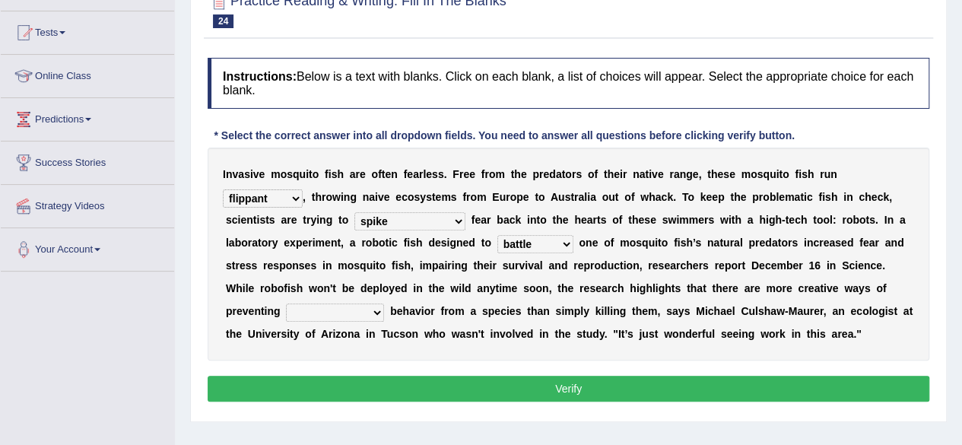
select select "unwanted"
click at [286, 303] on select "unprivileged unprecedented uncharted unwanted" at bounding box center [335, 312] width 98 height 18
click at [443, 385] on button "Verify" at bounding box center [569, 389] width 722 height 26
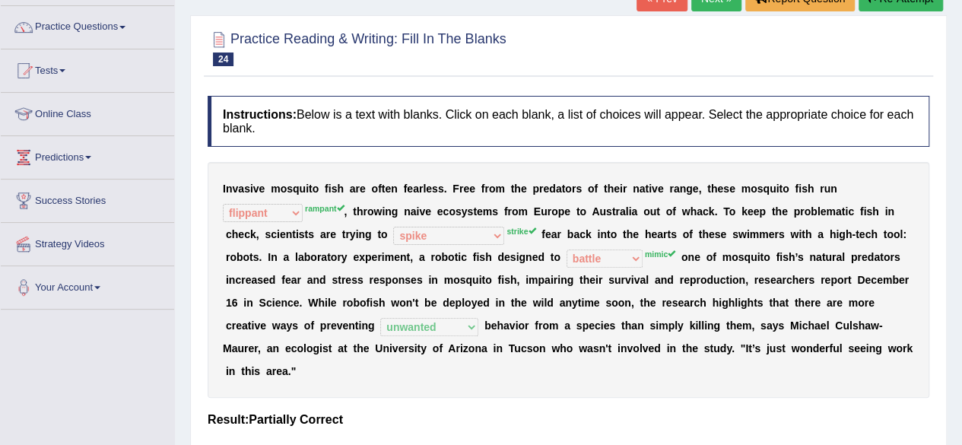
scroll to position [91, 0]
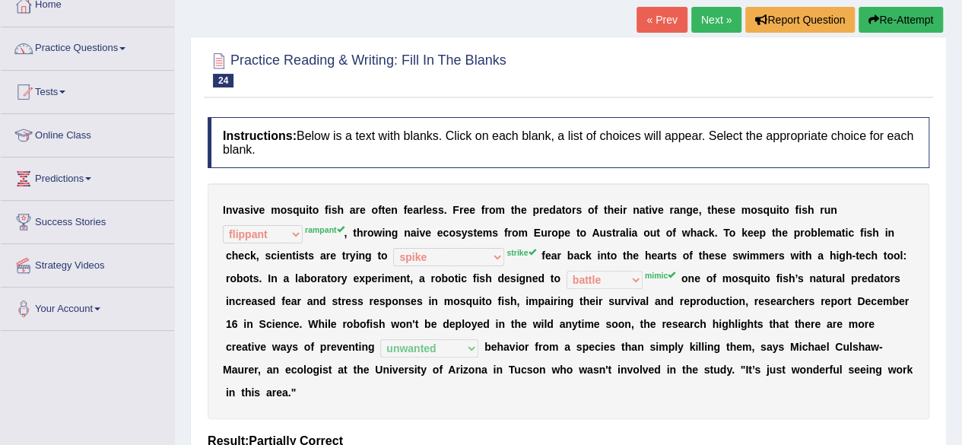
click at [718, 23] on link "Next »" at bounding box center [716, 20] width 50 height 26
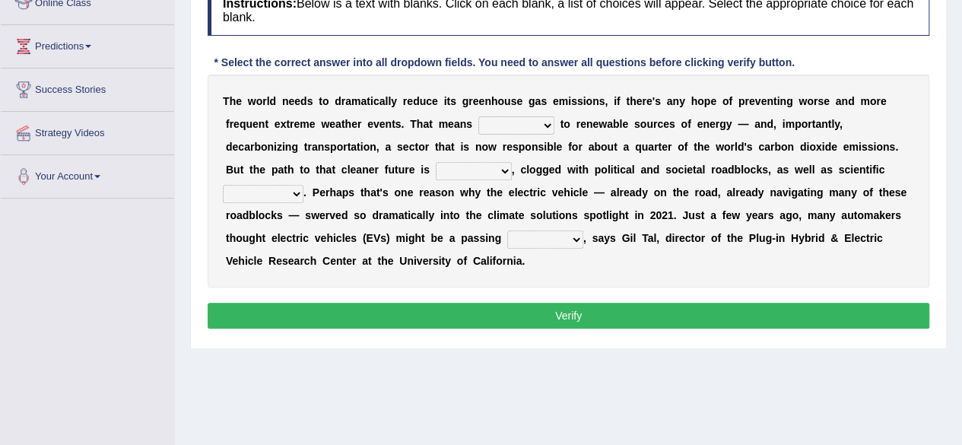
scroll to position [219, 0]
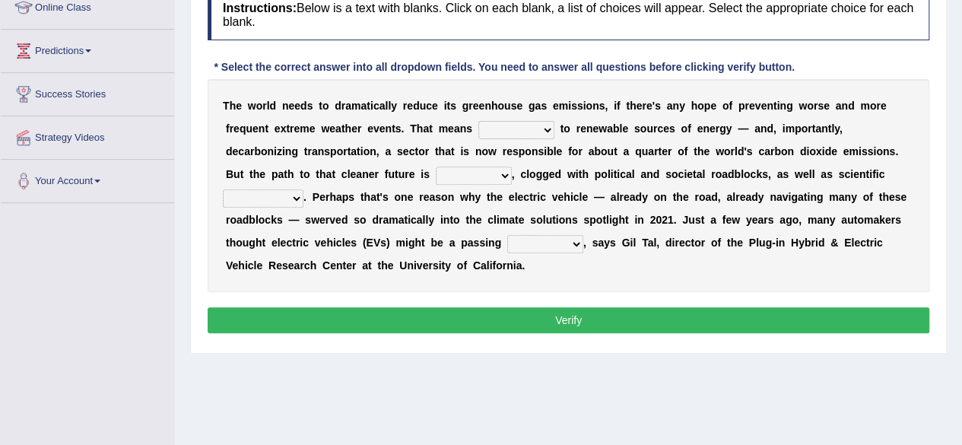
click at [503, 130] on select "grafting drafting crafting shifting" at bounding box center [516, 130] width 76 height 18
select select "shifting"
click at [478, 121] on select "grafting drafting crafting shifting" at bounding box center [516, 130] width 76 height 18
click at [467, 177] on select "daunting daunted daunt dauntless" at bounding box center [474, 176] width 76 height 18
select select "dauntless"
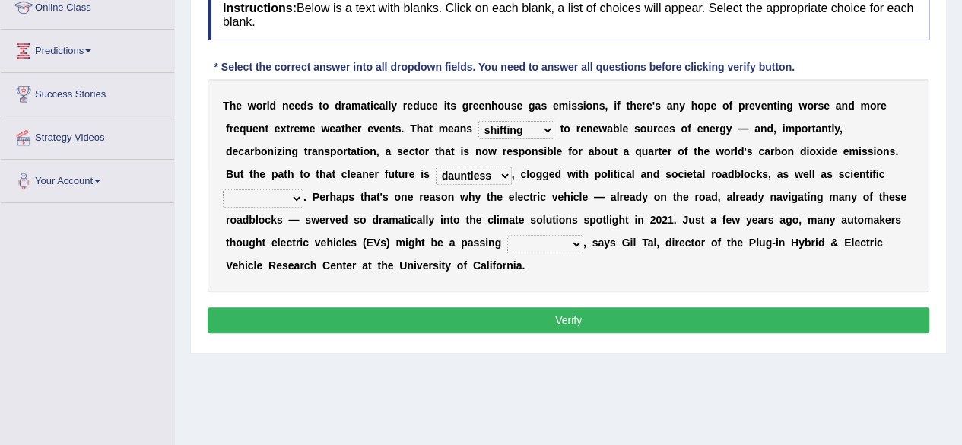
click at [436, 167] on select "daunting daunted daunt dauntless" at bounding box center [474, 176] width 76 height 18
click at [271, 199] on select "spectacles obstacles tentacles receptacles" at bounding box center [263, 198] width 81 height 18
select select "obstacles"
click at [223, 189] on select "spectacles obstacles tentacles receptacles" at bounding box center [263, 198] width 81 height 18
click at [556, 243] on select "fad gad tad lad" at bounding box center [545, 244] width 76 height 18
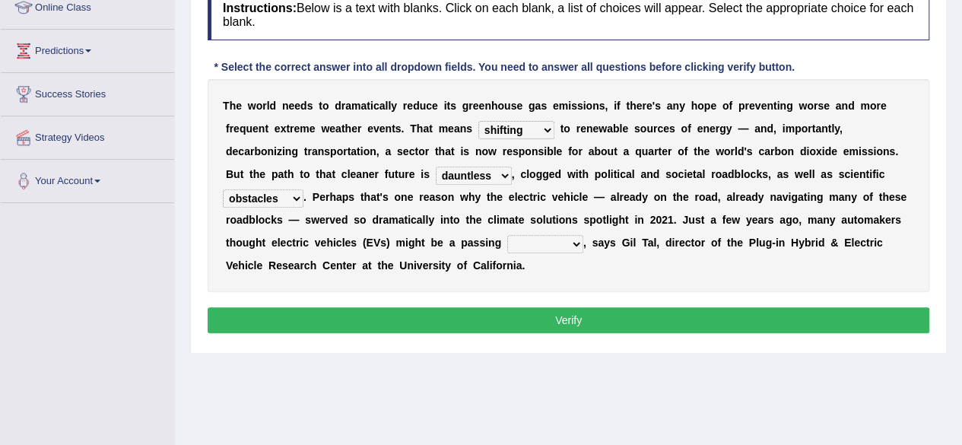
select select "tad"
click at [507, 235] on select "fad gad tad lad" at bounding box center [545, 244] width 76 height 18
click at [563, 319] on button "Verify" at bounding box center [569, 320] width 722 height 26
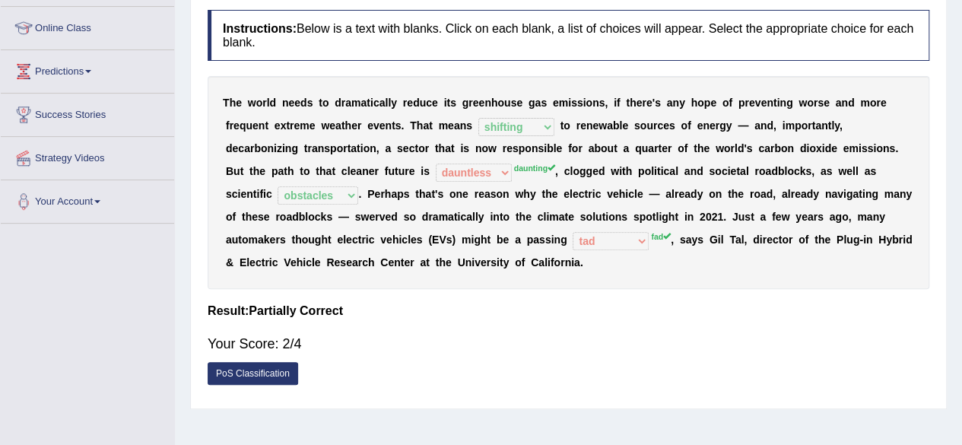
scroll to position [0, 0]
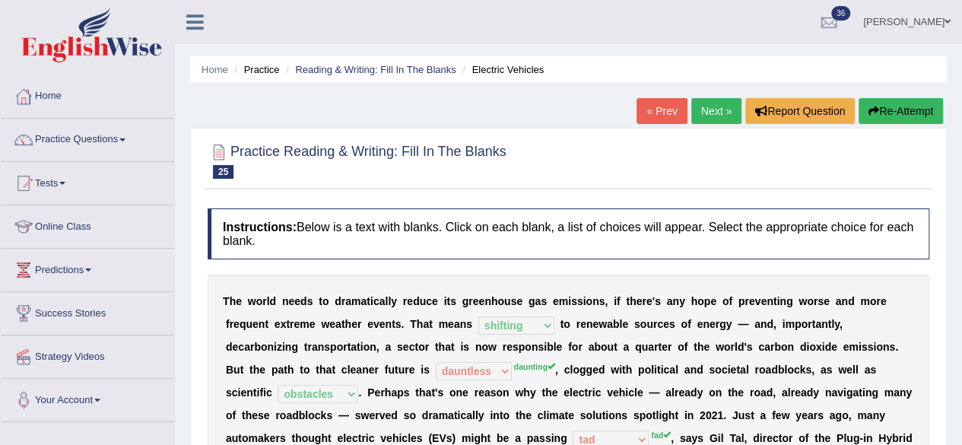
click at [708, 110] on link "Next »" at bounding box center [716, 111] width 50 height 26
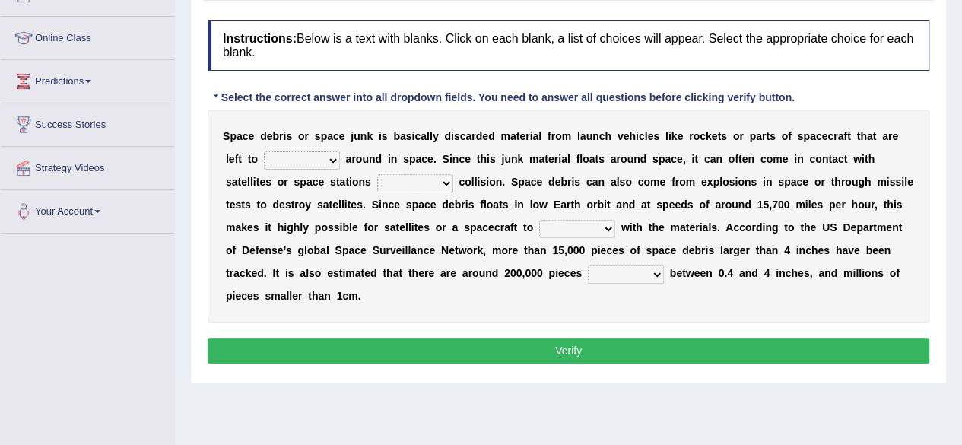
scroll to position [192, 0]
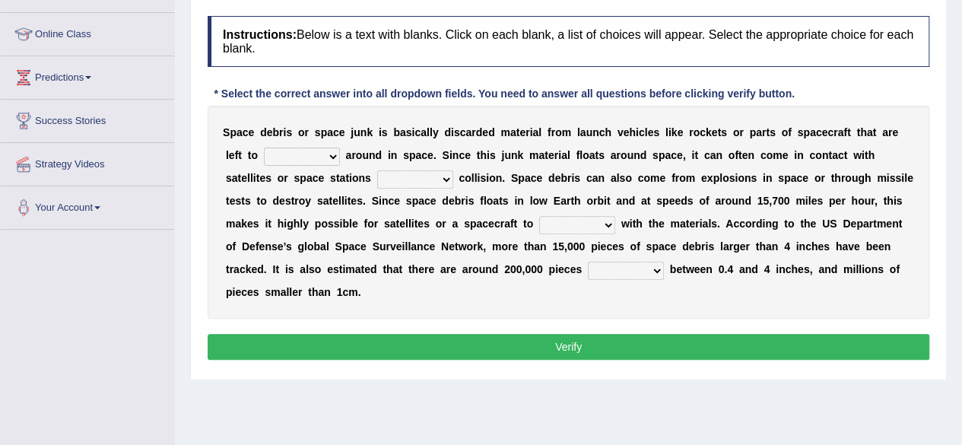
click at [282, 153] on select "twist center roam loll" at bounding box center [302, 157] width 76 height 18
select select "roam"
click at [264, 148] on select "twist center roam loll" at bounding box center [302, 157] width 76 height 18
click at [414, 177] on select "risks risk risked risking" at bounding box center [415, 179] width 76 height 18
select select "risking"
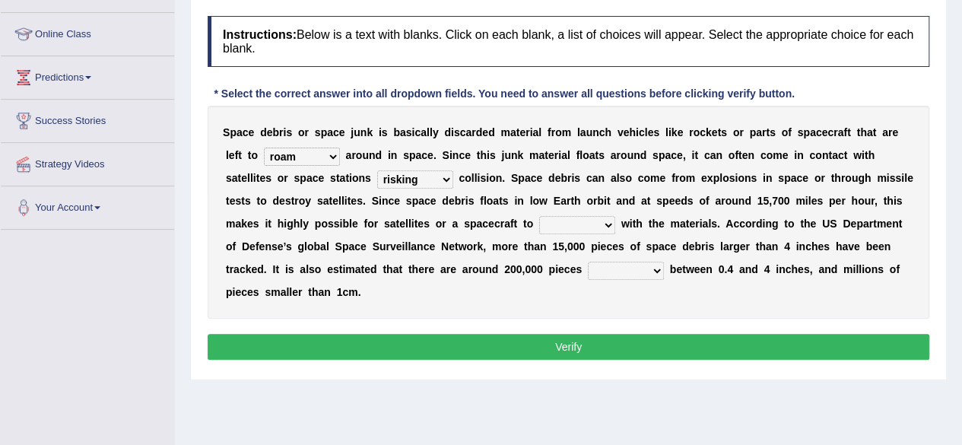
click at [377, 170] on select "risks risk risked risking" at bounding box center [415, 179] width 76 height 18
click at [575, 223] on select "collect collate collide collocate" at bounding box center [577, 225] width 76 height 18
select select "collide"
click at [539, 216] on select "collect collate collide collocate" at bounding box center [577, 225] width 76 height 18
click at [611, 270] on select "sized sizing size sizes" at bounding box center [626, 271] width 76 height 18
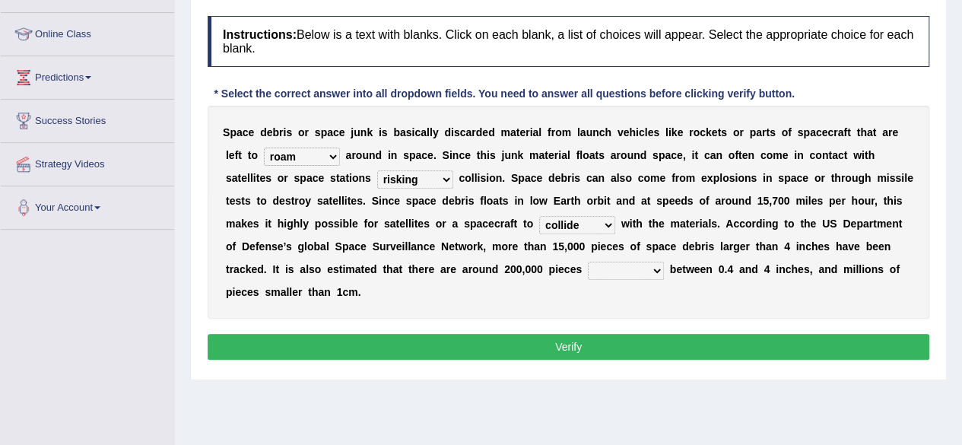
select select "size"
click at [588, 262] on select "sized sizing size sizes" at bounding box center [626, 271] width 76 height 18
click at [566, 337] on button "Verify" at bounding box center [569, 347] width 722 height 26
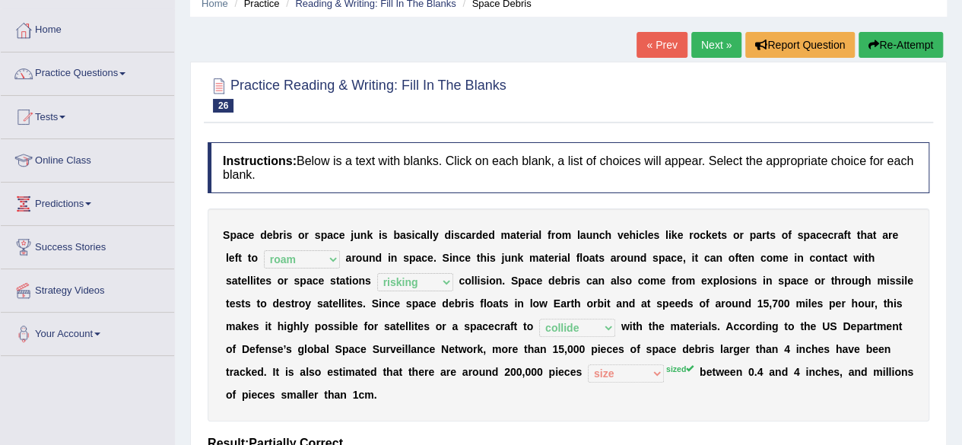
scroll to position [0, 0]
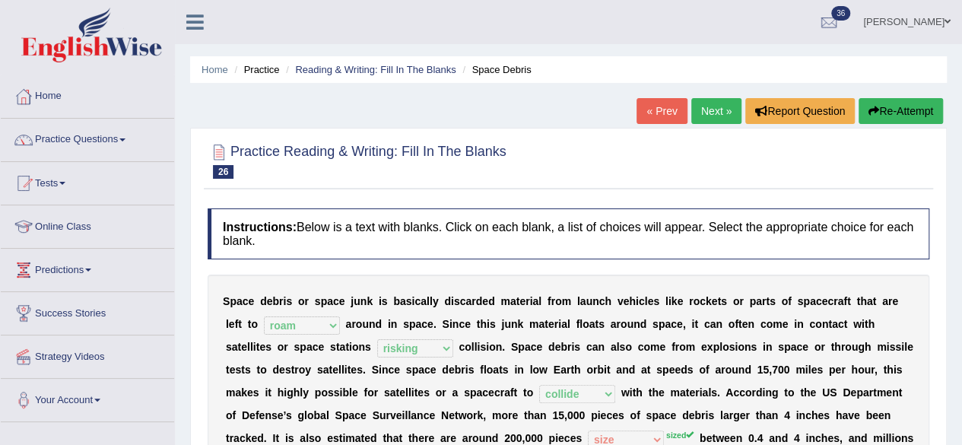
click at [722, 113] on link "Next »" at bounding box center [716, 111] width 50 height 26
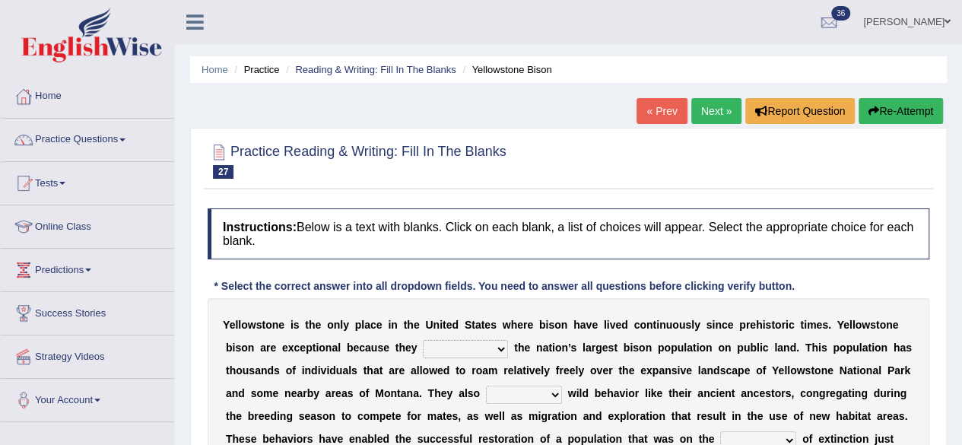
scroll to position [122, 0]
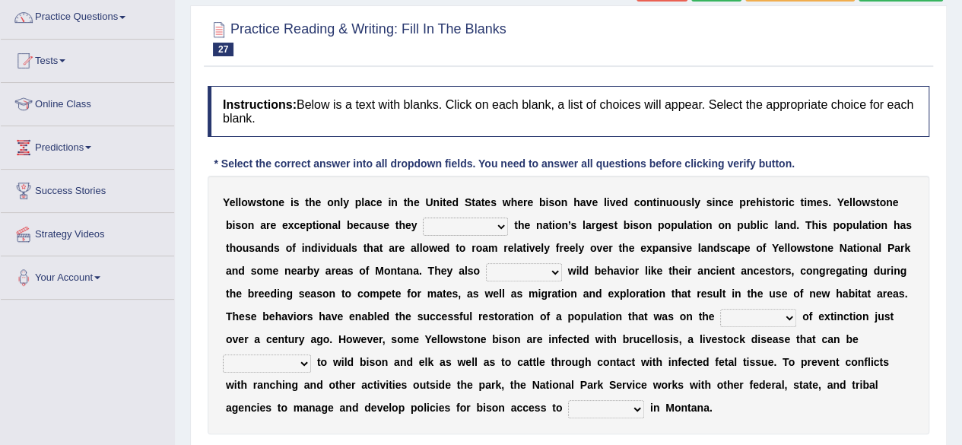
click at [465, 224] on select "congregate comprise consist compromise" at bounding box center [465, 226] width 85 height 18
select select "consist"
click at [423, 217] on select "congregate comprise consist compromise" at bounding box center [465, 226] width 85 height 18
click at [506, 266] on select "exhibit disregard resist encourage" at bounding box center [524, 272] width 76 height 18
select select "encourage"
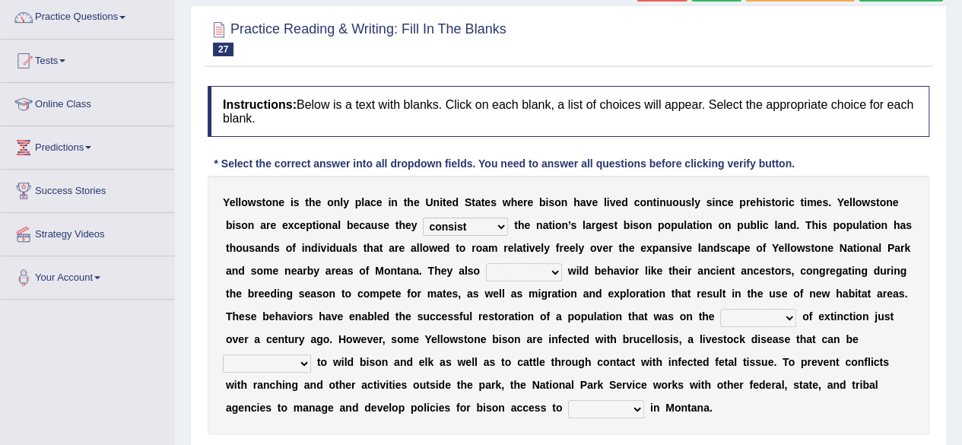
click at [486, 263] on select "exhibit disregard resist encourage" at bounding box center [524, 272] width 76 height 18
click at [754, 316] on select "brine brink danger brindle" at bounding box center [758, 318] width 76 height 18
select select "danger"
click at [720, 309] on select "brine brink danger brindle" at bounding box center [758, 318] width 76 height 18
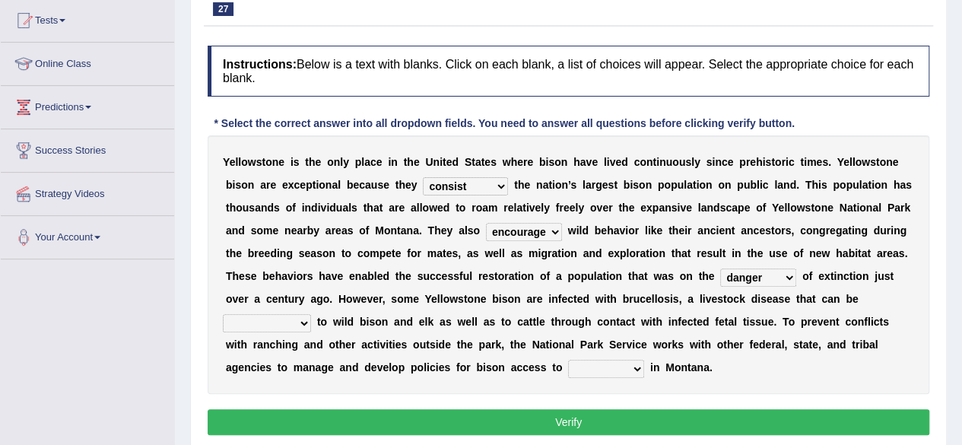
scroll to position [163, 0]
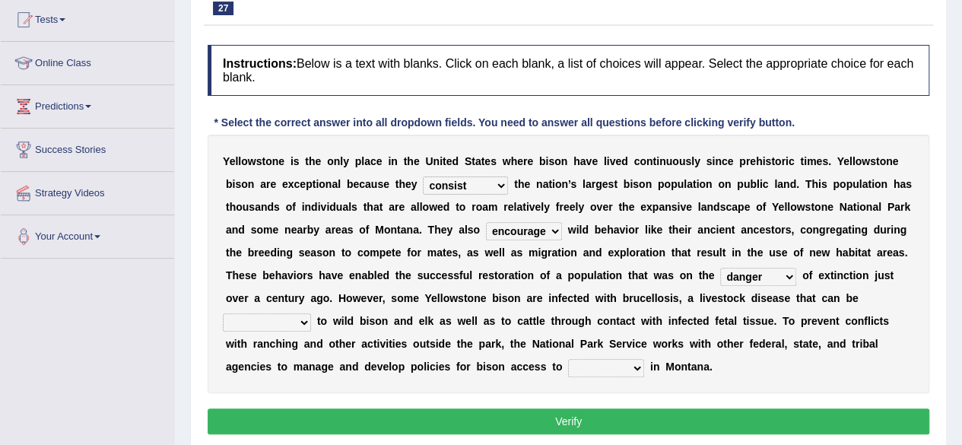
click at [284, 322] on select "transplanted transported transgressed transmitted" at bounding box center [267, 322] width 88 height 18
select select "transmitted"
click at [223, 313] on select "transplanted transported transgressed transmitted" at bounding box center [267, 322] width 88 height 18
click at [608, 370] on select "habitat habitat habitant food" at bounding box center [606, 368] width 76 height 18
select select "habitat"
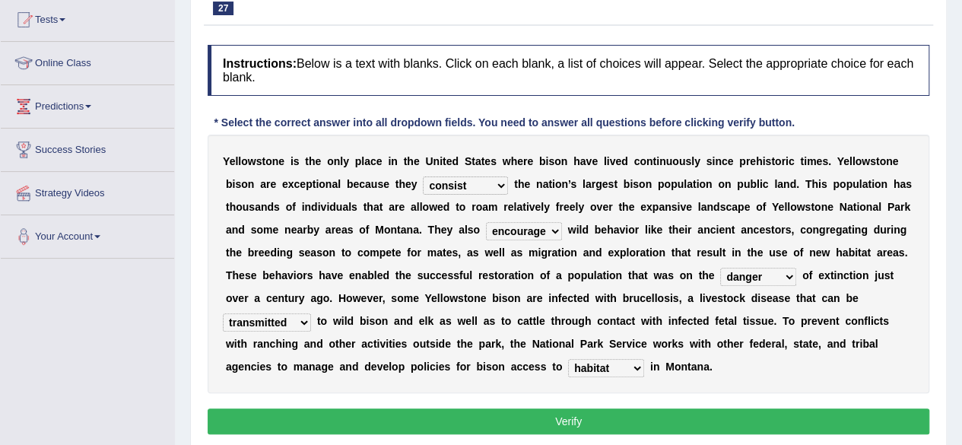
click at [568, 359] on select "habitat habitat habitant food" at bounding box center [606, 368] width 76 height 18
click at [548, 417] on button "Verify" at bounding box center [569, 421] width 722 height 26
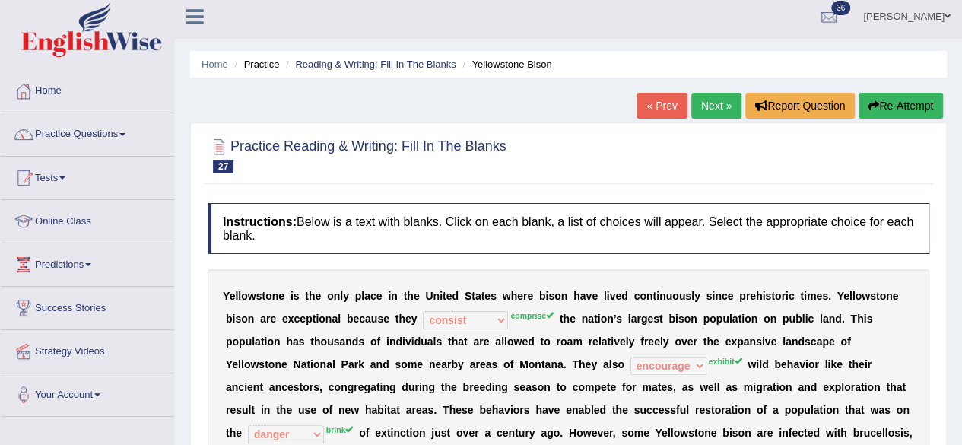
scroll to position [5, 0]
